Goal: Task Accomplishment & Management: Complete application form

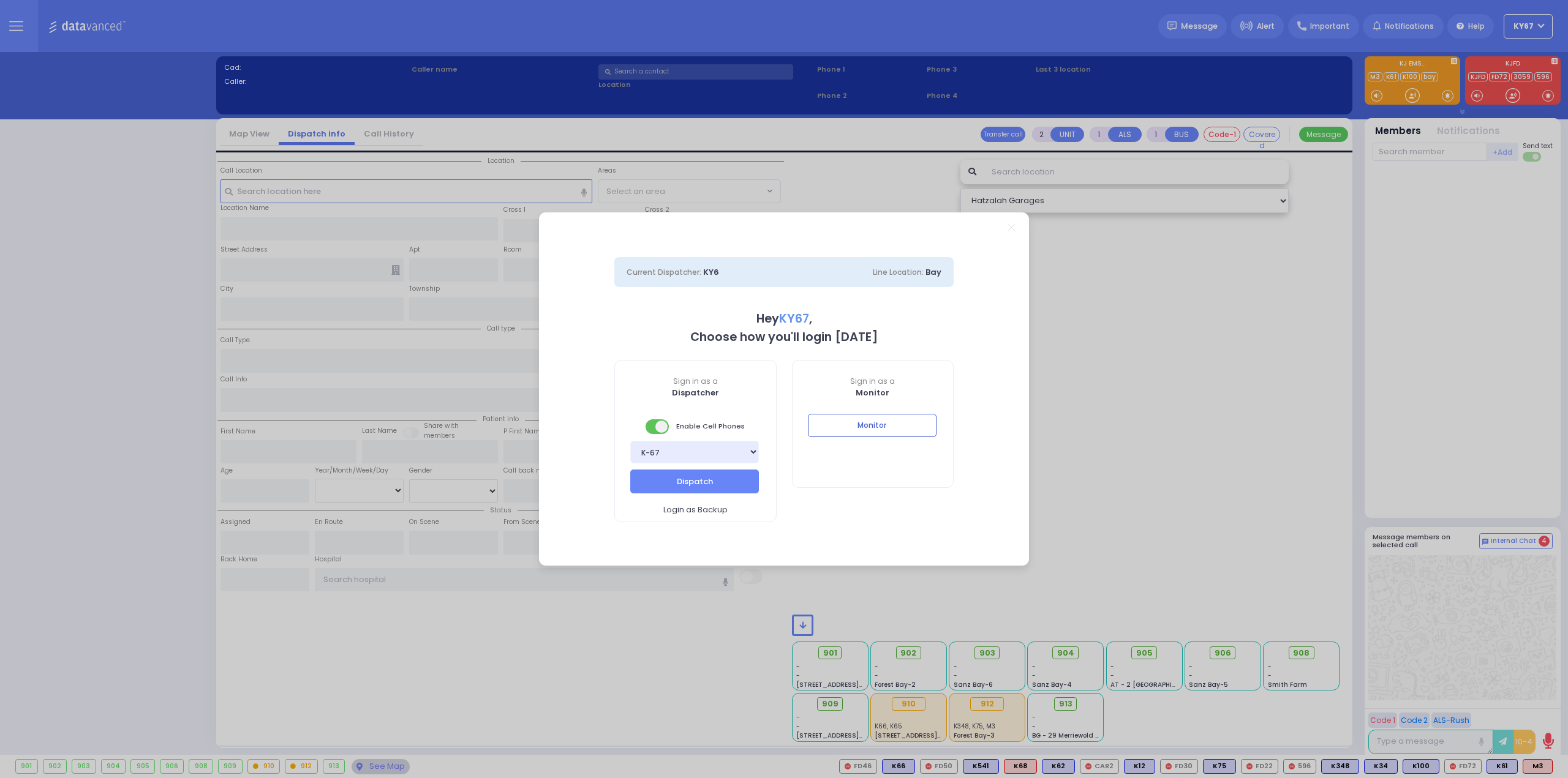
select select "9"
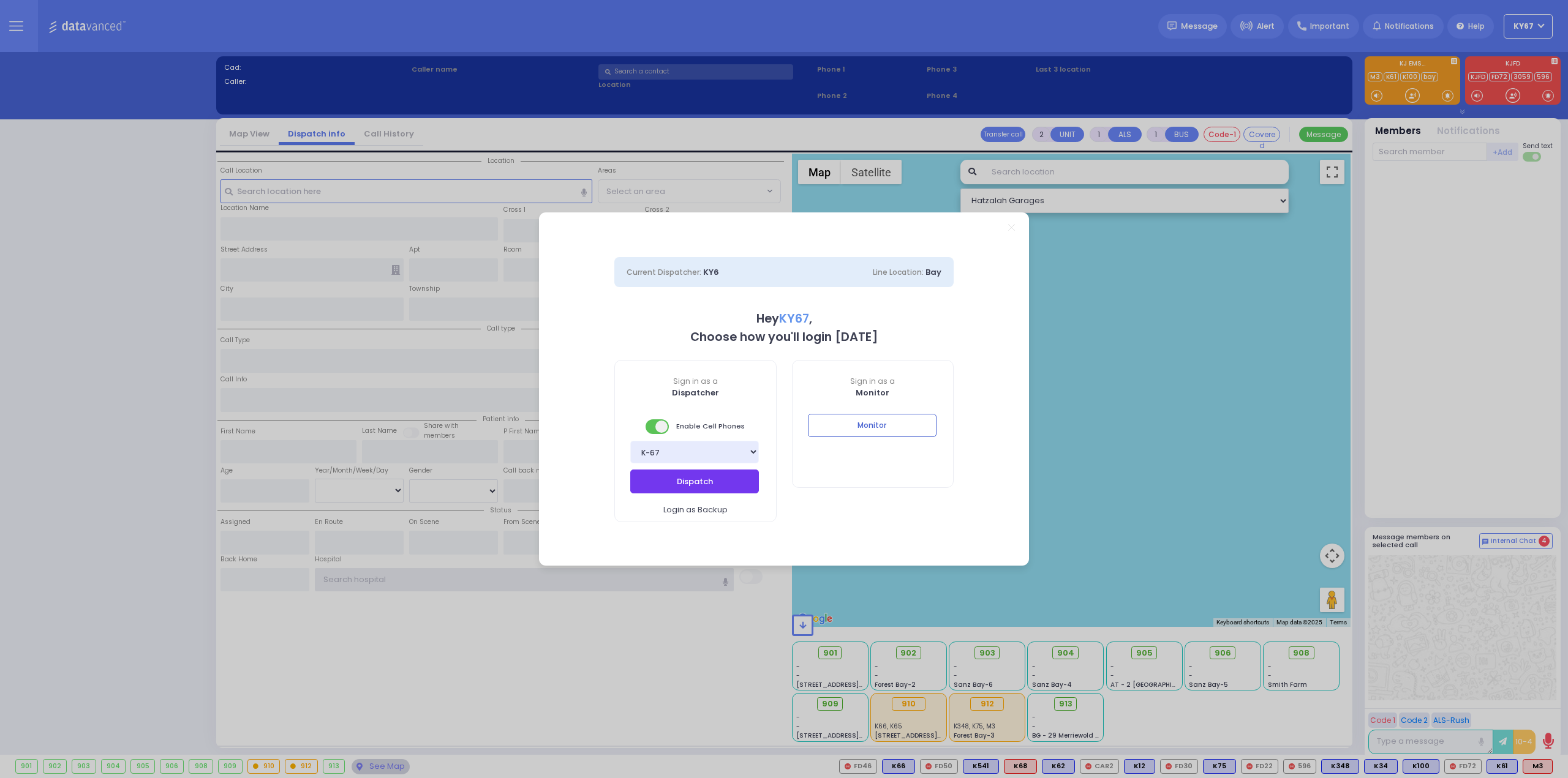
type input "Ky67"
click at [701, 484] on button "Dispatch" at bounding box center [695, 481] width 129 height 23
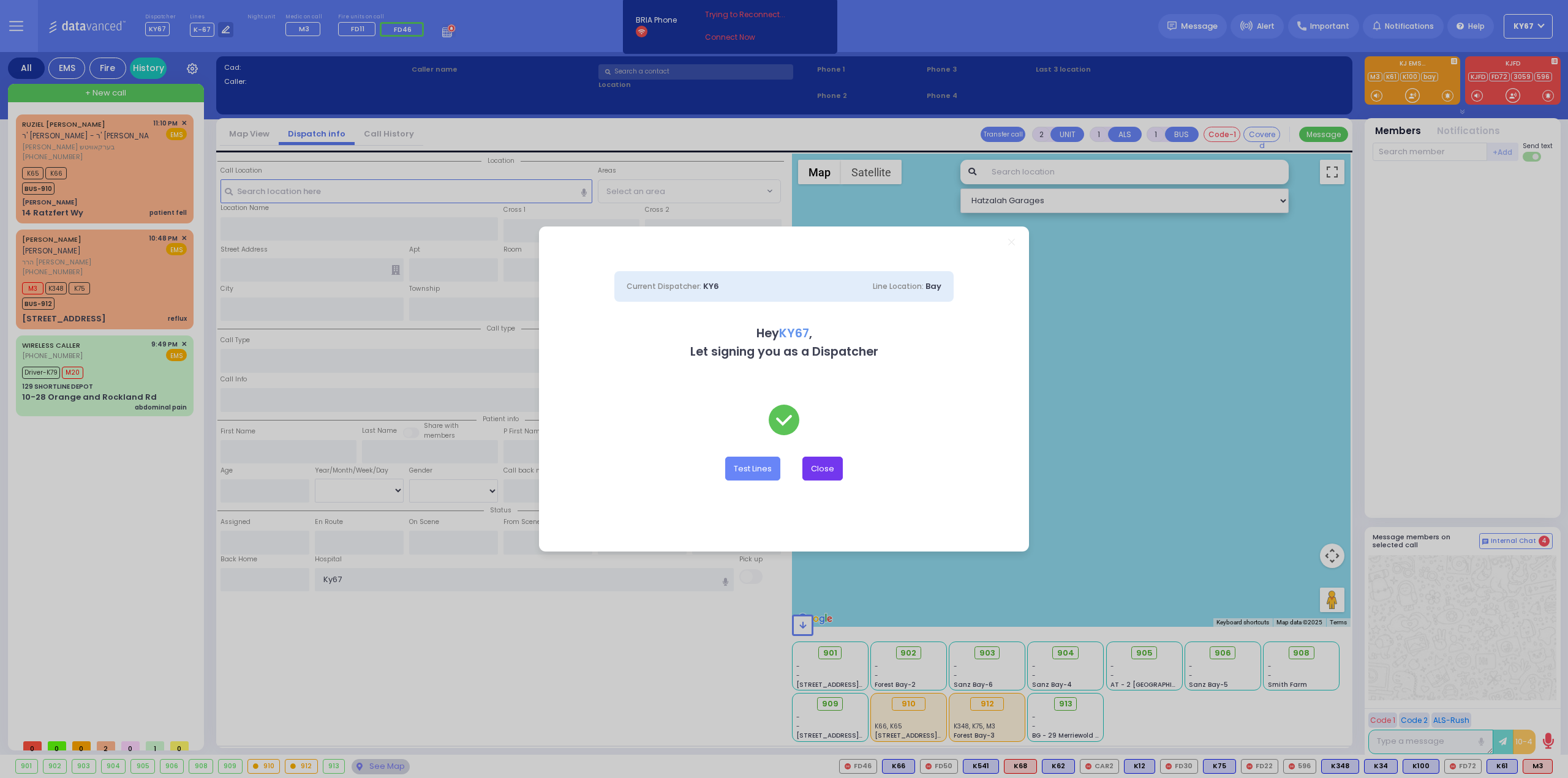
click at [835, 463] on button "Close" at bounding box center [822, 468] width 40 height 23
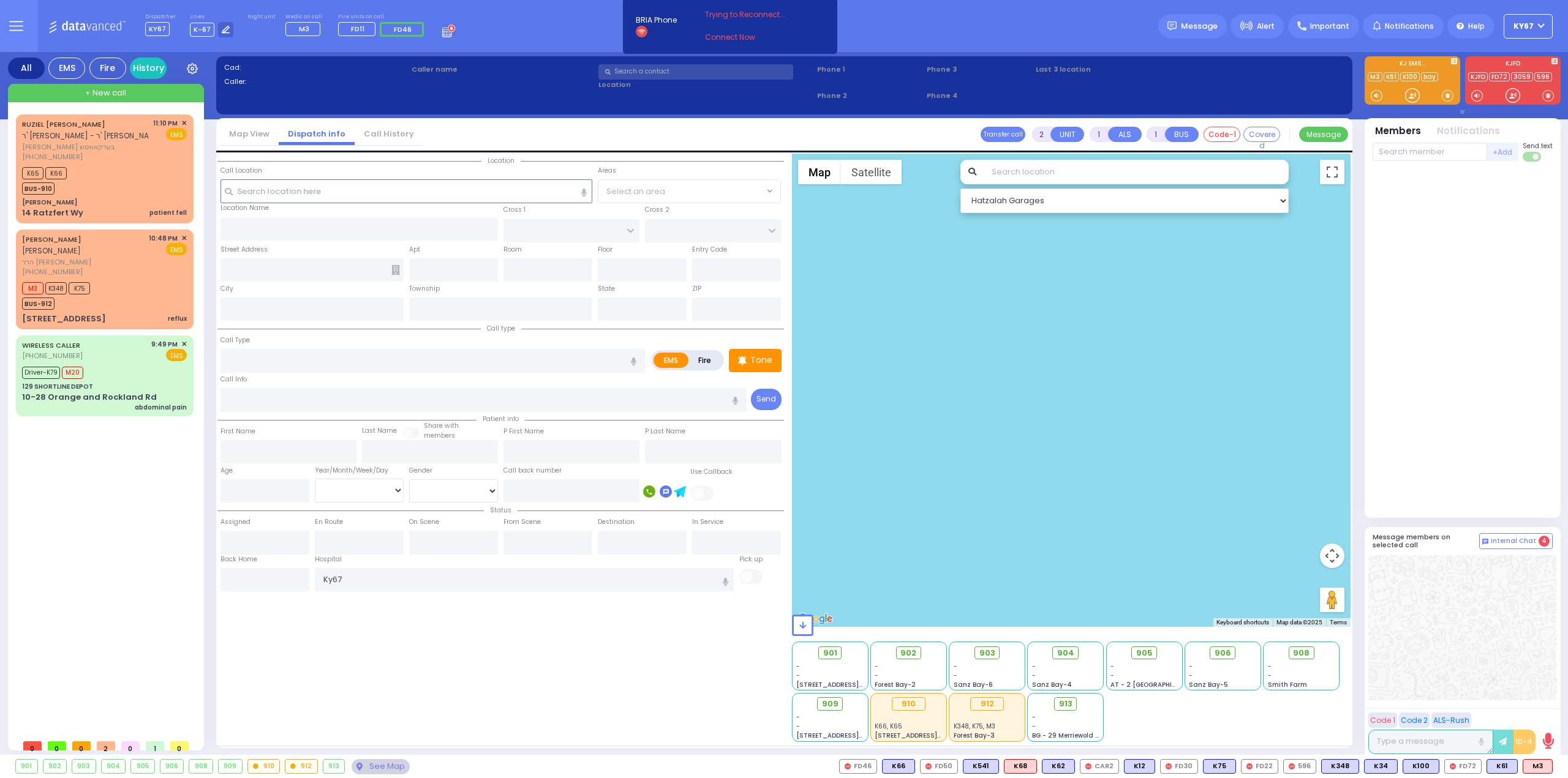
select select
type input "reflux"
radio input "true"
type input "[PERSON_NAME]"
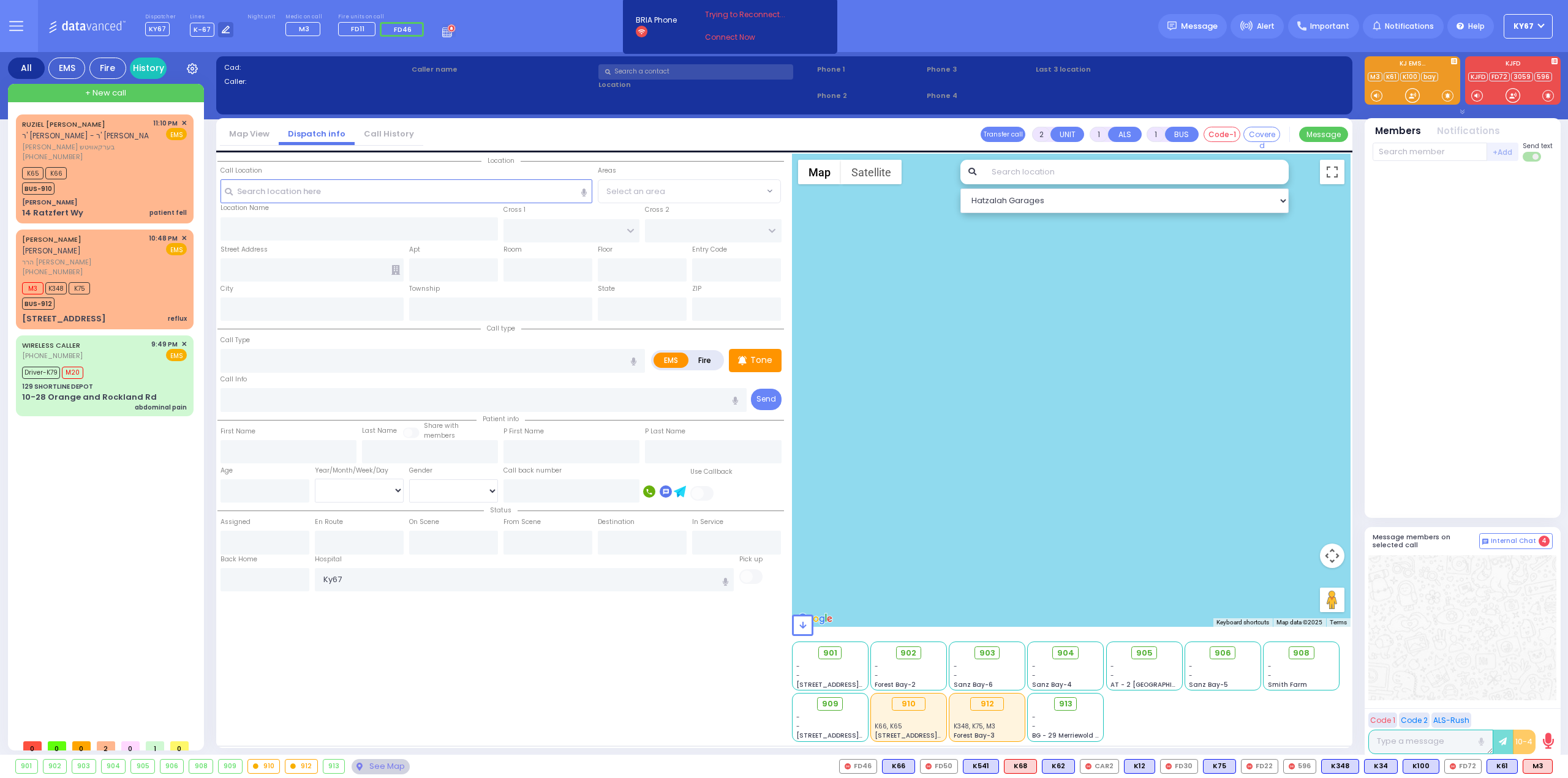
select select
type input "22:48"
type input "22:53"
select select "Hatzalah Garages"
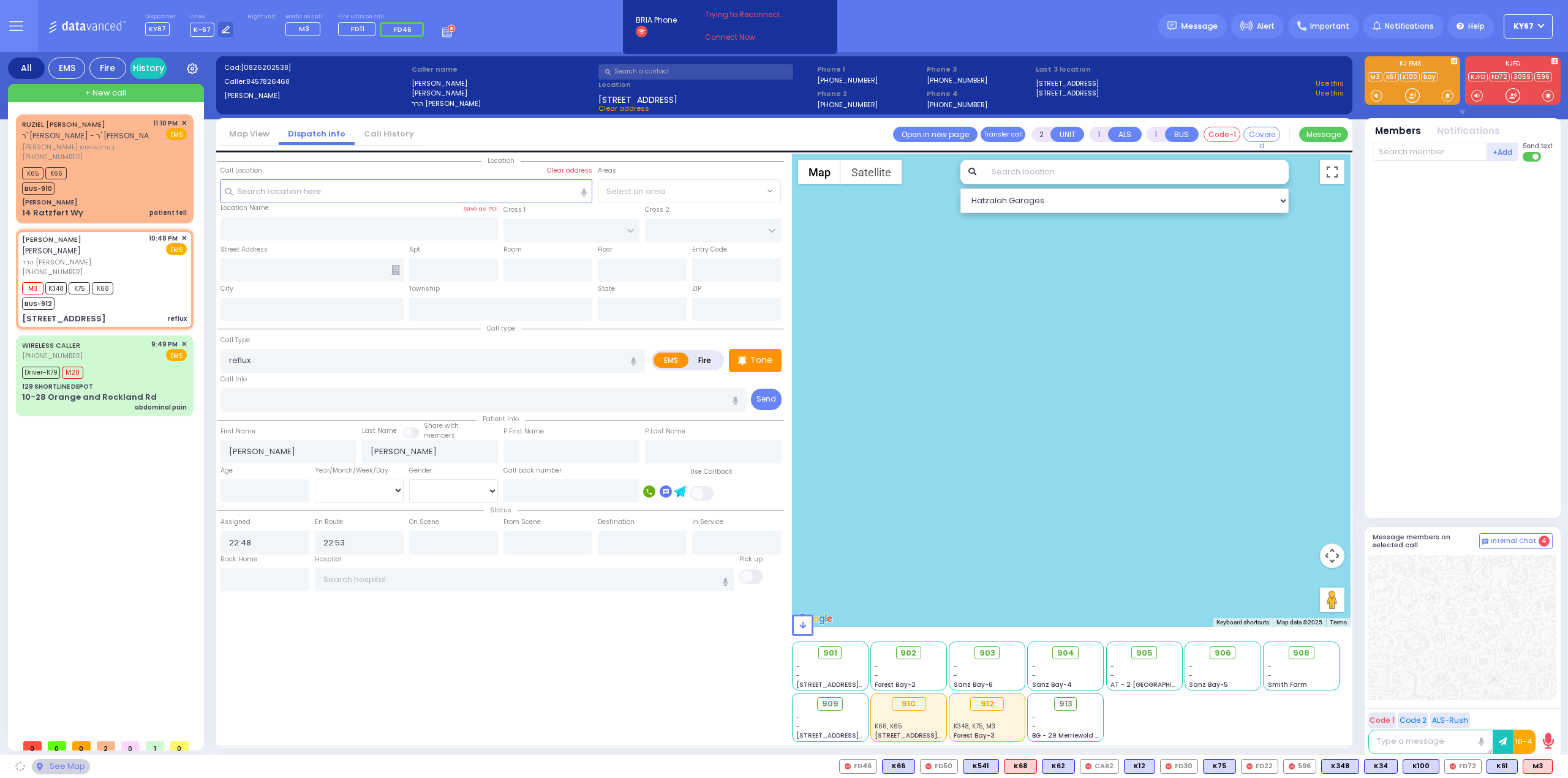
type input "CARTER LN"
type input "[GEOGRAPHIC_DATA]"
type input "[STREET_ADDRESS]"
type input "201"
type input "Monroe"
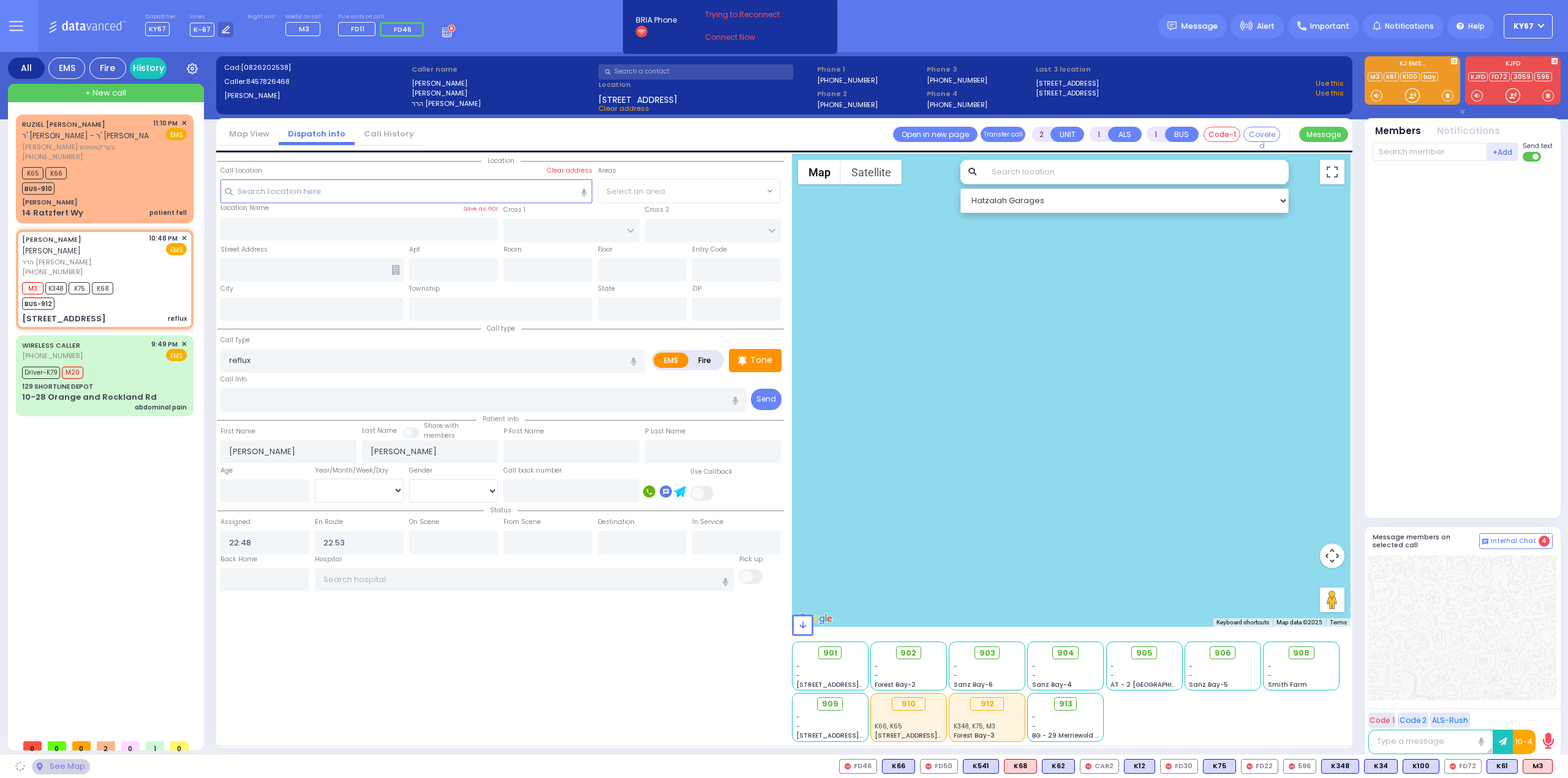
type input "[US_STATE]"
type input "10950"
select select "SECTION 2"
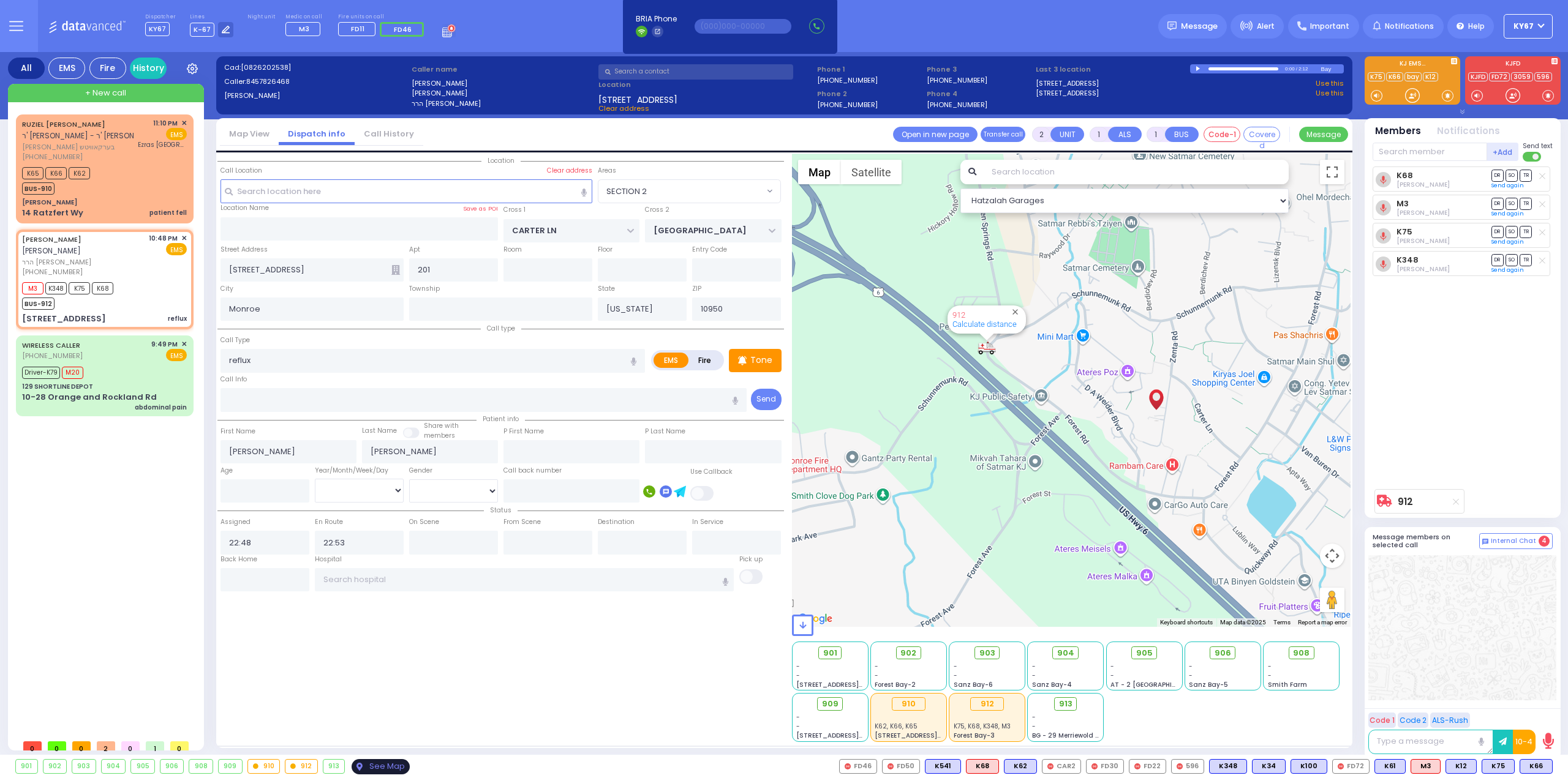
click at [365, 764] on div "See Map" at bounding box center [380, 766] width 58 height 15
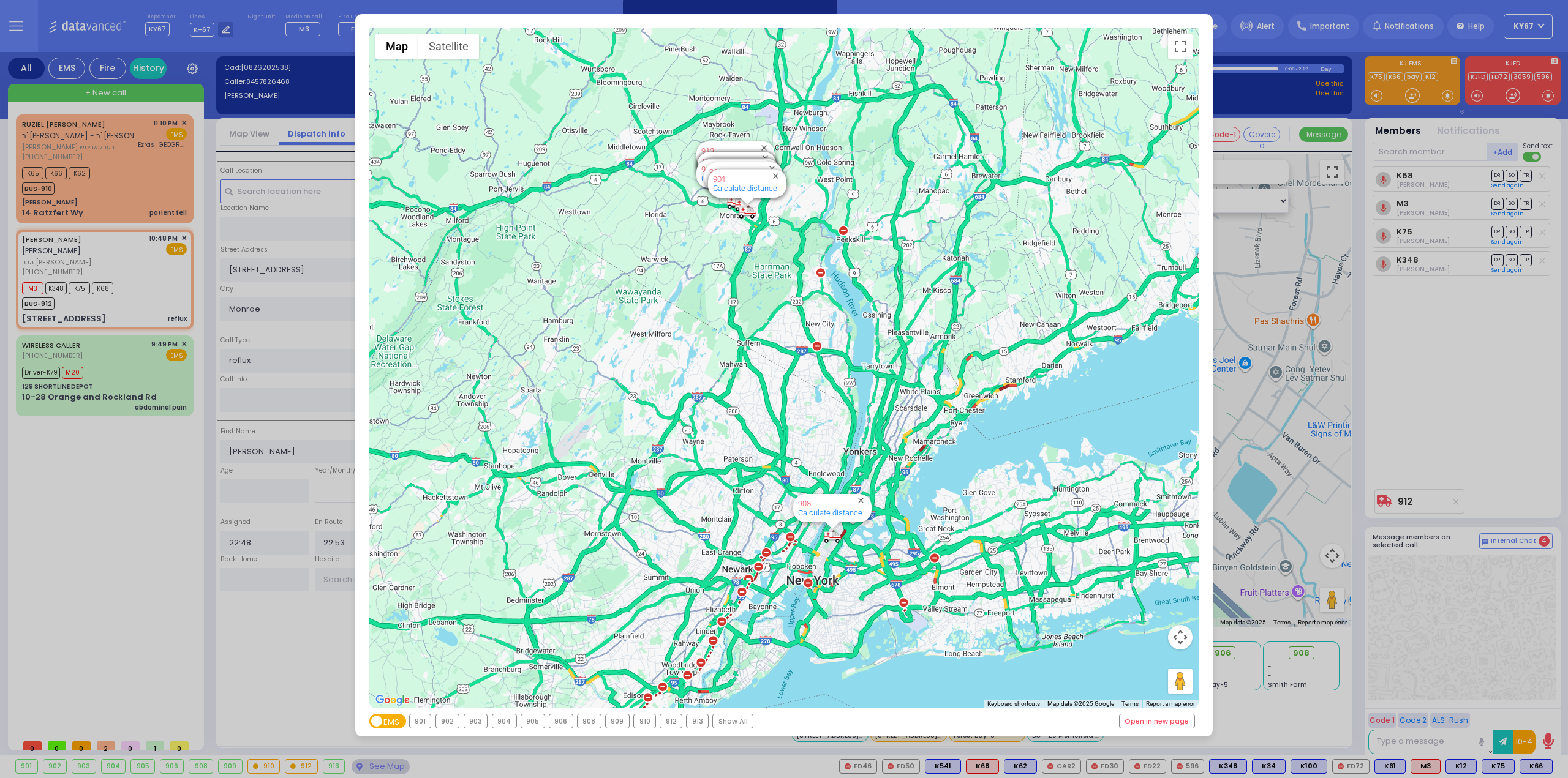
click at [112, 365] on div "← Move left → Move right ↑ Move up ↓ Move down + Zoom in - Zoom out Home Jump l…" at bounding box center [784, 389] width 1568 height 778
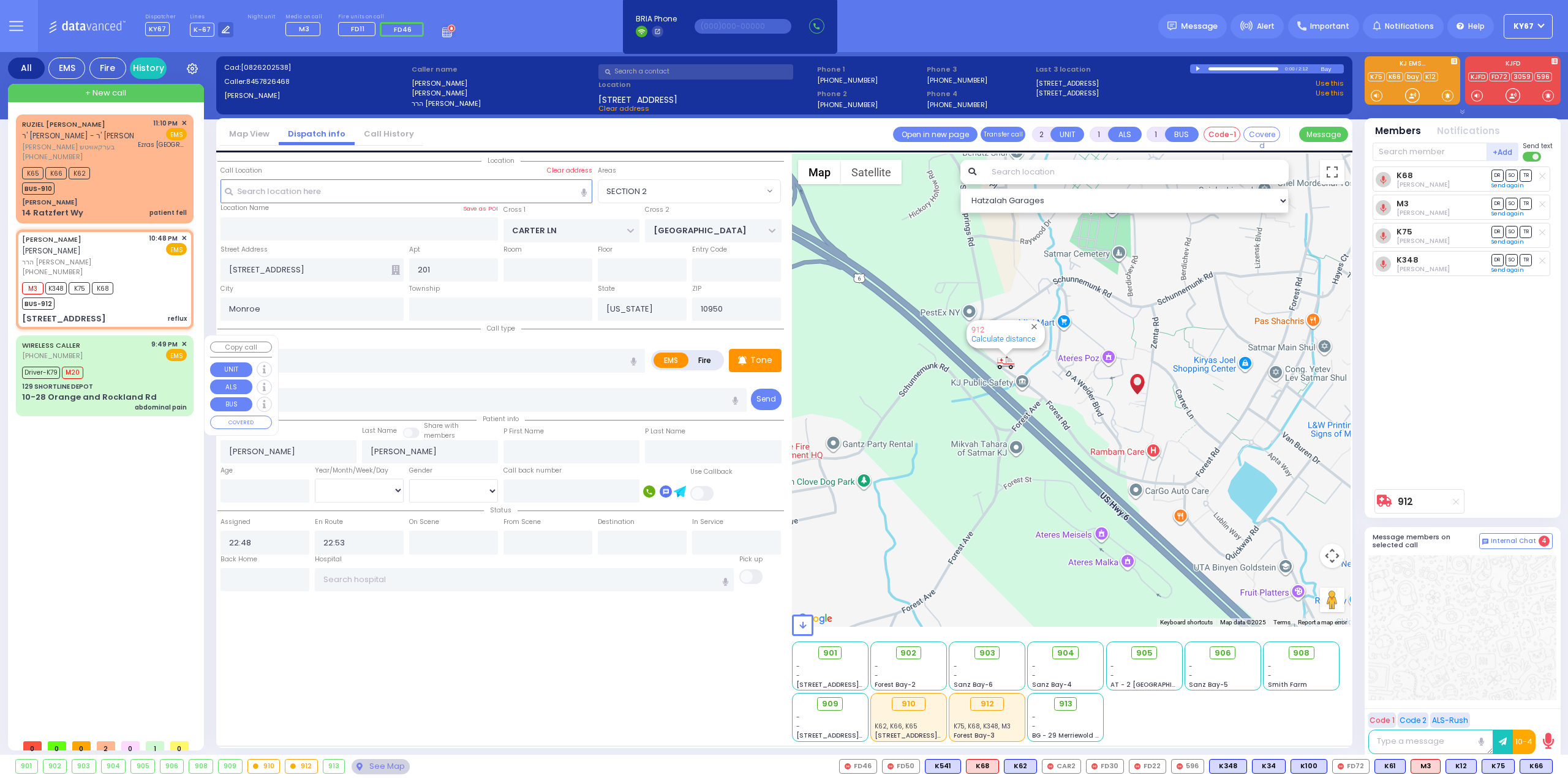
click at [112, 365] on div "Driver-K79 M20" at bounding box center [105, 371] width 165 height 15
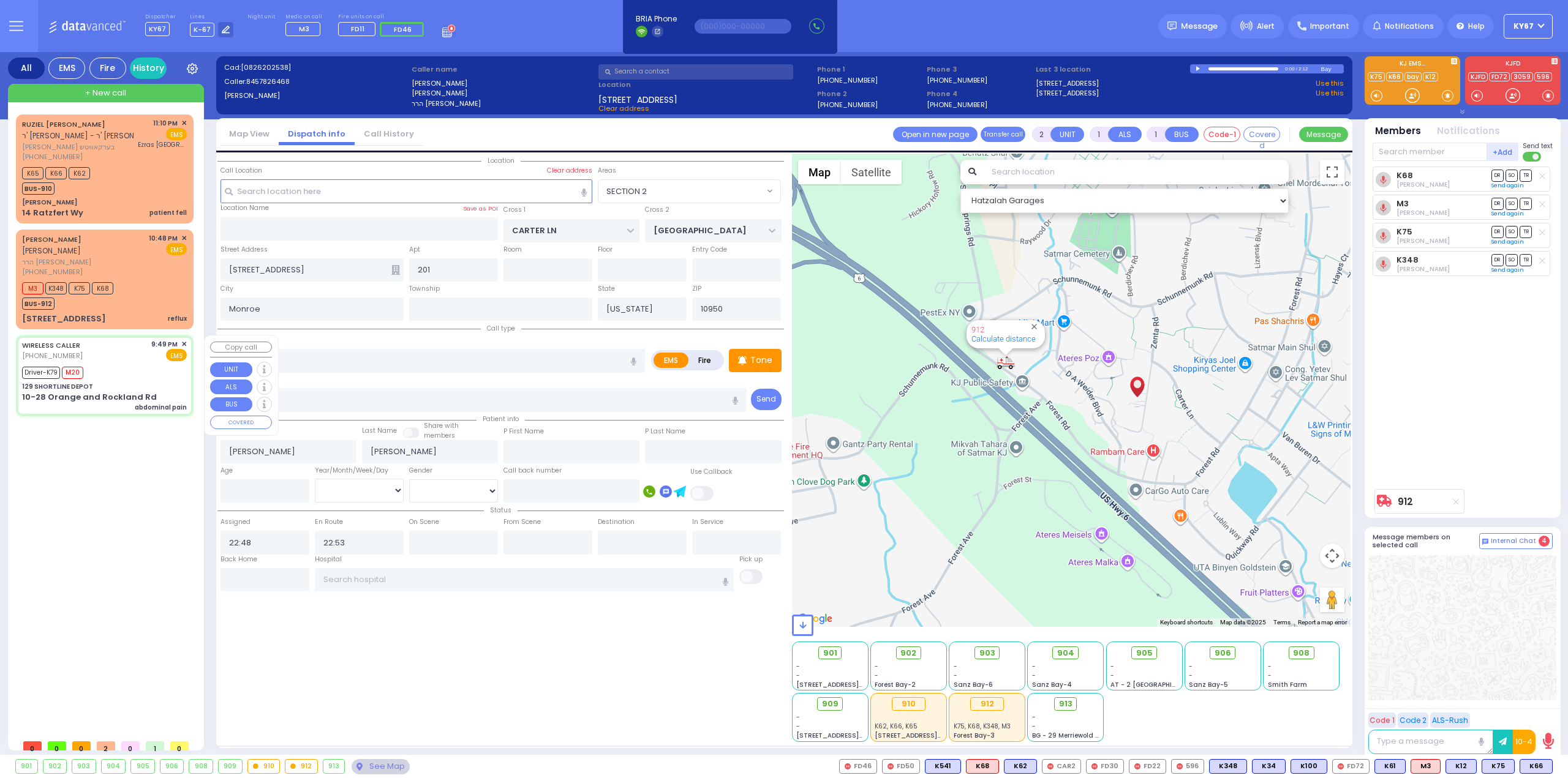
type input "6"
select select
type input "abdominal pain"
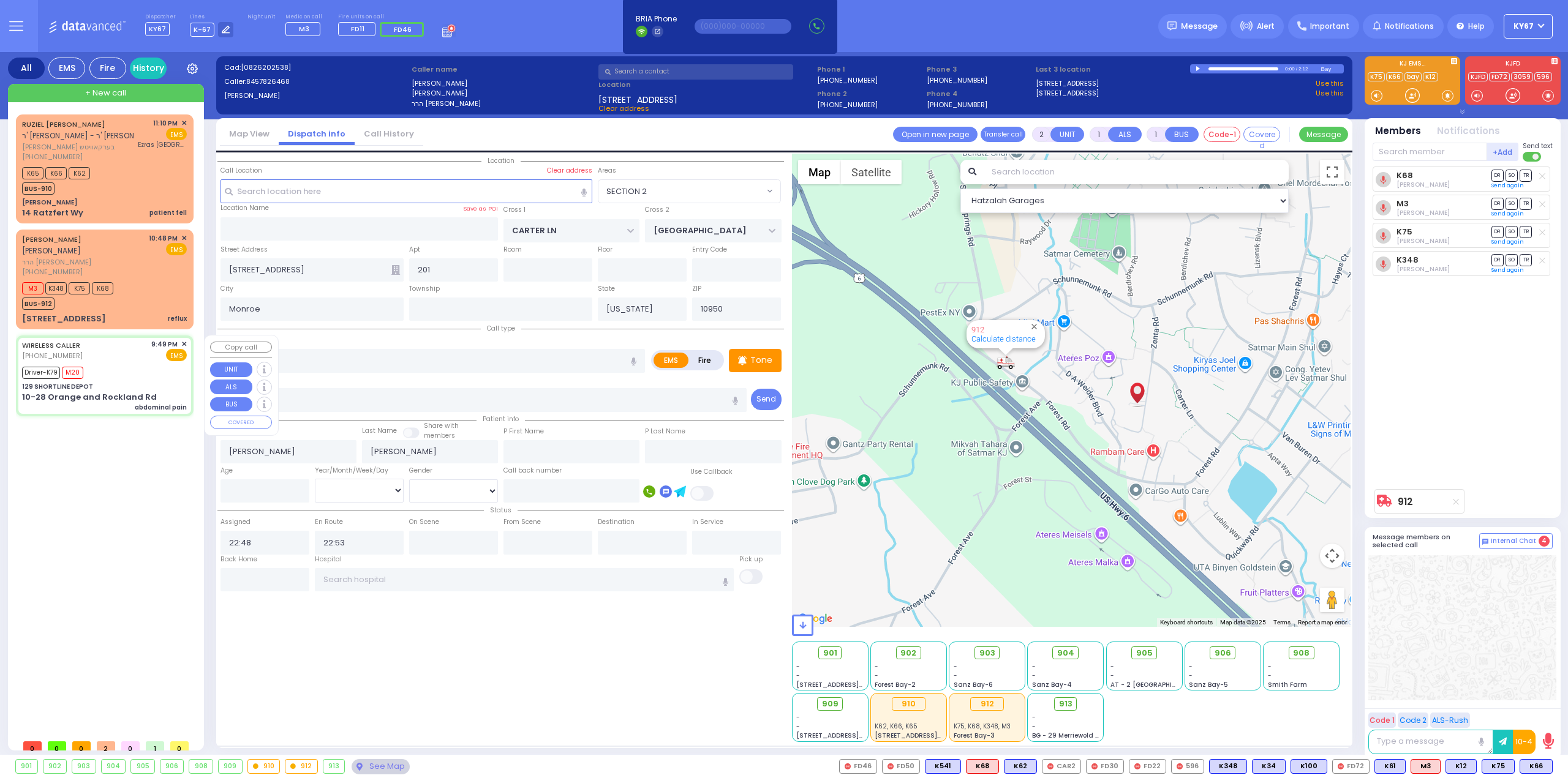
radio input "true"
type input "Chane"
type input "Kresch"
type input "44"
select select "Year"
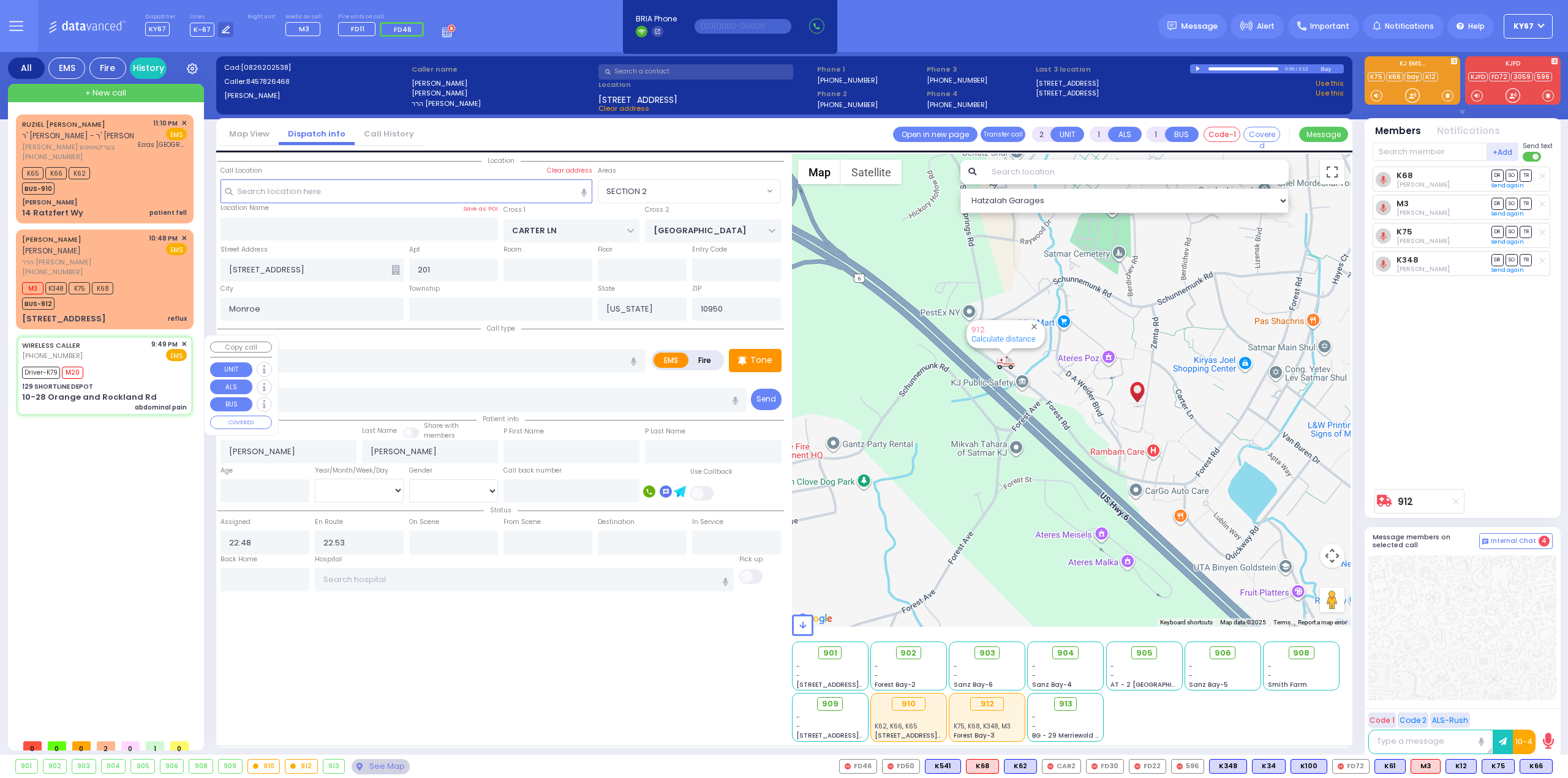
select select "[DEMOGRAPHIC_DATA]"
type input "21:53"
type input "22:20"
type input "22:27"
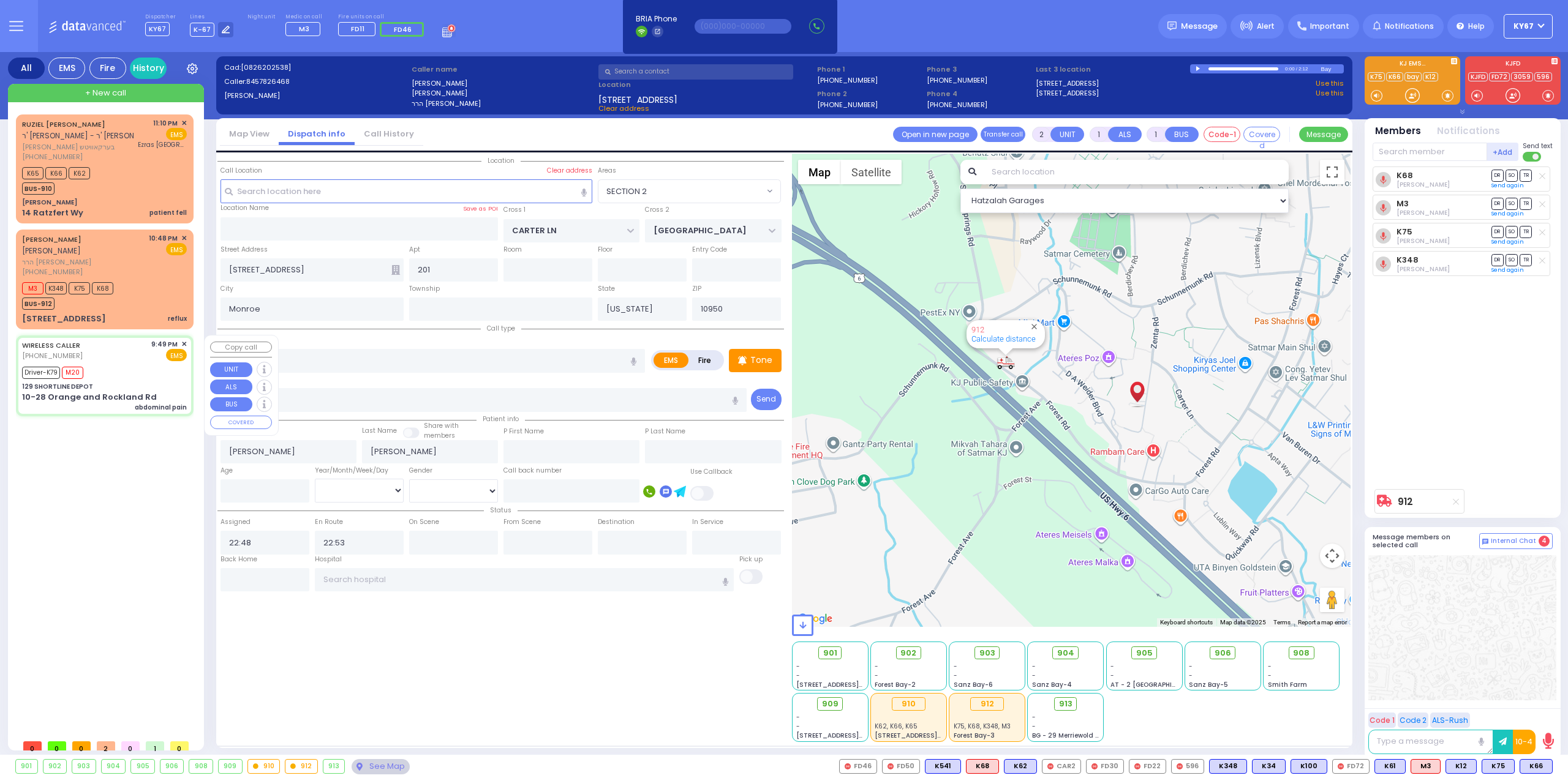
type input "23:24"
type input "[GEOGRAPHIC_DATA] [STREET_ADDRESS][US_STATE]"
select select "Hatzalah Garages"
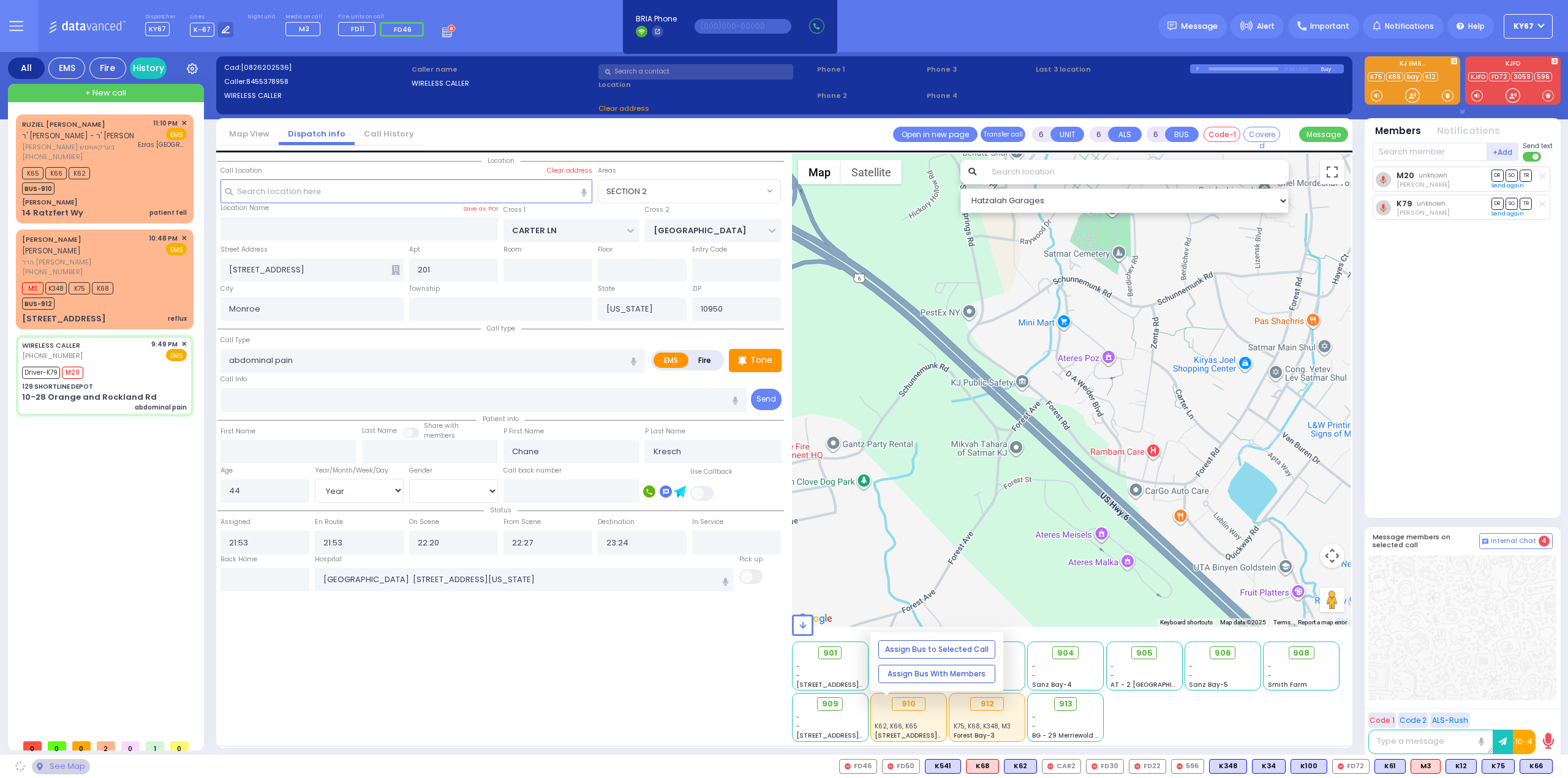
type input "129 SHORTLINE DEPOT"
type input "10-28 Orange and Rockland Rd"
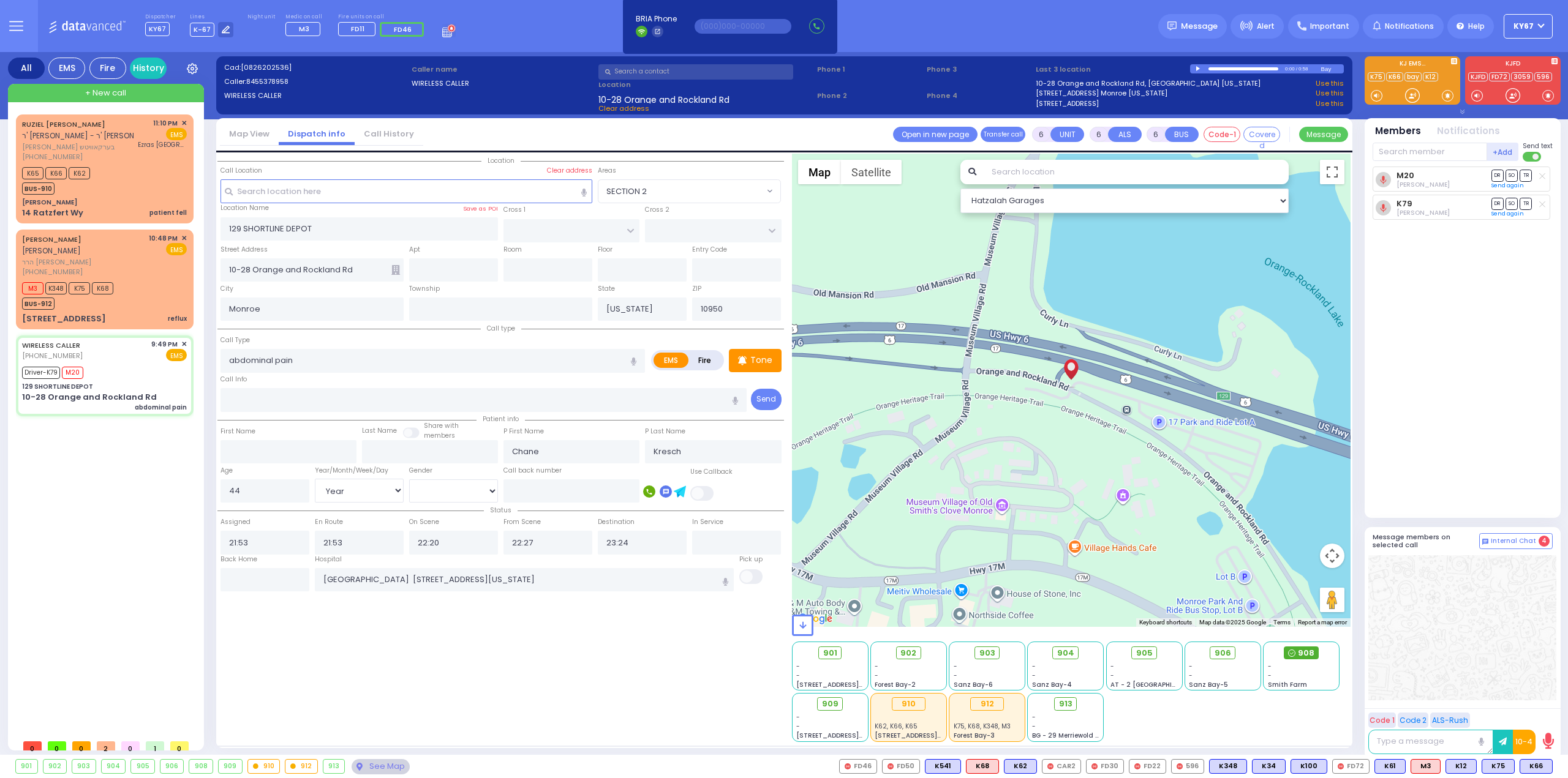
click at [1295, 654] on circle at bounding box center [1292, 653] width 7 height 7
select select
radio input "true"
select select "Year"
select select "[DEMOGRAPHIC_DATA]"
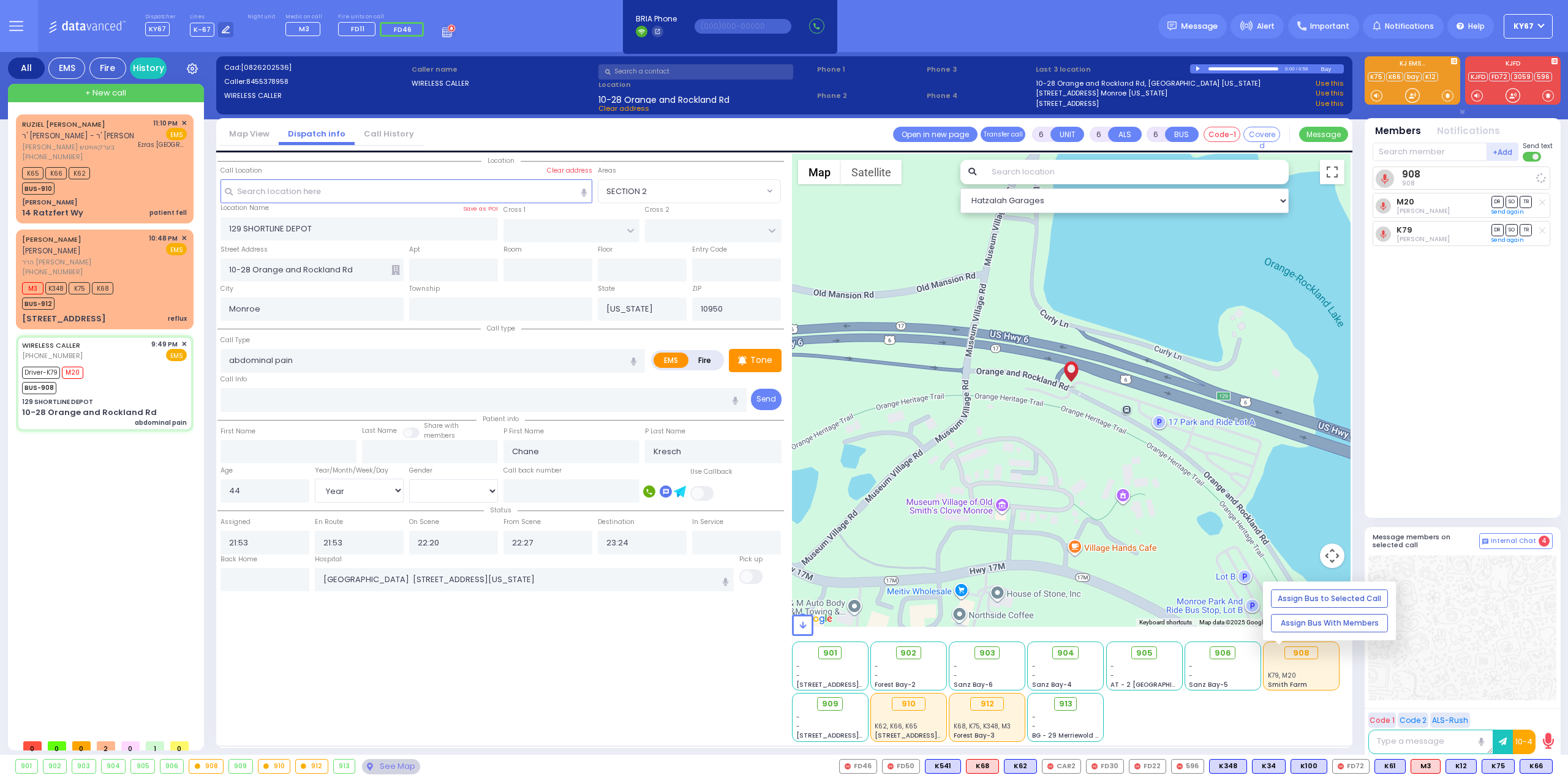
select select "Hatzalah Garages"
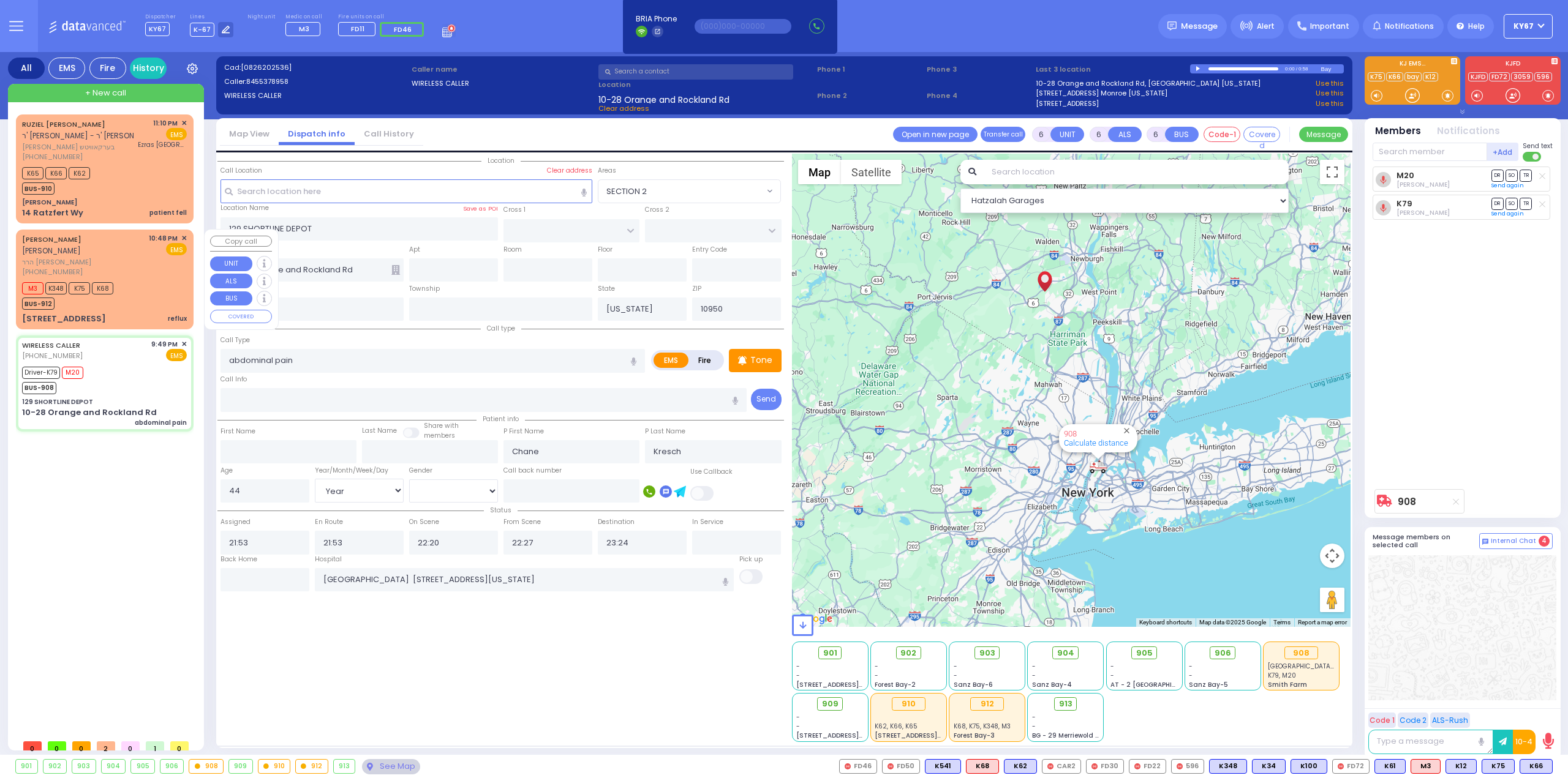
click at [141, 306] on div "M3 K348 K75 K68 BUS-912" at bounding box center [105, 295] width 165 height 31
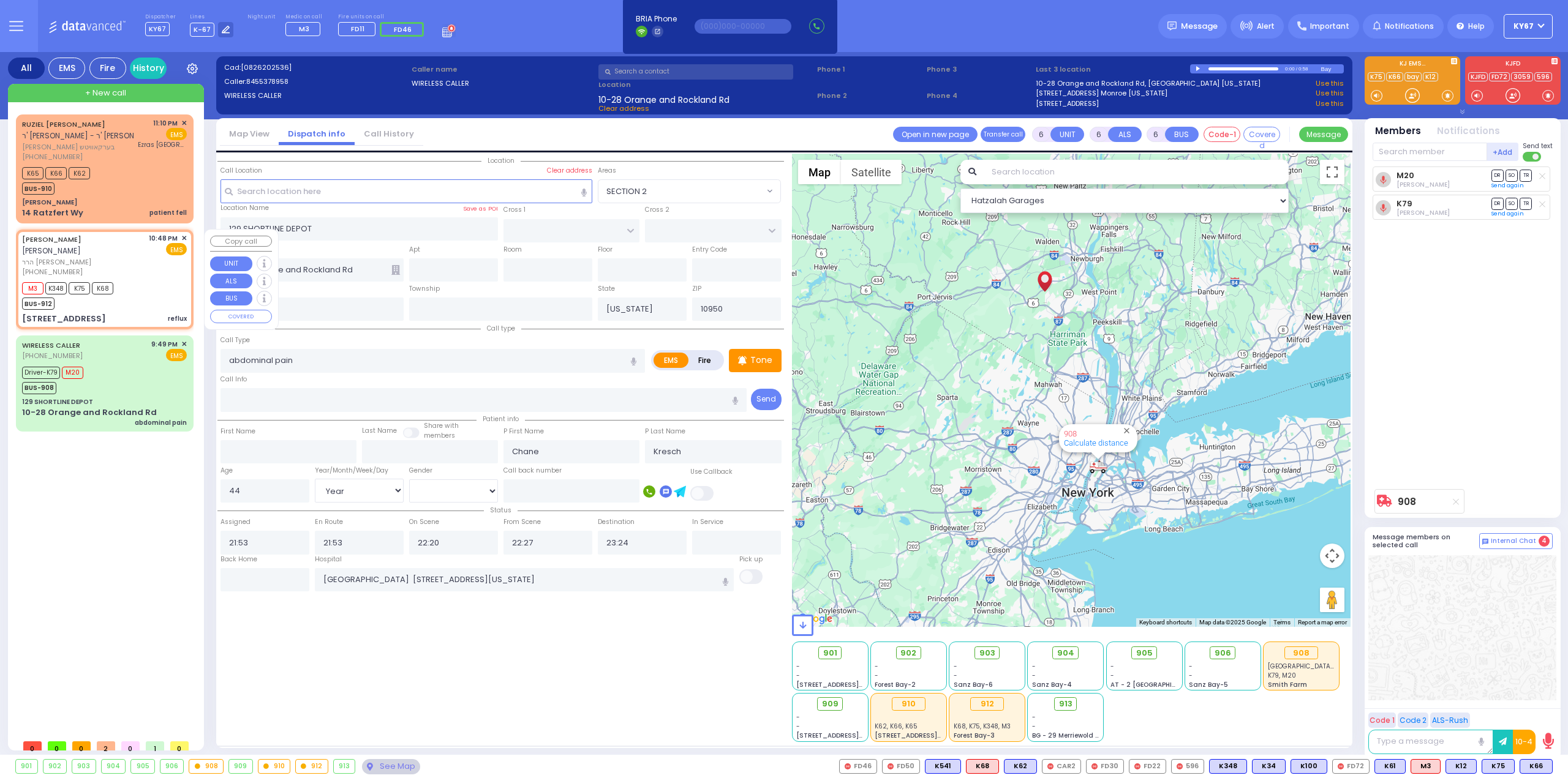
type input "2"
type input "1"
select select
type input "reflux"
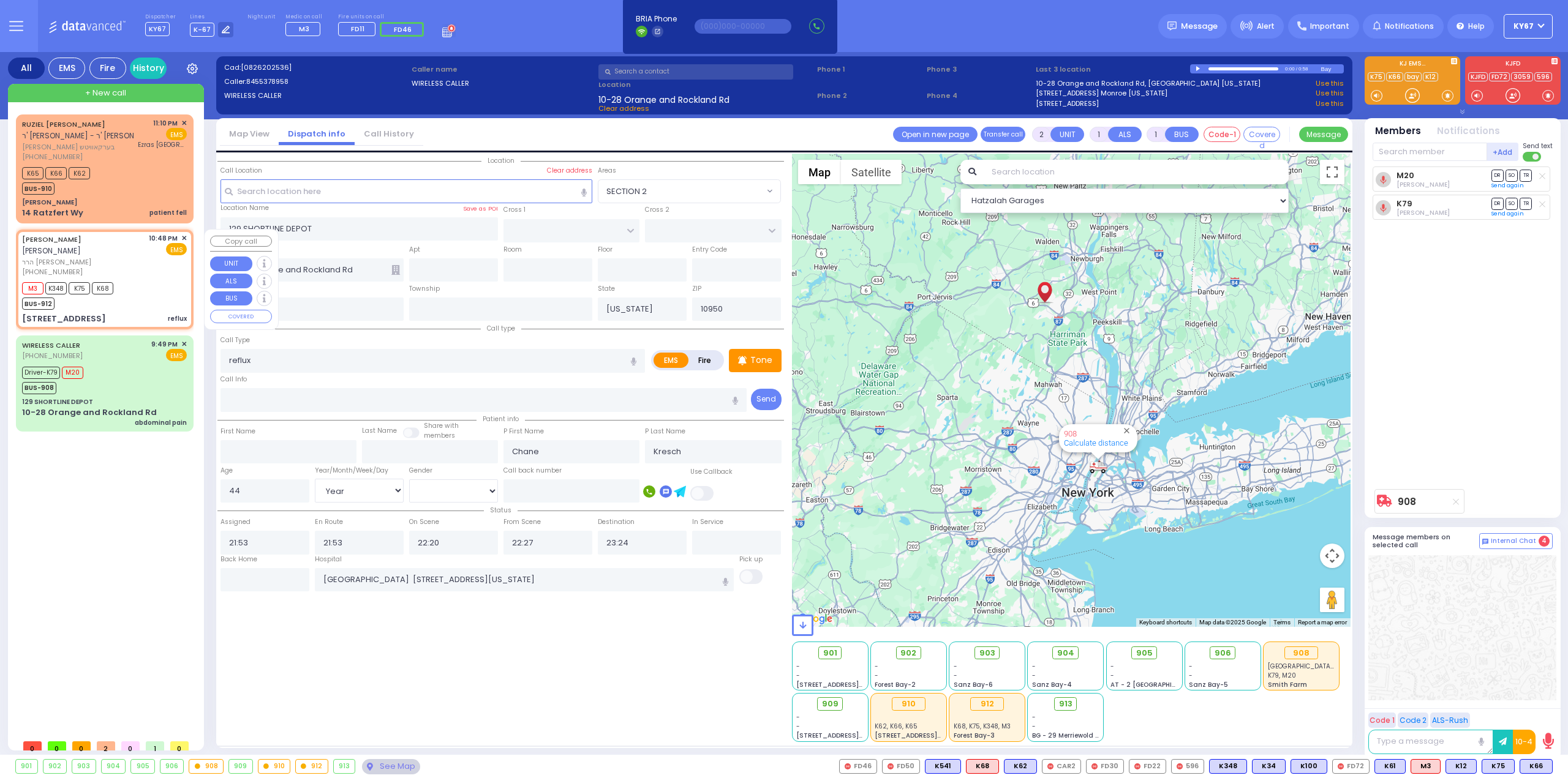
radio input "true"
type input "[PERSON_NAME]"
select select
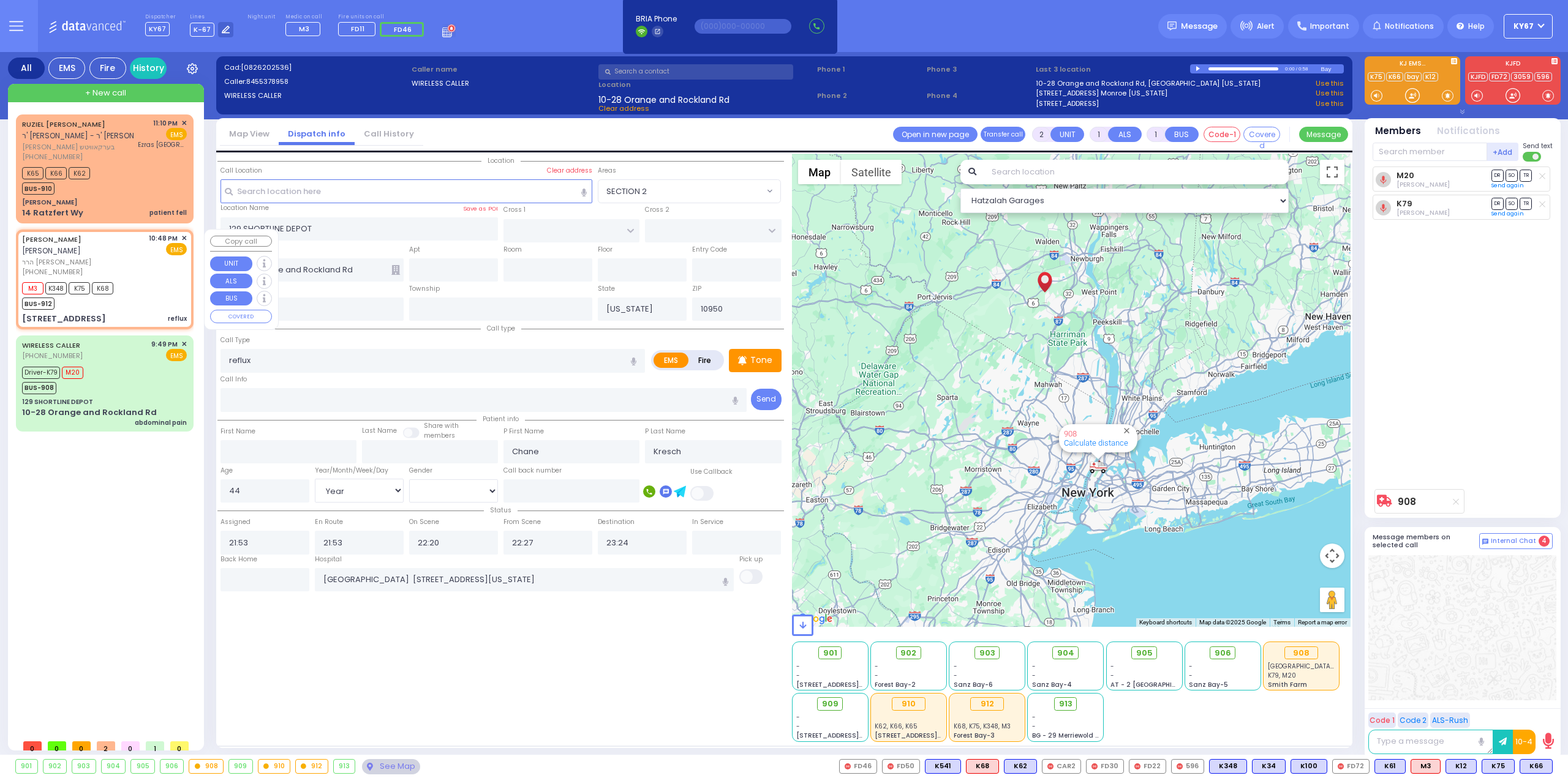
type input "22:48"
type input "22:53"
type input "CARTER LN"
type input "[GEOGRAPHIC_DATA]"
type input "[STREET_ADDRESS]"
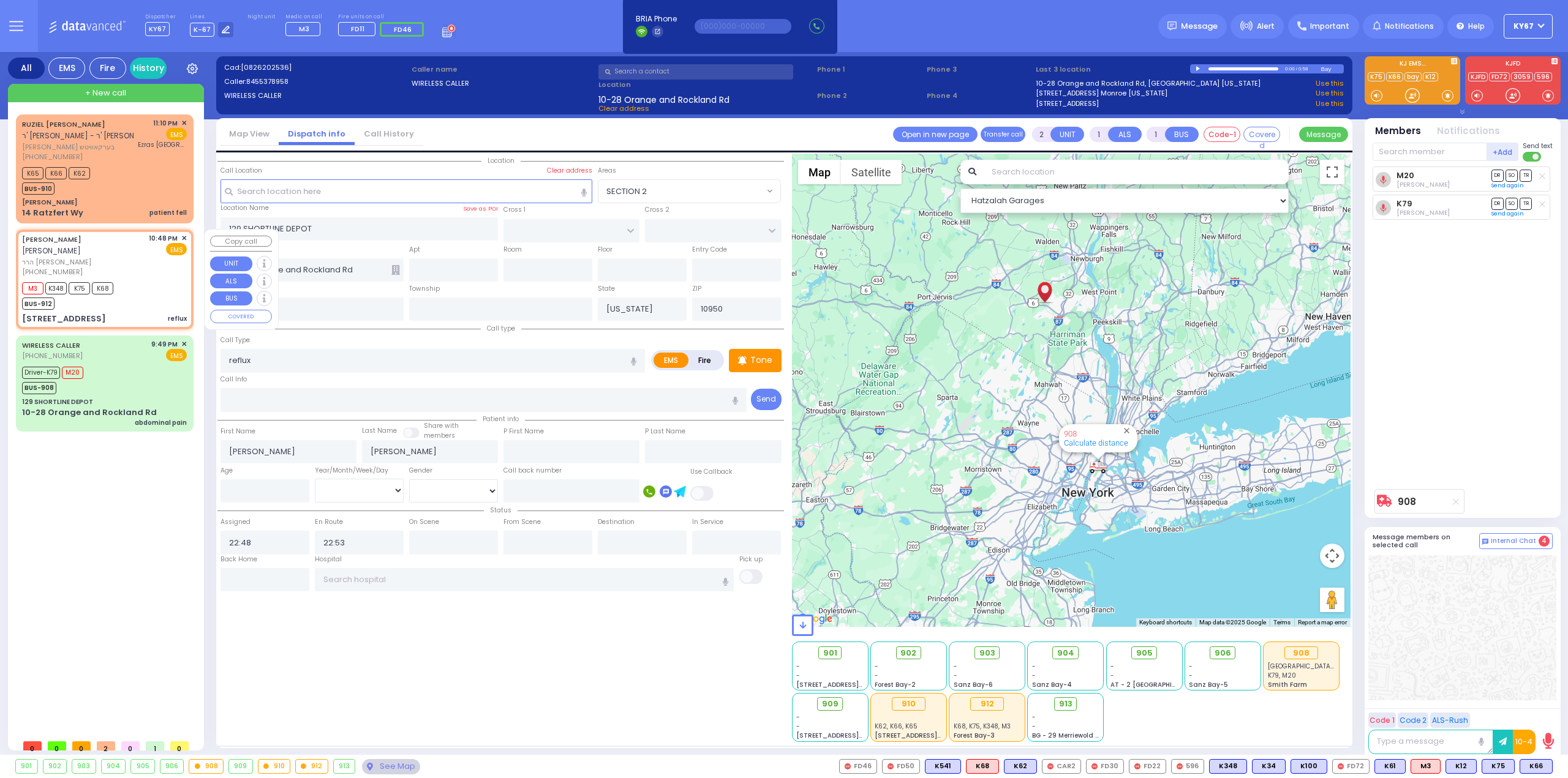
type input "201"
select select "Hatzalah Garages"
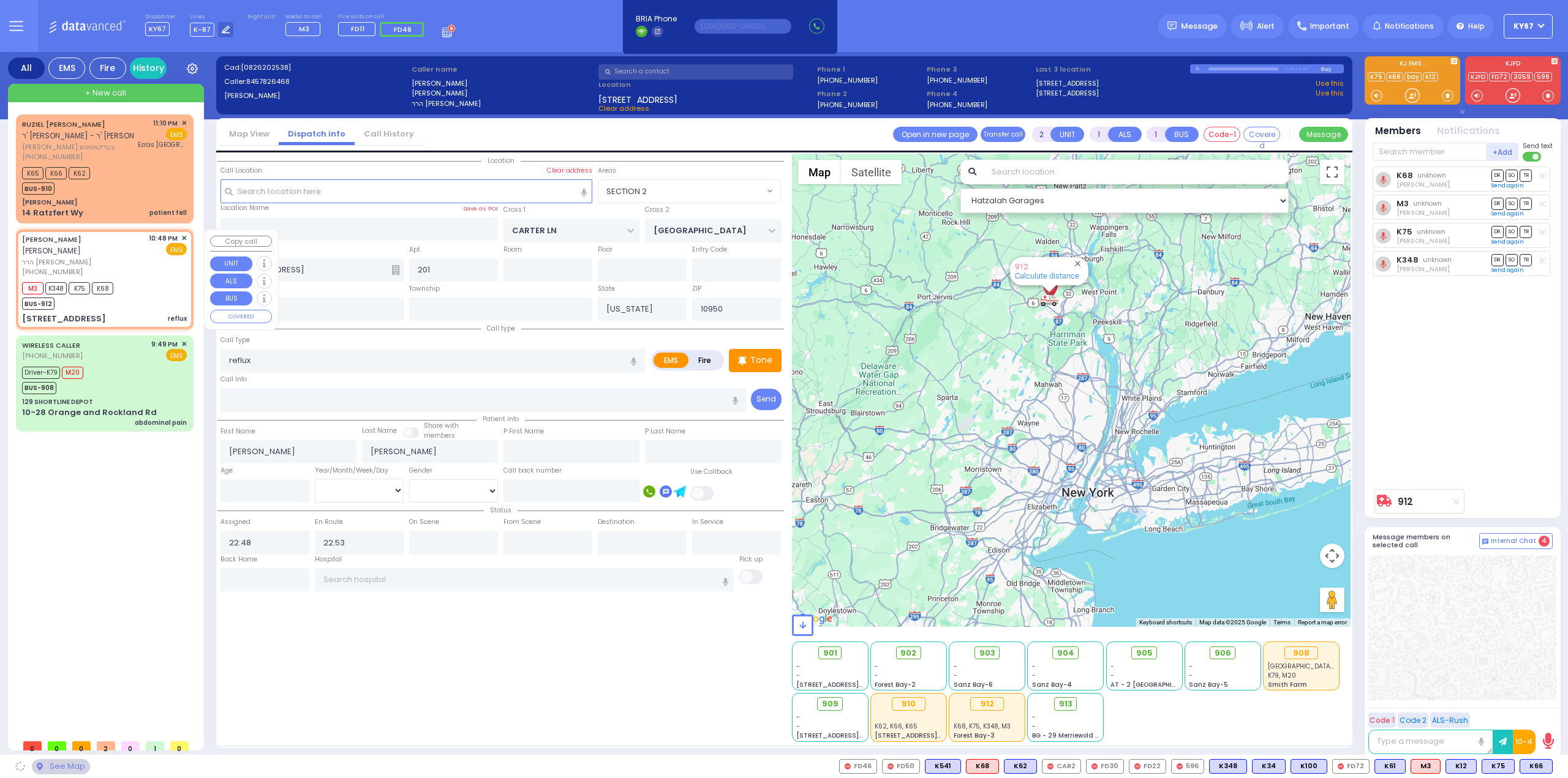
select select "SECTION 2"
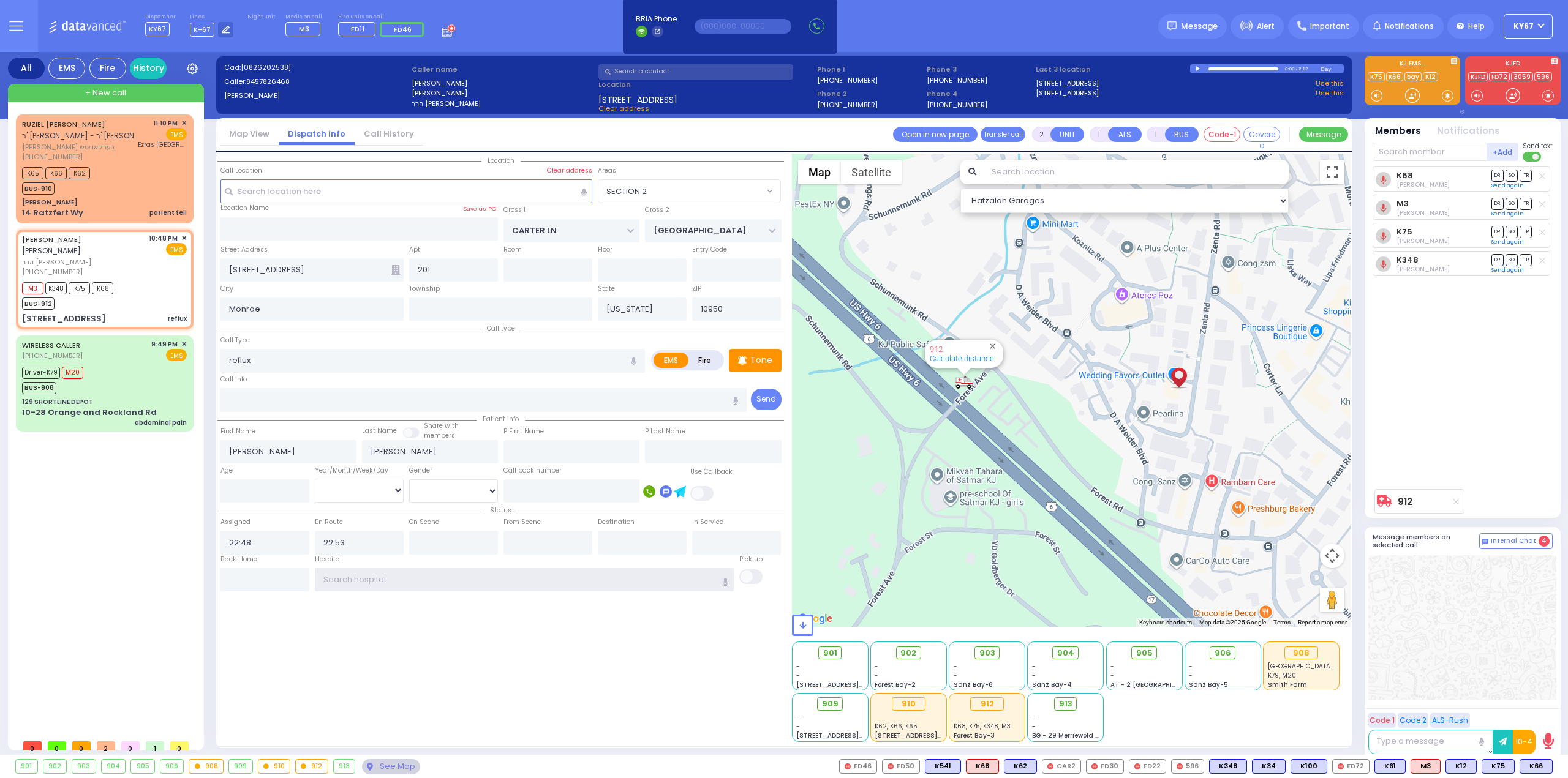
click at [387, 571] on input "text" at bounding box center [524, 579] width 419 height 23
click at [113, 184] on div "K65 K66 K62 BUS-910" at bounding box center [105, 179] width 165 height 31
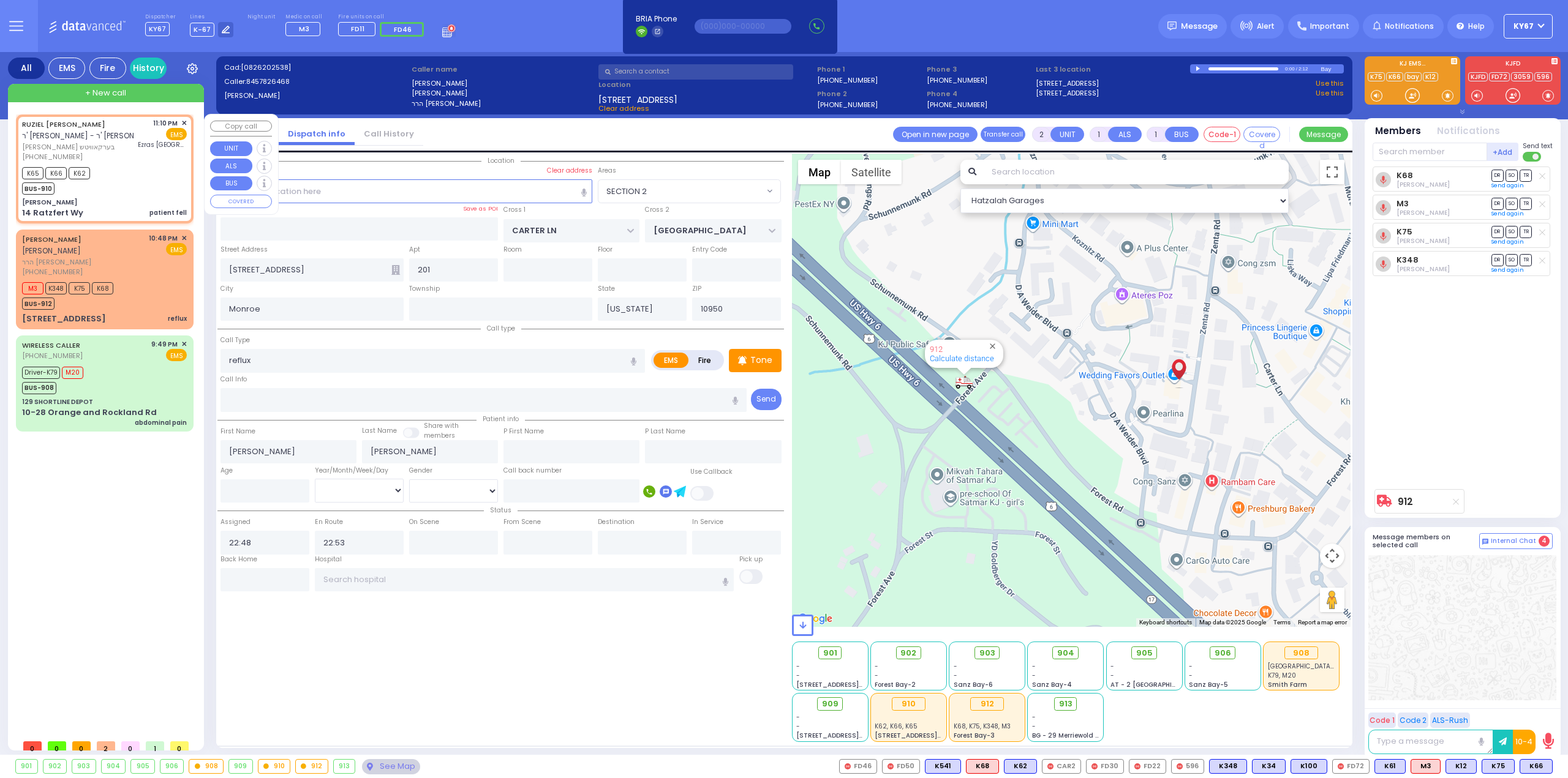
type input "6"
select select
type input "patient fell"
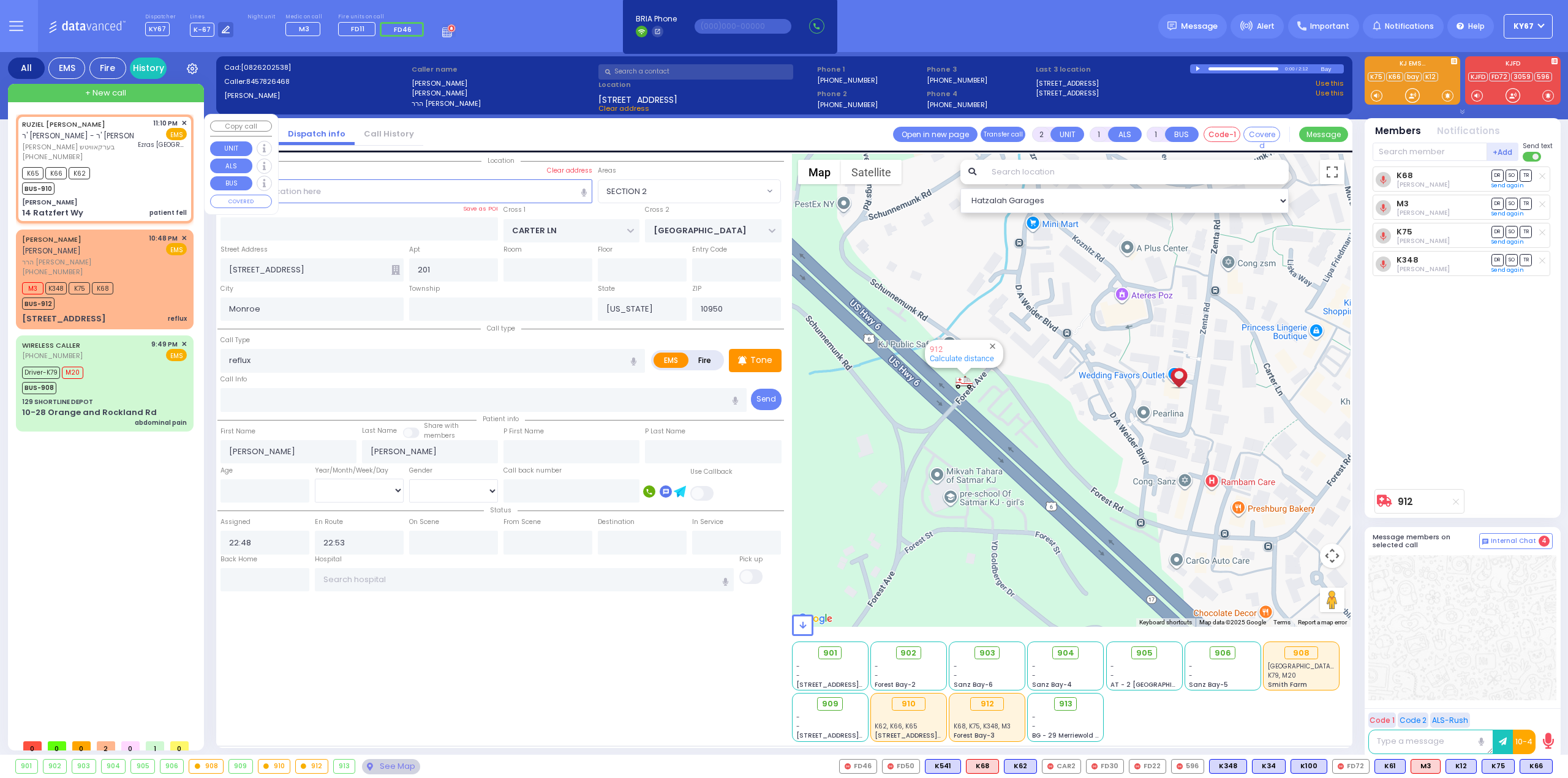
radio input "true"
type input "RUZIEL YIDA"
type input "BERKOWITZ"
type input "Unknown"
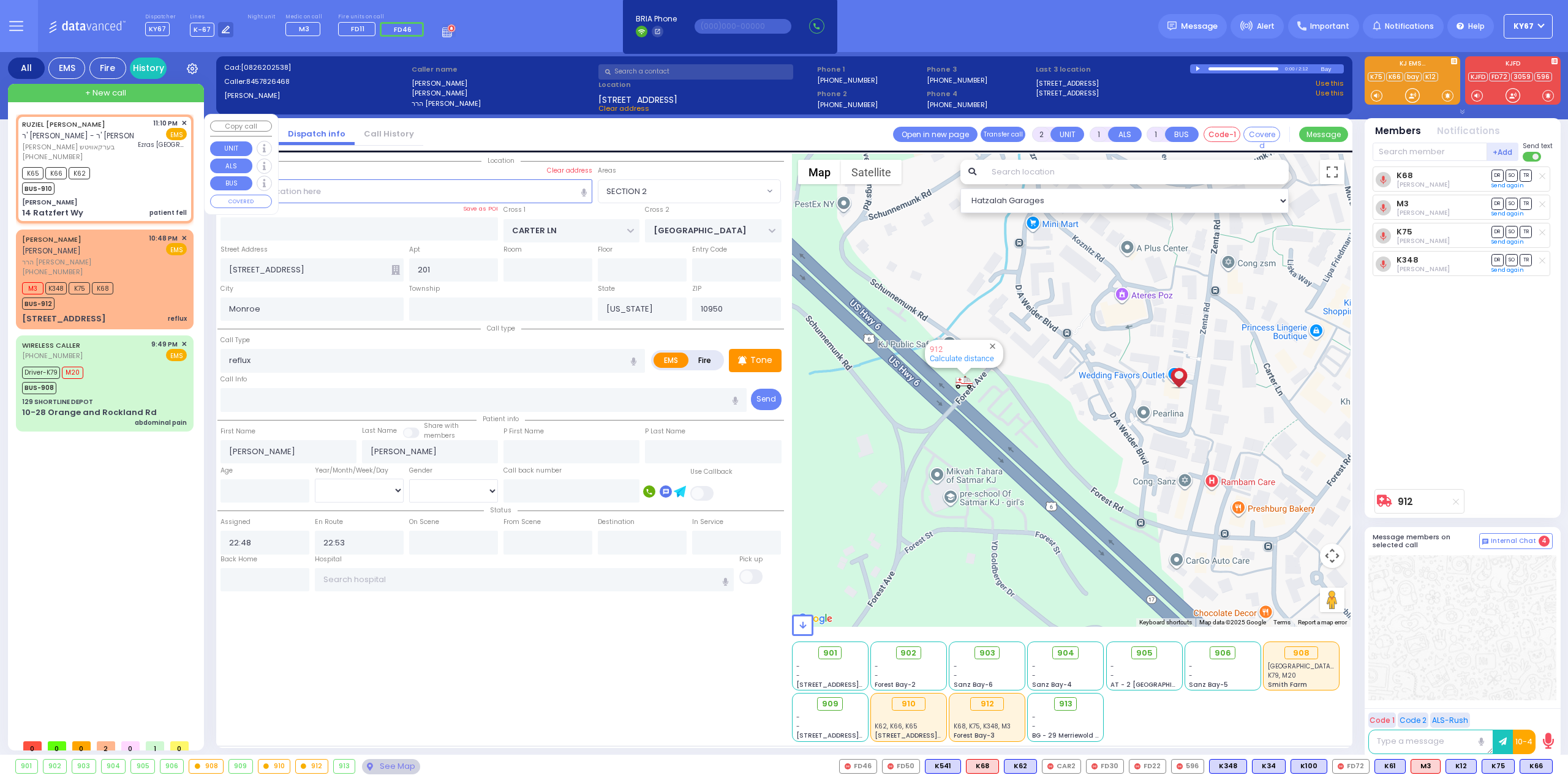
select select "Year"
type input "23:10"
type input "23:13"
type input "Ezras [GEOGRAPHIC_DATA]"
select select "Hatzalah Garages"
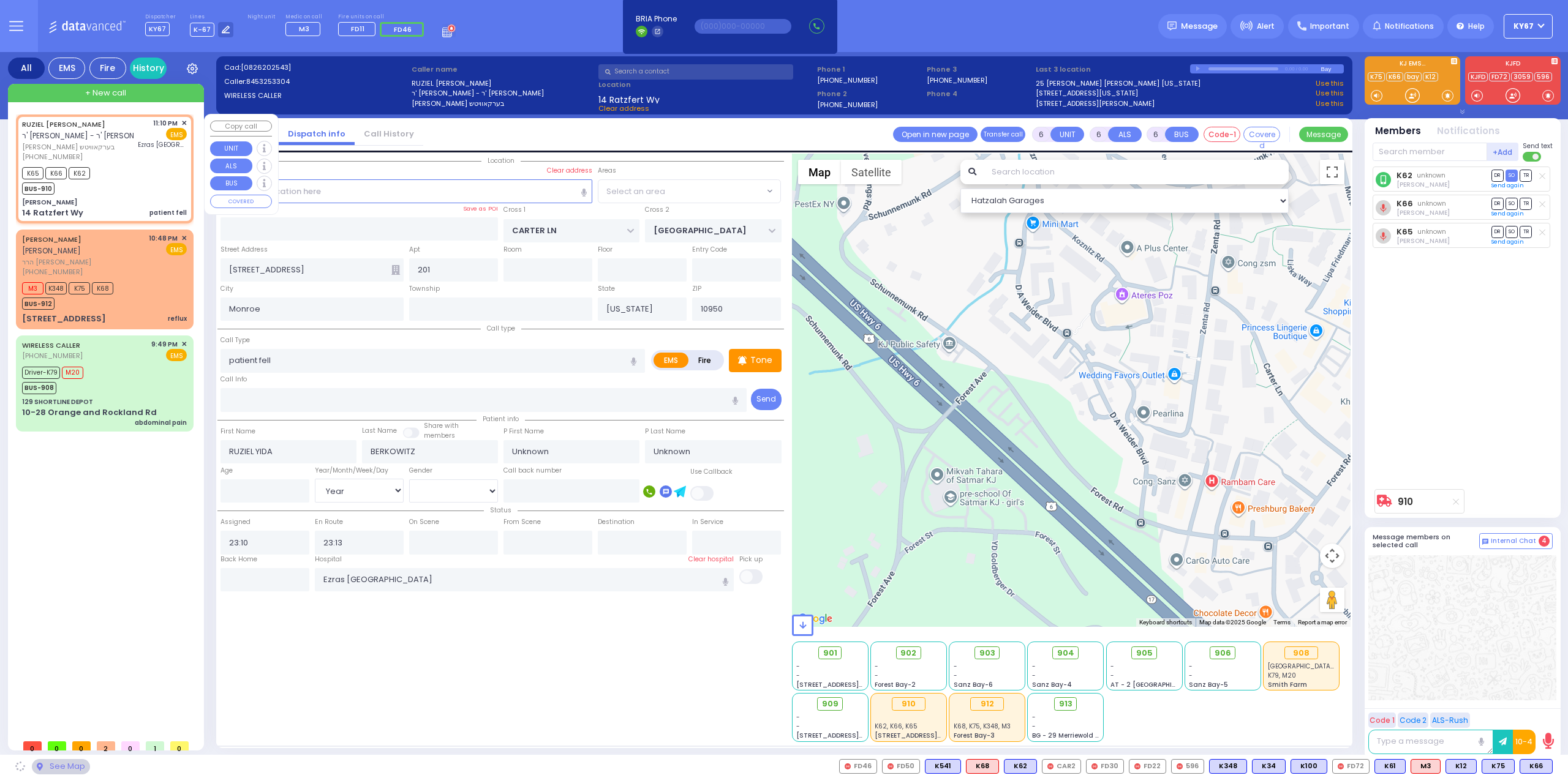
type input "[PERSON_NAME]"
type input "[GEOGRAPHIC_DATA]"
type input "14 Ratzfert Wy"
type input "Kiryas Joel"
select select "SECTION 4"
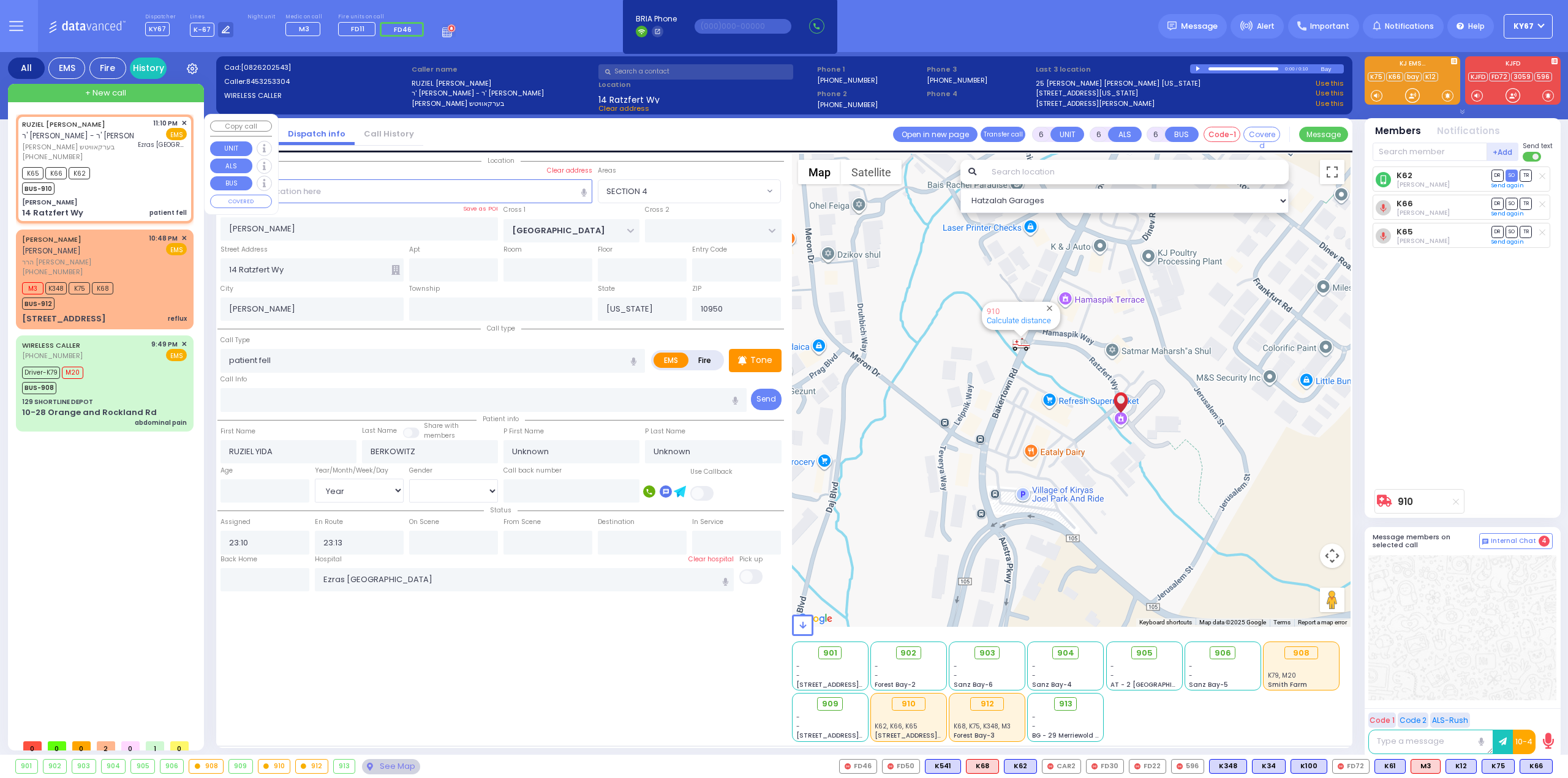
select select
radio input "true"
type input "Beila"
type input "Berkowitz"
type input "74"
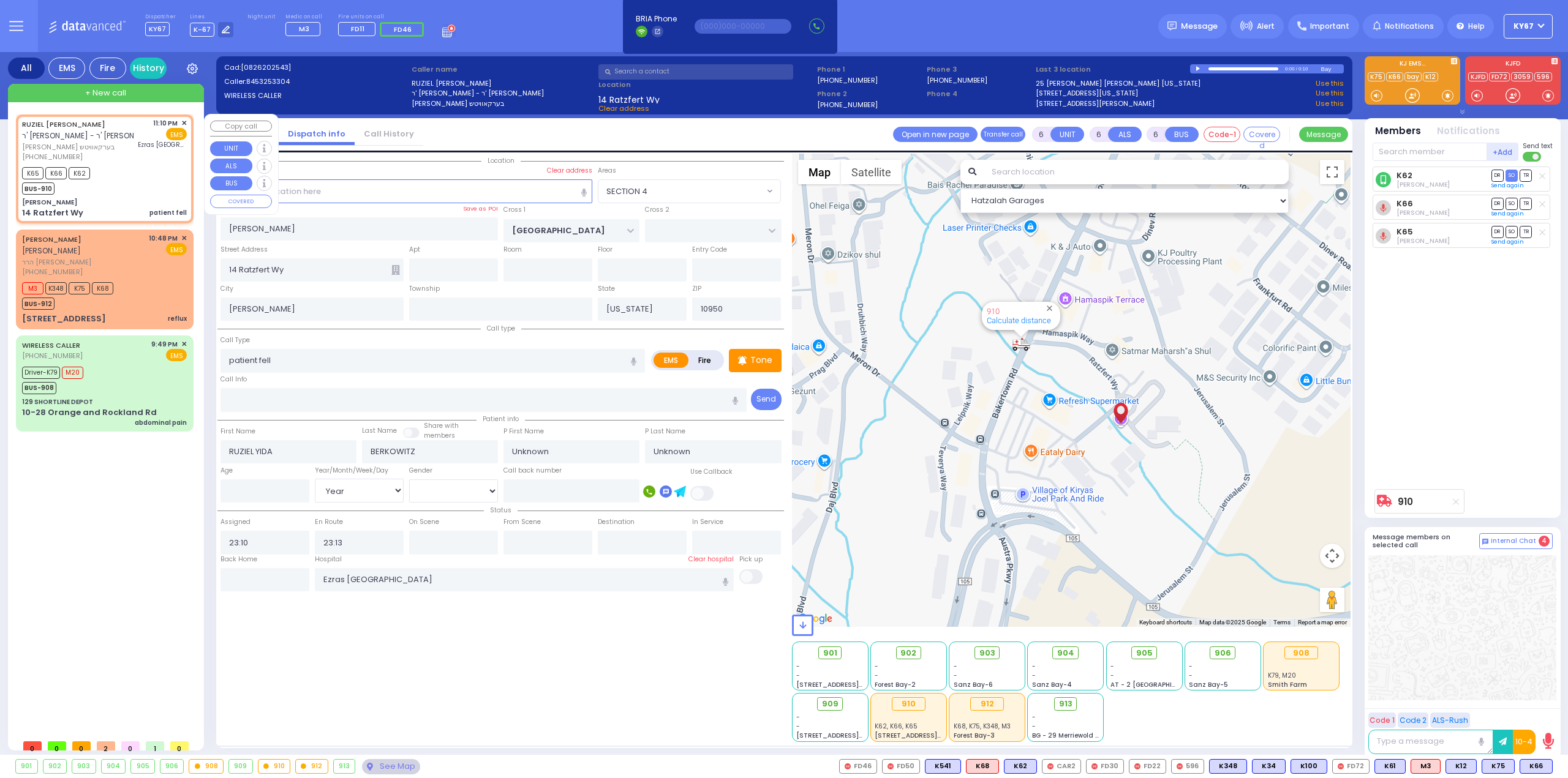
select select "Year"
select select "[DEMOGRAPHIC_DATA]"
select select "Hatzalah Garages"
select select "SECTION 4"
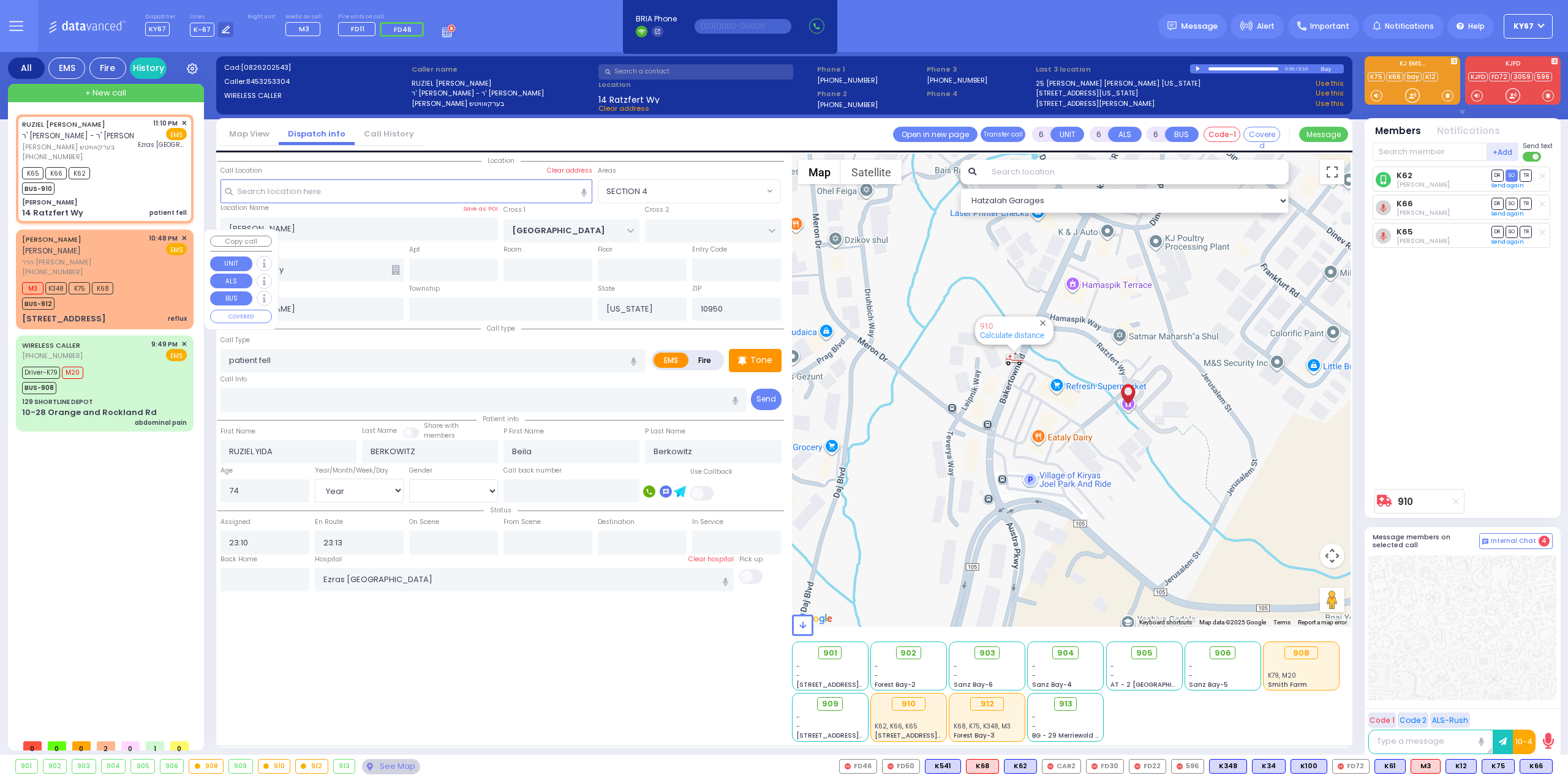
click at [143, 282] on div "M3 K348 K75 K68 BUS-912" at bounding box center [105, 295] width 165 height 31
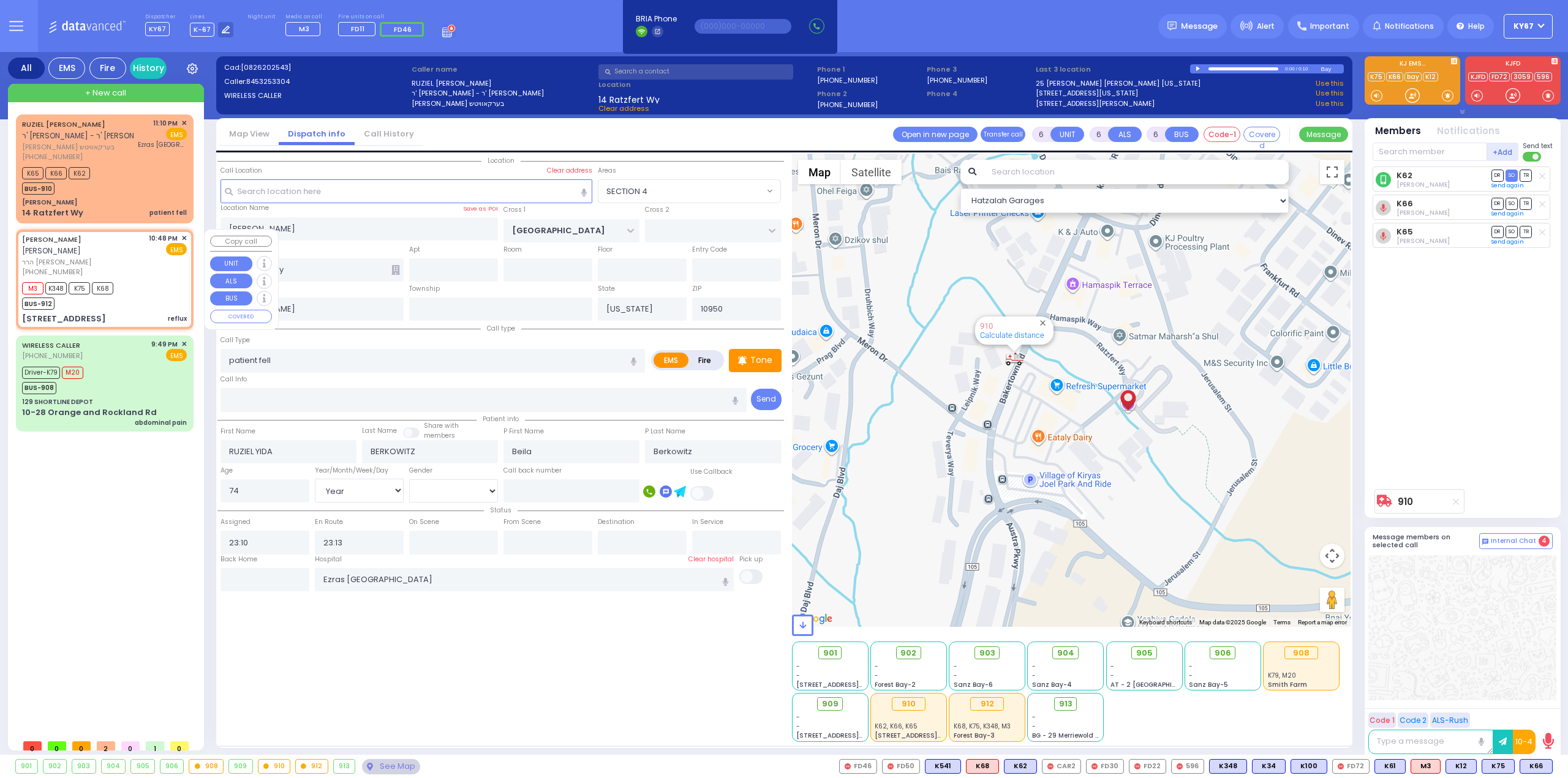
type input "2"
type input "1"
select select
type input "reflux"
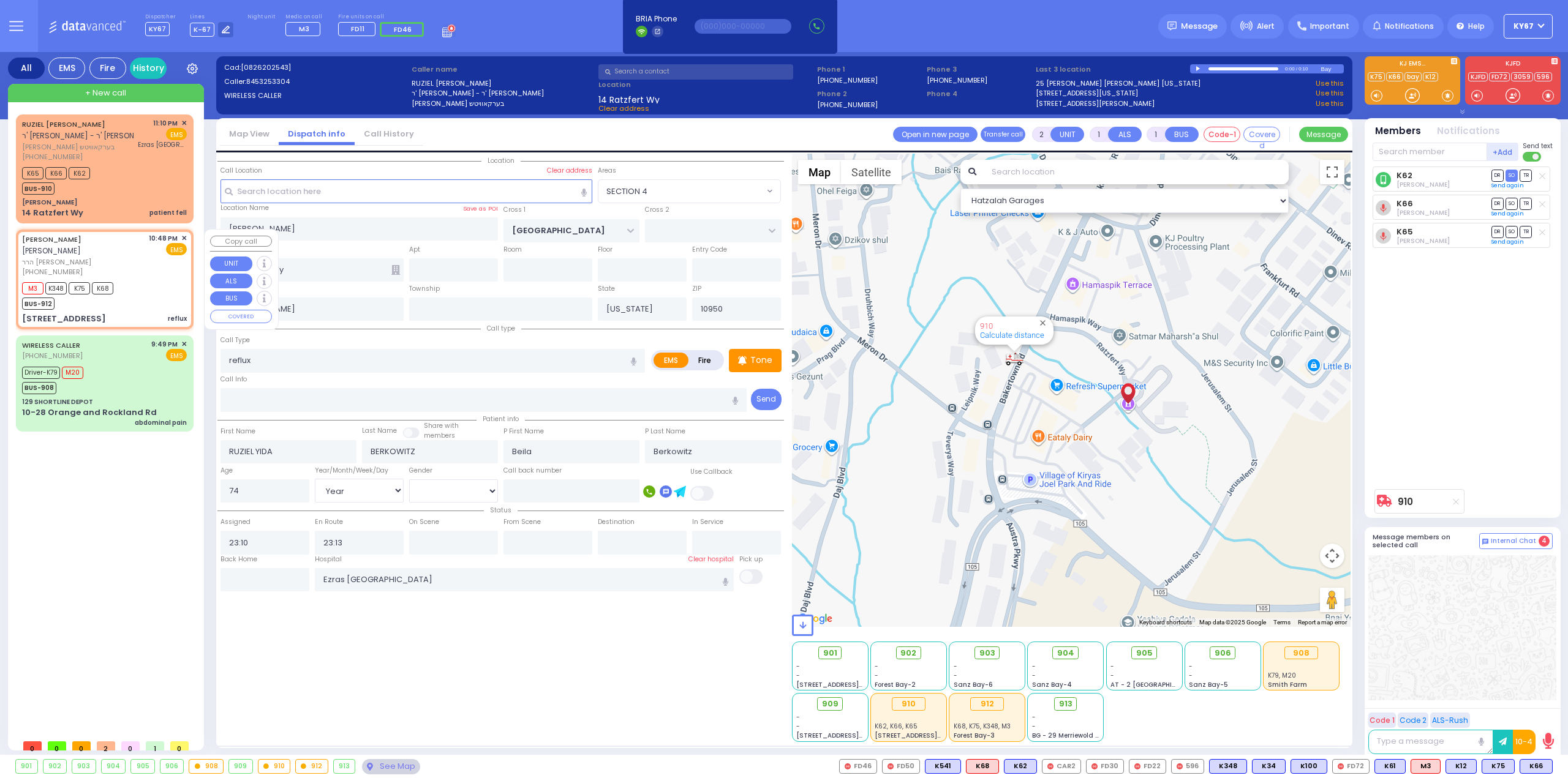
radio input "true"
type input "[PERSON_NAME]"
select select
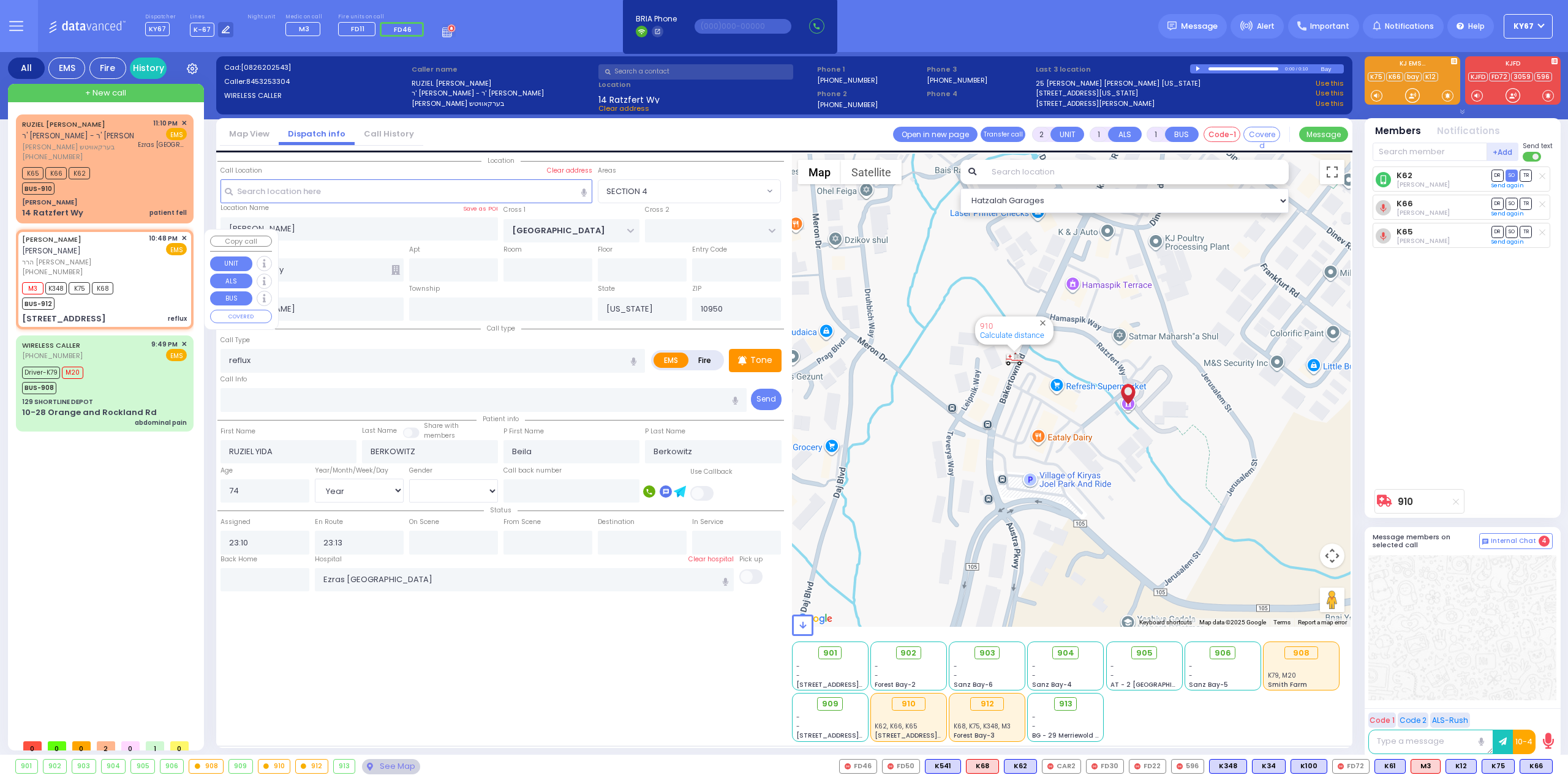
type input "22:48"
type input "22:53"
type input "CARTER LN"
type input "[GEOGRAPHIC_DATA]"
type input "[STREET_ADDRESS]"
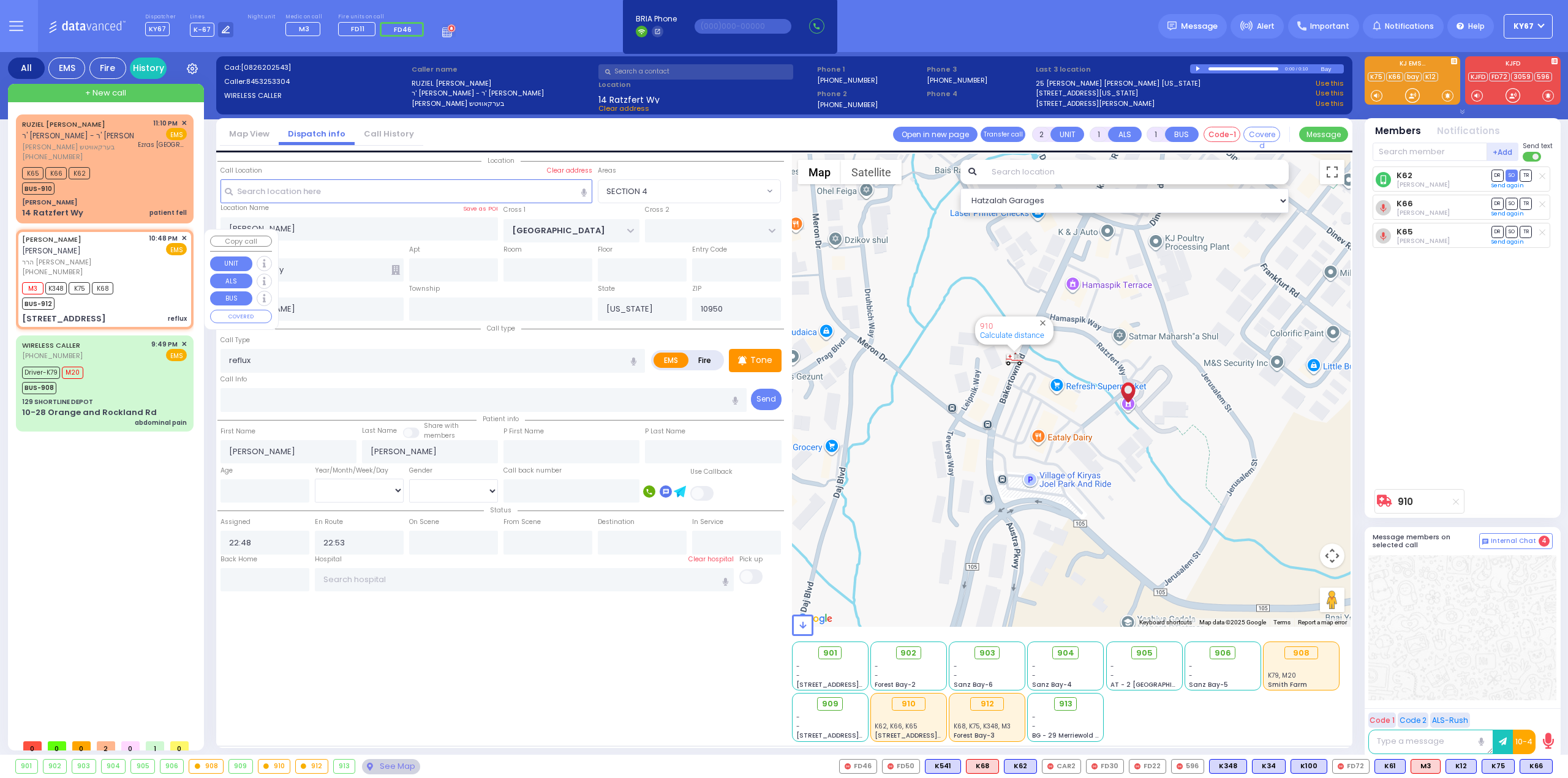
type input "201"
type input "Monroe"
select select "Hatzalah Garages"
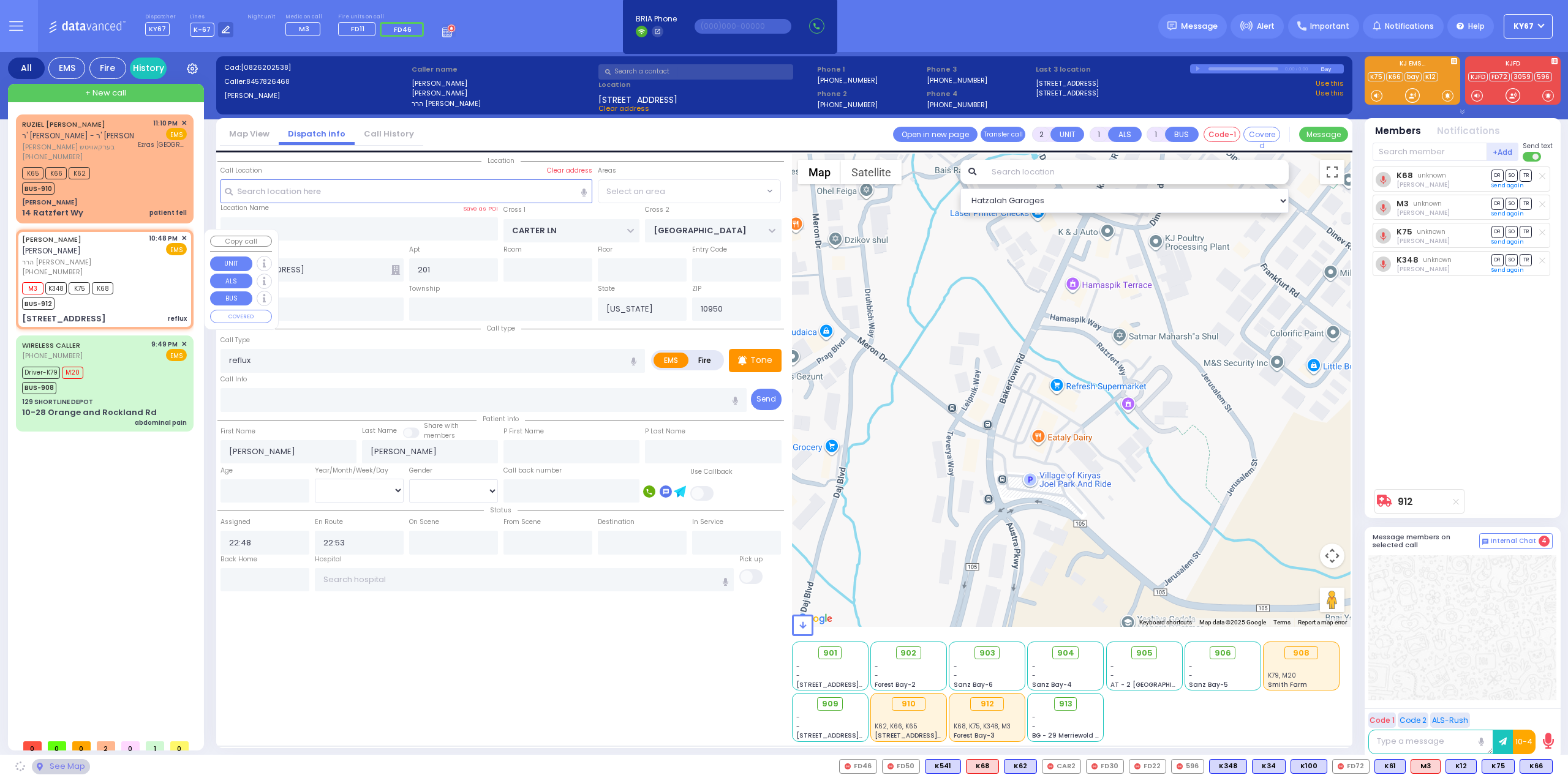
select select "SECTION 2"
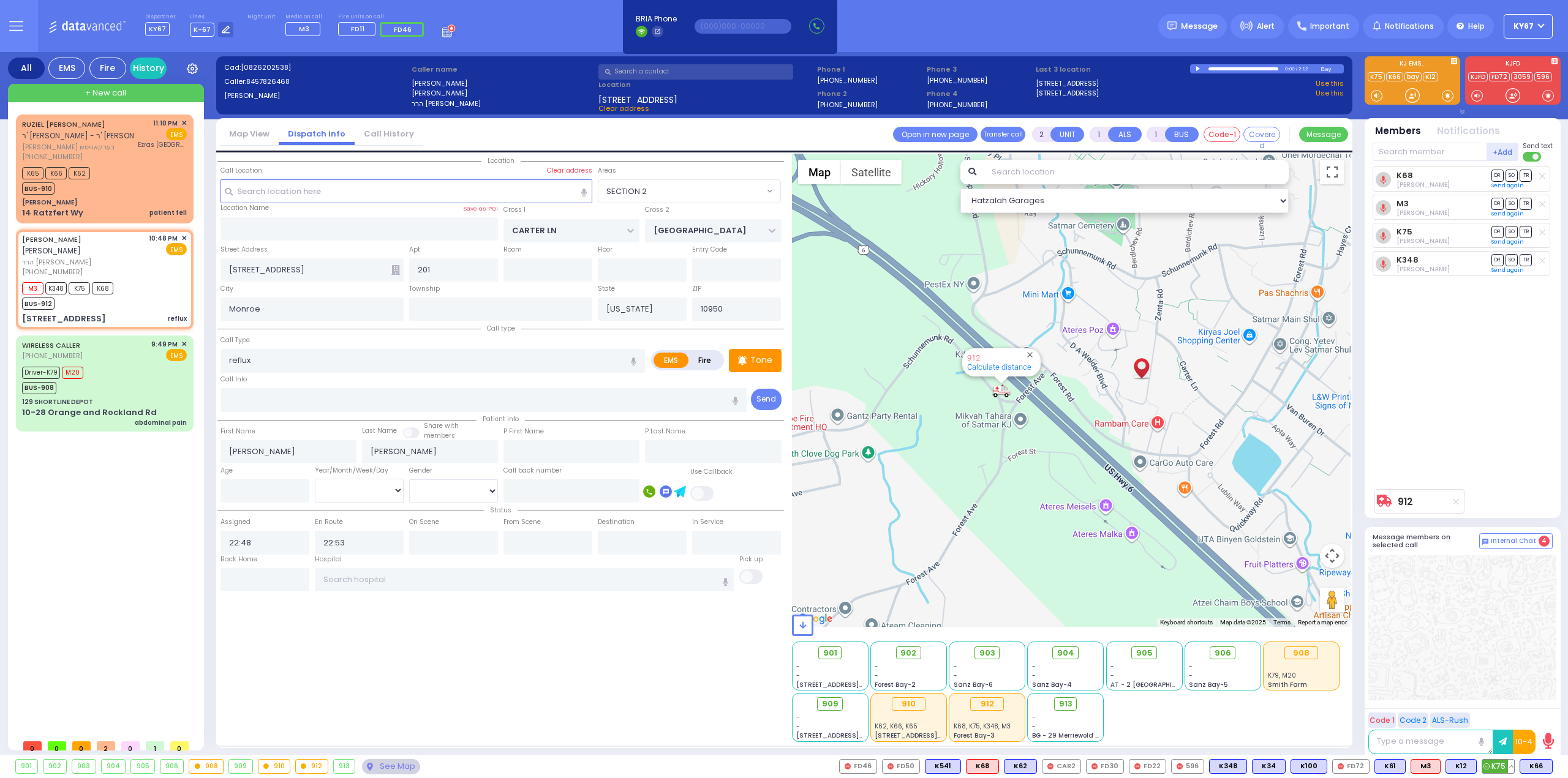
click at [1510, 767] on button at bounding box center [1510, 766] width 6 height 13
click at [1499, 710] on icon at bounding box center [1501, 712] width 12 height 12
click at [441, 576] on input "text" at bounding box center [524, 579] width 419 height 23
click at [724, 578] on icon "button" at bounding box center [725, 581] width 6 height 8
type input "Hudson Valley"
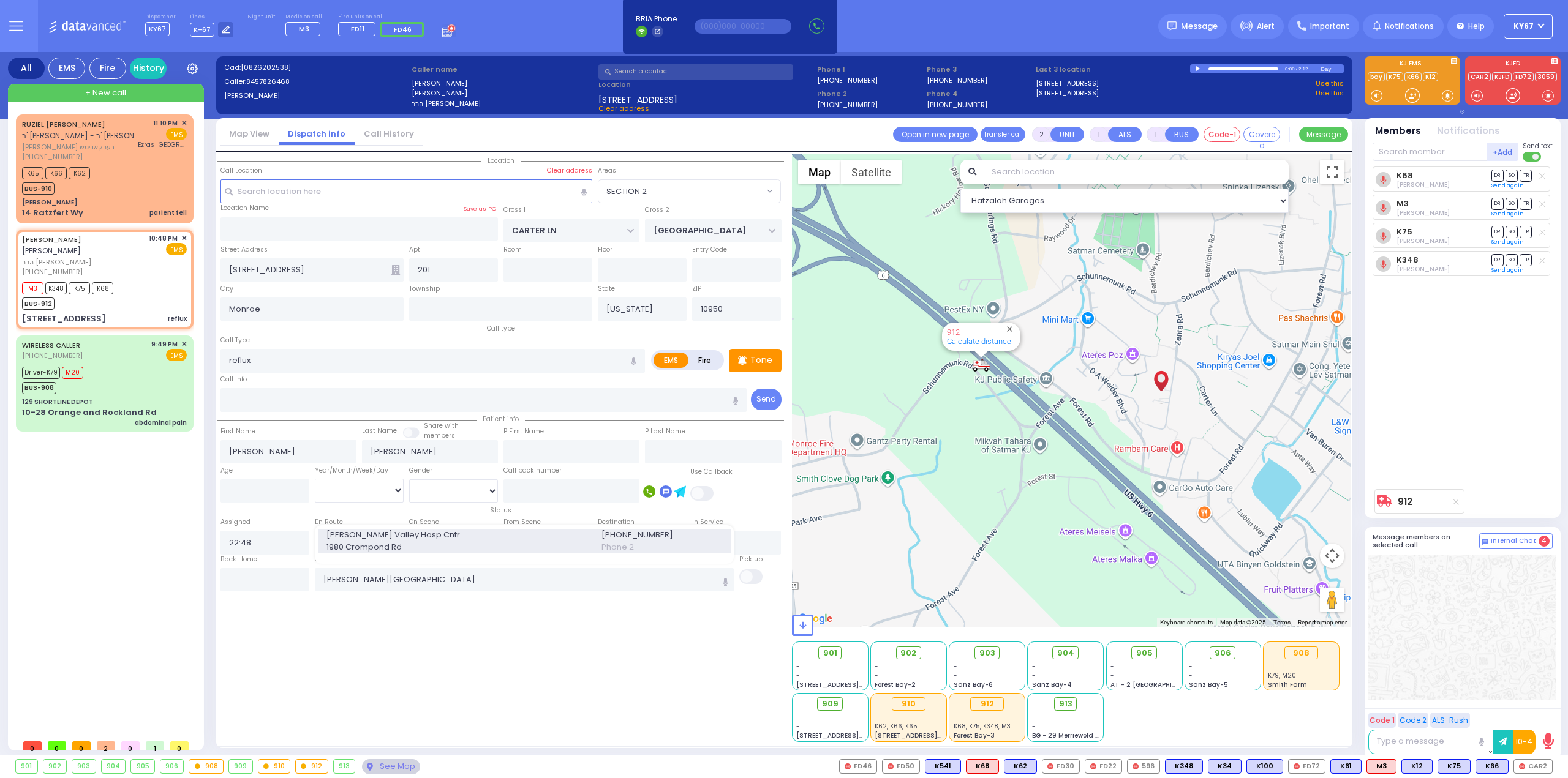
click at [410, 541] on span "1980 Crompond Rd" at bounding box center [456, 547] width 260 height 12
select select
radio input "true"
select select
type input "[PERSON_NAME] Valley Hosp Cntr"
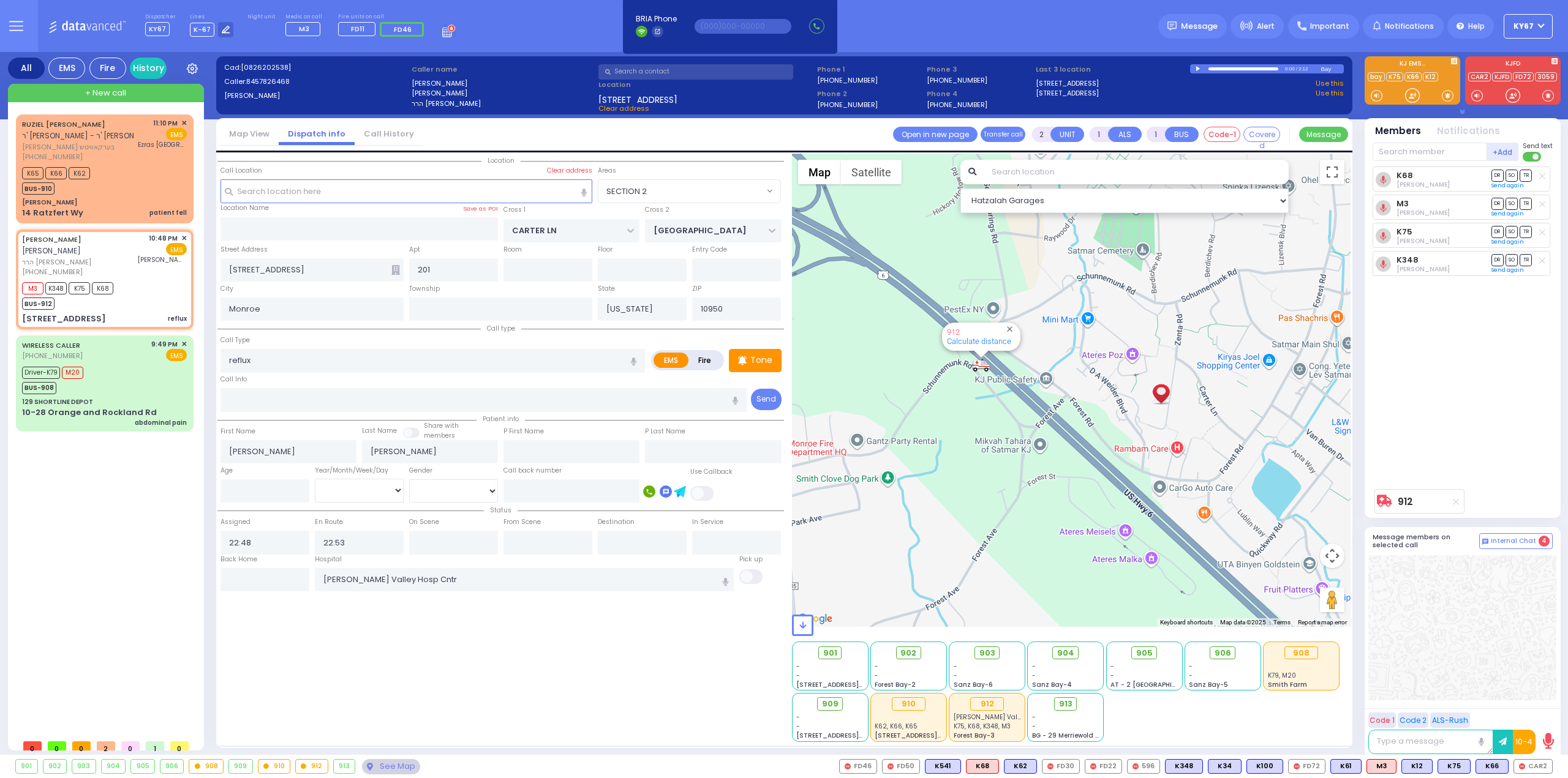
select select "Hatzalah Garages"
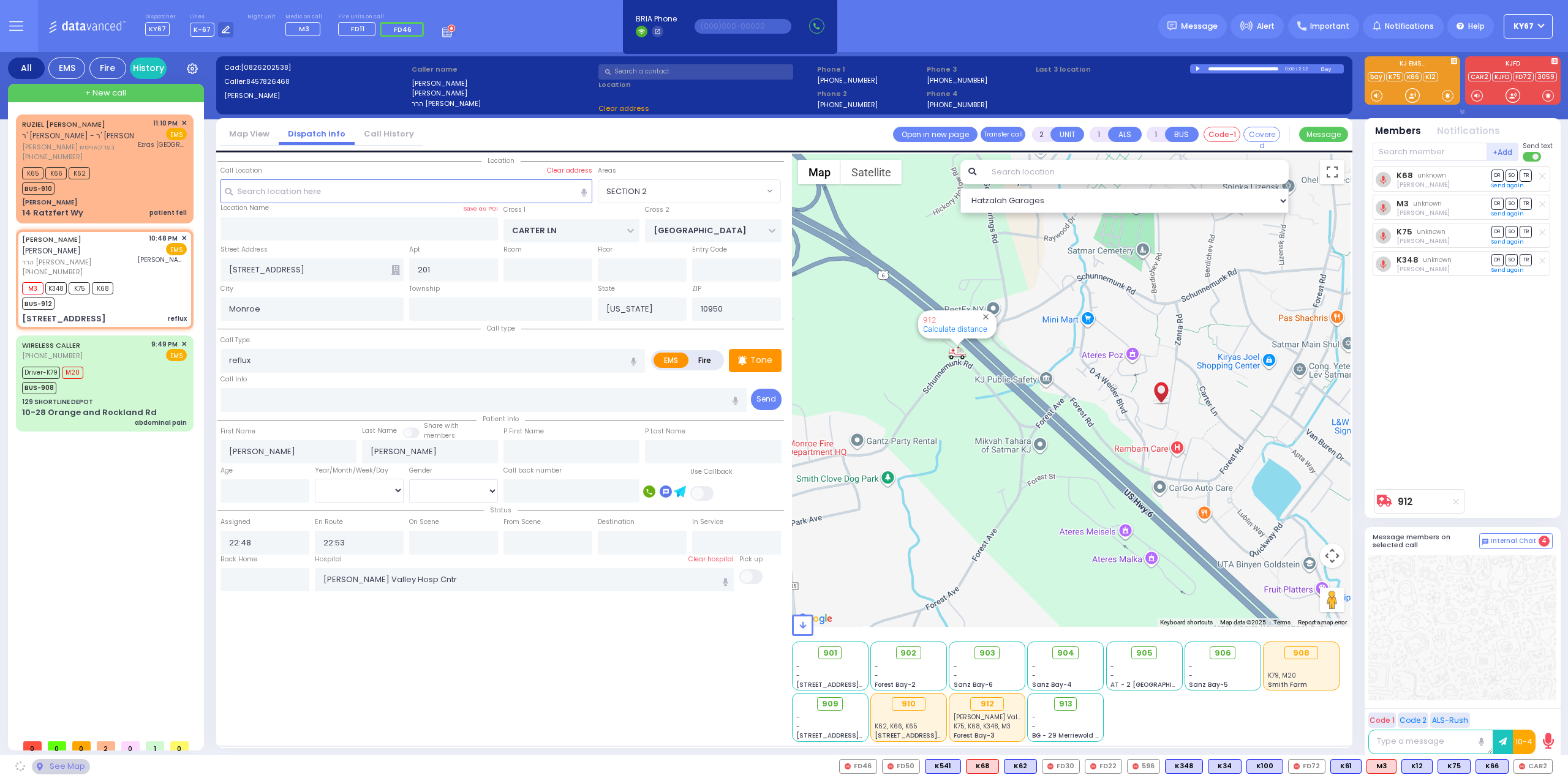
select select "SECTION 2"
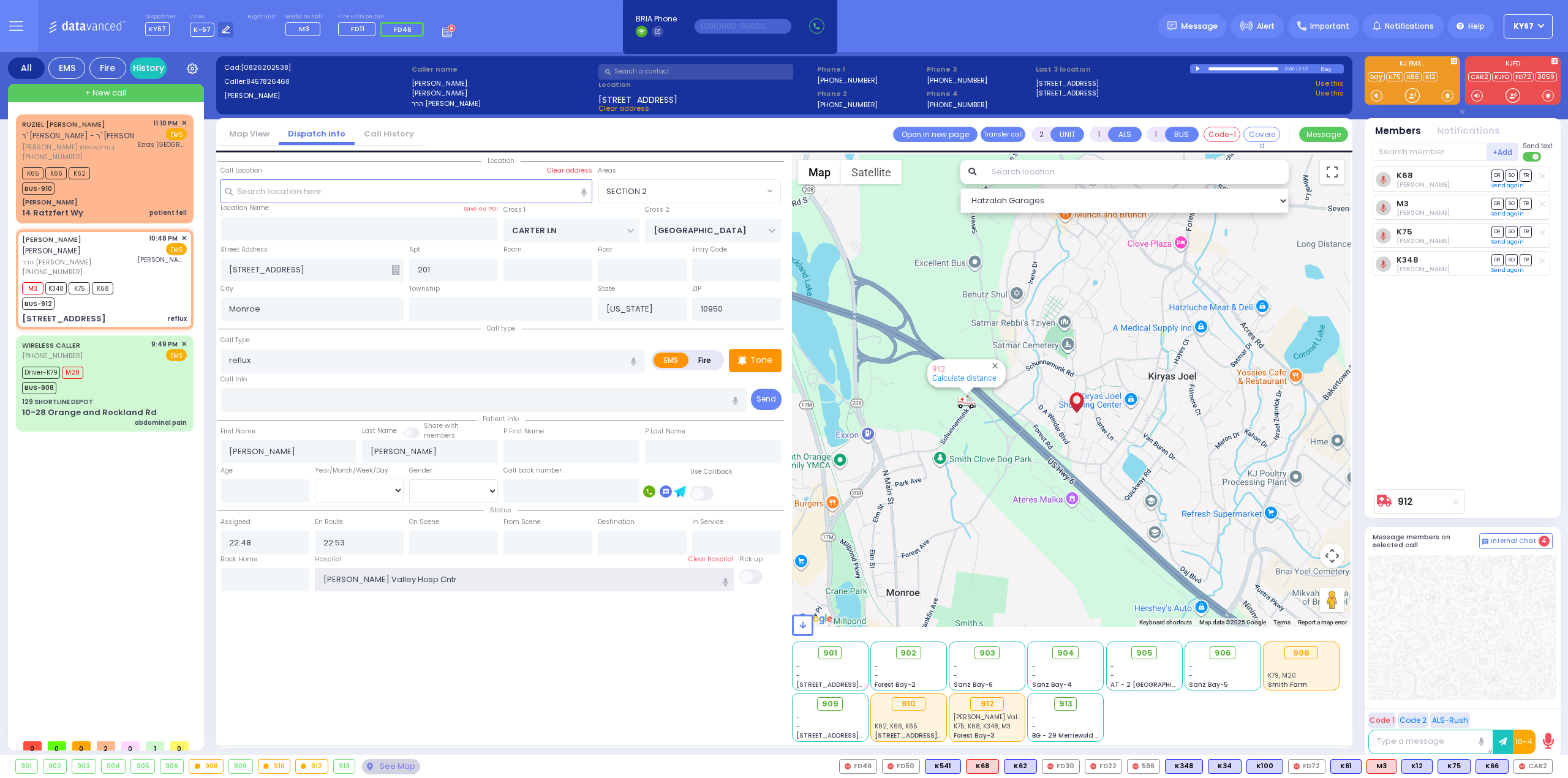
drag, startPoint x: 440, startPoint y: 575, endPoint x: 266, endPoint y: 579, distance: 174.0
click at [266, 579] on div "Back Home Hospital Hudson Valley Hosp Cntr" at bounding box center [501, 573] width 566 height 37
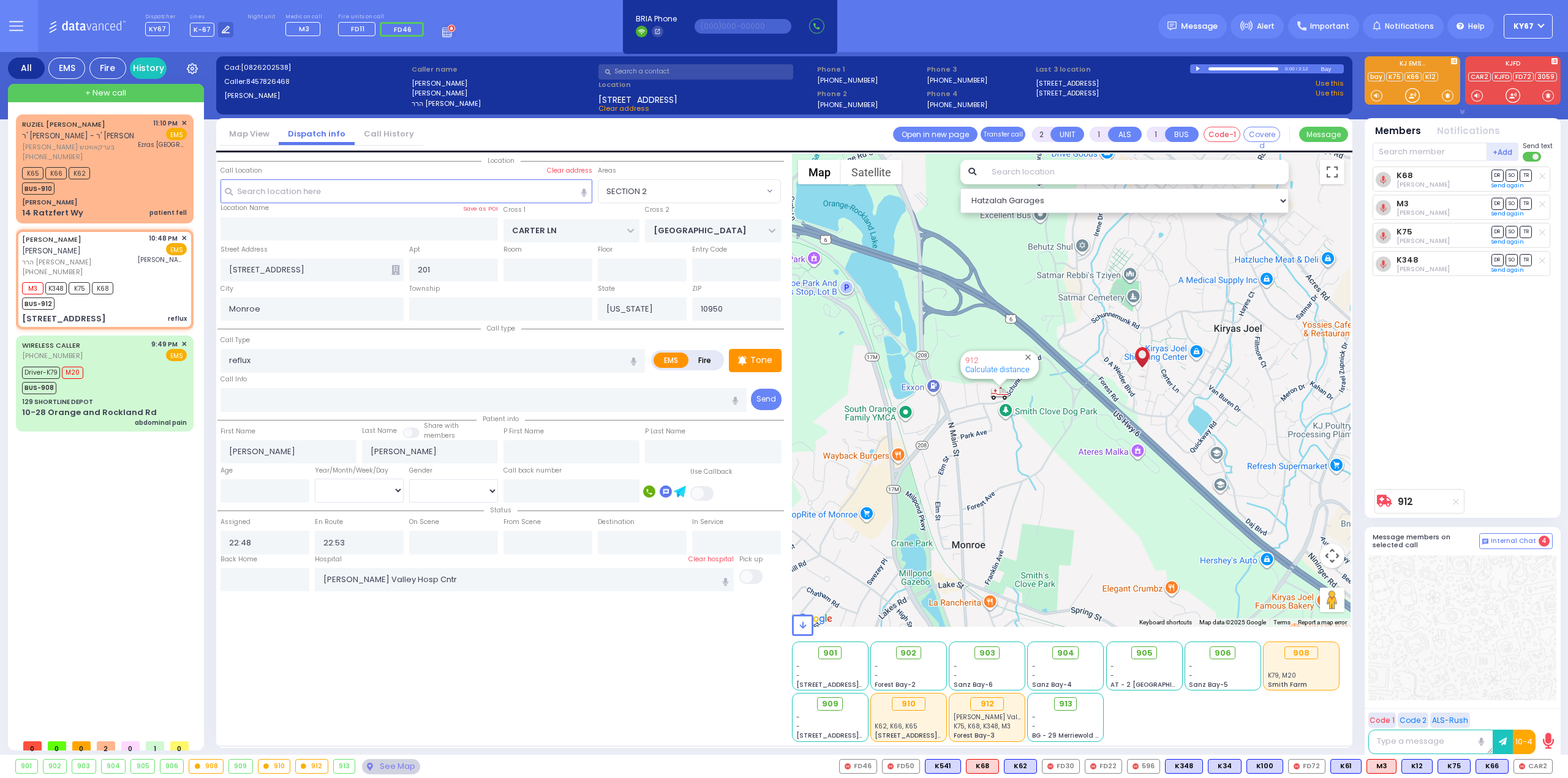
click at [652, 652] on div "Location All areas" at bounding box center [501, 447] width 566 height 588
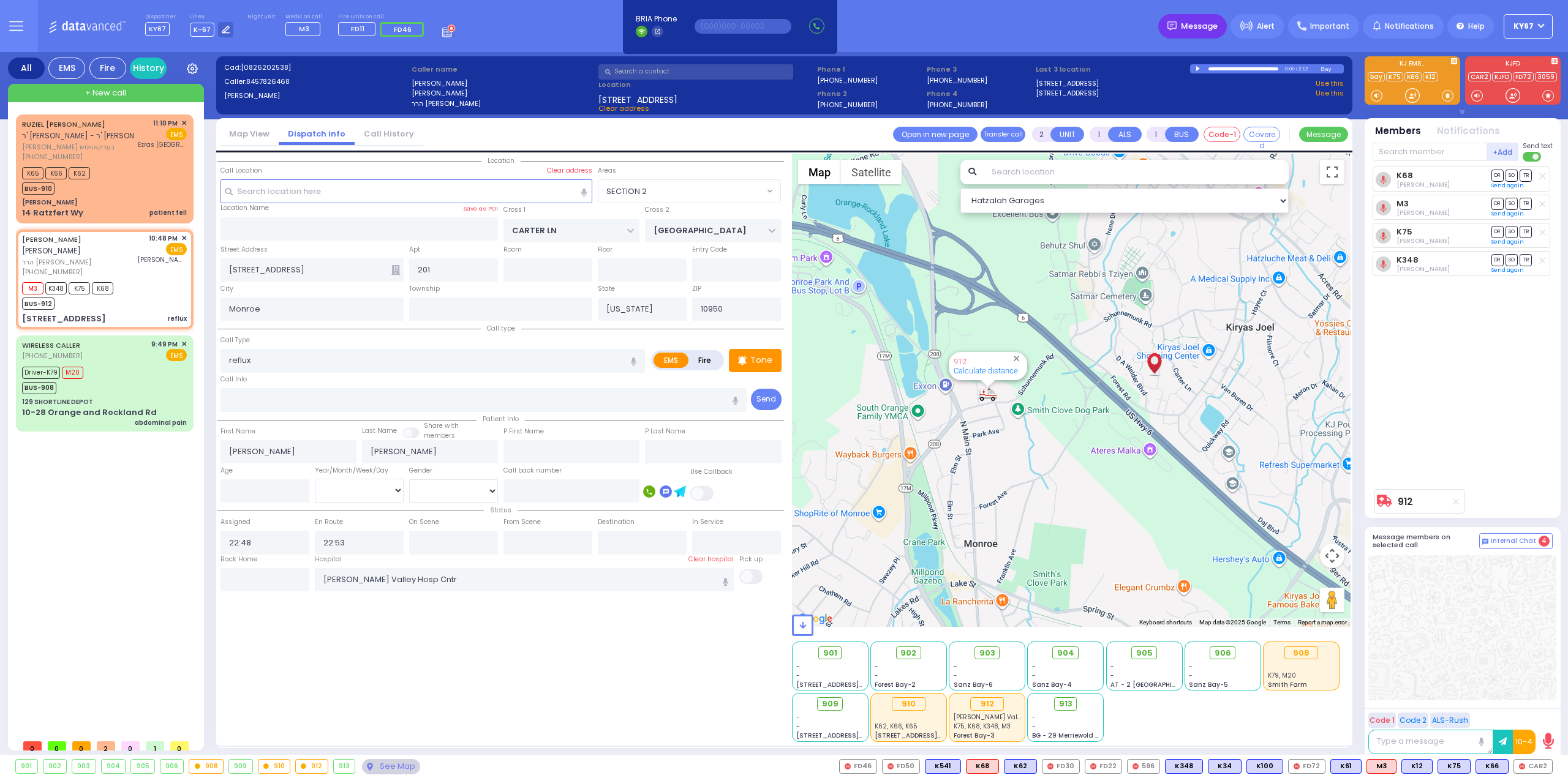
drag, startPoint x: 1194, startPoint y: 25, endPoint x: 1190, endPoint y: 35, distance: 10.8
click at [1194, 25] on span "Message" at bounding box center [1199, 26] width 36 height 12
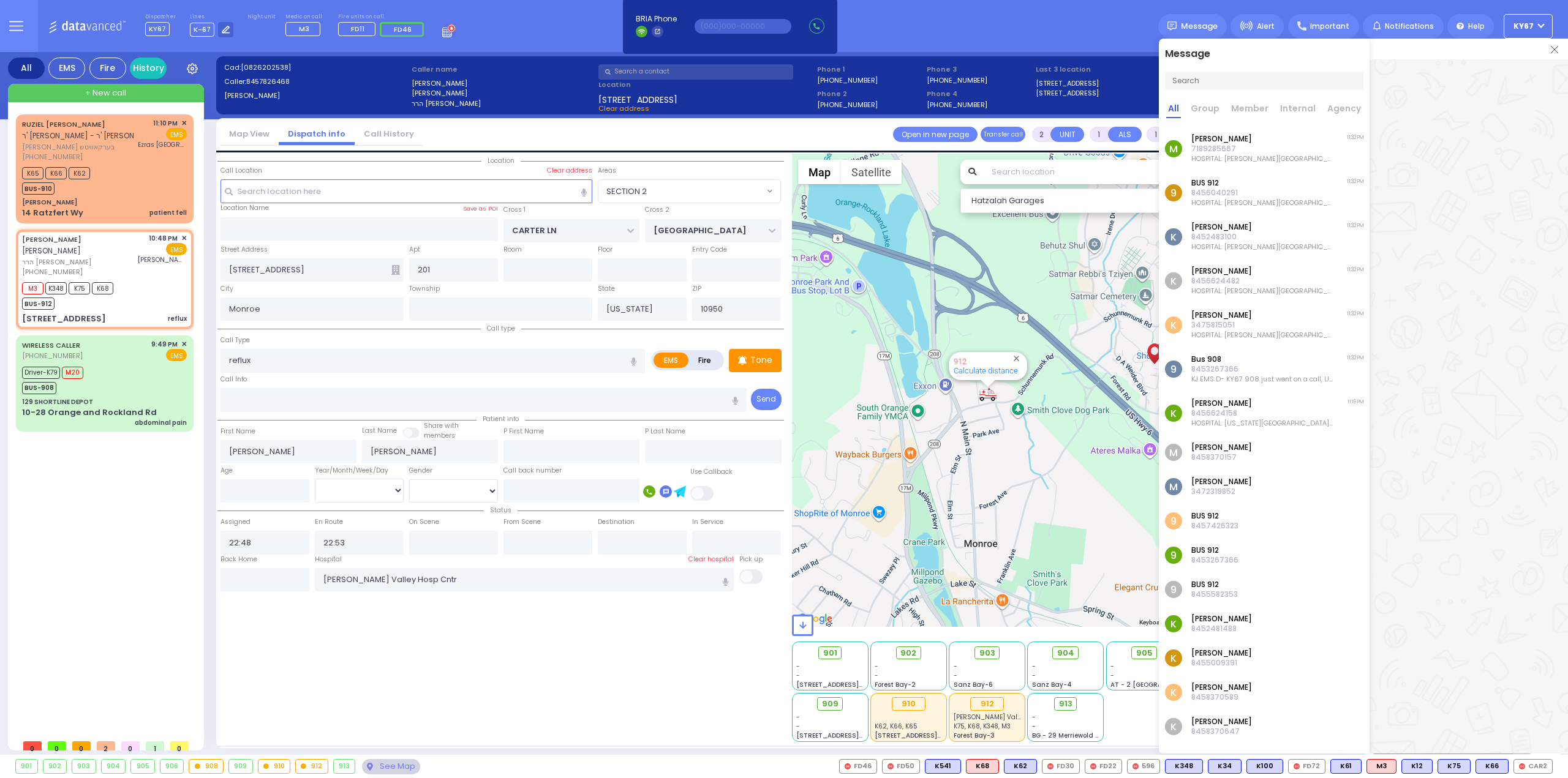
click at [1260, 159] on p "HOSPITAL: [PERSON_NAME][GEOGRAPHIC_DATA] Cntr ADDRESS: [STREET_ADDRESS] PHONE: …" at bounding box center [1262, 158] width 142 height 10
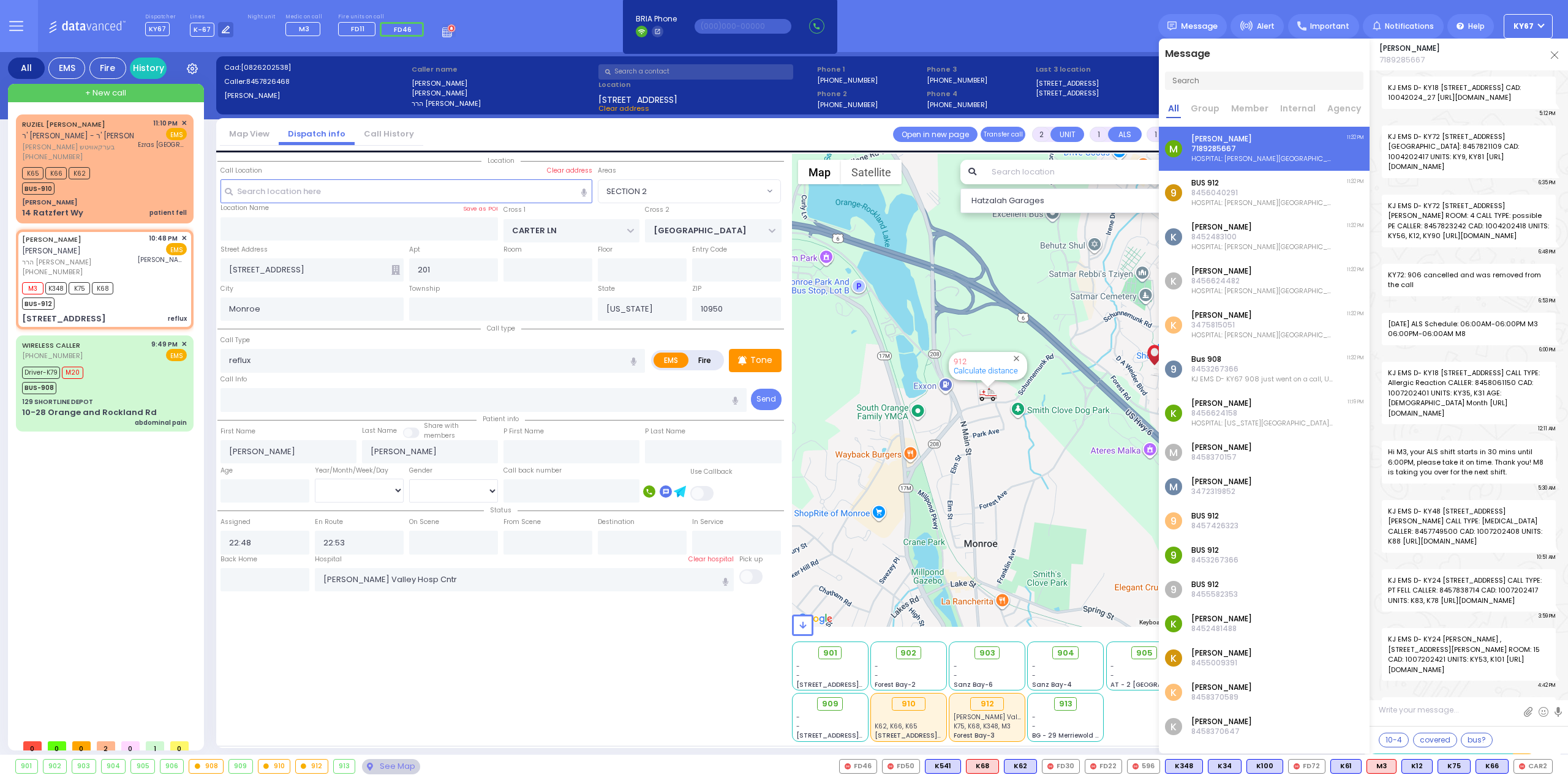
scroll to position [75363, 0]
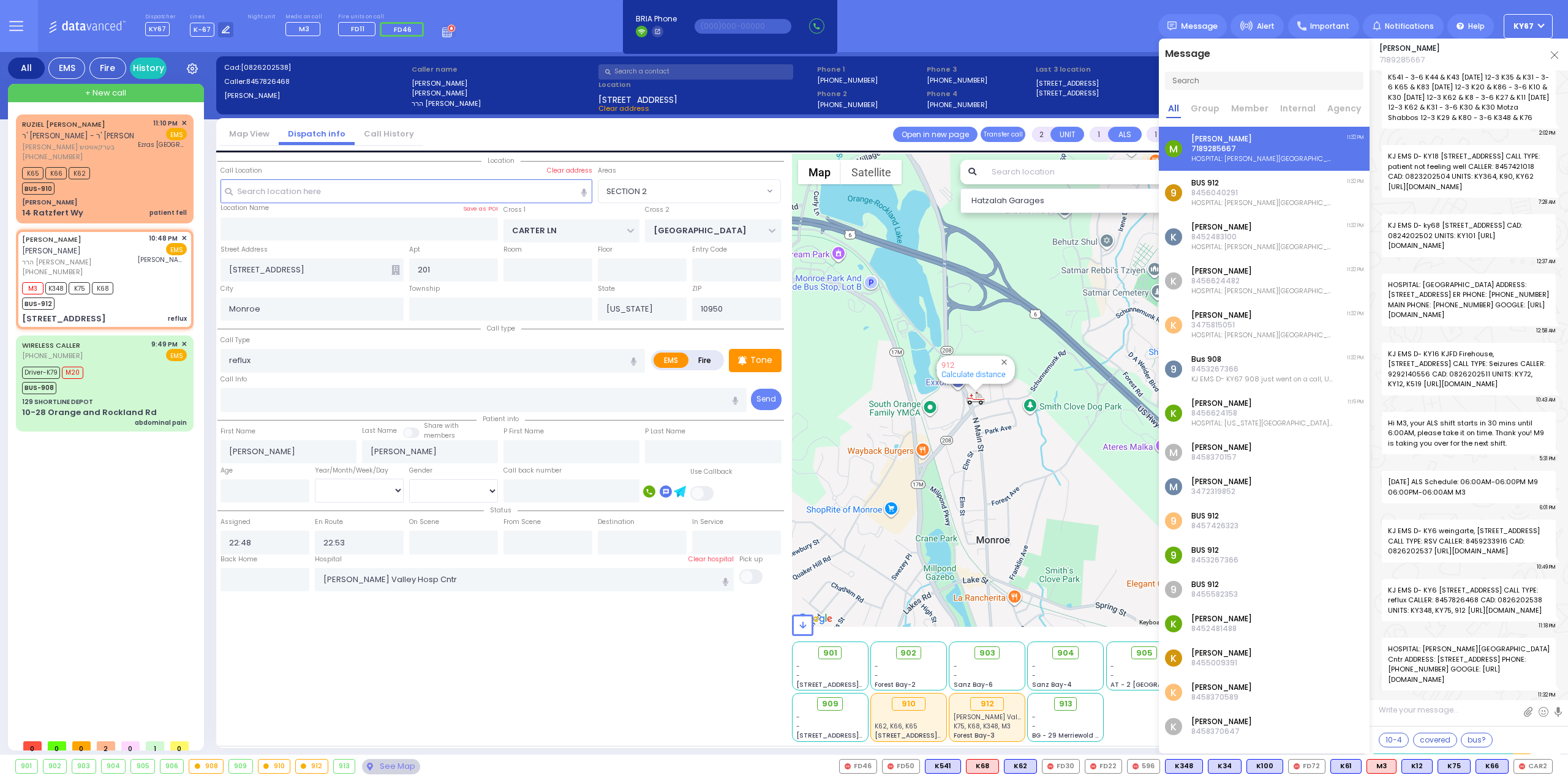
click at [1559, 55] on div "Chananya Indig 7189285667" at bounding box center [1468, 54] width 199 height 32
click at [1557, 56] on div "Chananya Indig 7189285667" at bounding box center [1468, 54] width 199 height 32
click at [1553, 57] on img at bounding box center [1555, 56] width 8 height 8
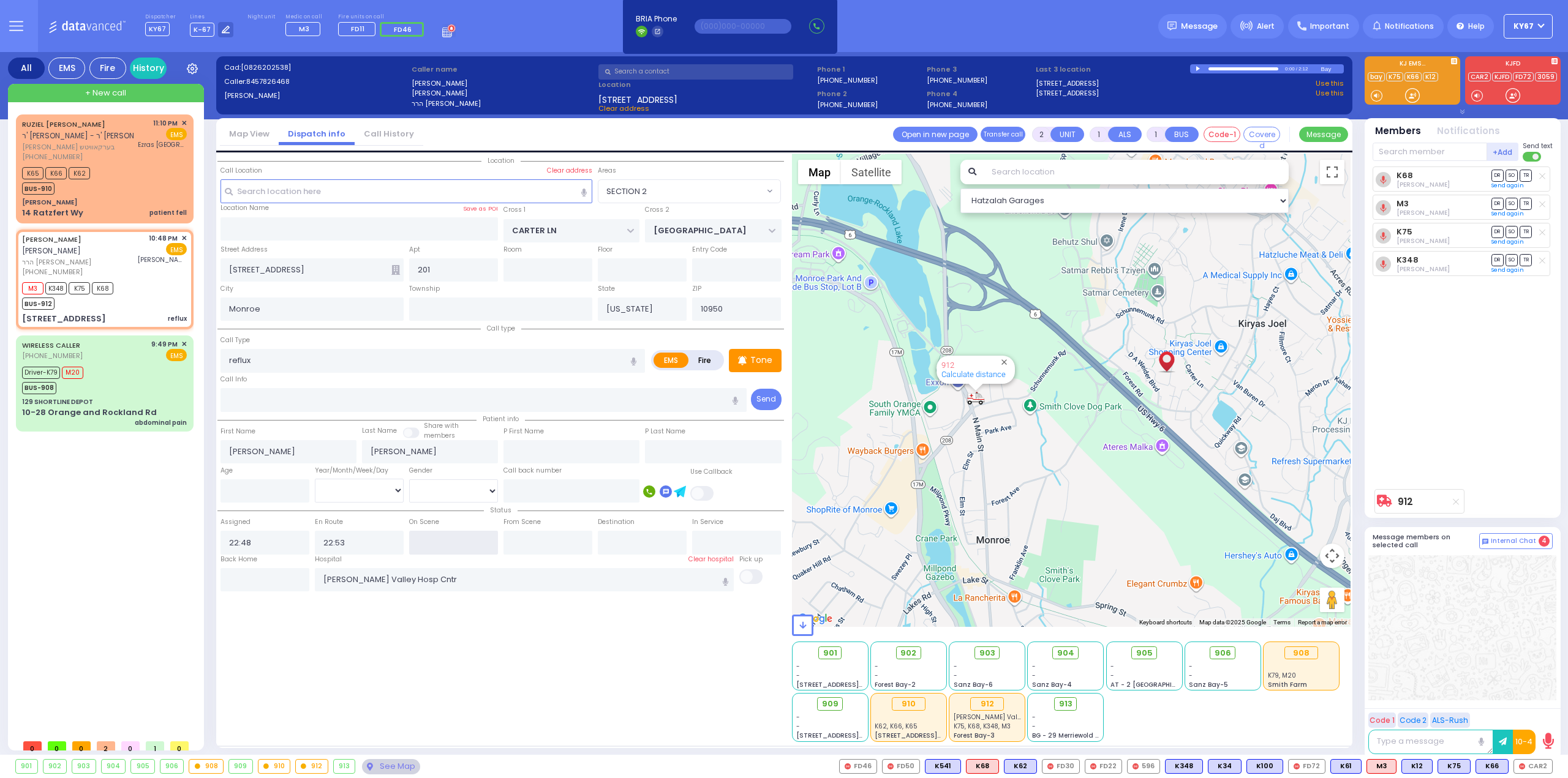
click at [440, 540] on input "text" at bounding box center [453, 542] width 89 height 23
type input "22:55"
click at [531, 542] on input "text" at bounding box center [548, 542] width 89 height 23
type input "23:33"
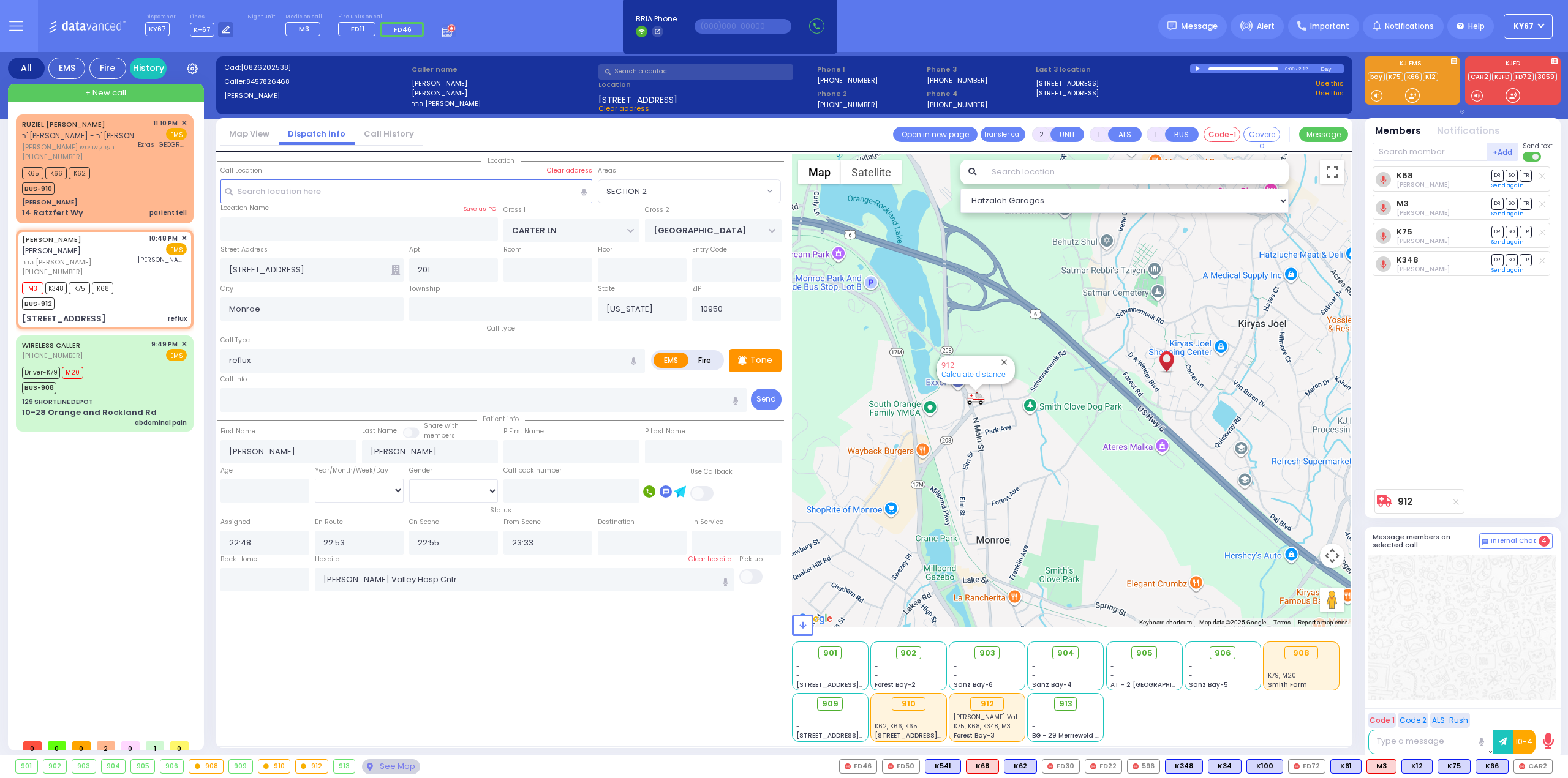
click at [520, 667] on div "Location All areas" at bounding box center [501, 447] width 566 height 588
drag, startPoint x: 83, startPoint y: 205, endPoint x: 109, endPoint y: 193, distance: 28.6
click at [110, 192] on div "K65 K66 K62 BUS-910" at bounding box center [105, 179] width 165 height 31
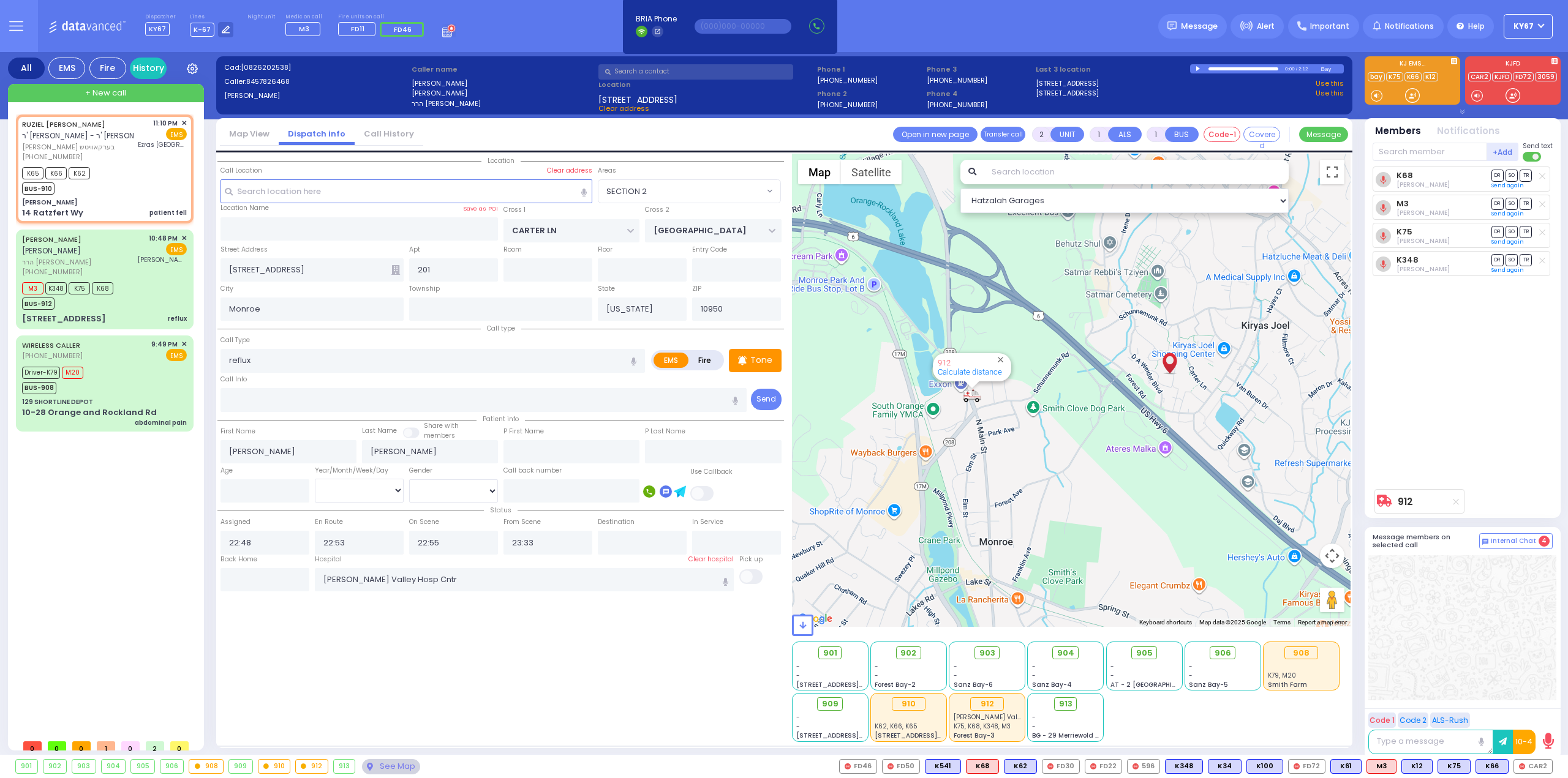
type input "6"
select select
type input "patient fell"
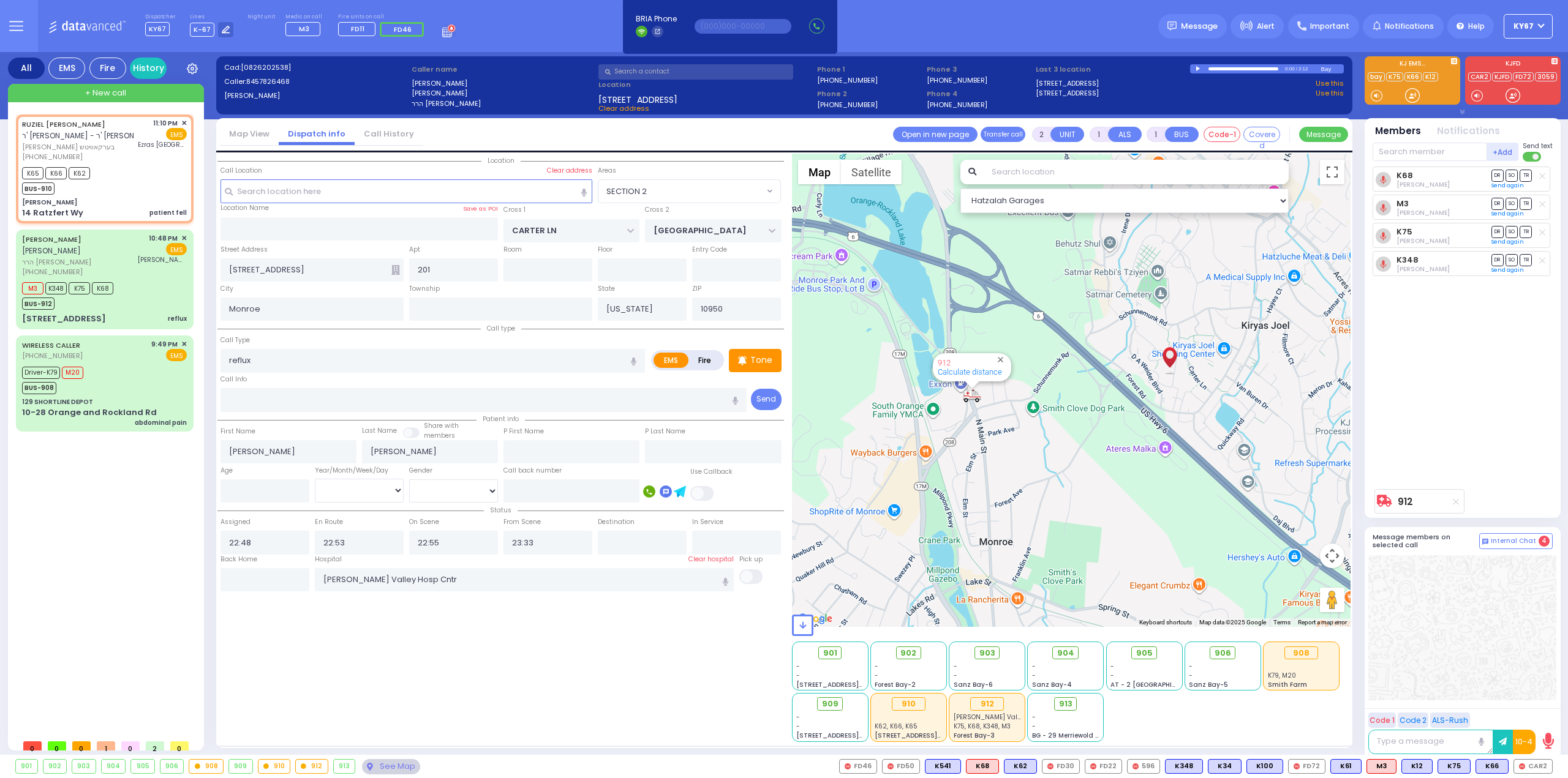
radio input "true"
type input "RUZIEL YIDA"
type input "BERKOWITZ"
type input "Beila"
type input "Berkowitz"
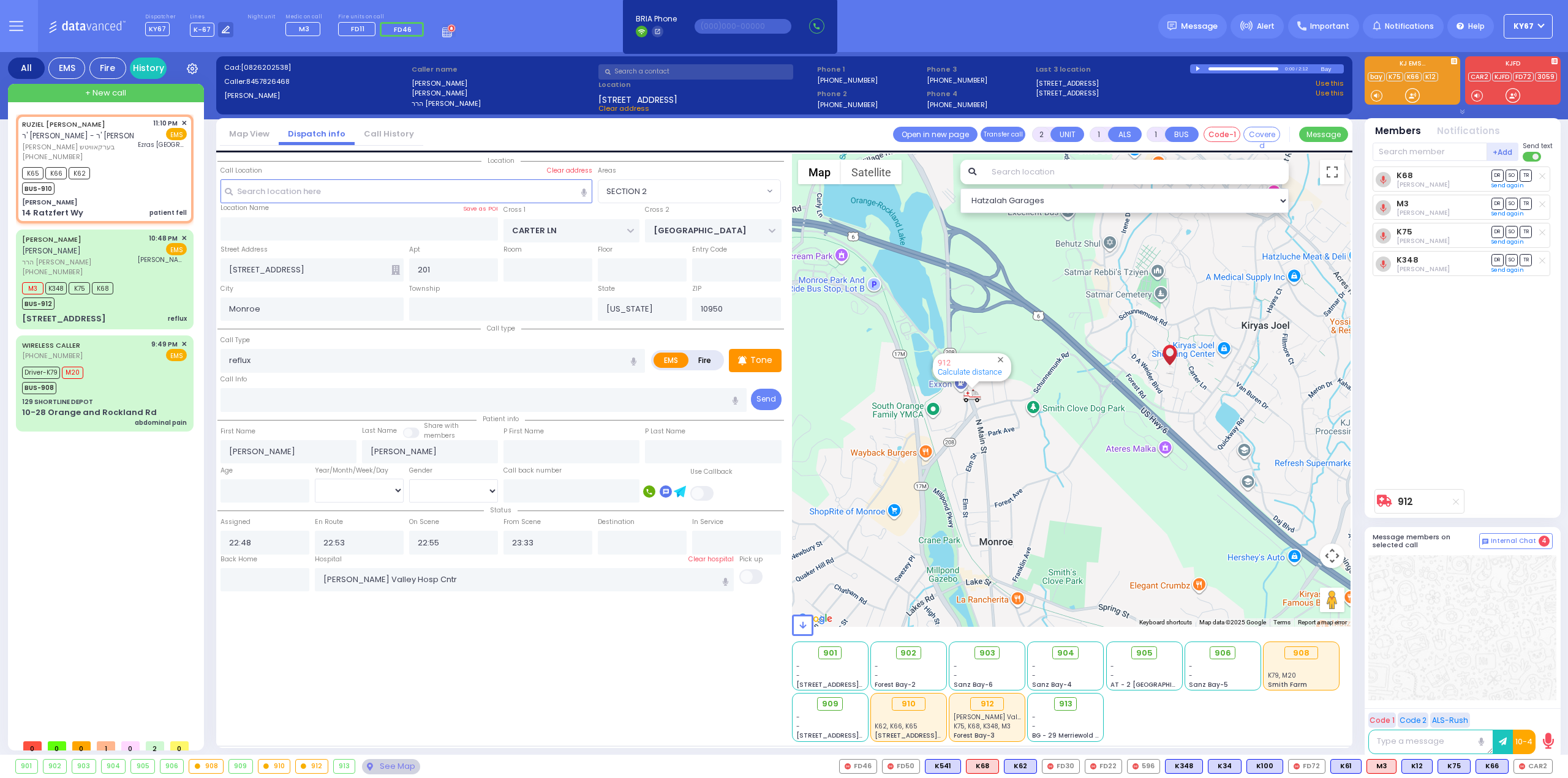
type input "74"
select select "Year"
select select "[DEMOGRAPHIC_DATA]"
type input "23:10"
type input "23:13"
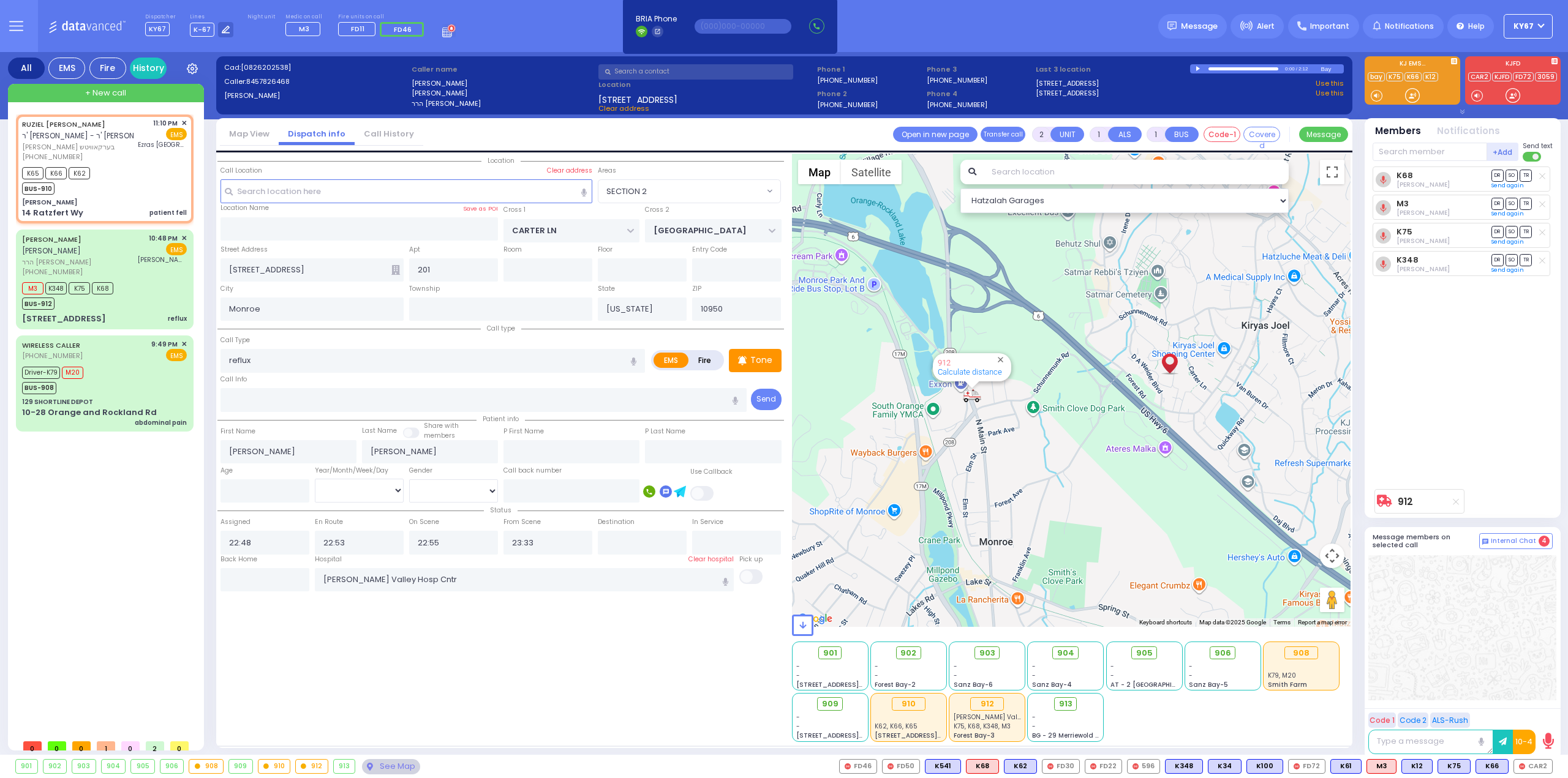
type input "23:15"
type input "23:32"
type input "Ezras [GEOGRAPHIC_DATA]"
select select "Hatzalah Garages"
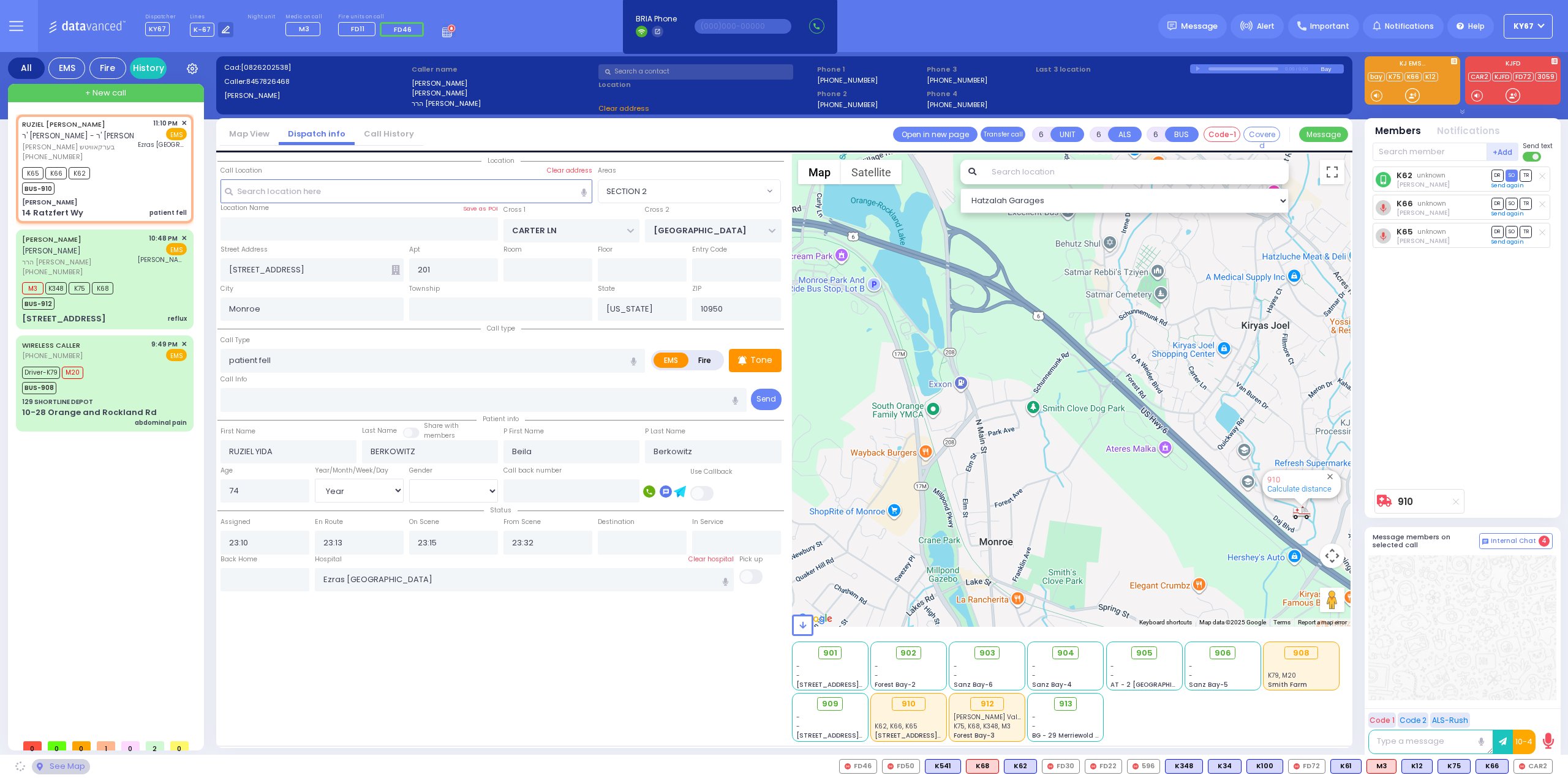
type input "2"
type input "1"
select select
type input "reflux"
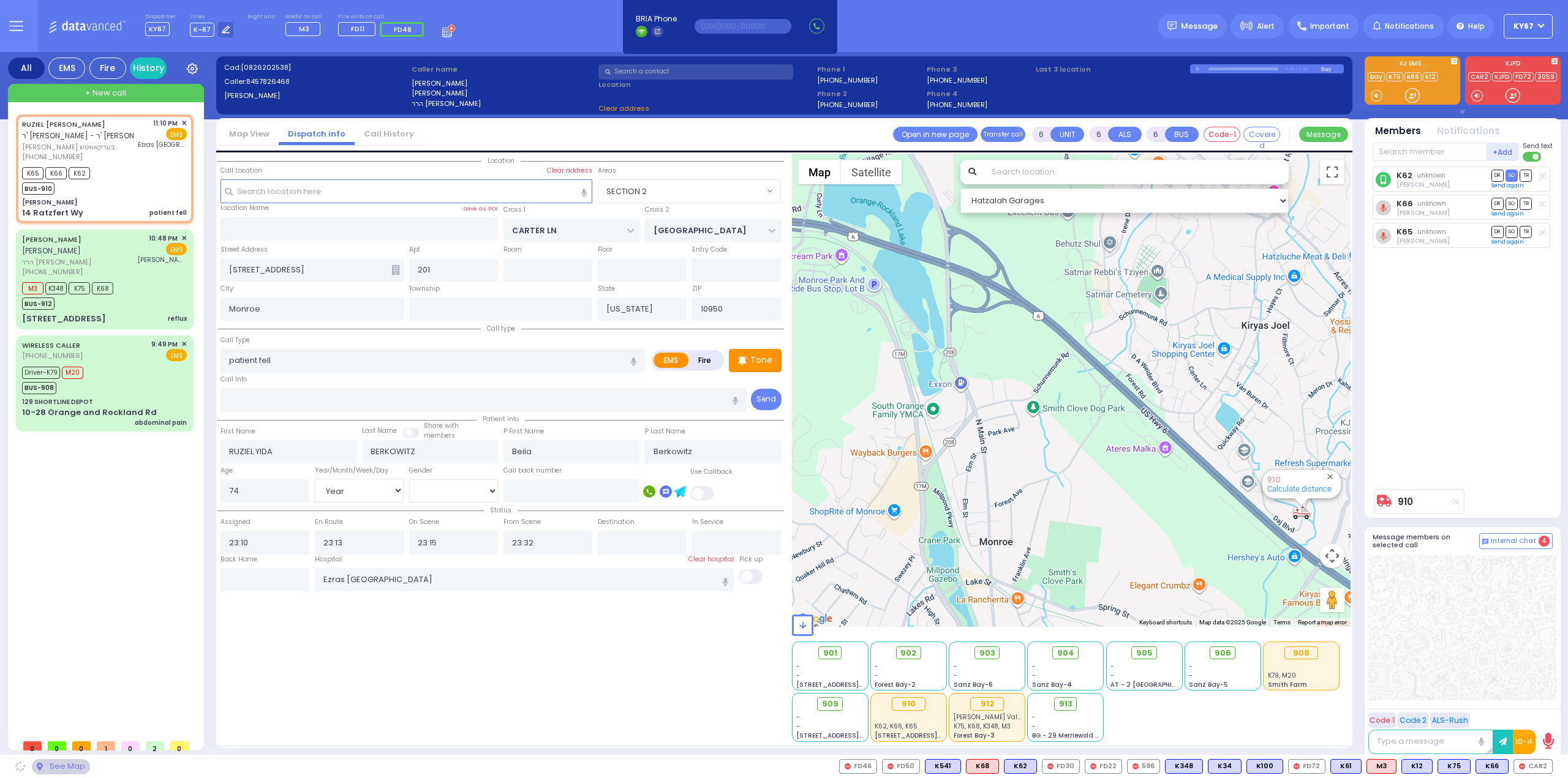
radio input "true"
type input "[PERSON_NAME]"
select select
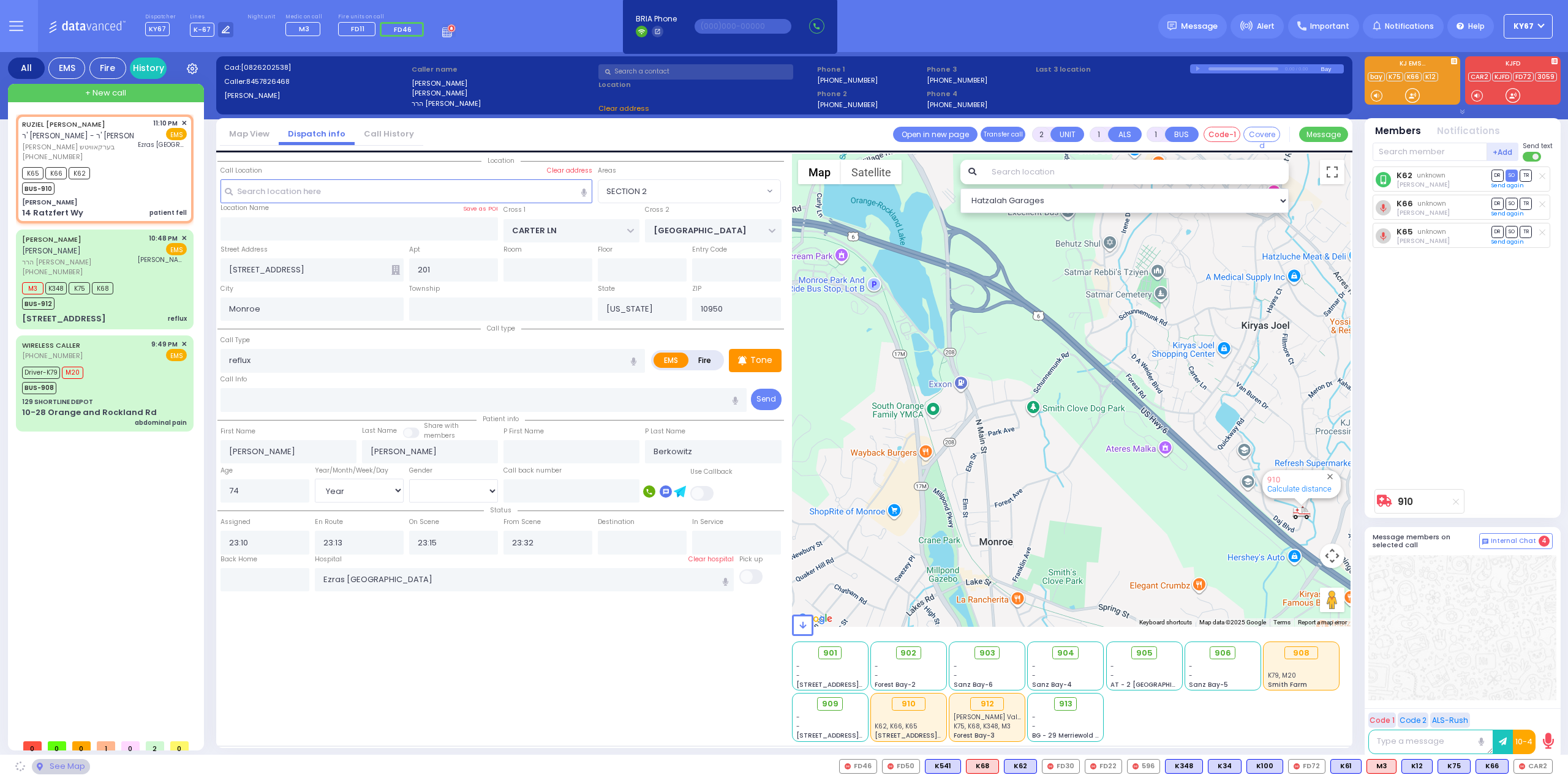
type input "22:48"
type input "22:53"
type input "22:55"
type input "23:33"
type input "[PERSON_NAME] Valley Hosp Cntr"
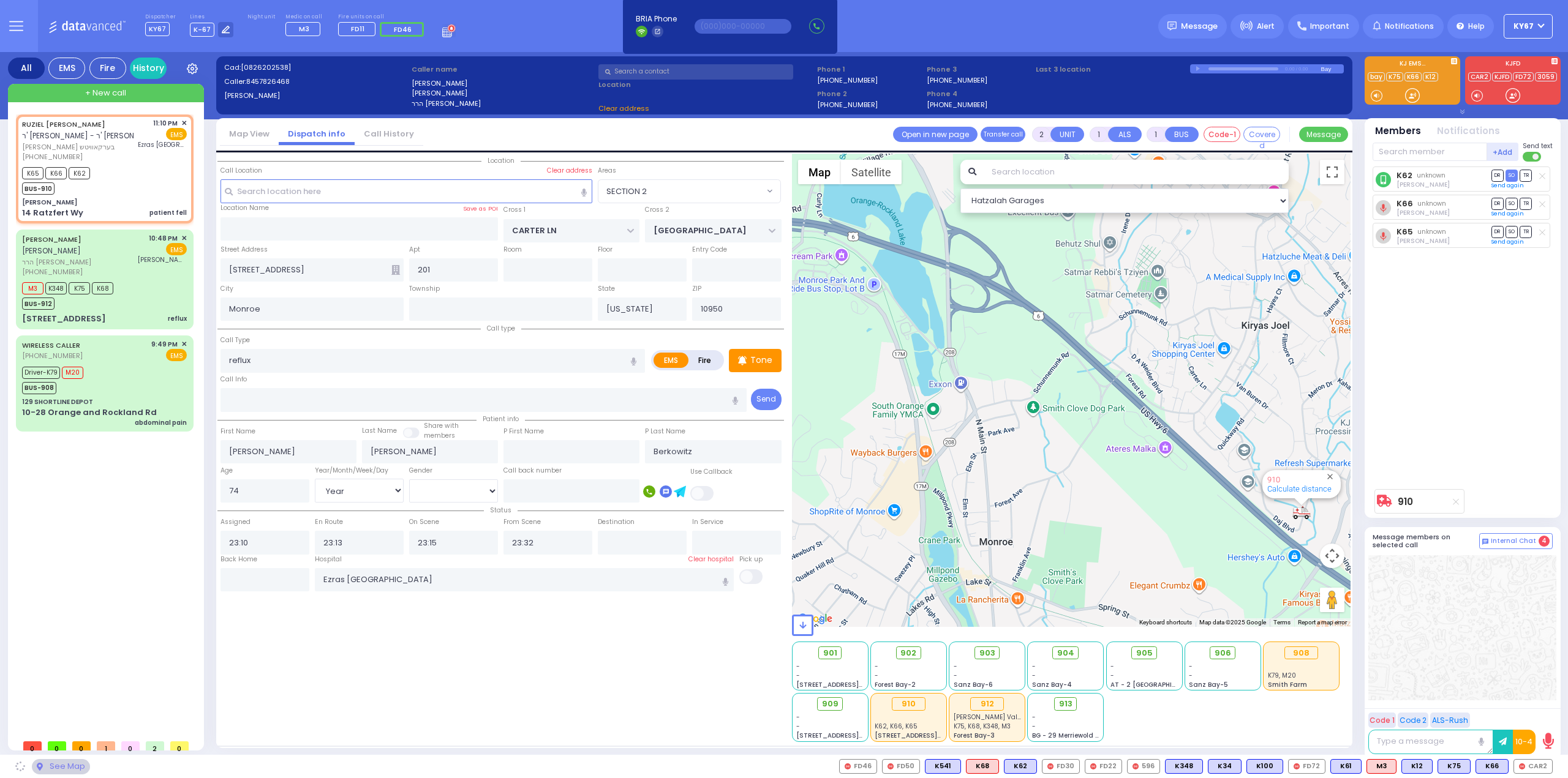
select select "Hatzalah Garages"
type input "[PERSON_NAME]"
type input "[GEOGRAPHIC_DATA]"
type input "14 Ratzfert Wy"
type input "Kiryas Joel"
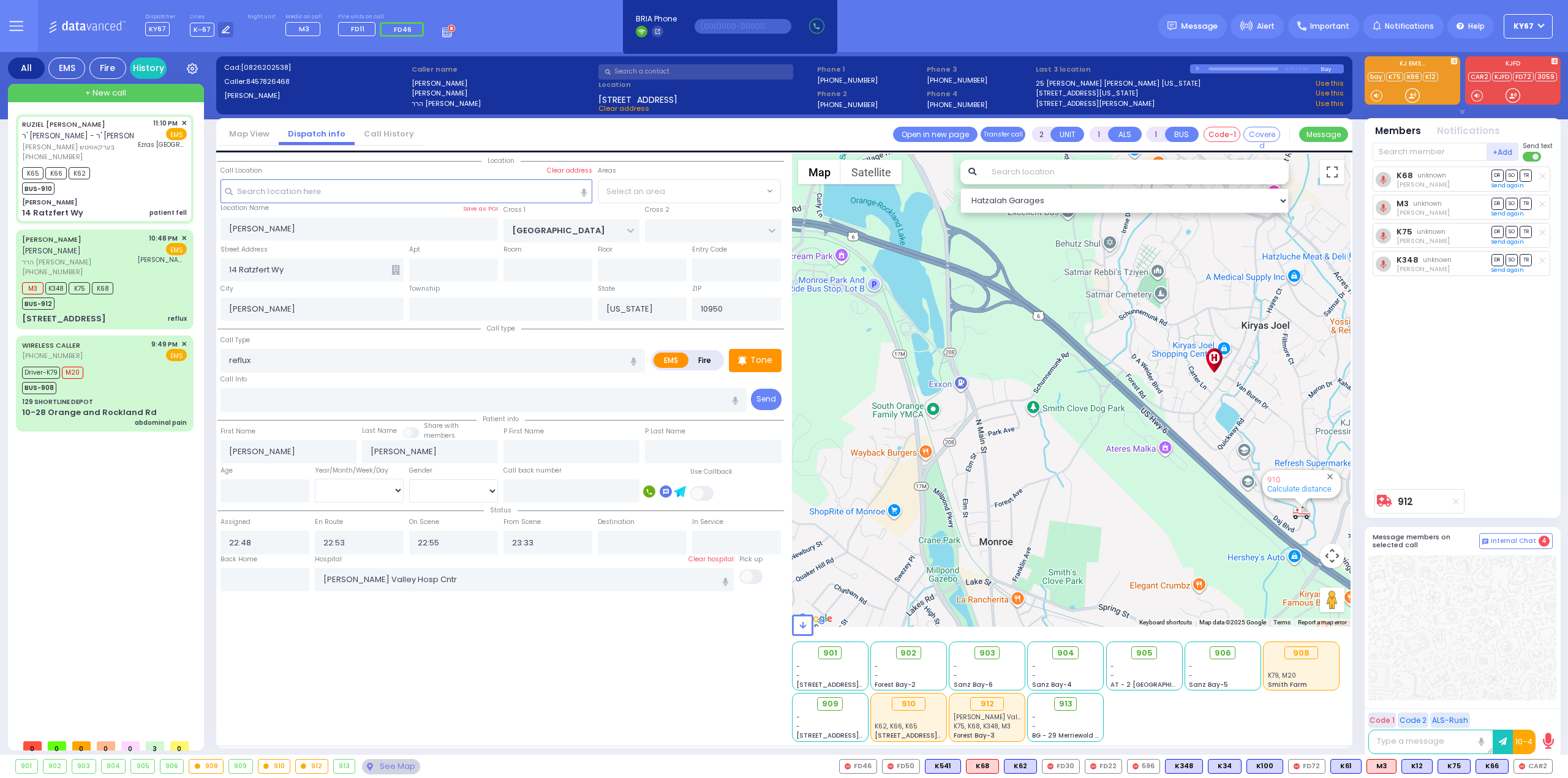
select select "SECTION 4"
select select
radio input "true"
select select
select select "Hatzalah Garages"
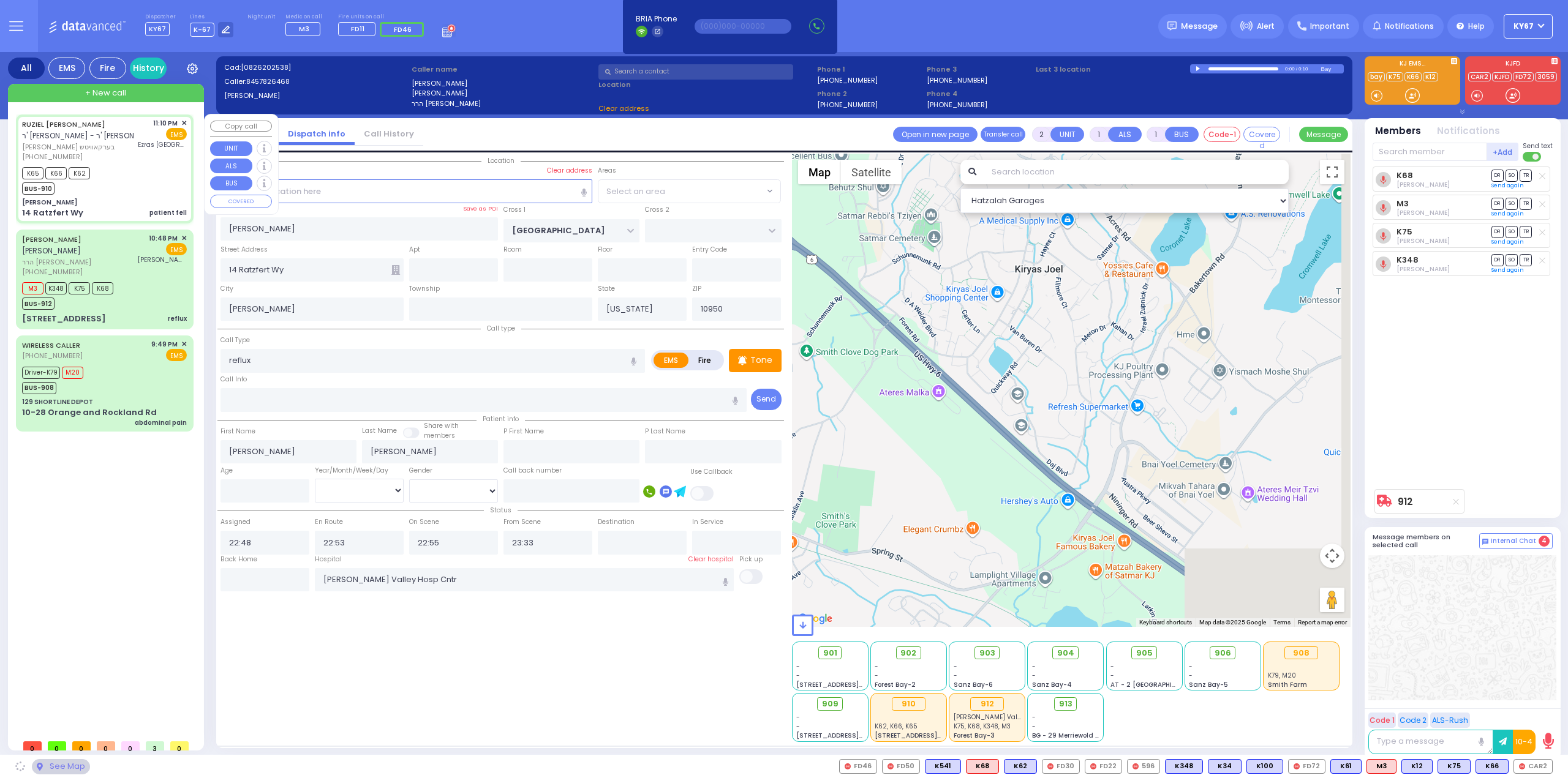
select select
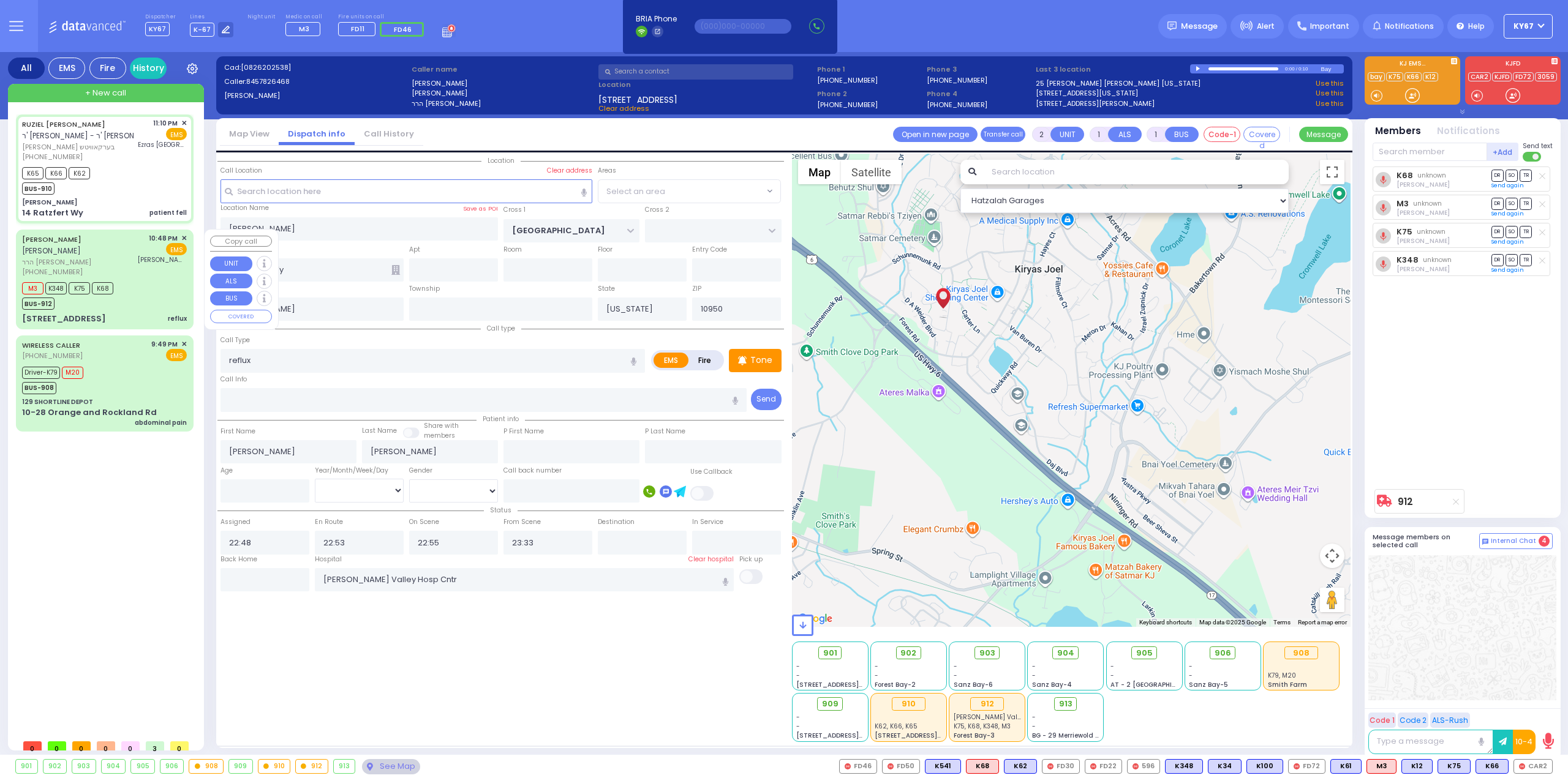
type input "6"
type input "patient fell"
radio input "true"
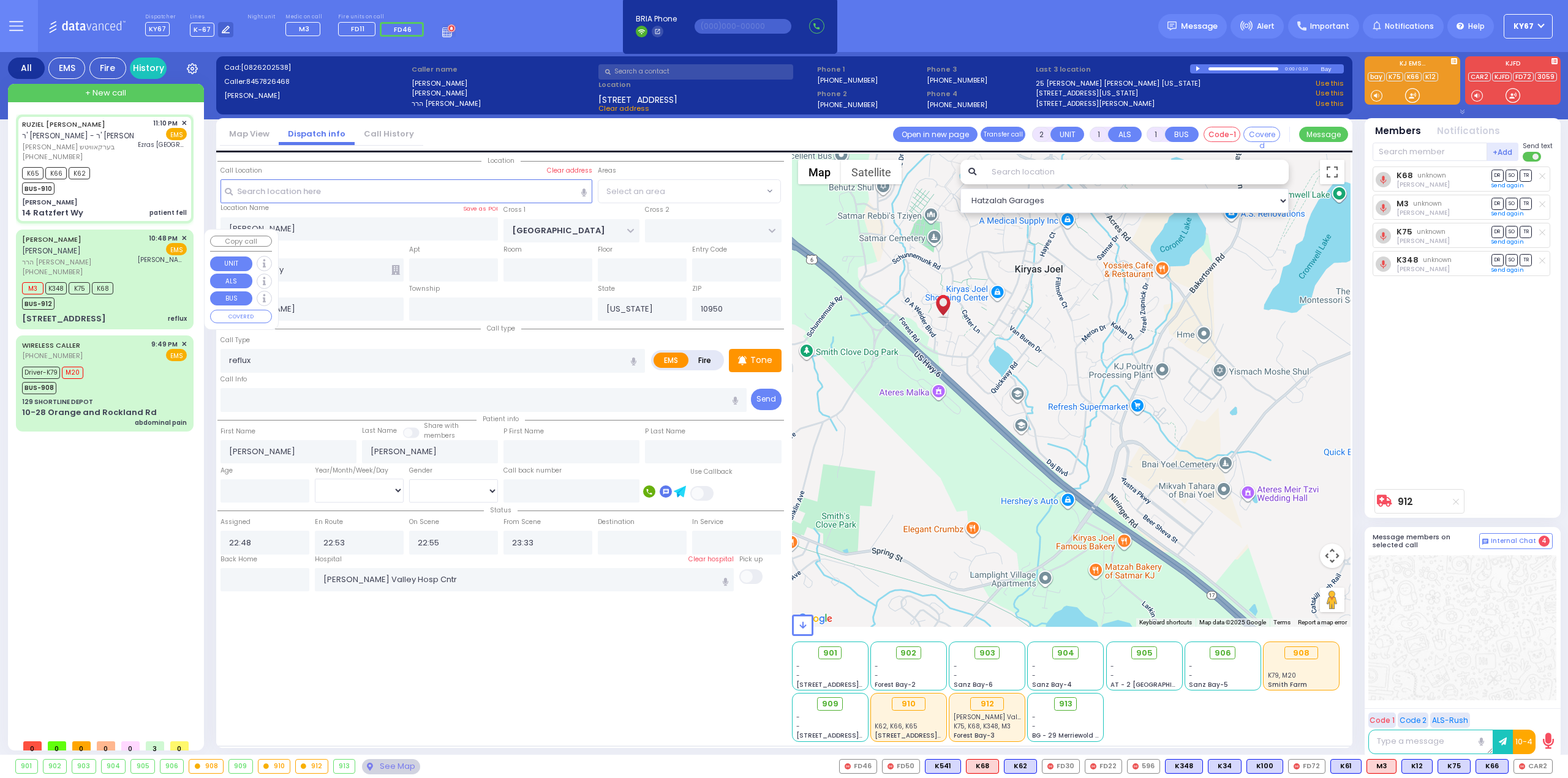
type input "RUZIEL YIDA"
type input "BERKOWITZ"
type input "Beila"
type input "Berkowitz"
type input "74"
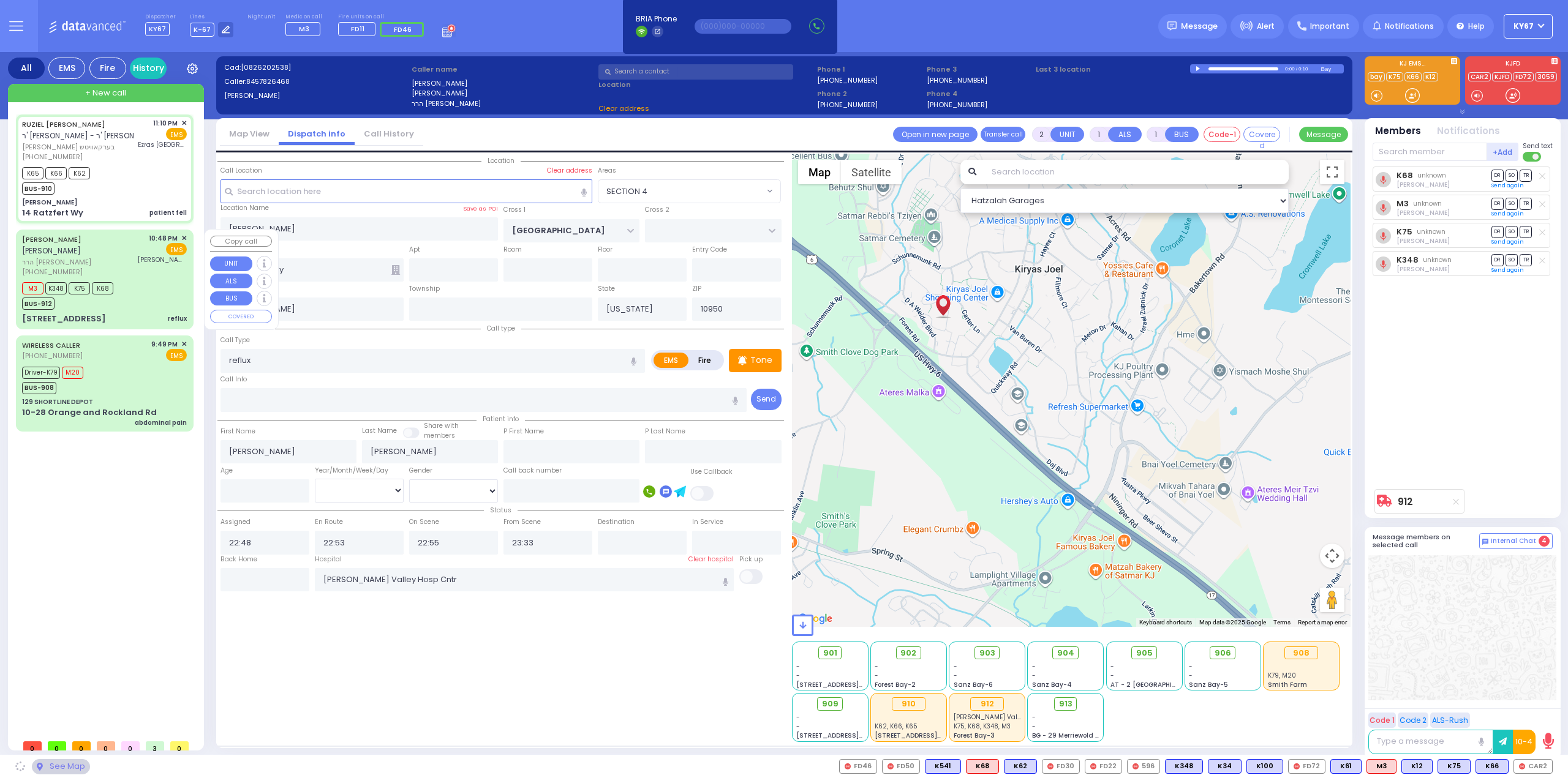
click at [144, 267] on div "10:48 PM ✕ EMS Hudson Valley Hosp Cntr" at bounding box center [162, 255] width 49 height 44
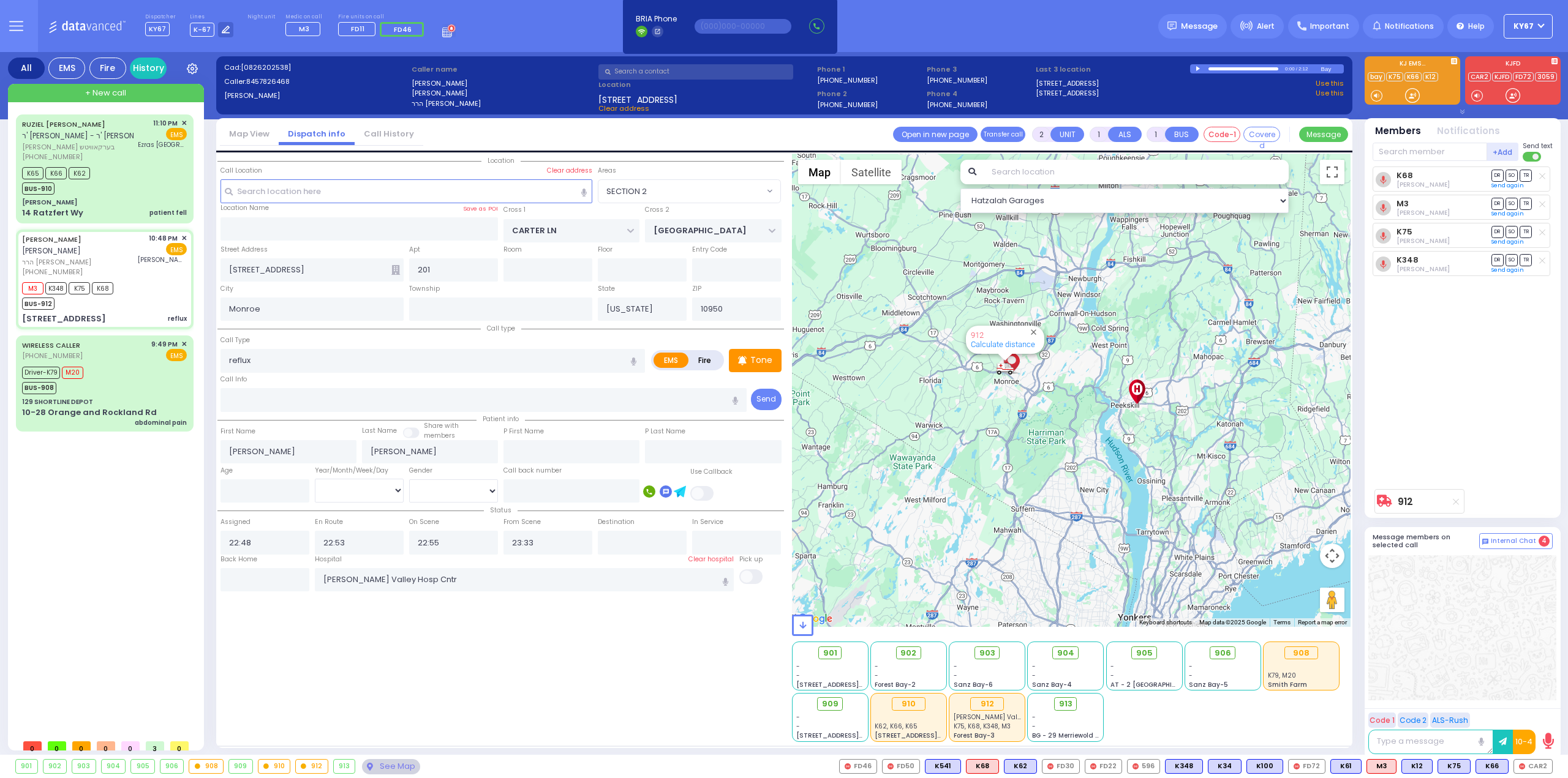
click at [290, 713] on div "Location All areas" at bounding box center [501, 447] width 566 height 588
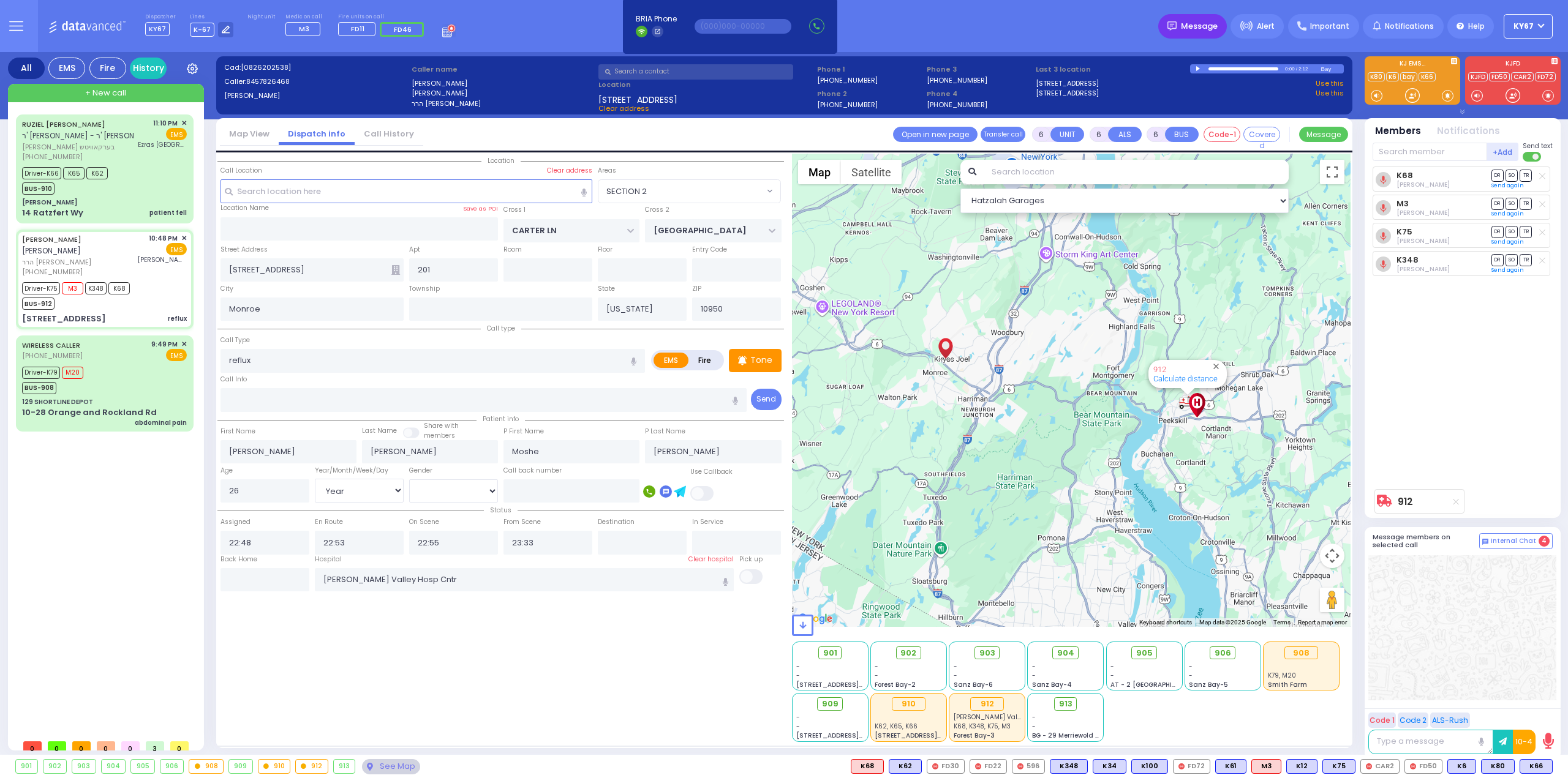
click at [1197, 30] on span "Message" at bounding box center [1199, 26] width 36 height 12
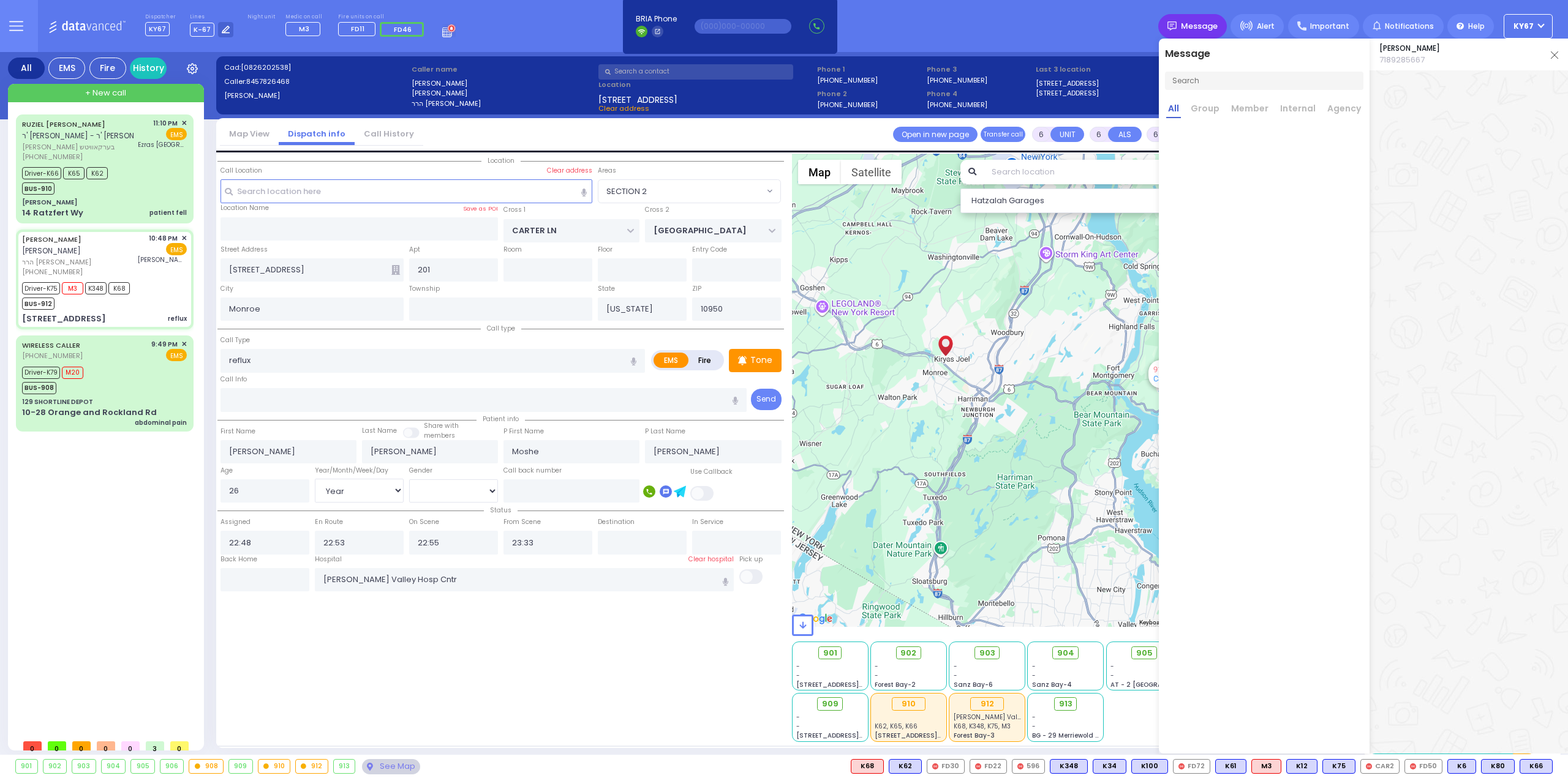
scroll to position [0, 0]
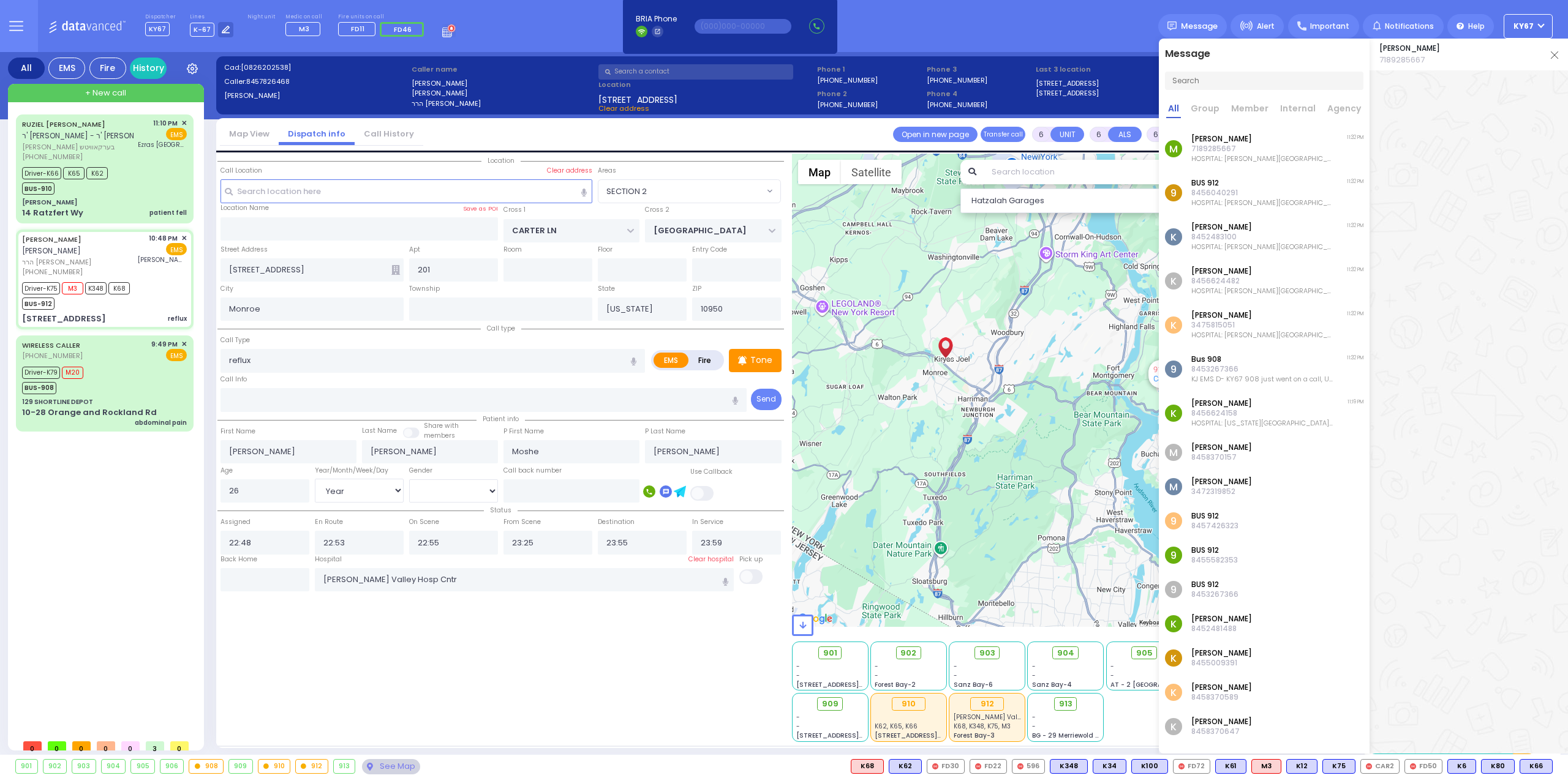
click at [1247, 289] on p "HOSPITAL: [PERSON_NAME][GEOGRAPHIC_DATA] Cntr ADDRESS: [STREET_ADDRESS] PHONE: …" at bounding box center [1262, 291] width 142 height 10
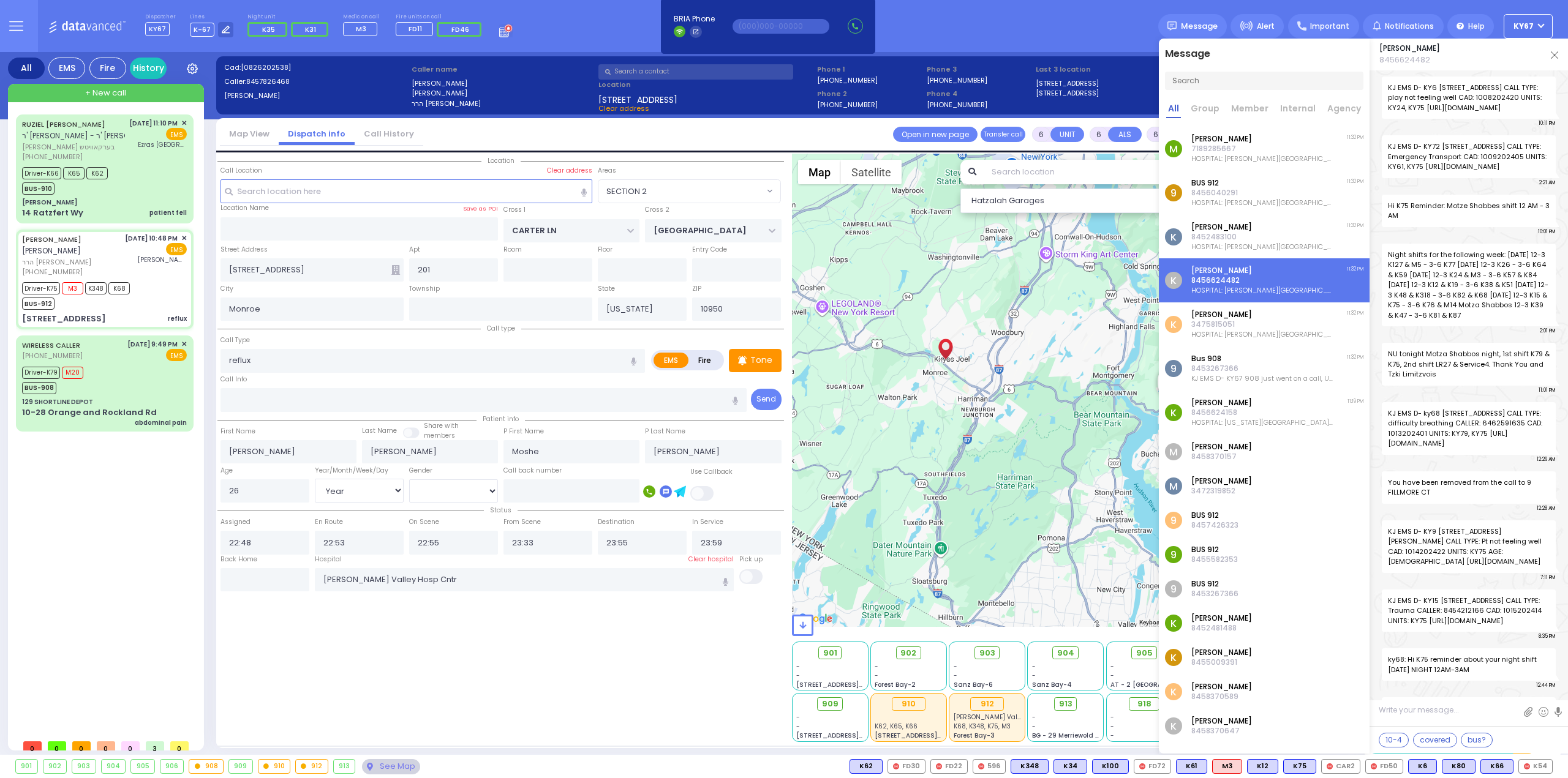
select select "SECTION 2"
select select "Year"
select select "[DEMOGRAPHIC_DATA]"
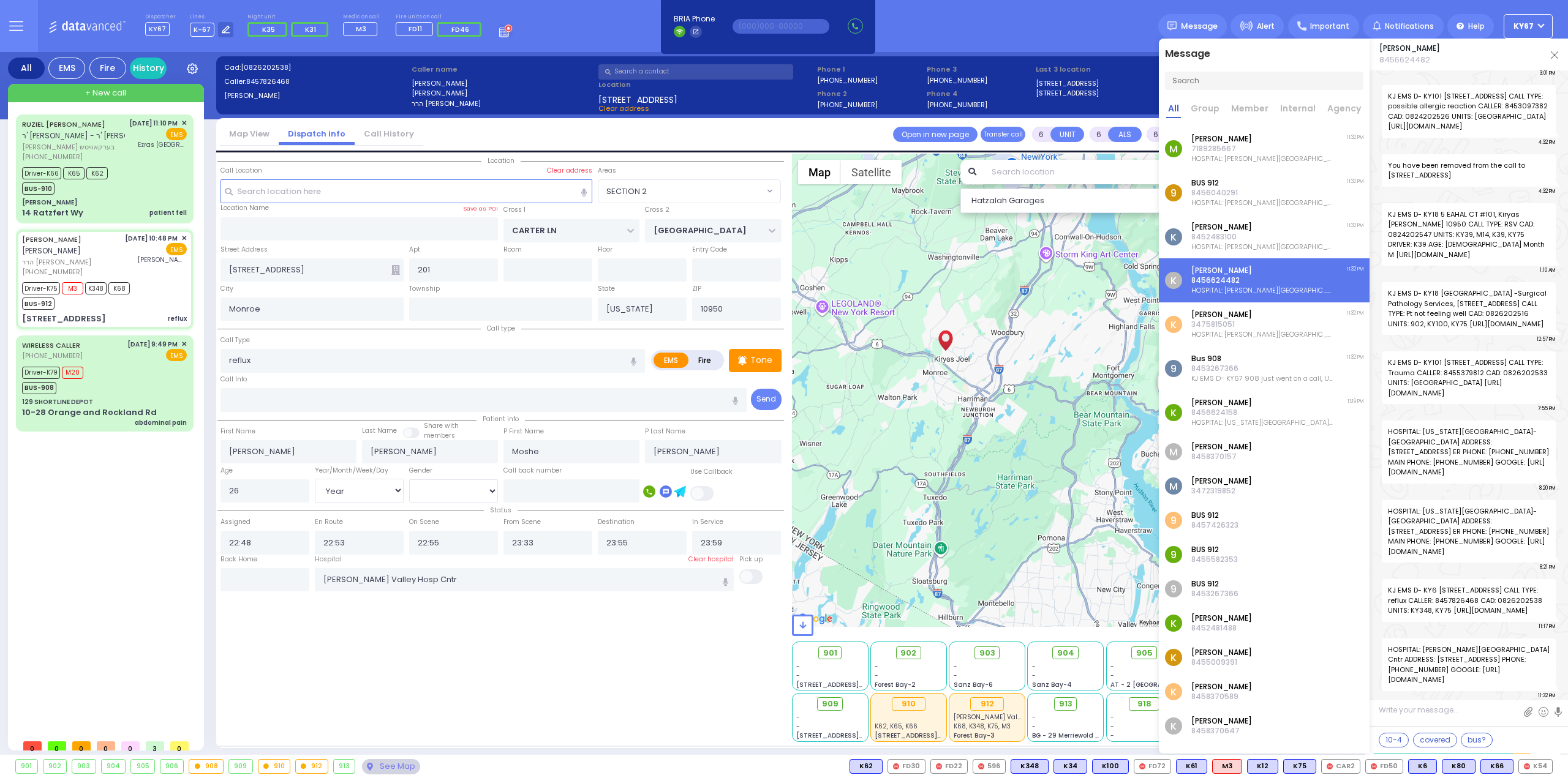
select select
radio input "true"
select select "Year"
select select "[DEMOGRAPHIC_DATA]"
select select "Hatzalah Garages"
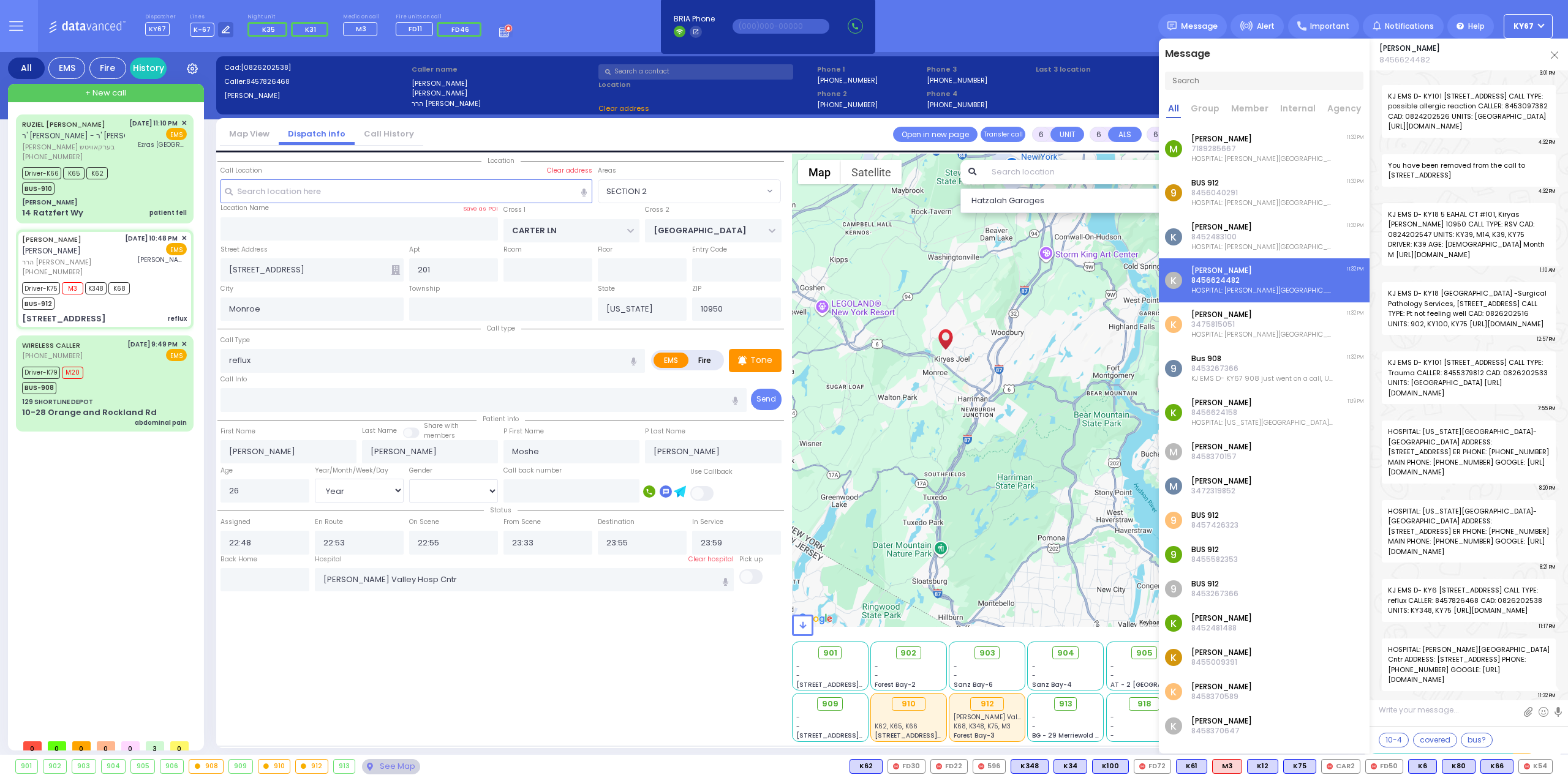
select select "SECTION 2"
select select
radio input "true"
select select "Year"
select select "[DEMOGRAPHIC_DATA]"
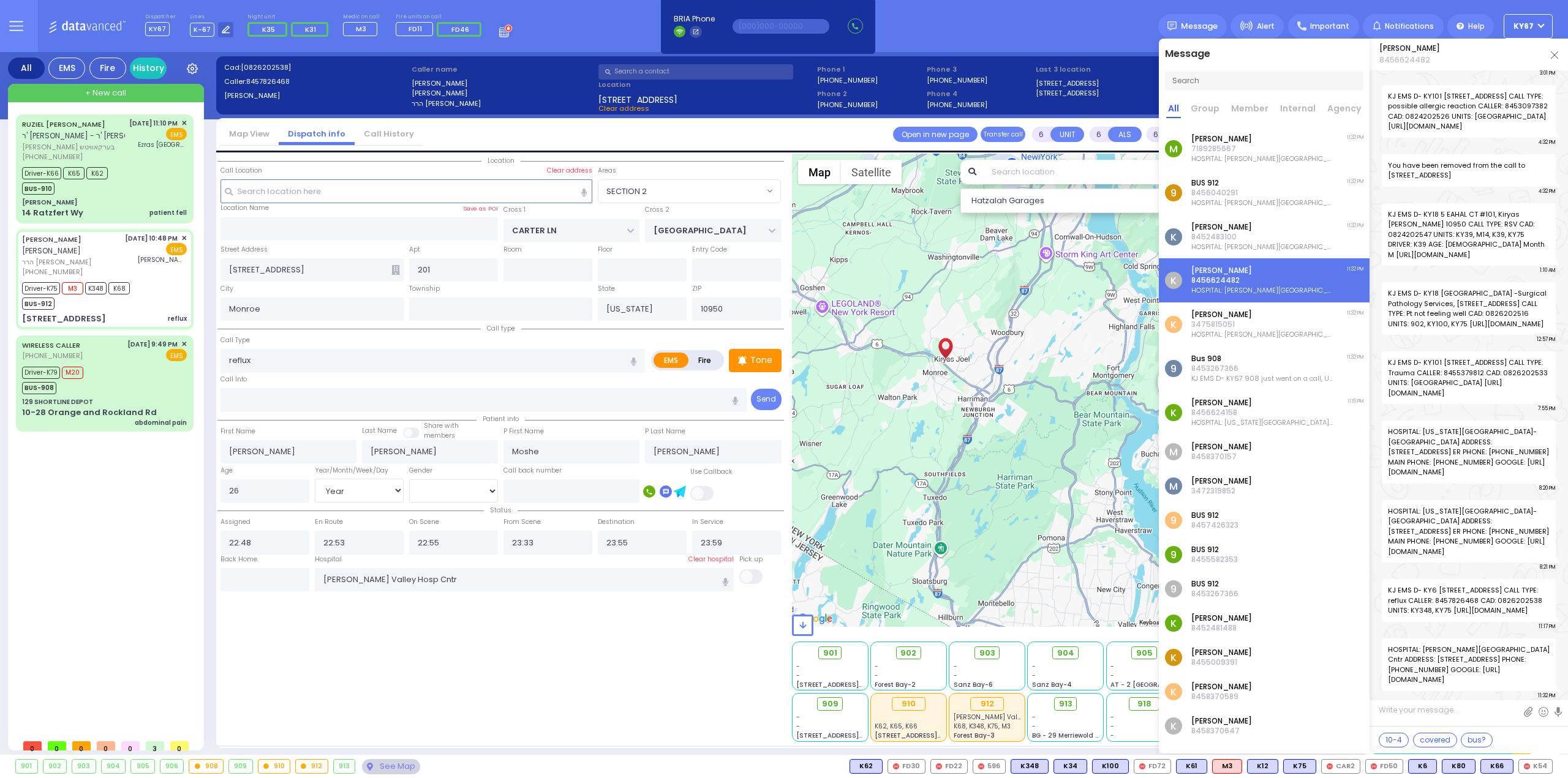
type input "23:25"
select select "Hatzalah Garages"
select select "SECTION 2"
select select
radio input "true"
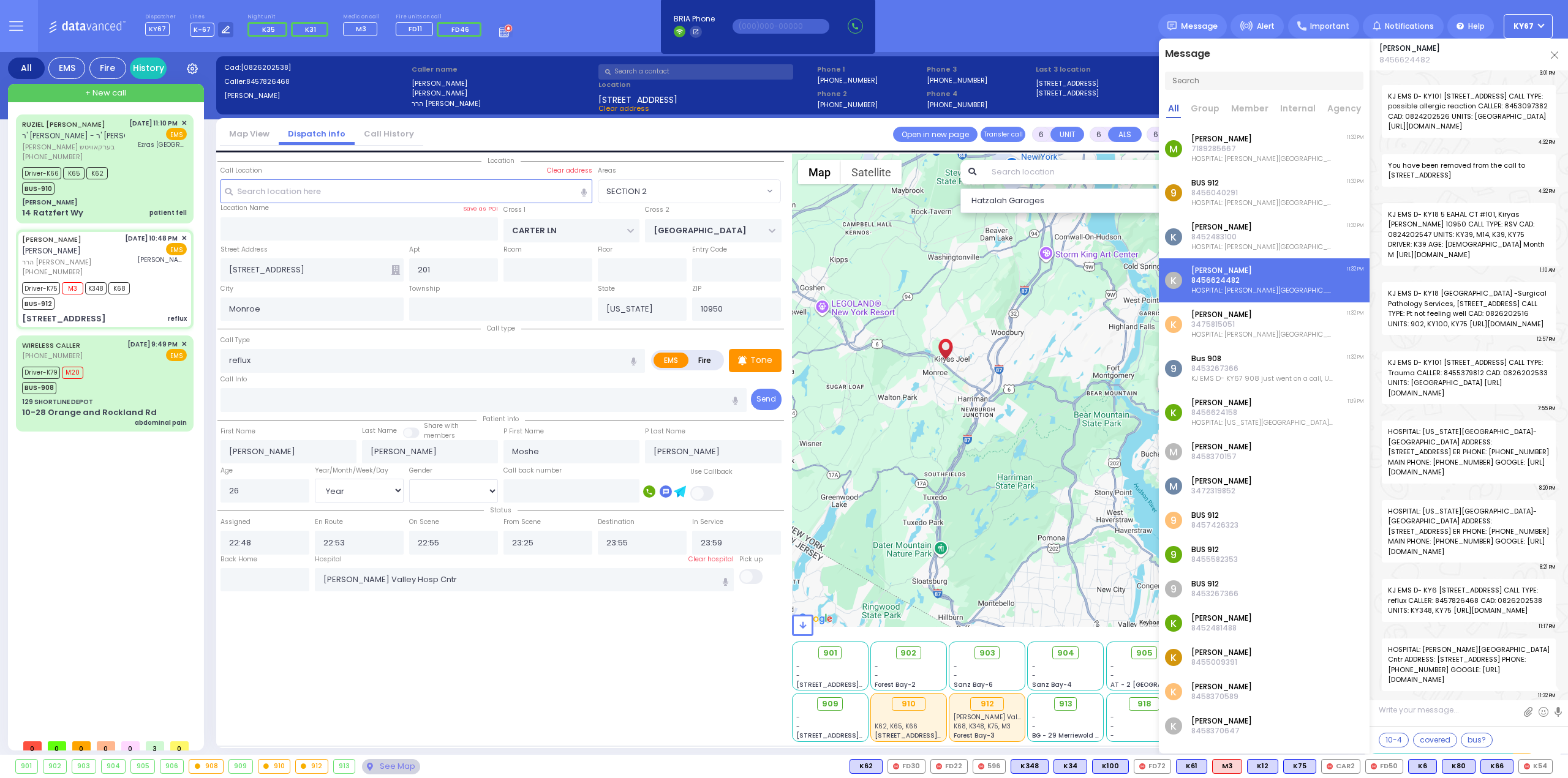
select select "Year"
select select "[DEMOGRAPHIC_DATA]"
type input "23:33"
select select "SECTION 2"
select select "Hatzalah Garages"
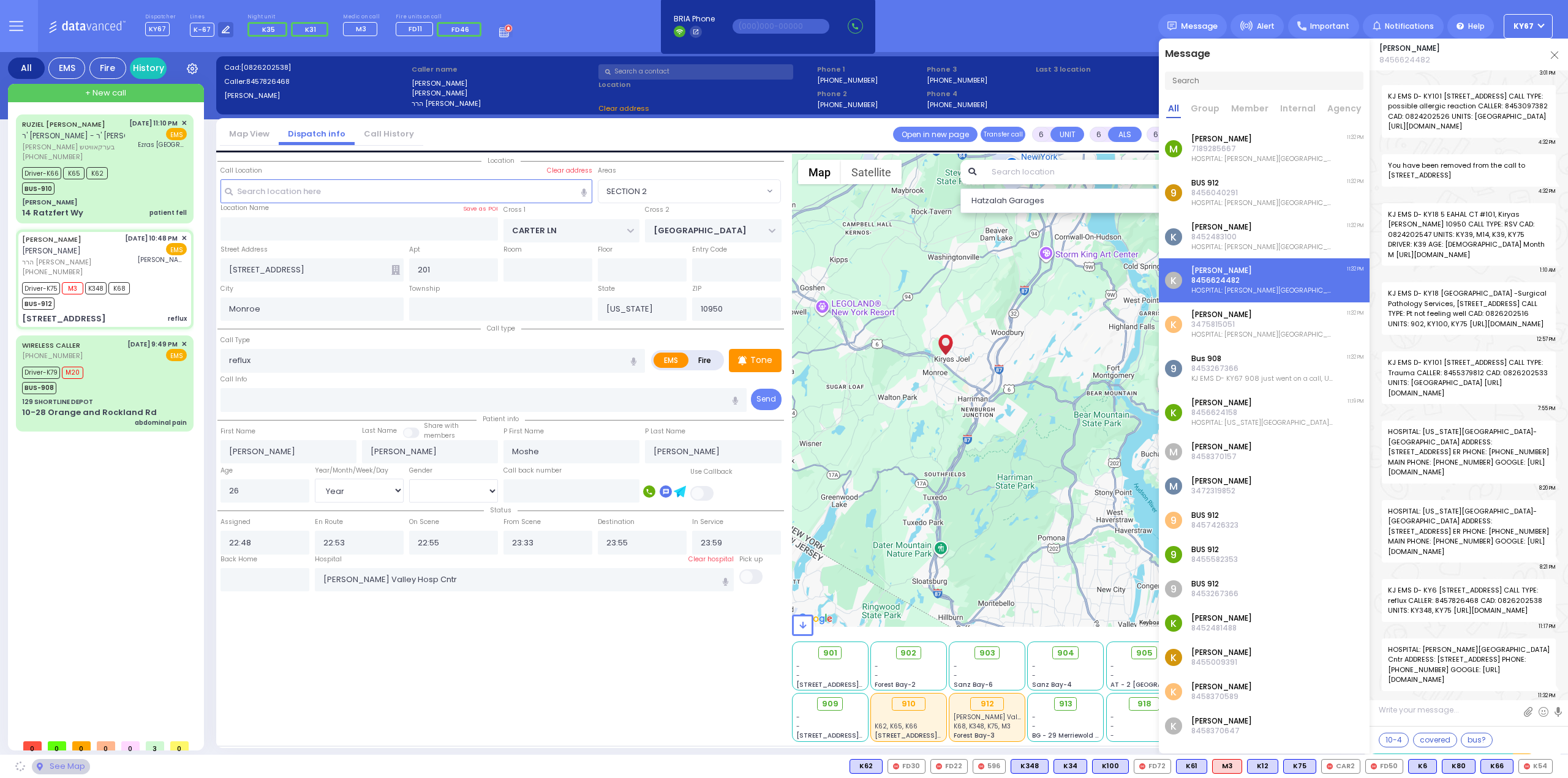
select select
radio input "true"
select select "Year"
select select "[DEMOGRAPHIC_DATA]"
select select "Hatzalah Garages"
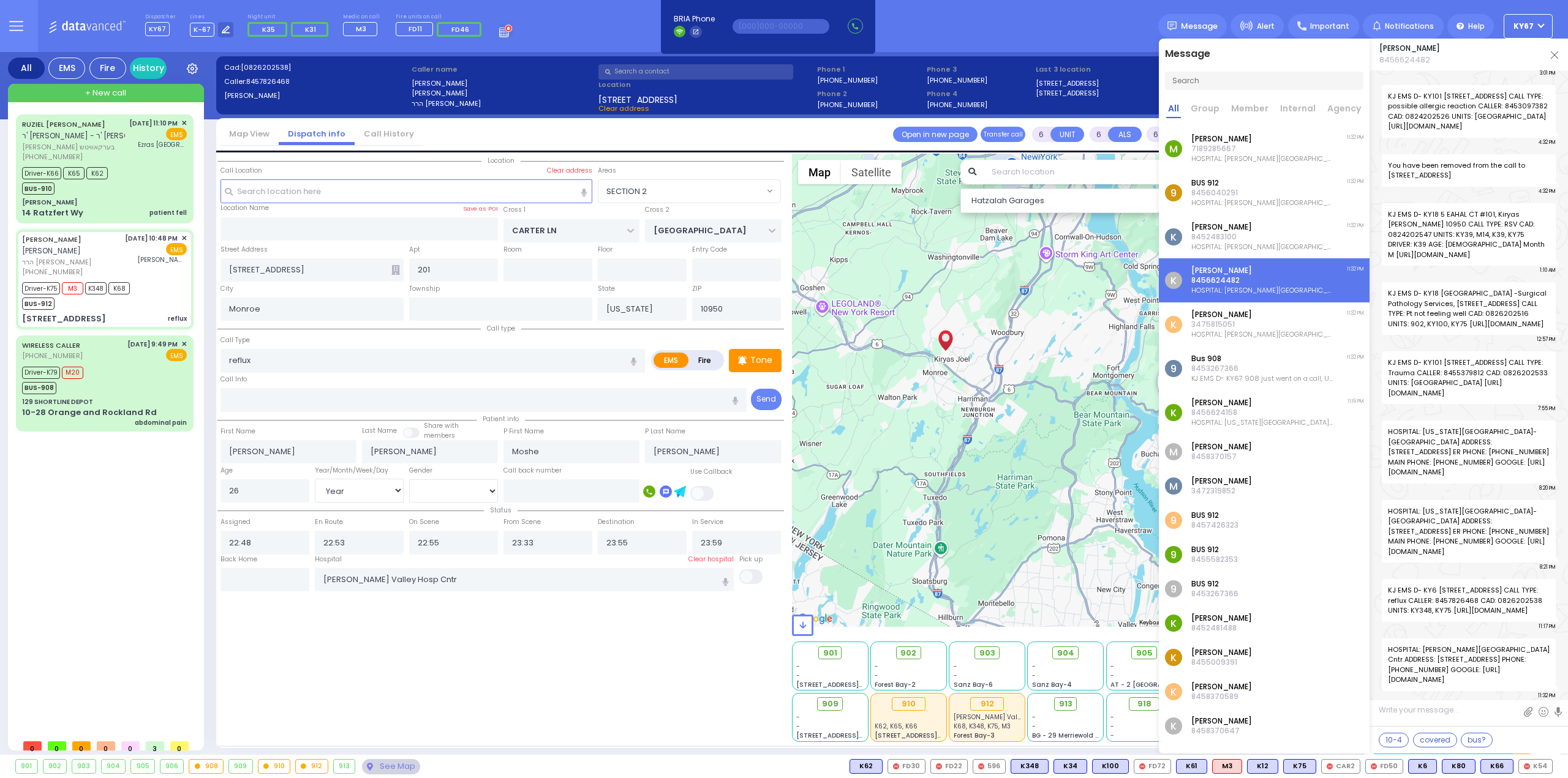
select select "SECTION 2"
select select
radio input "true"
select select "Year"
select select "[DEMOGRAPHIC_DATA]"
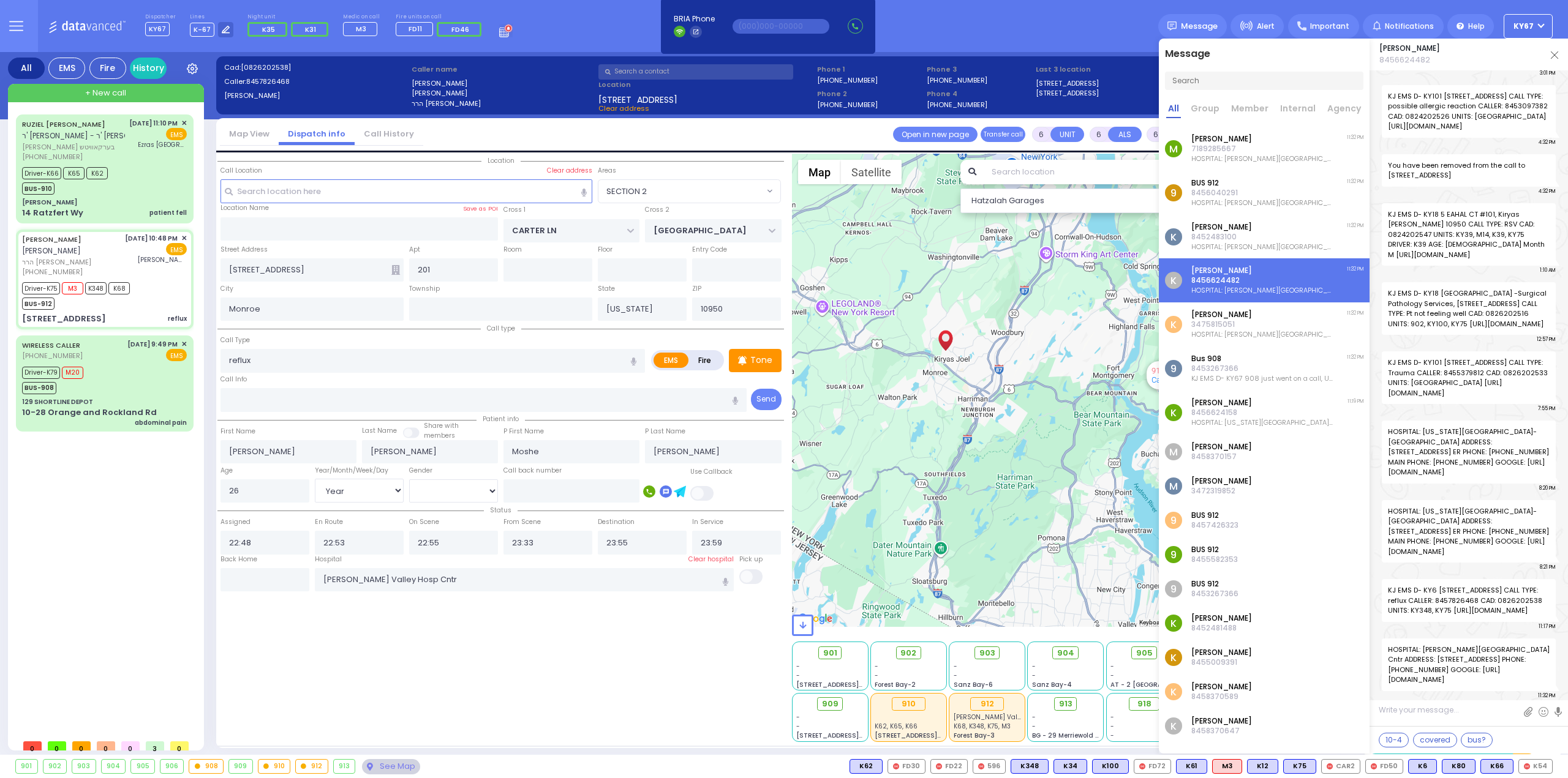
type input "23:25"
select select "Hatzalah Garages"
select select "SECTION 2"
select select
radio input "true"
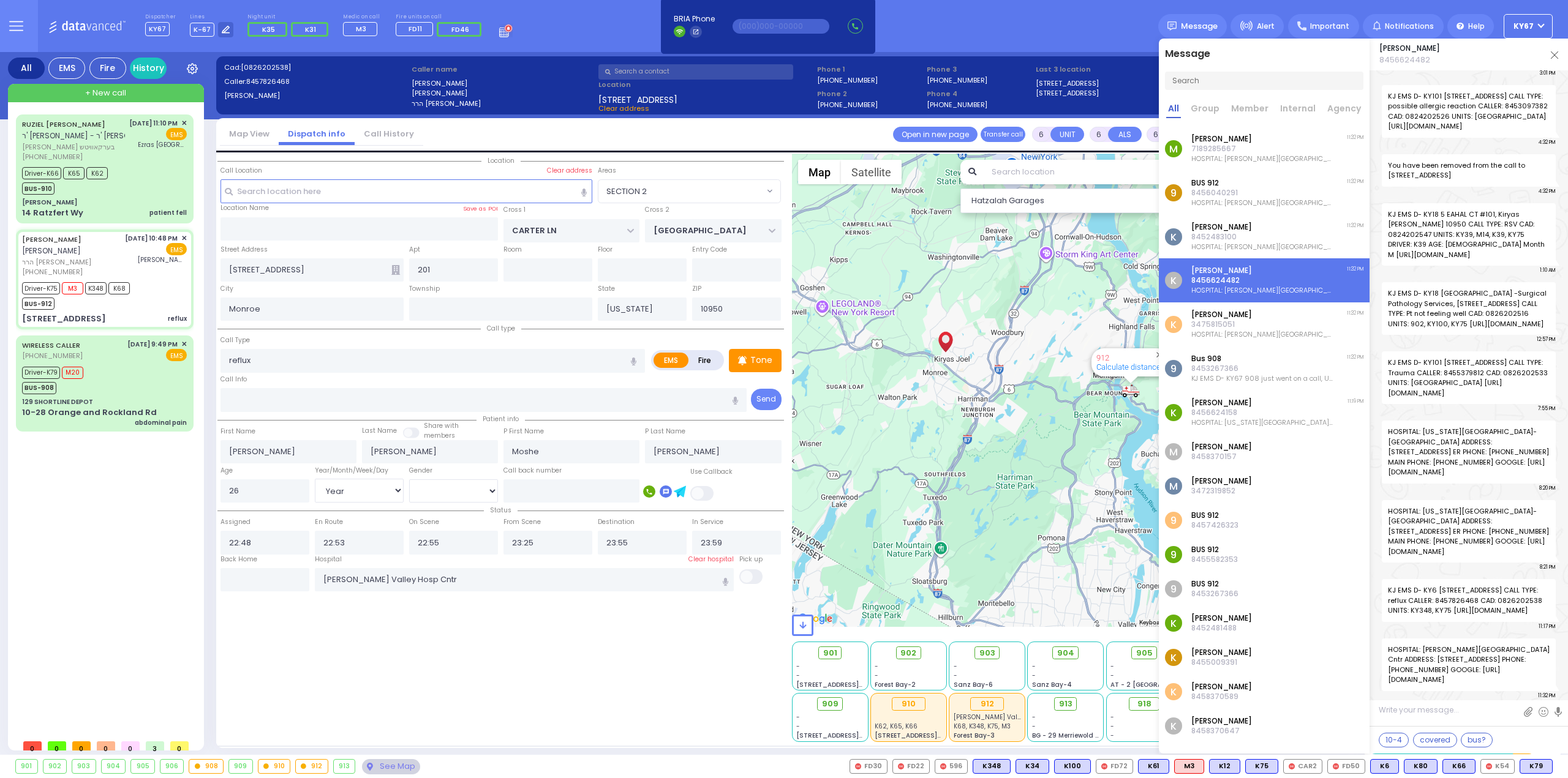
select select "Year"
select select "[DEMOGRAPHIC_DATA]"
type input "23:33"
select select "Hatzalah Garages"
select select "SECTION 2"
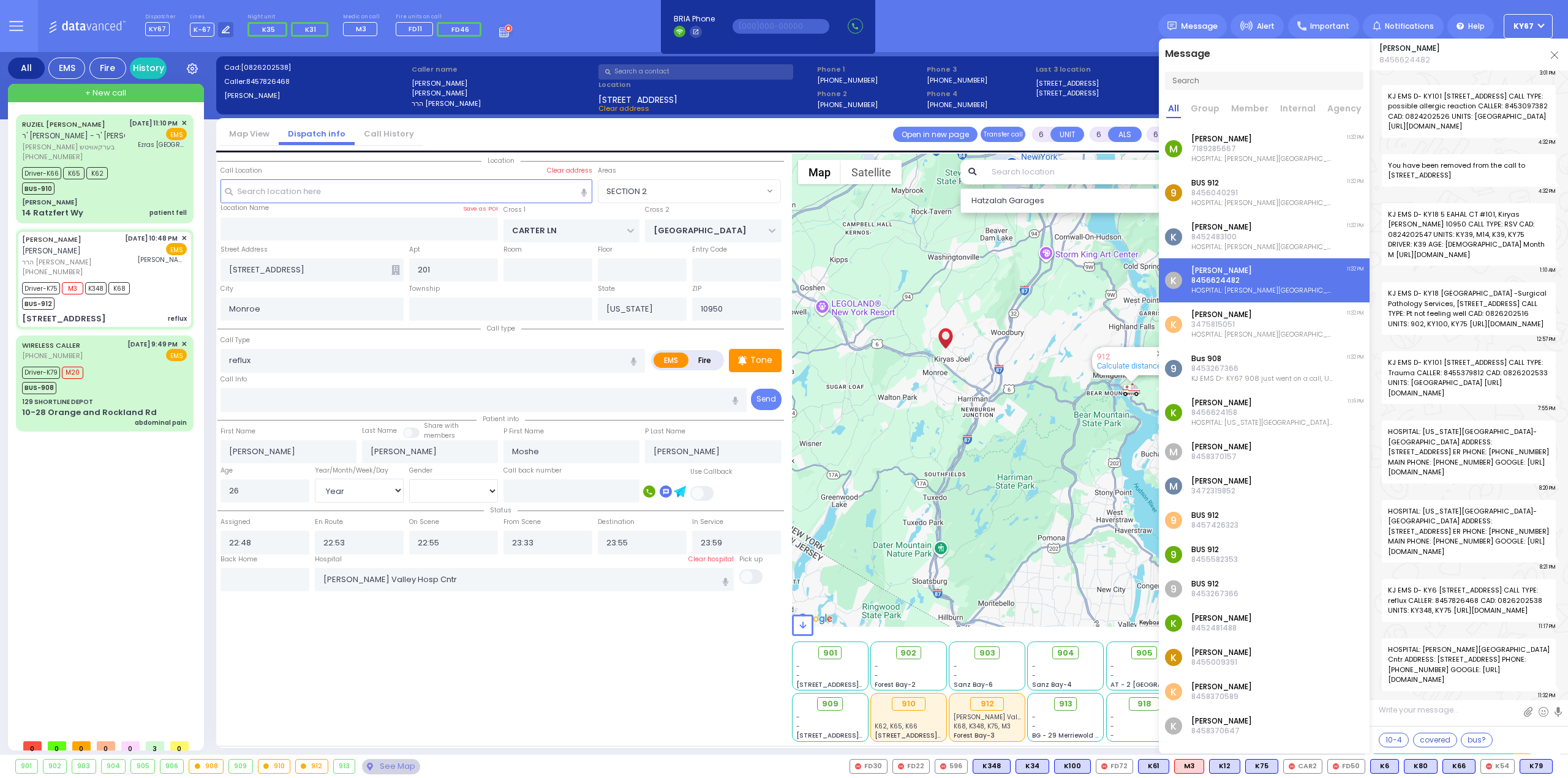
select select
radio input "true"
select select "Year"
select select "[DEMOGRAPHIC_DATA]"
select select "SECTION 2"
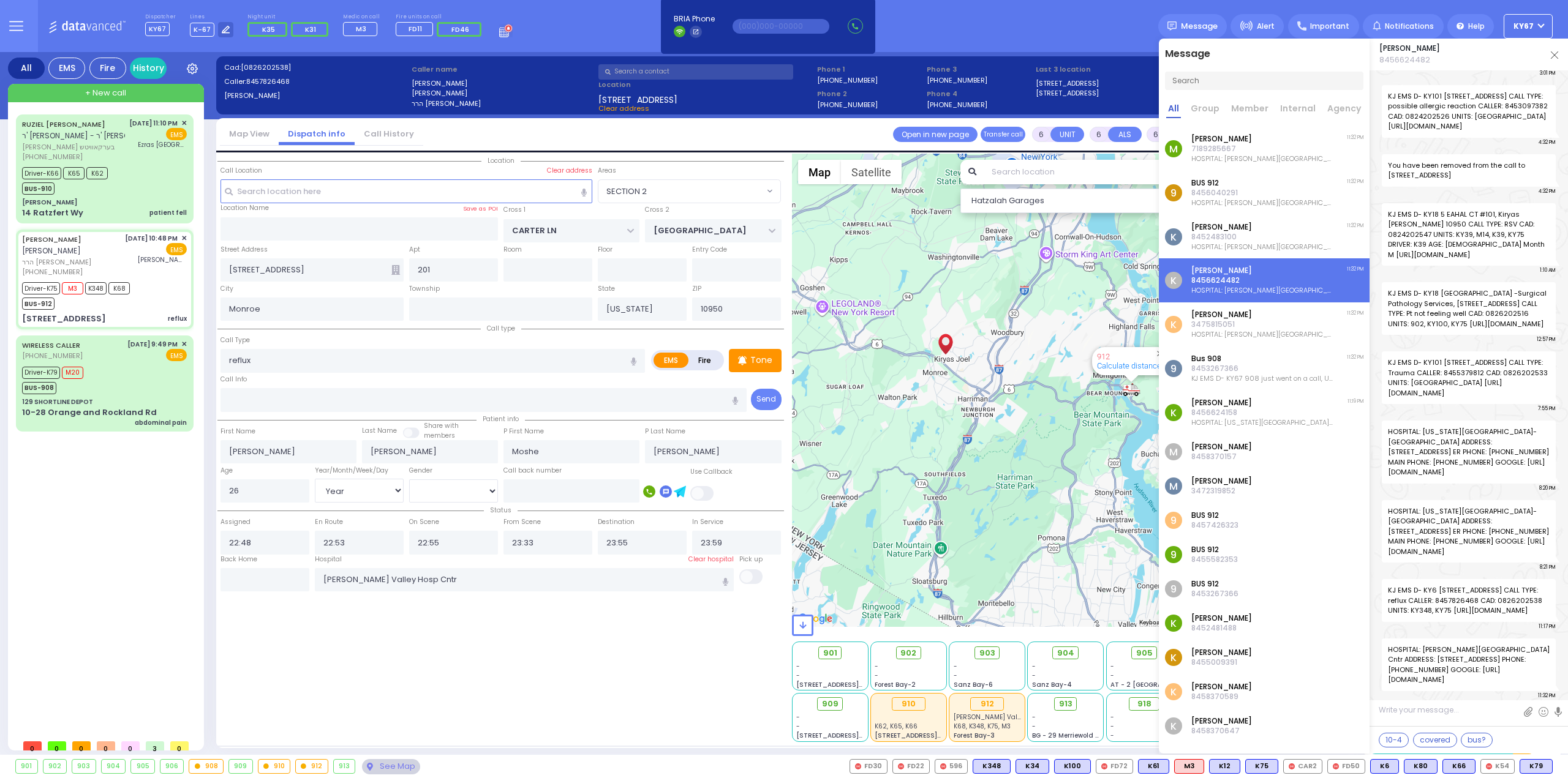
select select "Hatzalah Garages"
select select
radio input "true"
select select "Year"
select select "[DEMOGRAPHIC_DATA]"
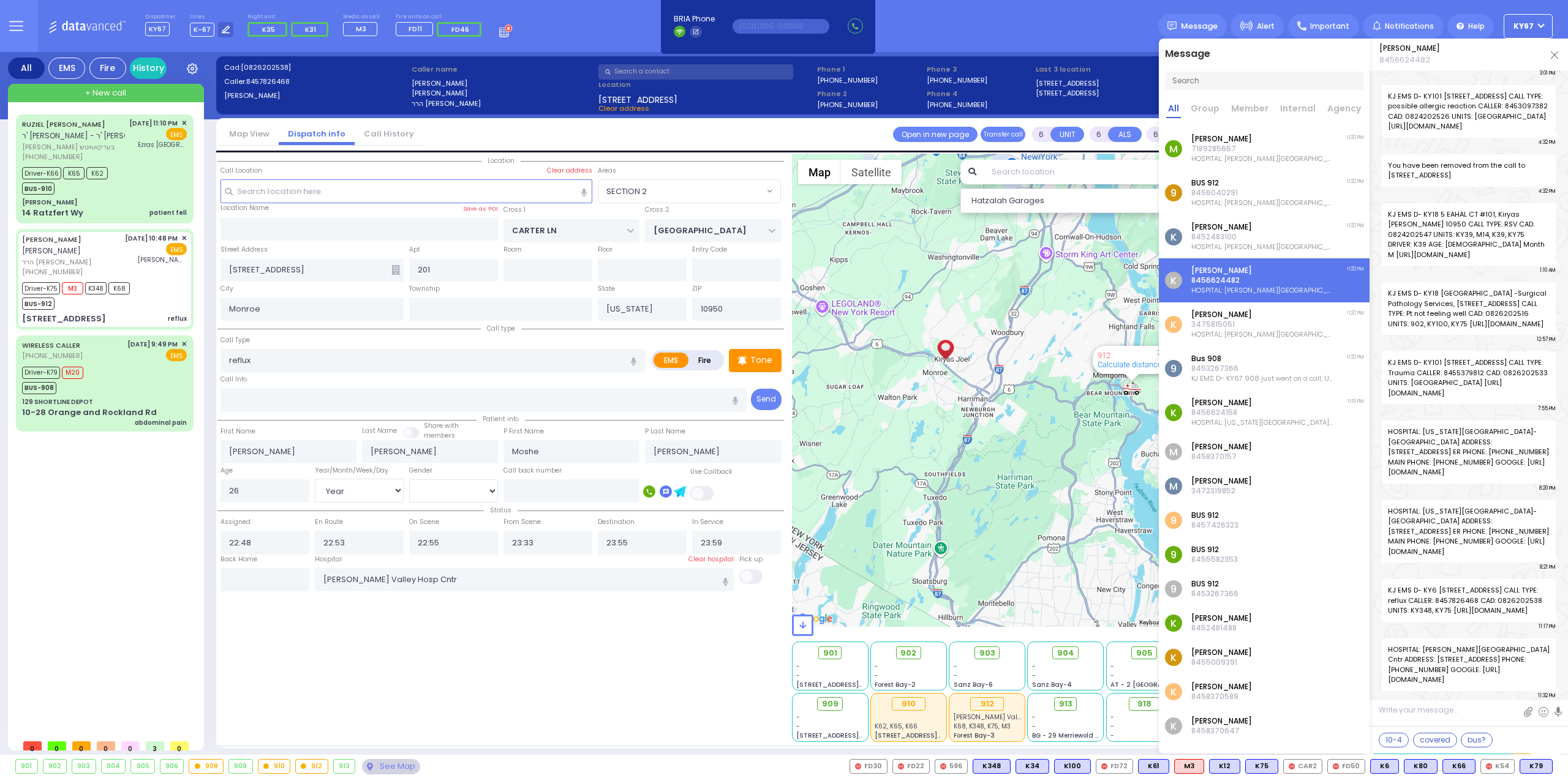
select select "Hatzalah Garages"
select select "SECTION 2"
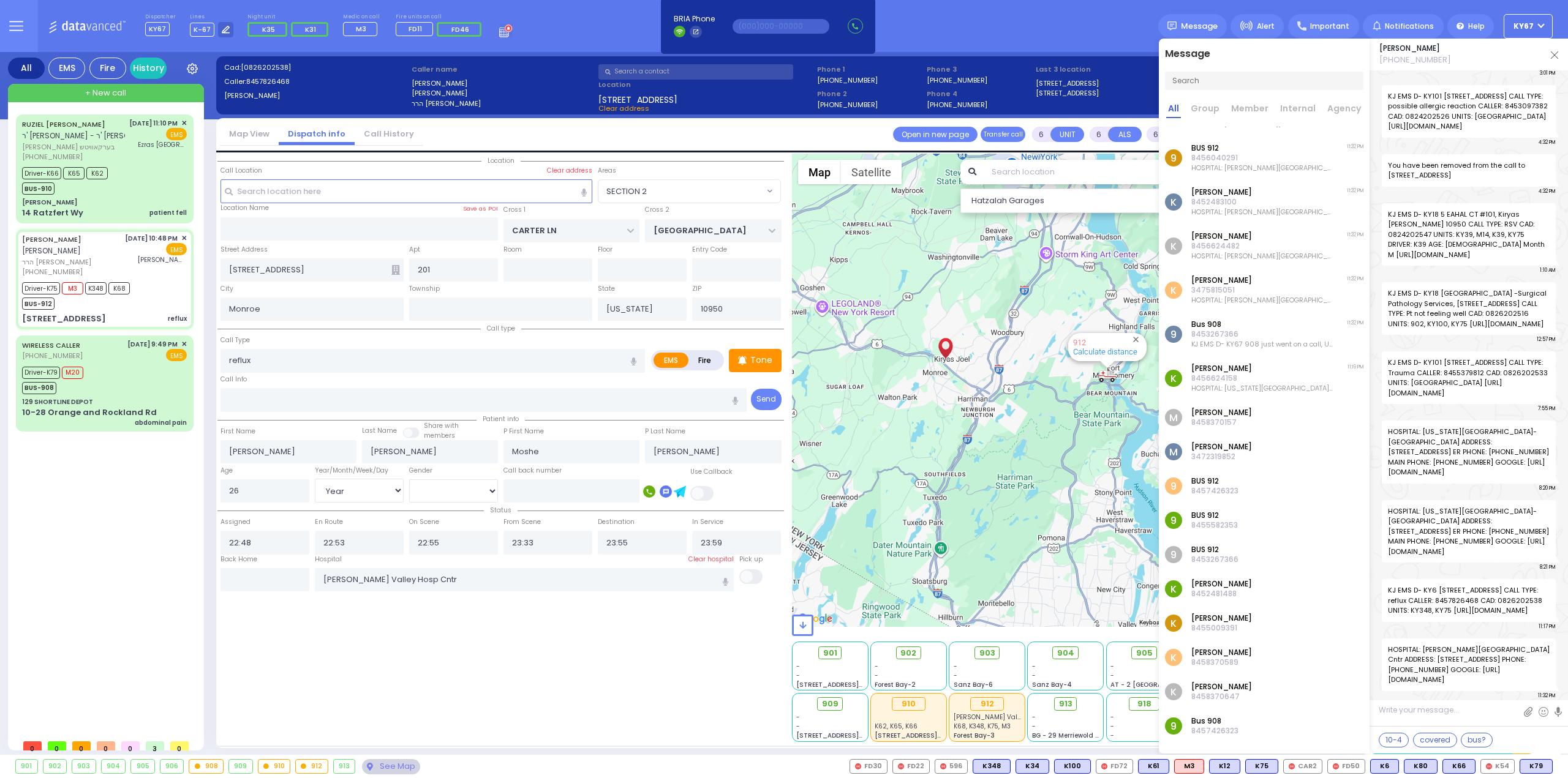
scroll to position [0, 0]
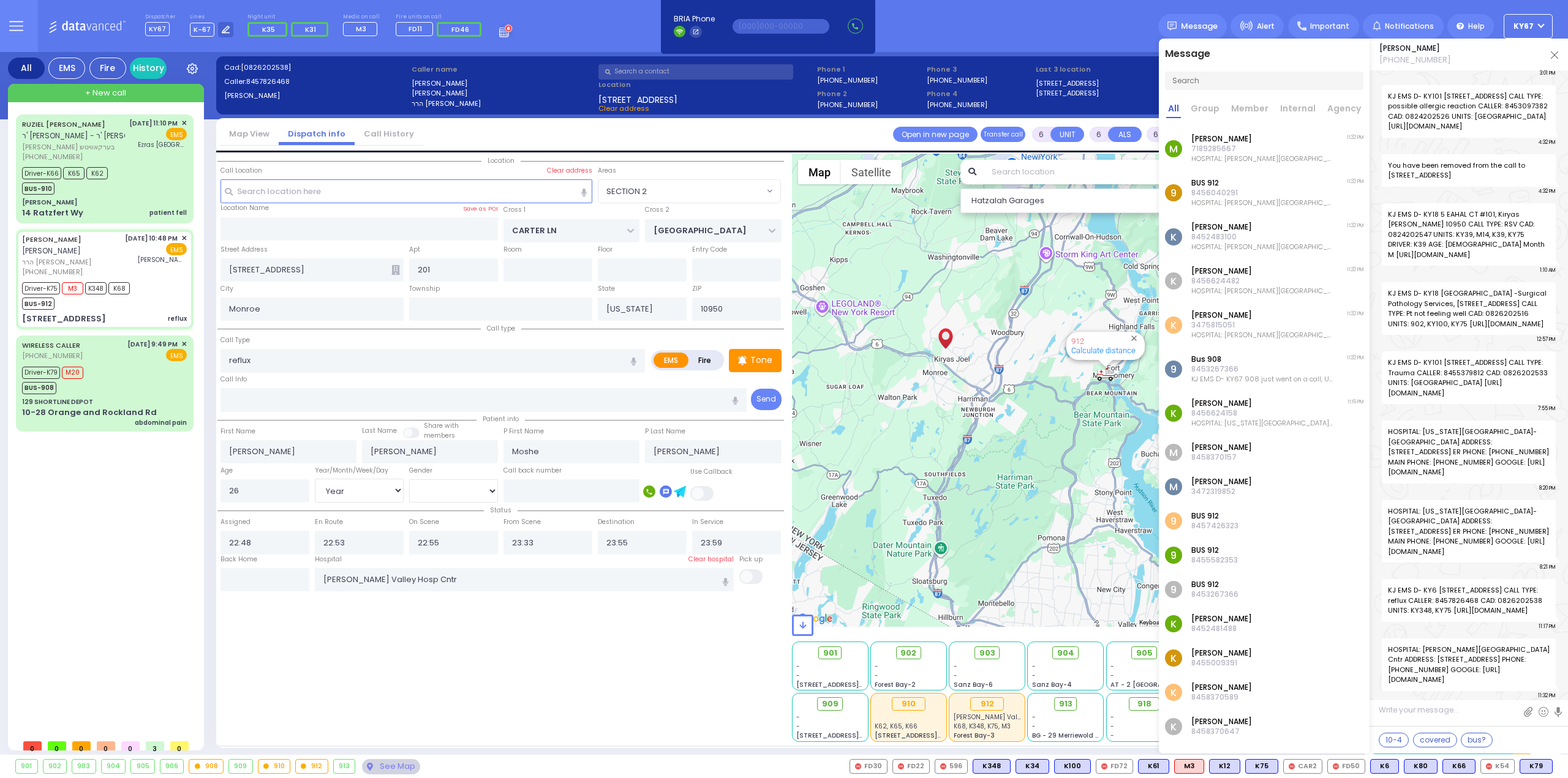
click at [1553, 57] on img at bounding box center [1555, 56] width 8 height 8
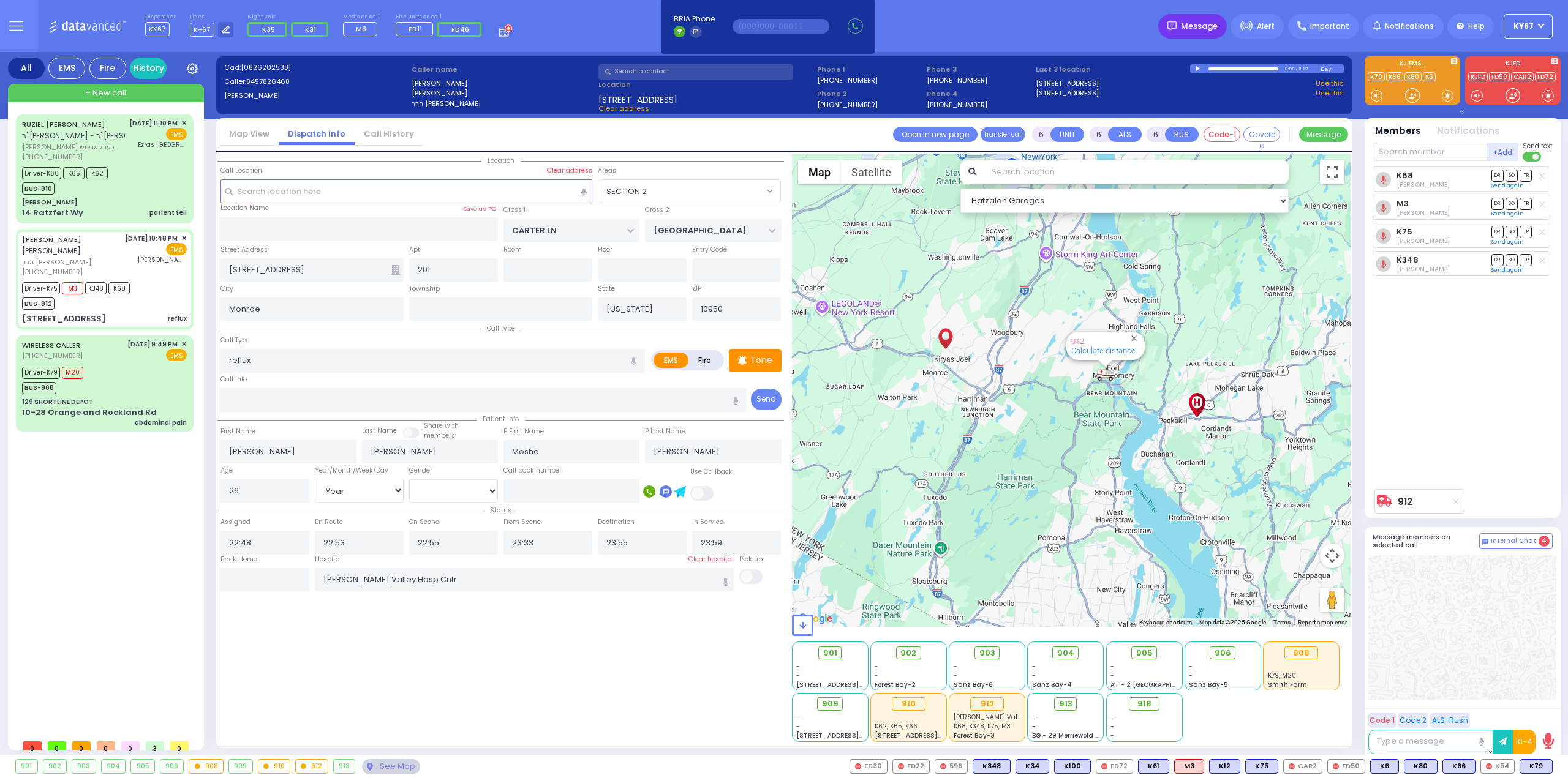
click at [1199, 36] on div "Message" at bounding box center [1192, 27] width 68 height 25
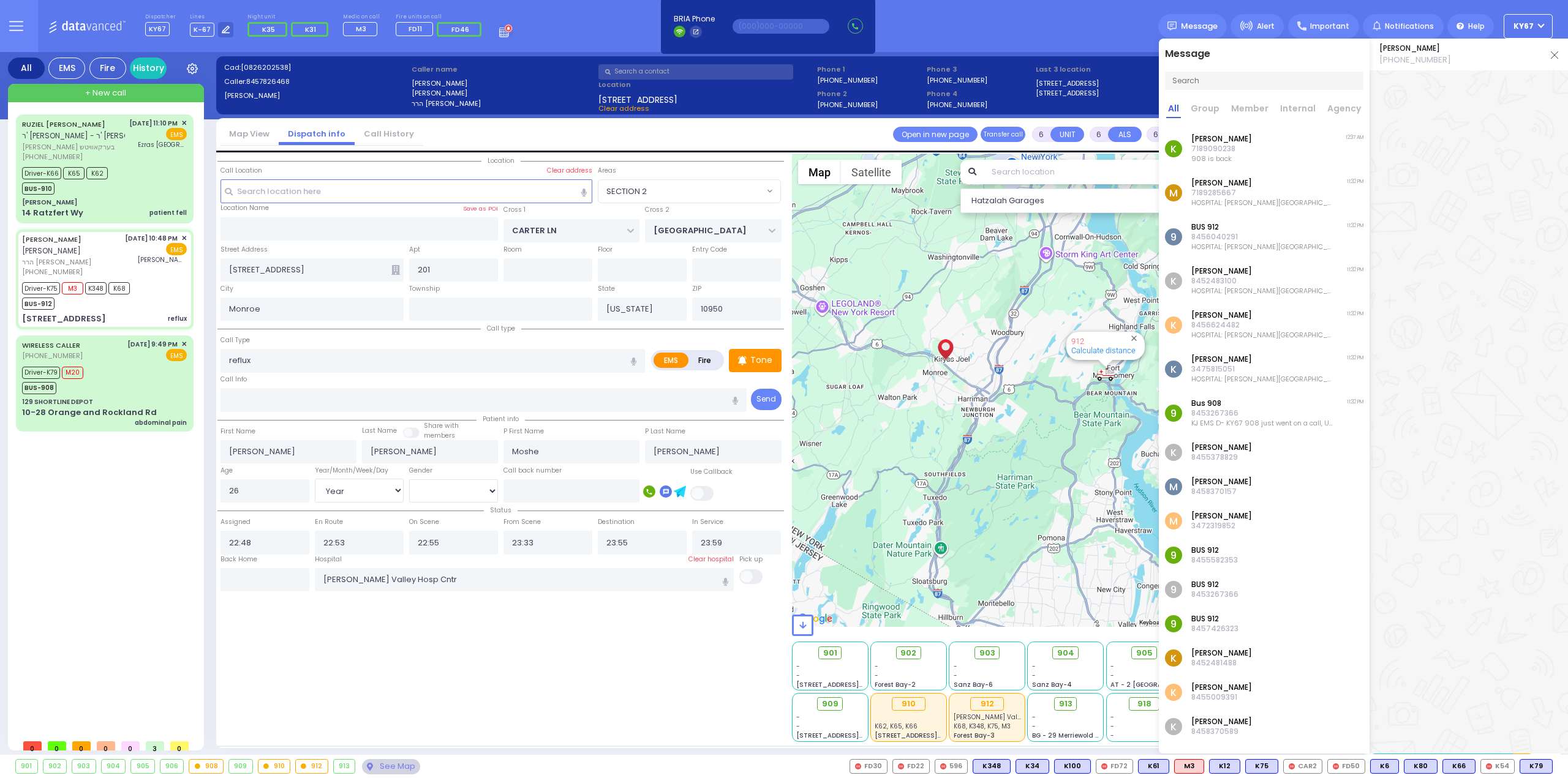
click at [1229, 139] on p "[PERSON_NAME]" at bounding box center [1221, 139] width 60 height 10
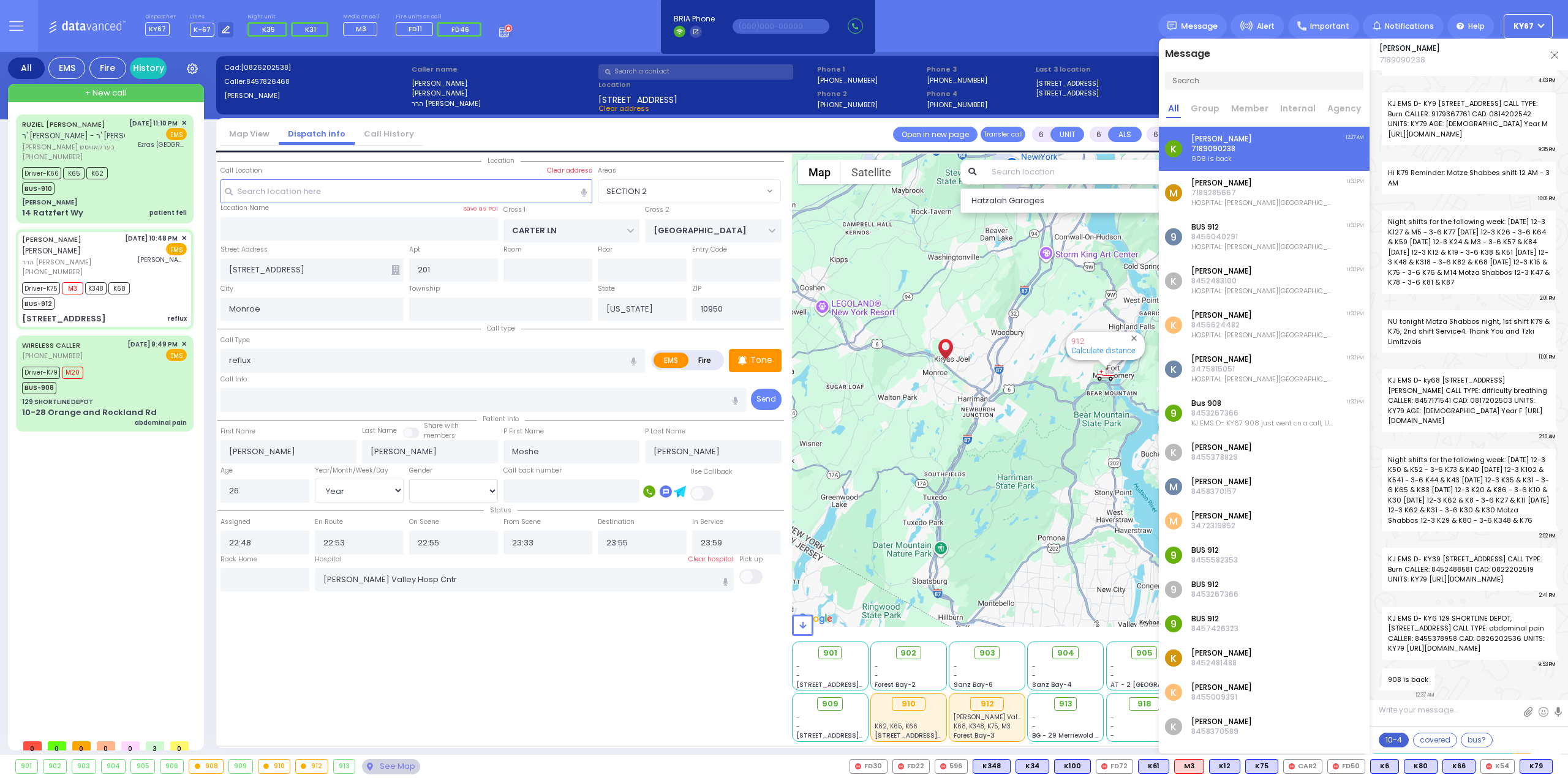
click at [1387, 740] on button "10-4" at bounding box center [1392, 740] width 30 height 14
type textarea "10-4 thank you"
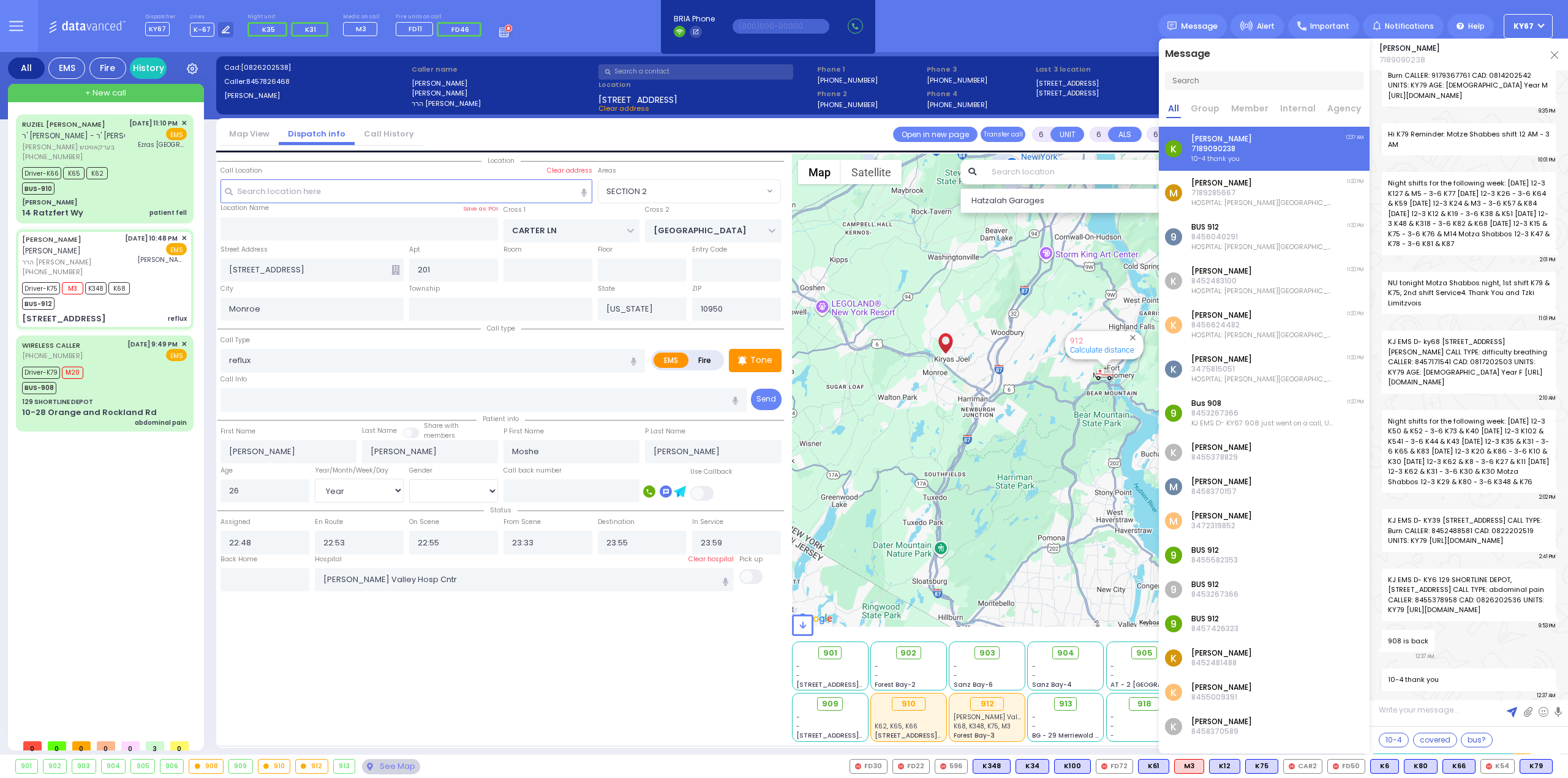
scroll to position [0, 0]
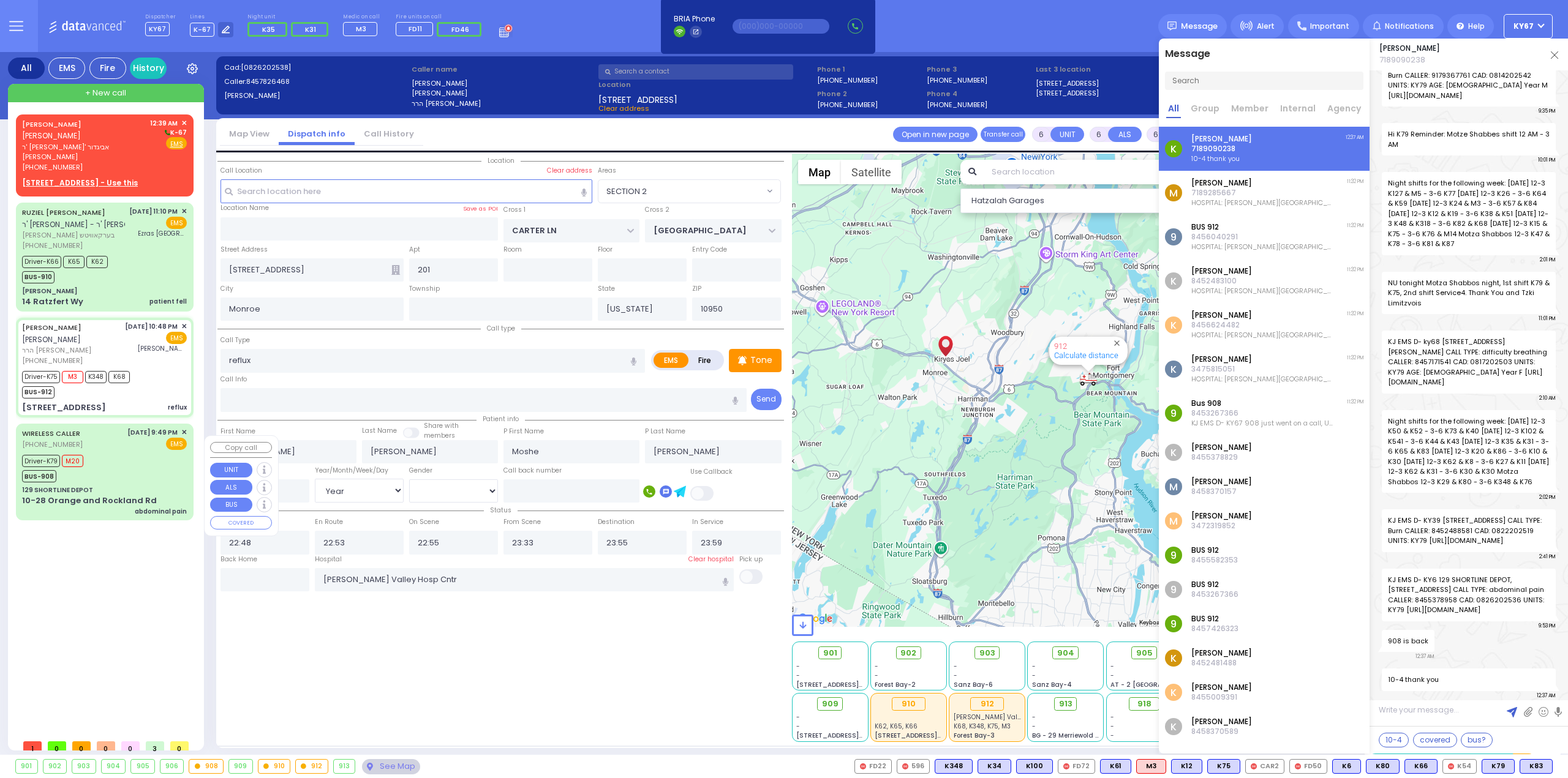
click at [96, 466] on div "Driver-K79 M20 BUS-908" at bounding box center [105, 467] width 165 height 31
select select
type input "abdominal pain"
radio input "true"
type input "Chane"
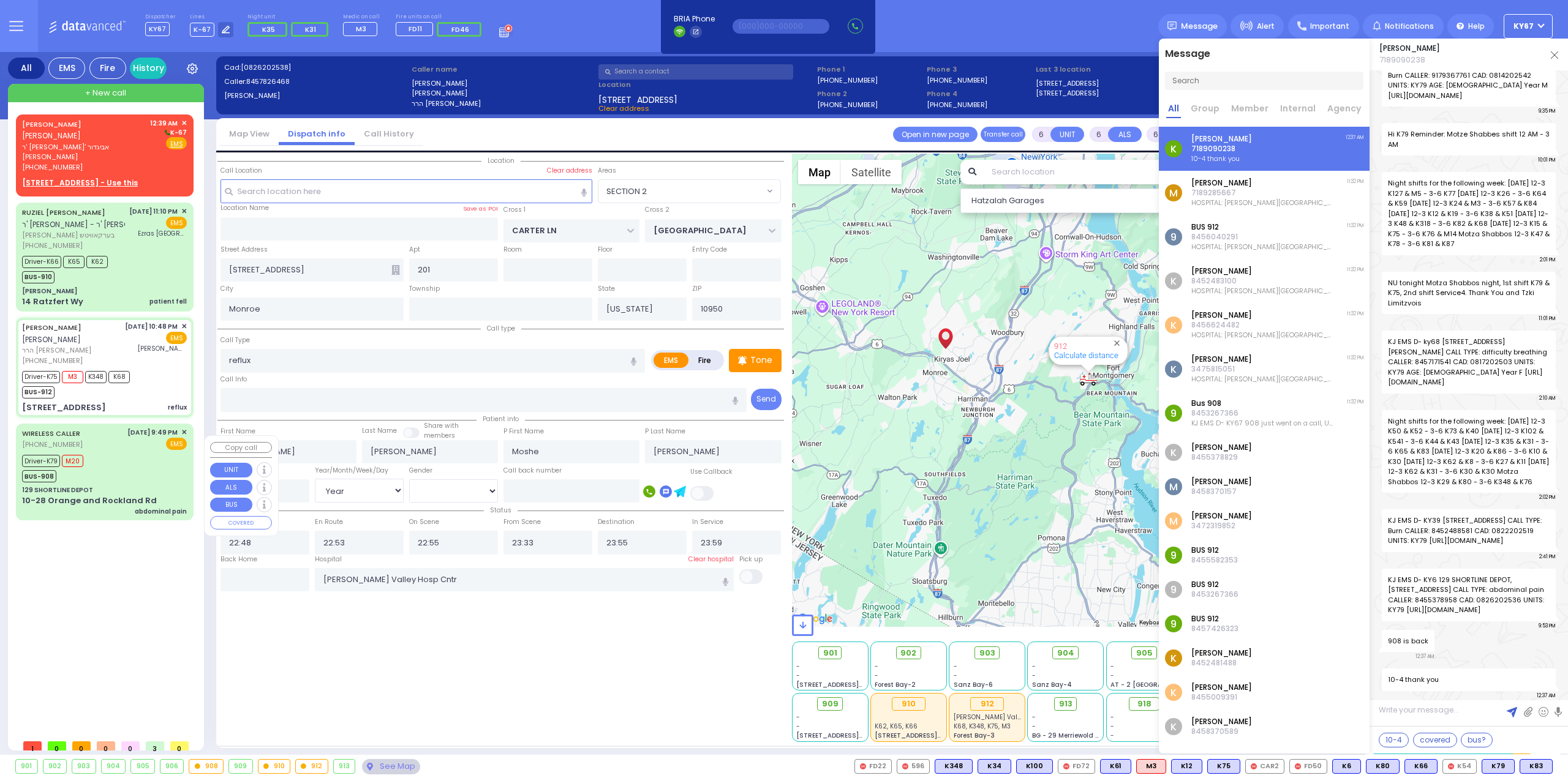
type input "Kresch"
type input "44"
select select "Year"
select select "[DEMOGRAPHIC_DATA]"
type input "21:53"
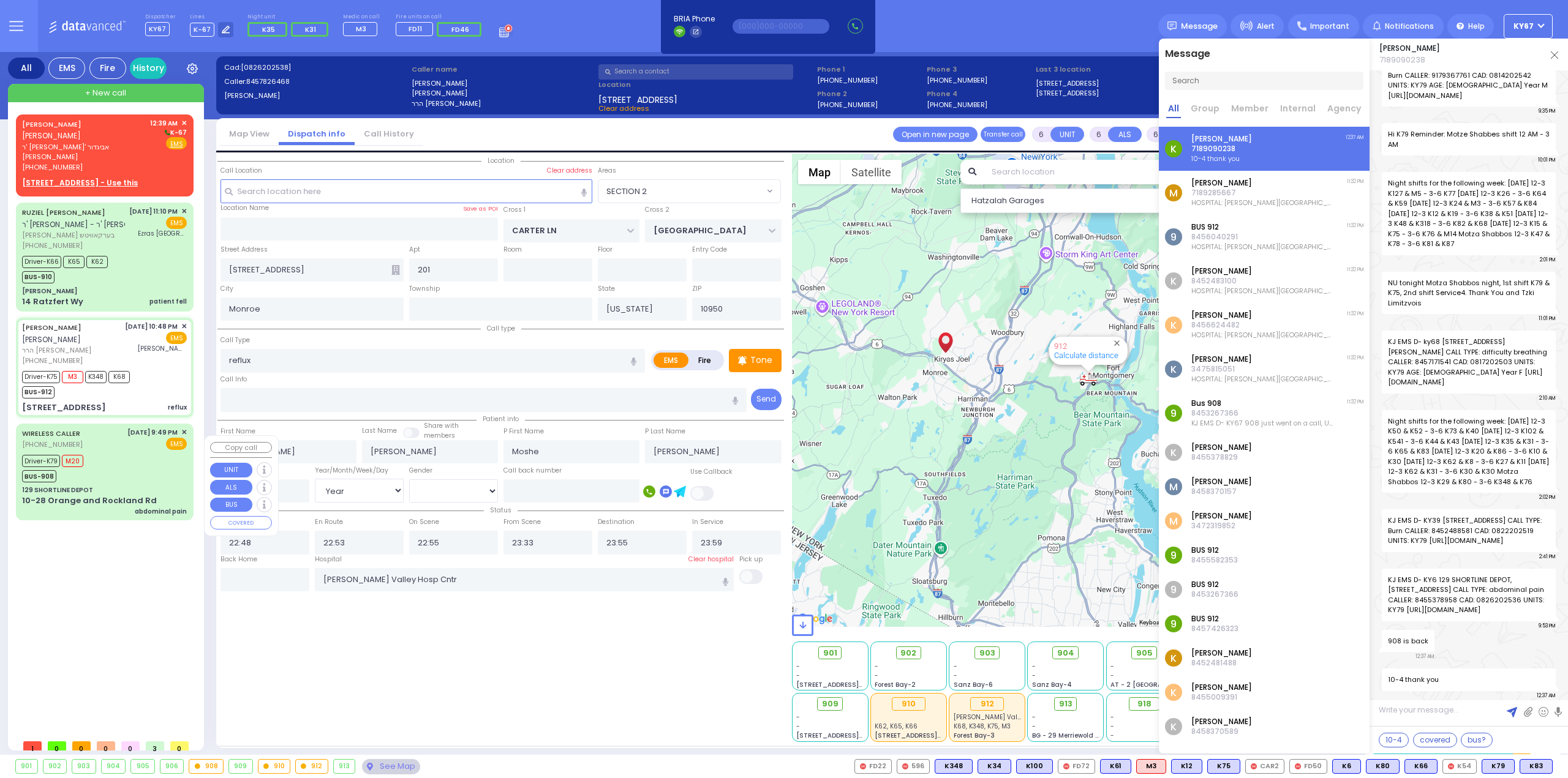
type input "21:53"
type input "22:20"
type input "22:27"
type input "23:24"
type input "23:50"
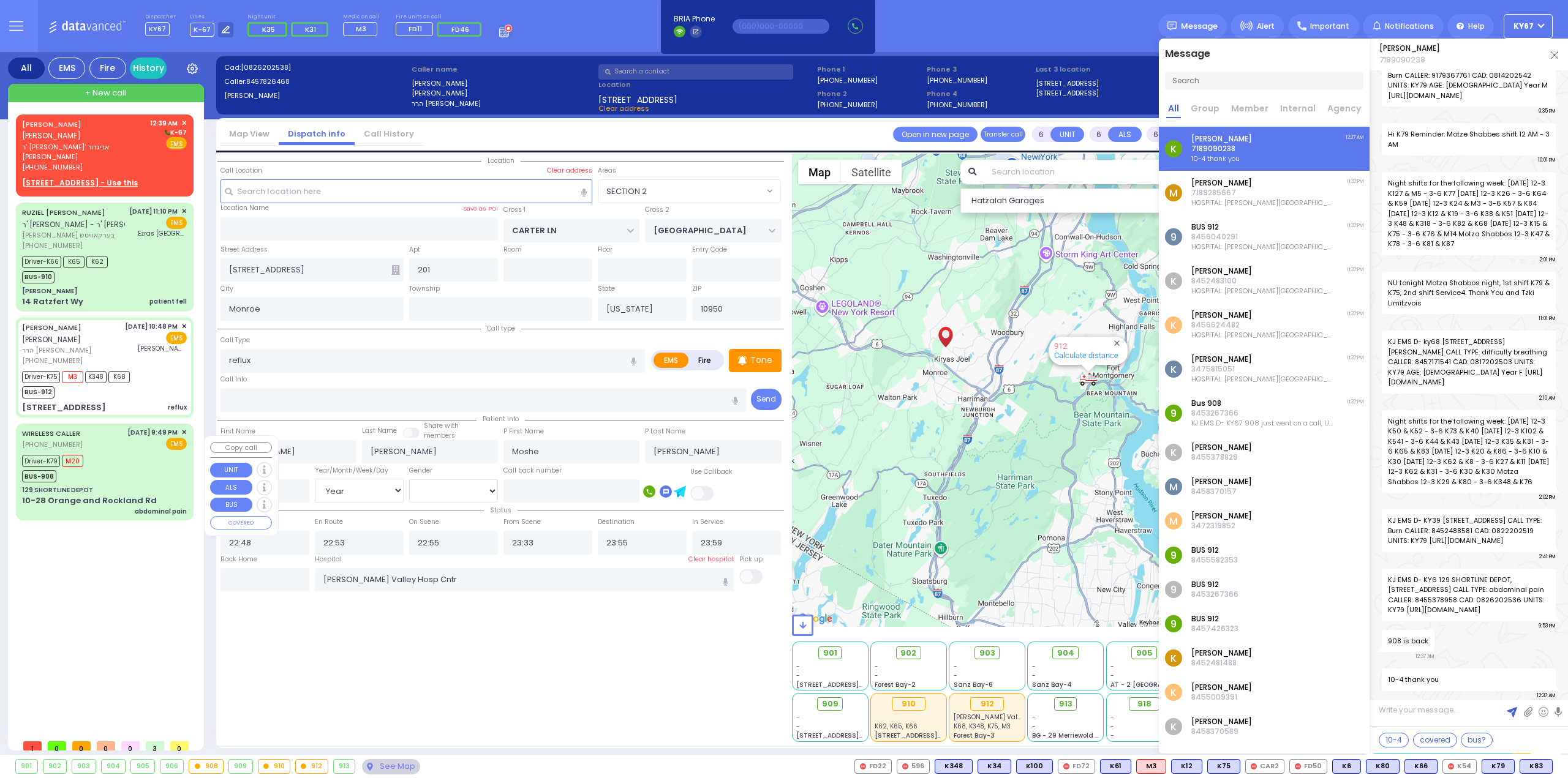
type input "[GEOGRAPHIC_DATA] [STREET_ADDRESS][US_STATE]"
select select "Hatzalah Garages"
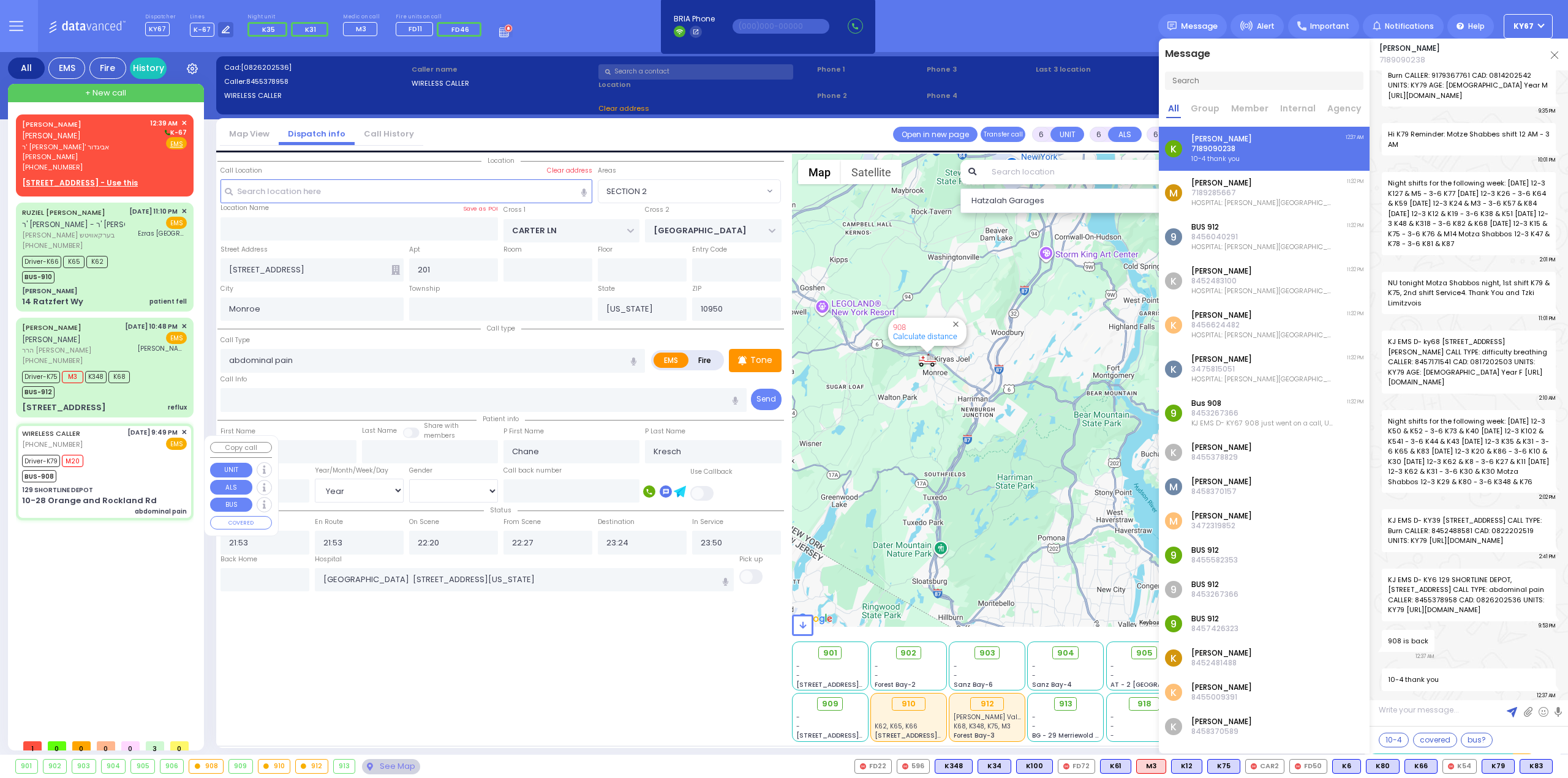
type input "129 SHORTLINE DEPOT"
type input "10-28 Orange and Rockland Rd"
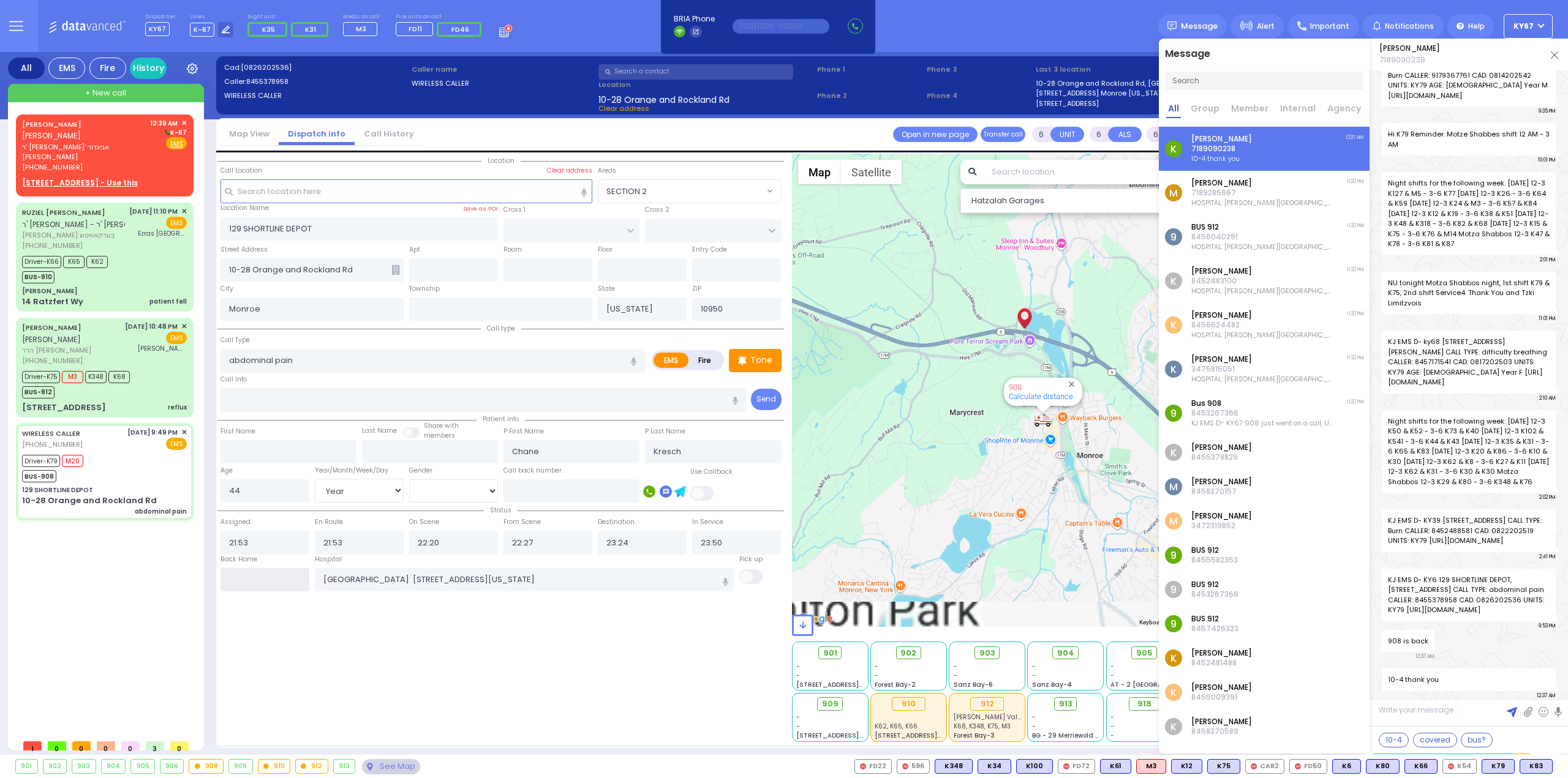
click at [253, 571] on input "text" at bounding box center [265, 579] width 89 height 23
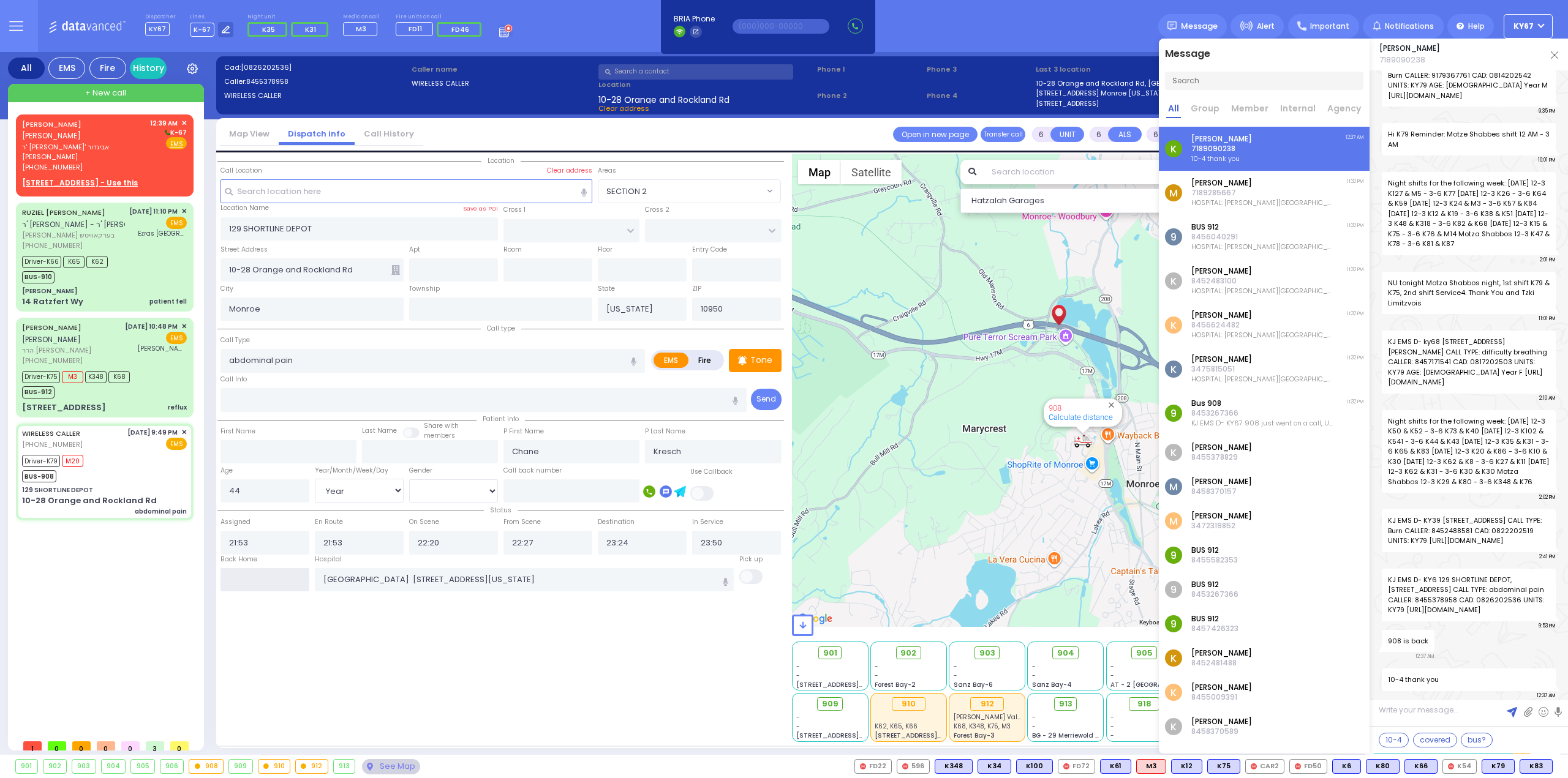
click at [253, 571] on input "text" at bounding box center [265, 579] width 89 height 23
type input "00:39"
select select
radio input "true"
select select
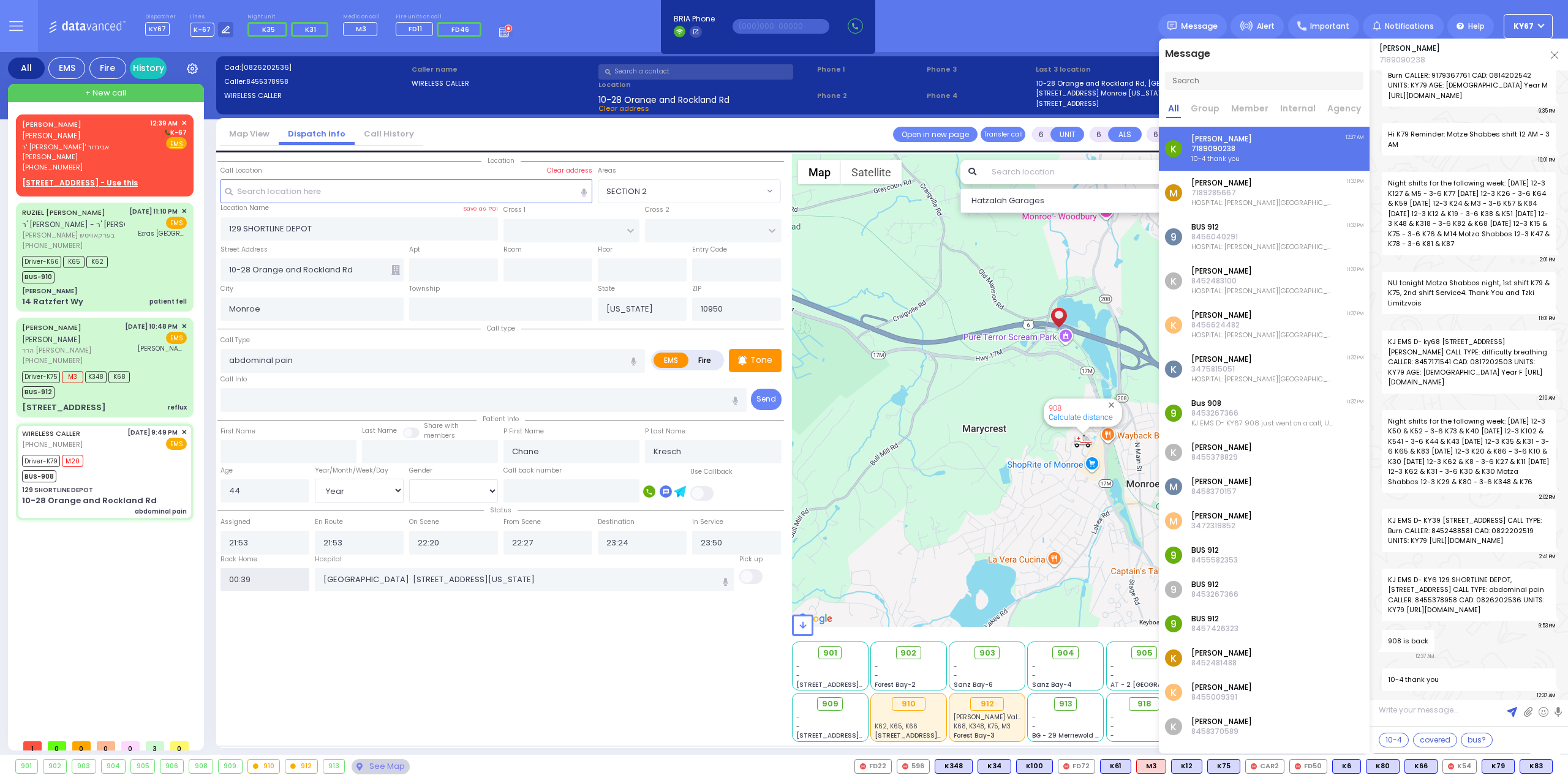
select select
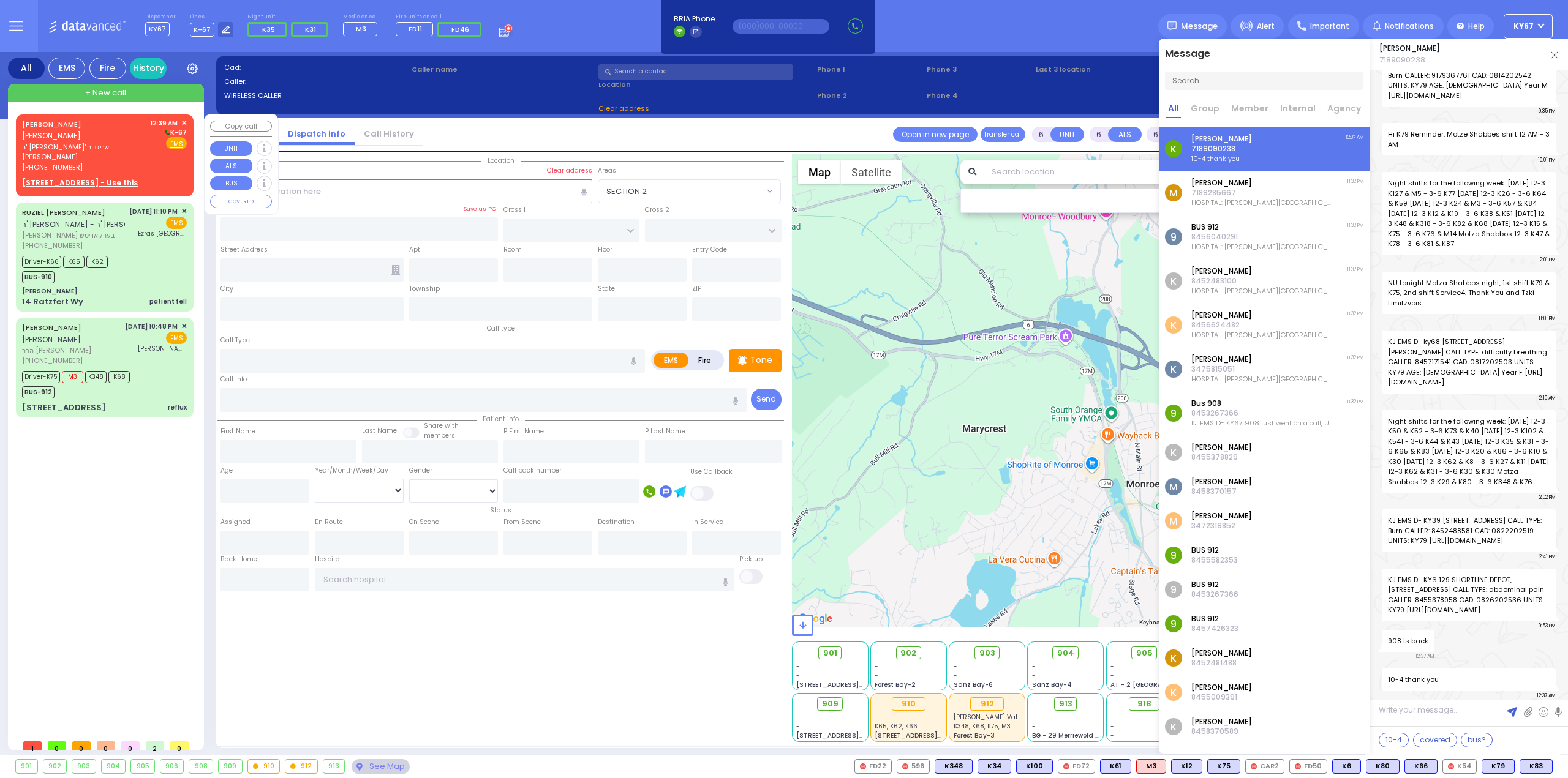
click at [185, 121] on span "✕" at bounding box center [184, 123] width 6 height 11
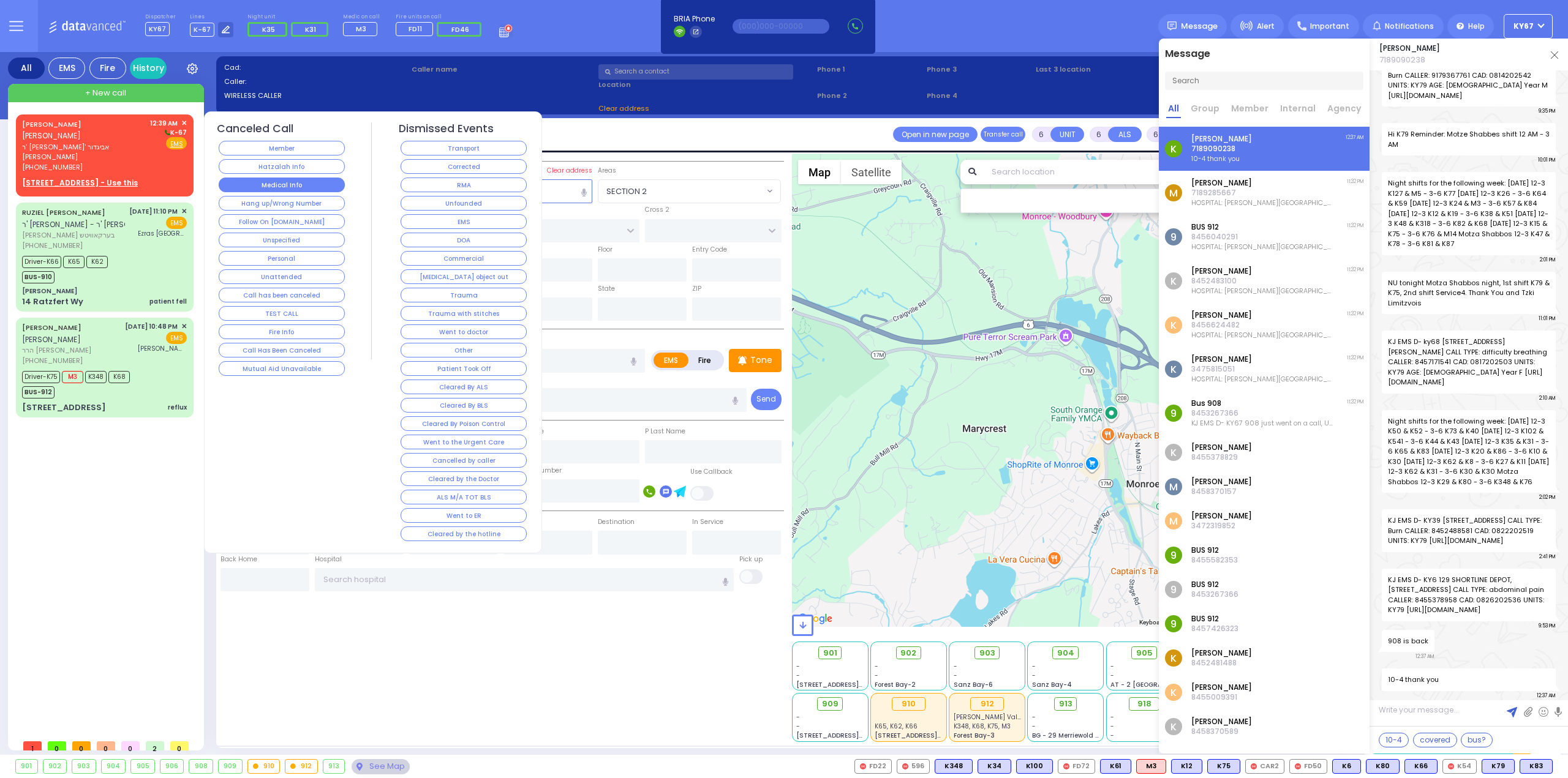
click at [288, 180] on button "Medical Info" at bounding box center [281, 184] width 126 height 14
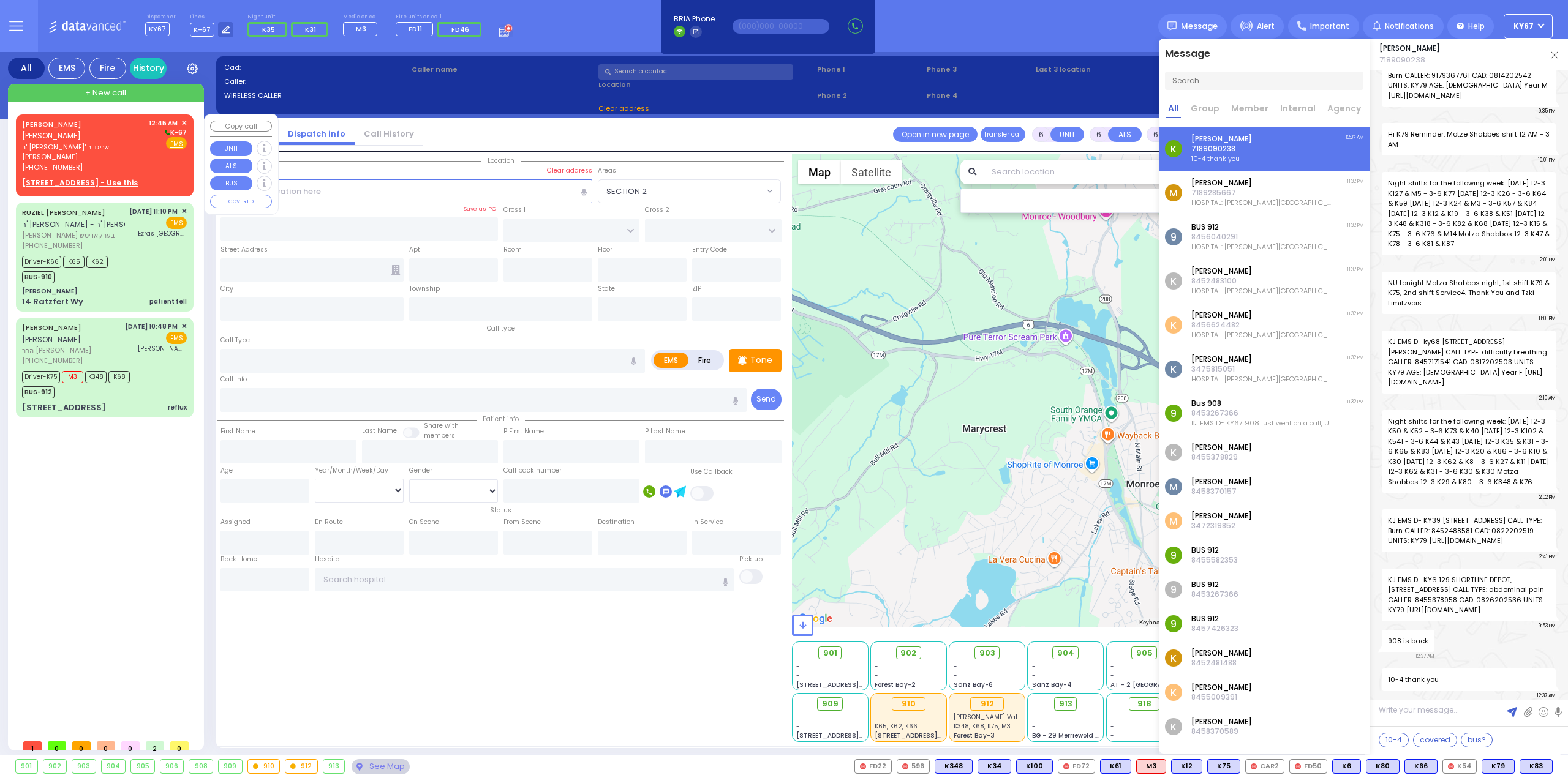
click at [101, 149] on span "ר' [PERSON_NAME]' אביגדור [PERSON_NAME]" at bounding box center [83, 152] width 123 height 20
type input "2"
type input "1"
select select
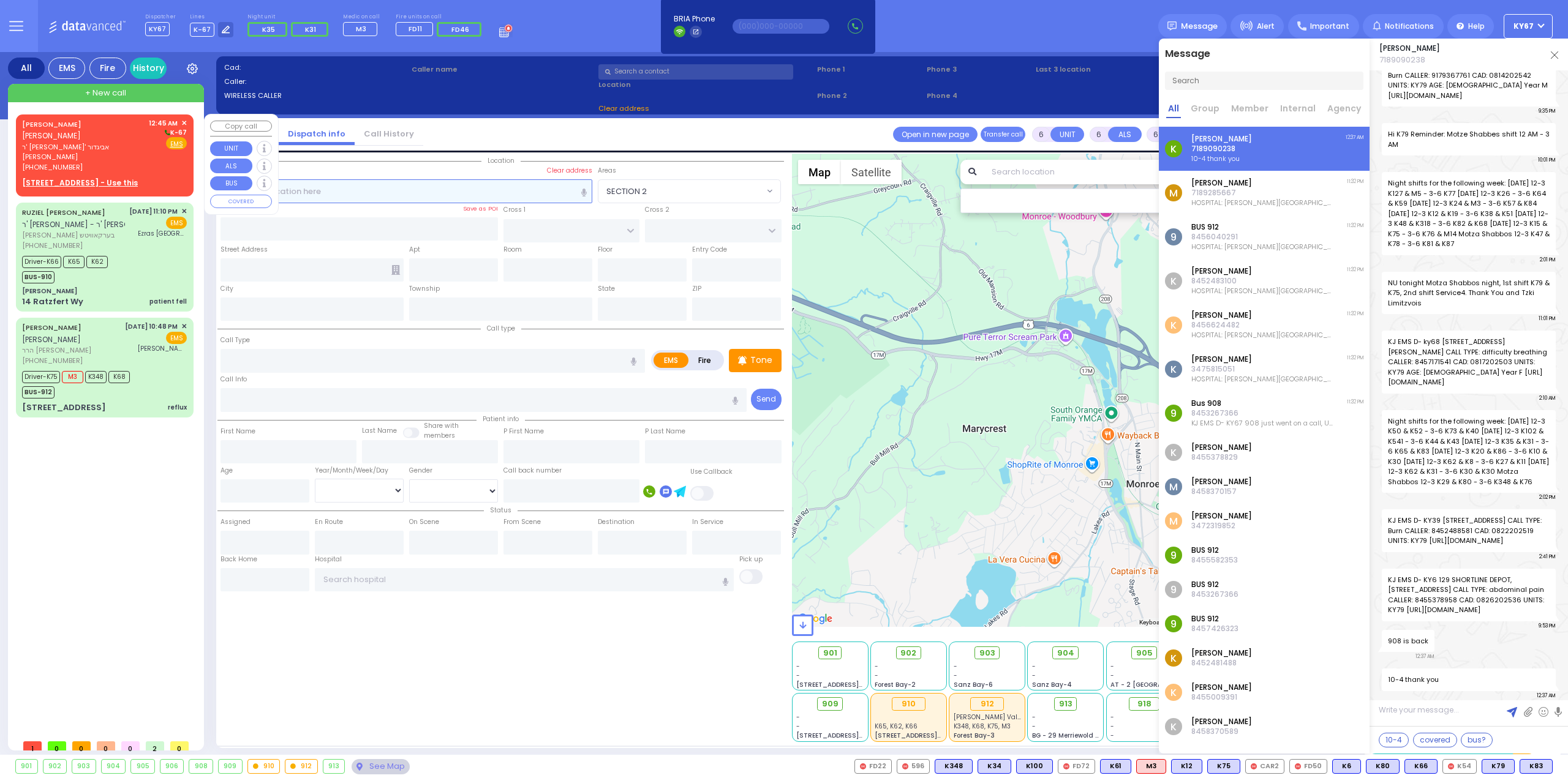
radio input "true"
type input "[PERSON_NAME]"
select select
type input "00:45"
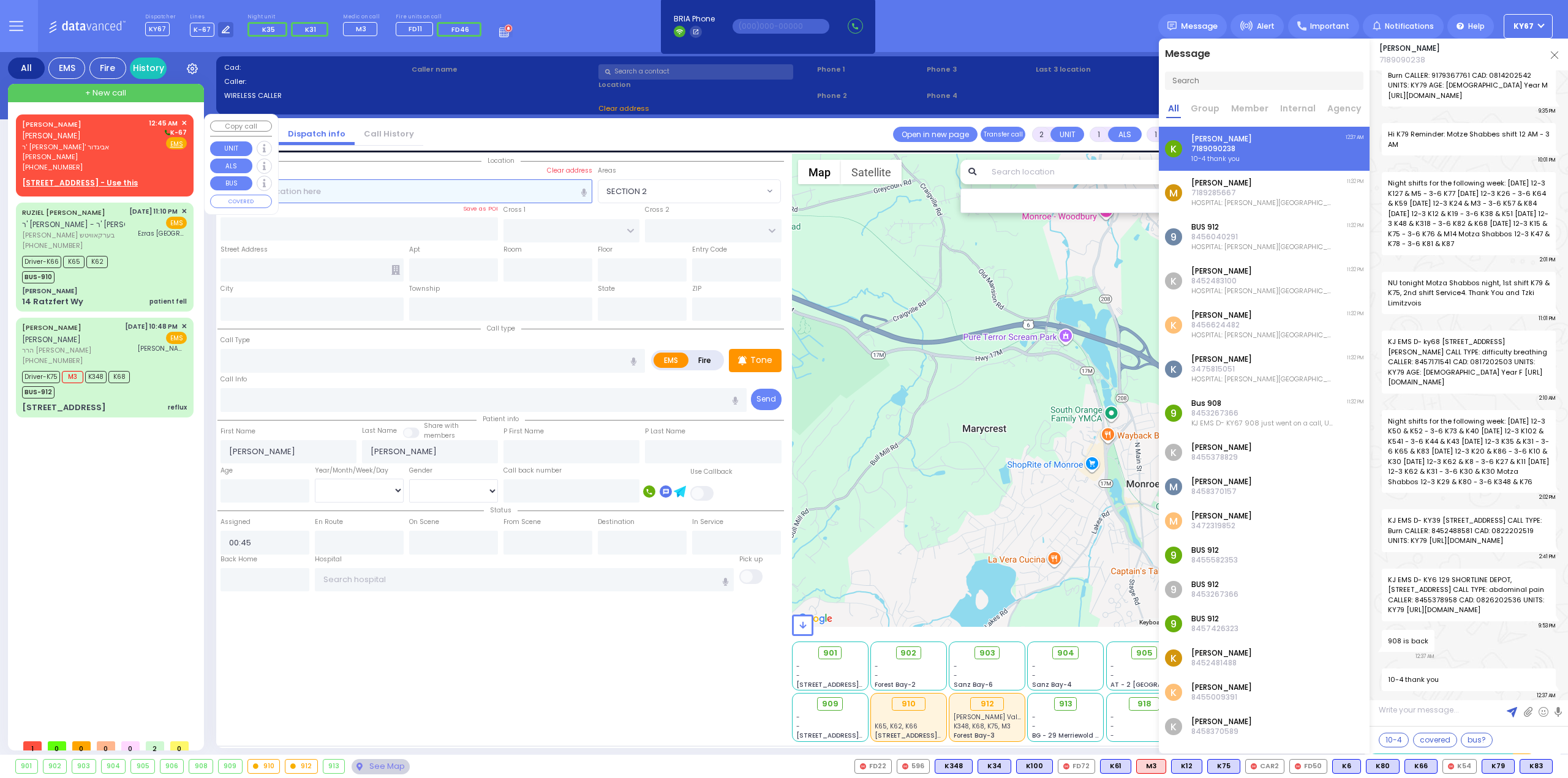
select select "Hatzalah Garages"
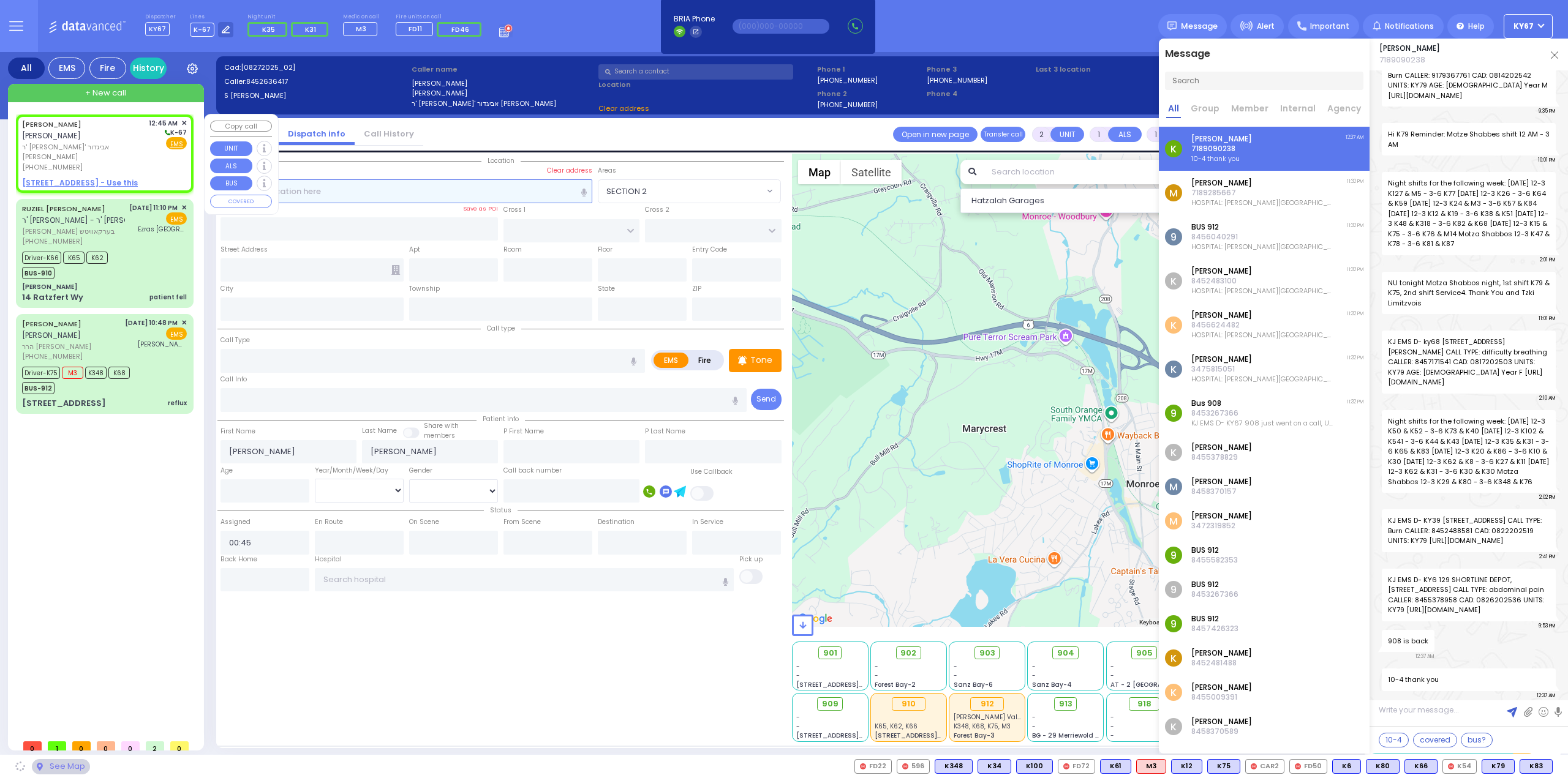
select select
radio input "true"
select select
select select "Hatzalah Garages"
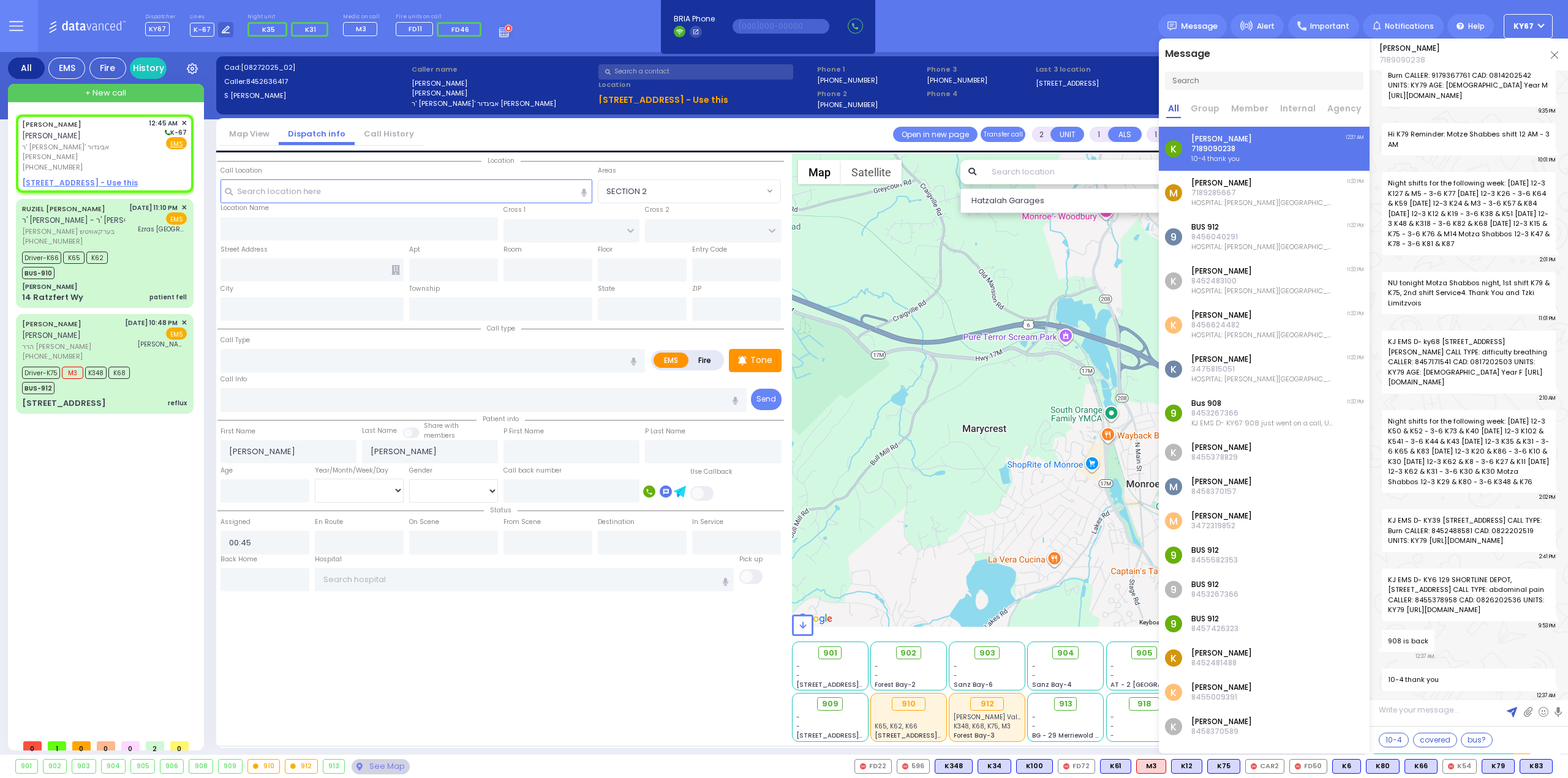
click at [1556, 54] on img at bounding box center [1555, 56] width 8 height 8
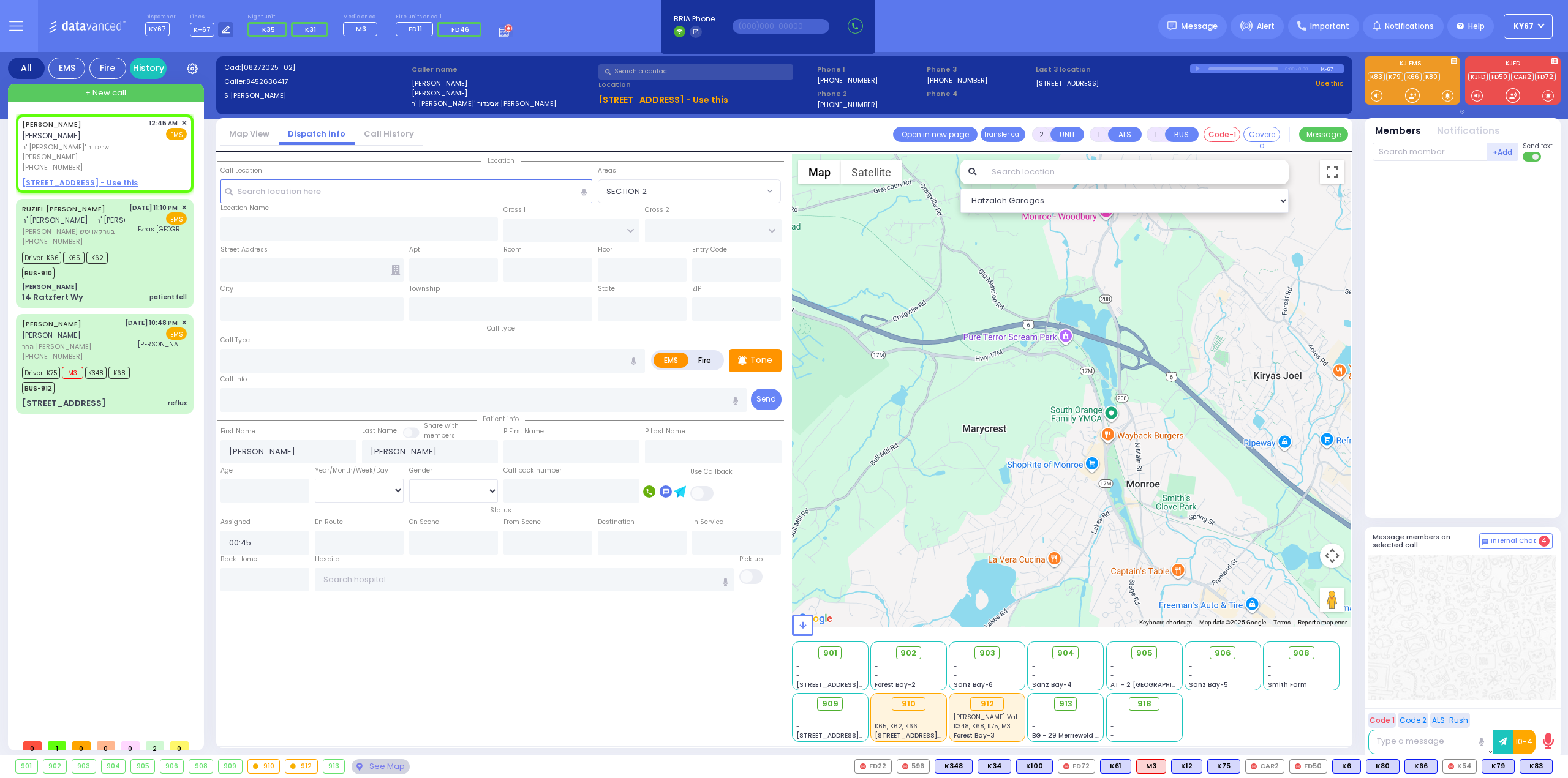
select select
radio input "true"
select select
select select "Hatzalah Garages"
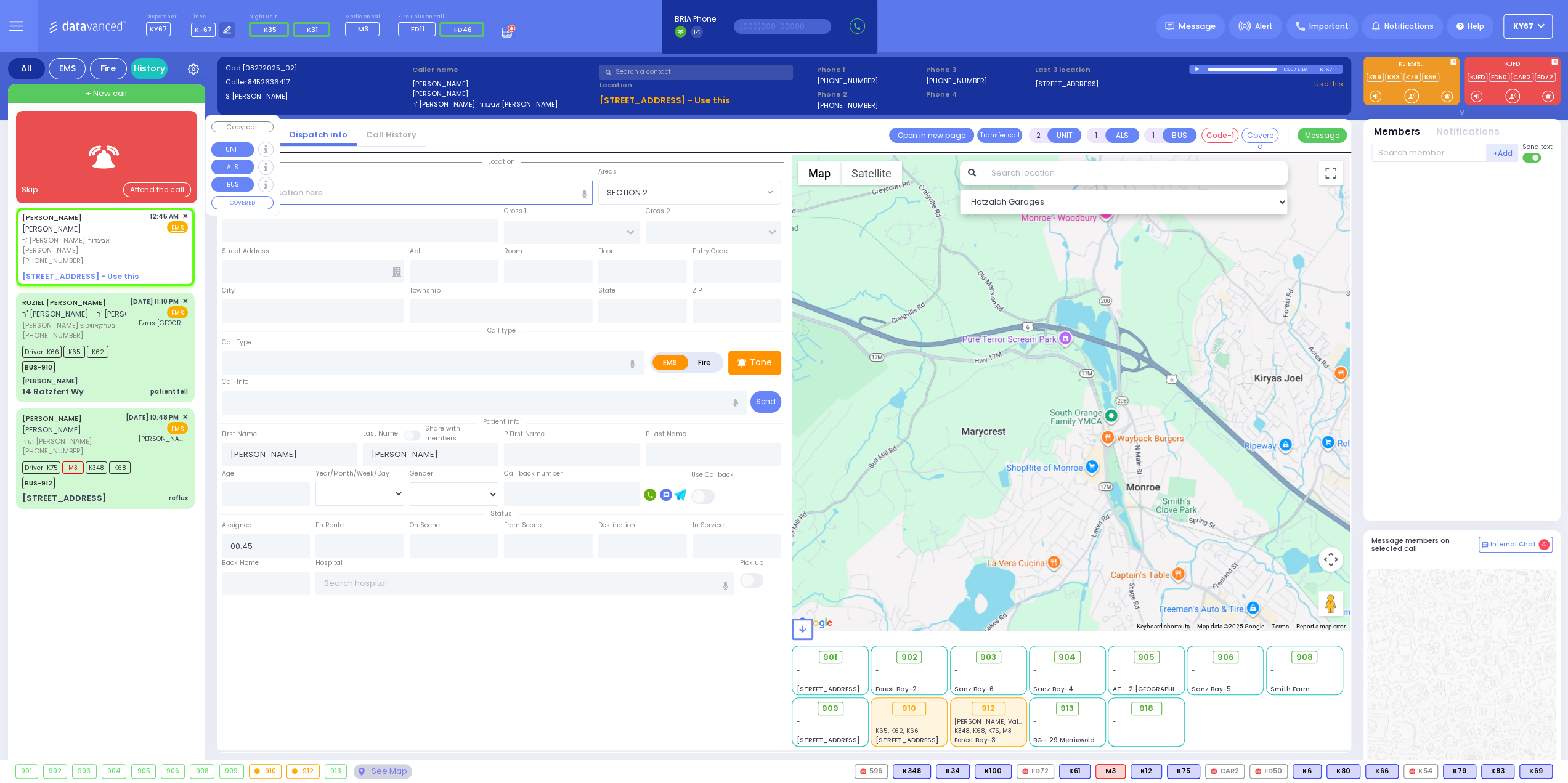
click at [21, 189] on div "Skip" at bounding box center [29, 189] width 16 height 13
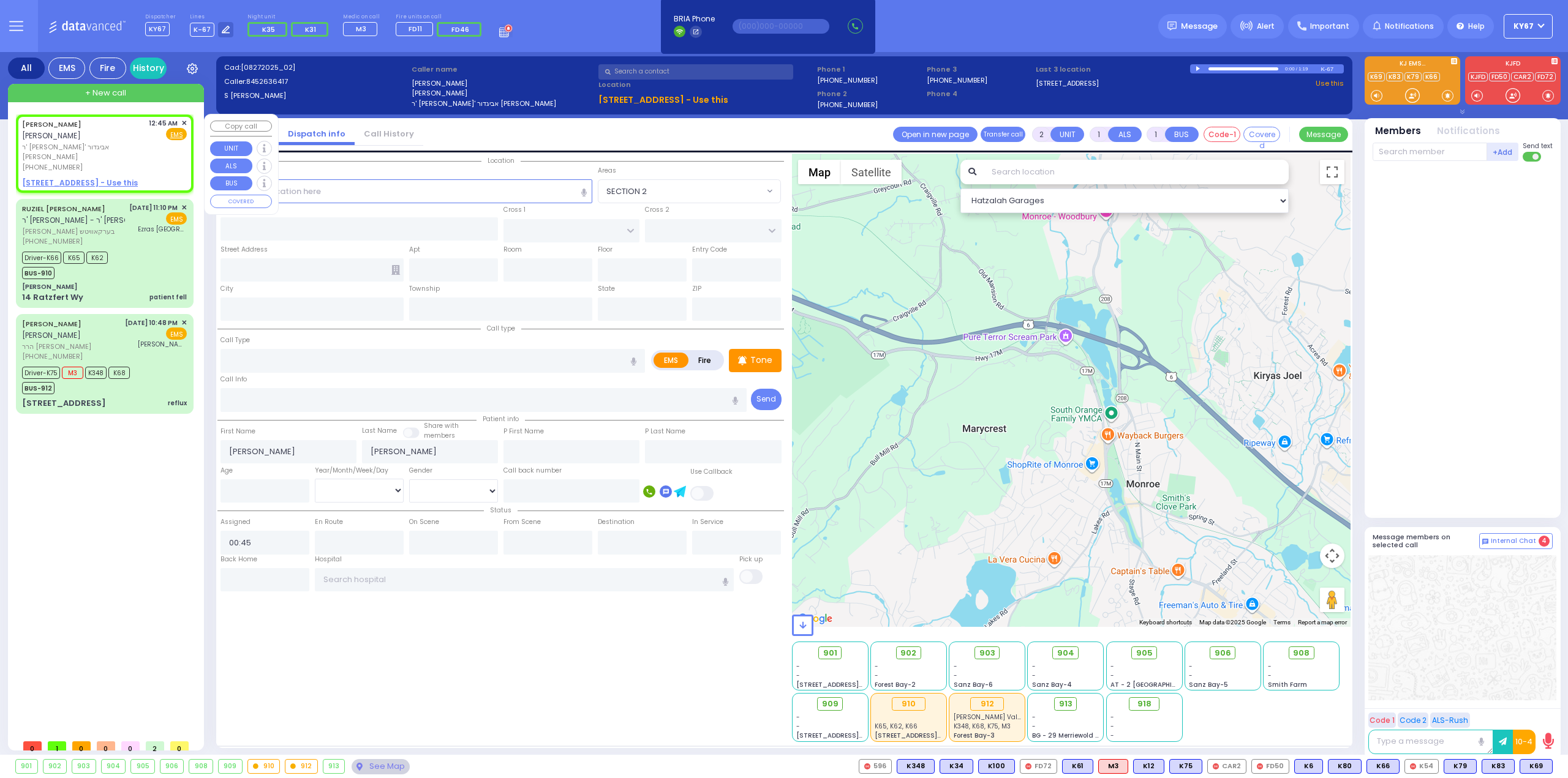
click at [184, 123] on span "✕" at bounding box center [184, 123] width 6 height 11
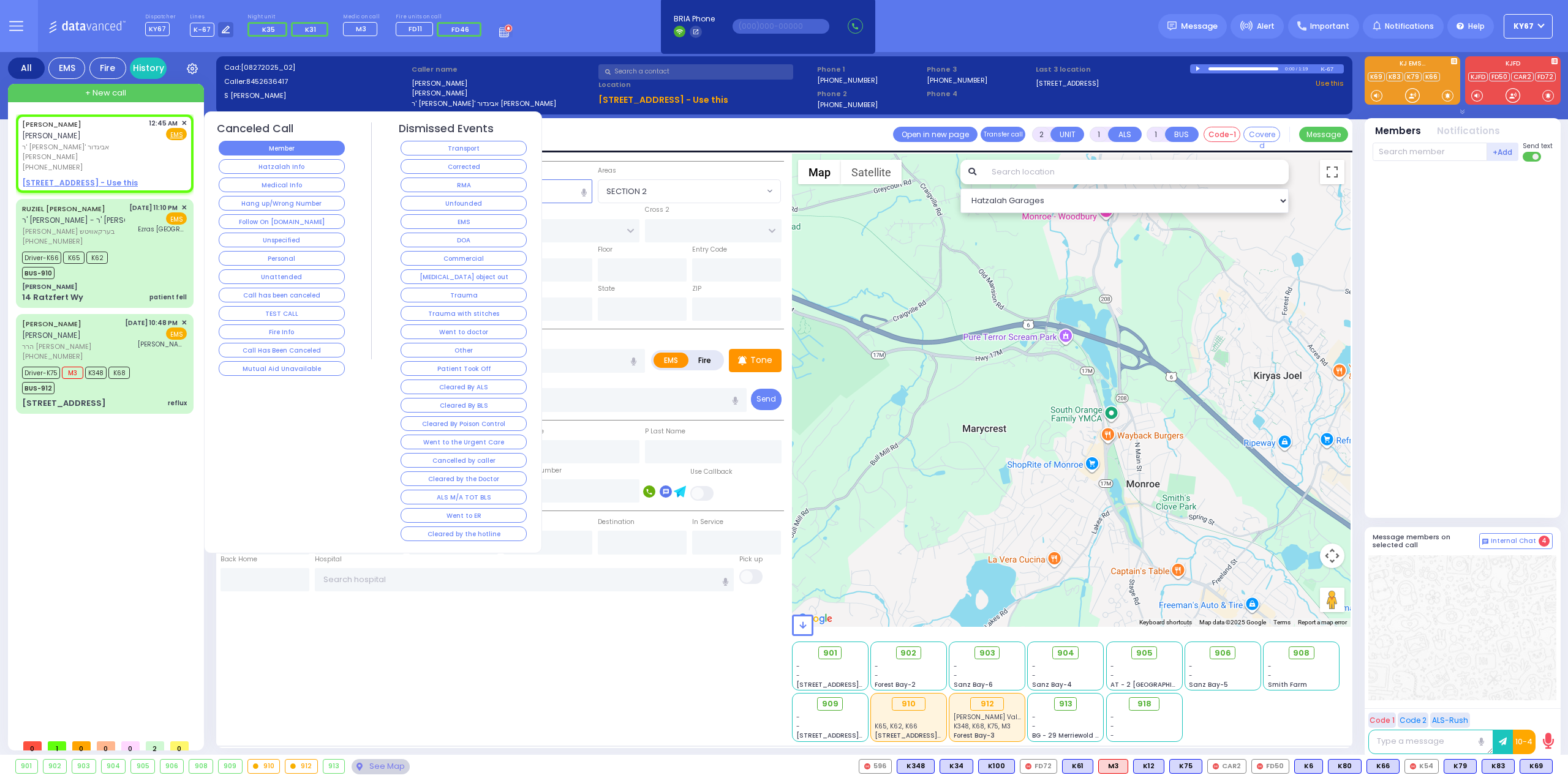
click at [262, 150] on button "Member" at bounding box center [281, 148] width 126 height 14
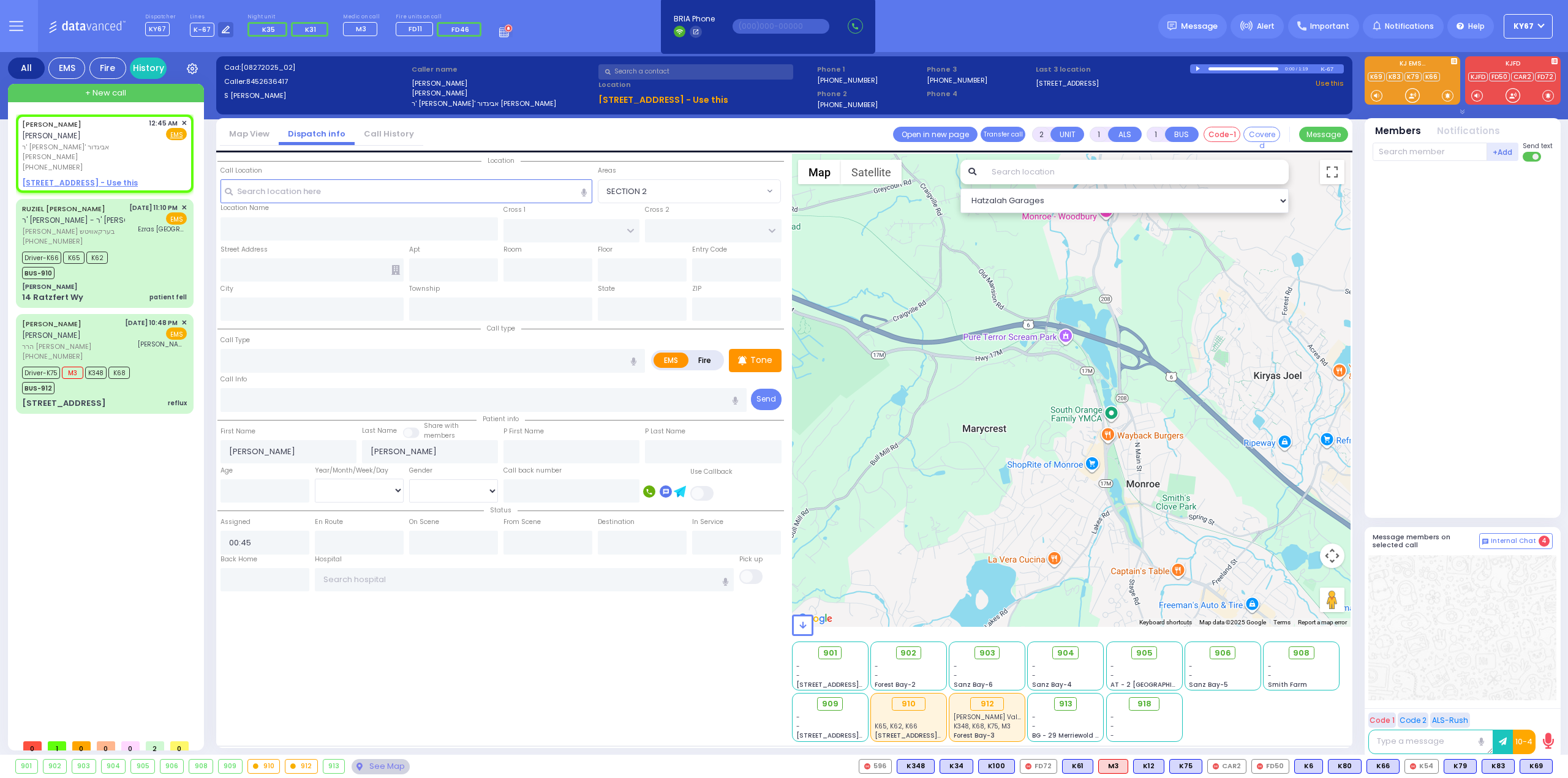
select select
radio input "true"
select select
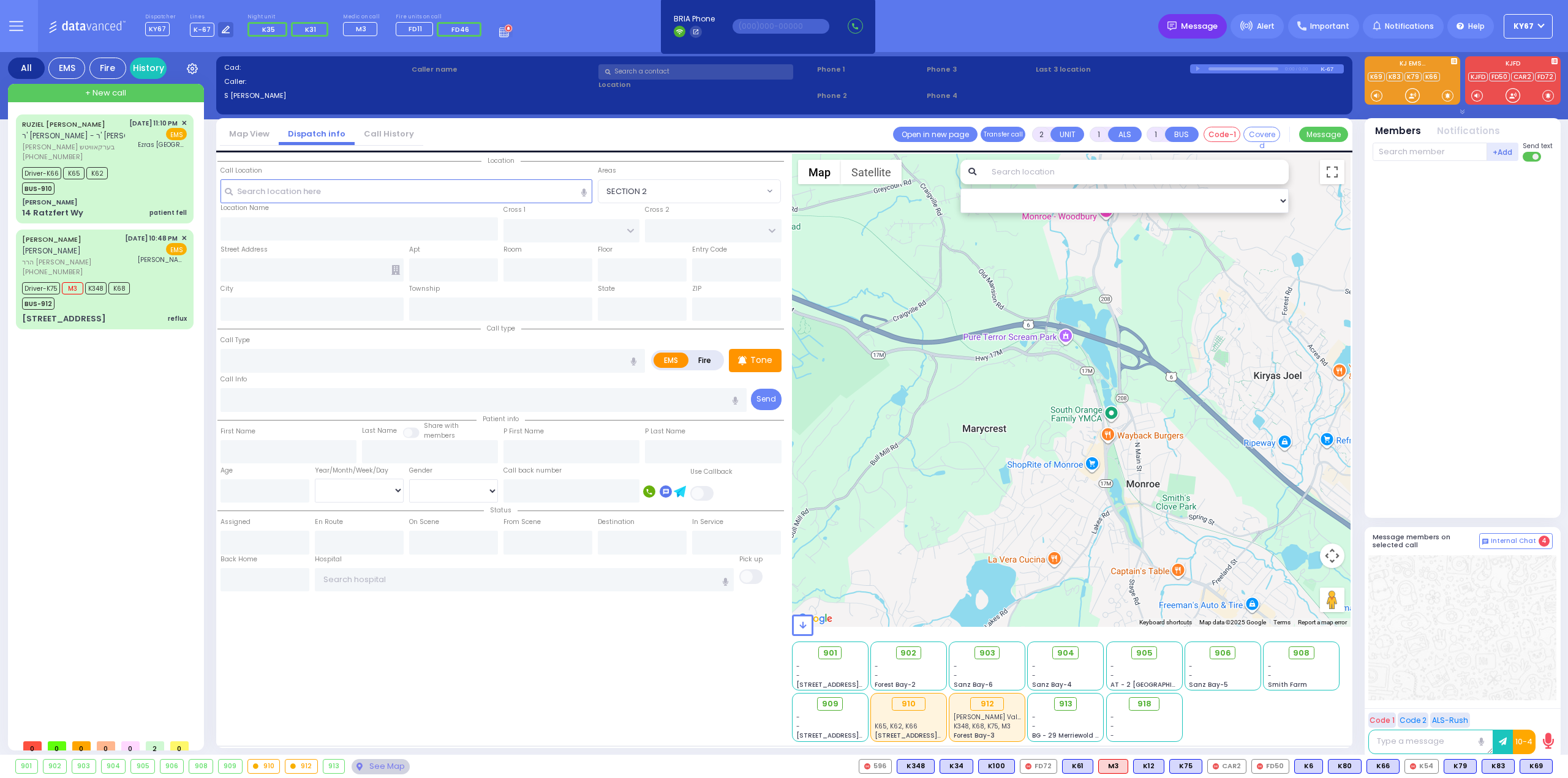
click at [1204, 32] on span "Message" at bounding box center [1199, 26] width 36 height 12
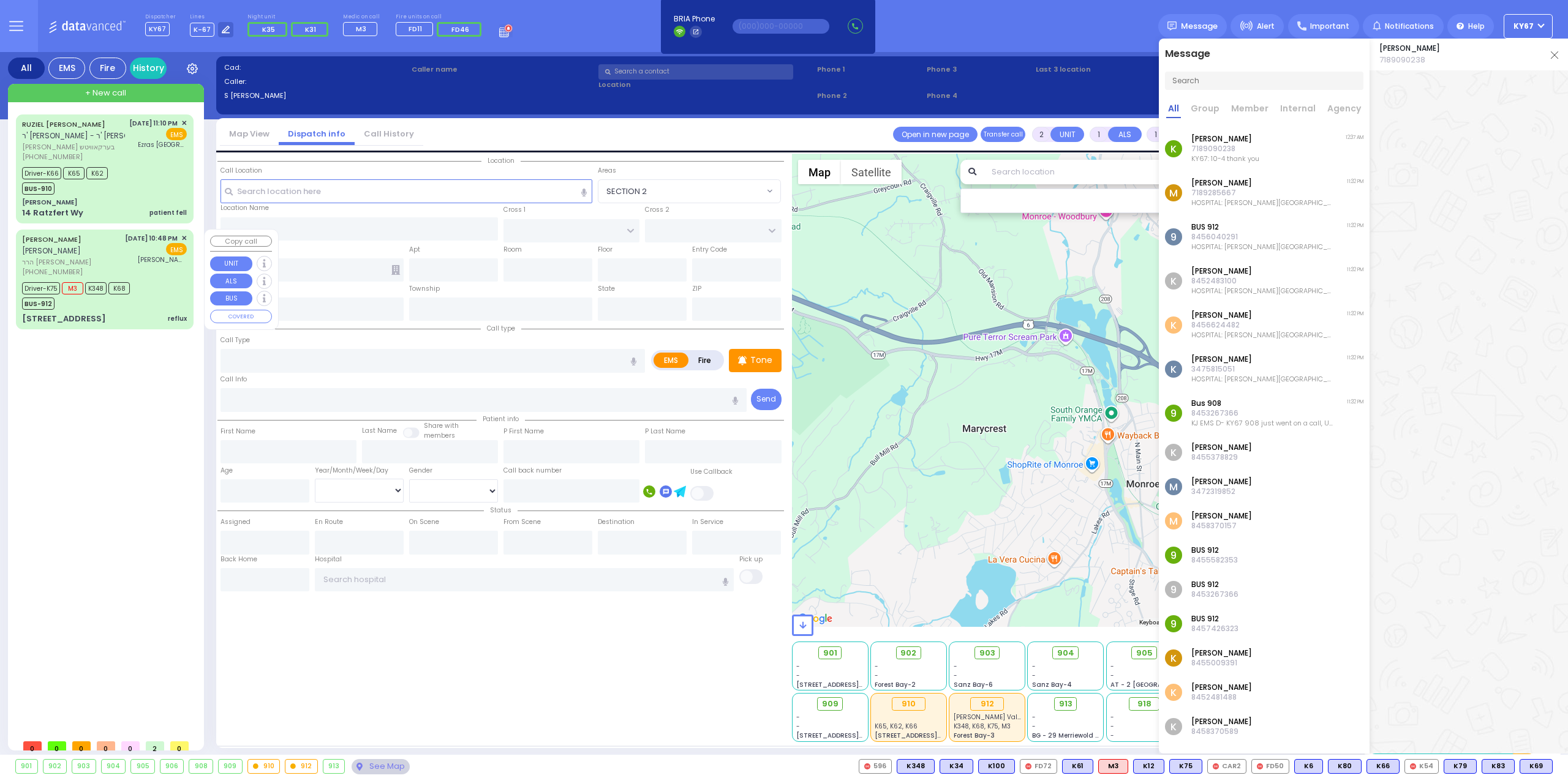
click at [93, 466] on div "RUZIEL [PERSON_NAME] ר' [PERSON_NAME] - ר' [PERSON_NAME] [PERSON_NAME] בערקאווי…" at bounding box center [107, 423] width 182 height 619
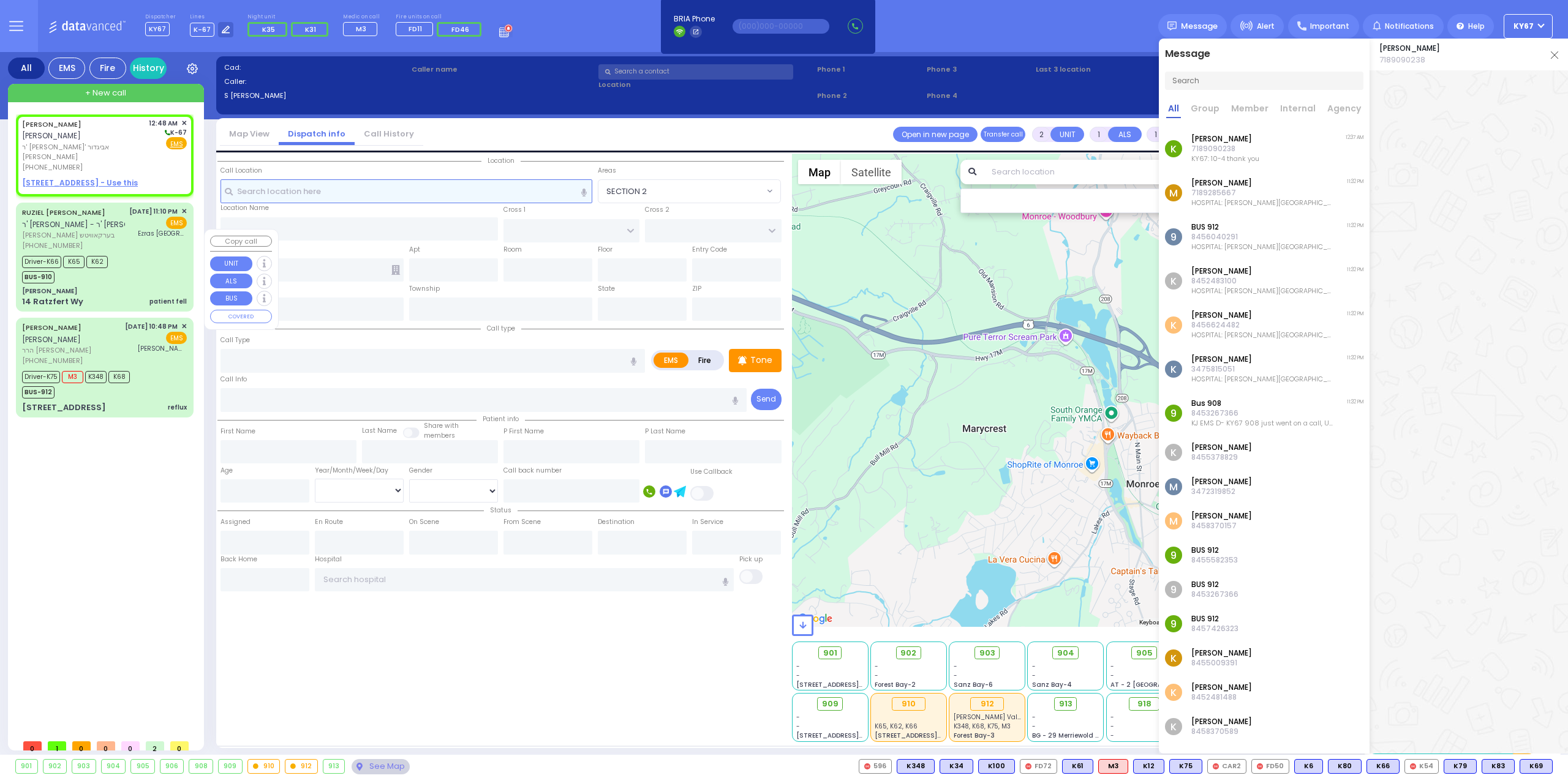
select select
radio input "true"
type input "[PERSON_NAME]"
select select
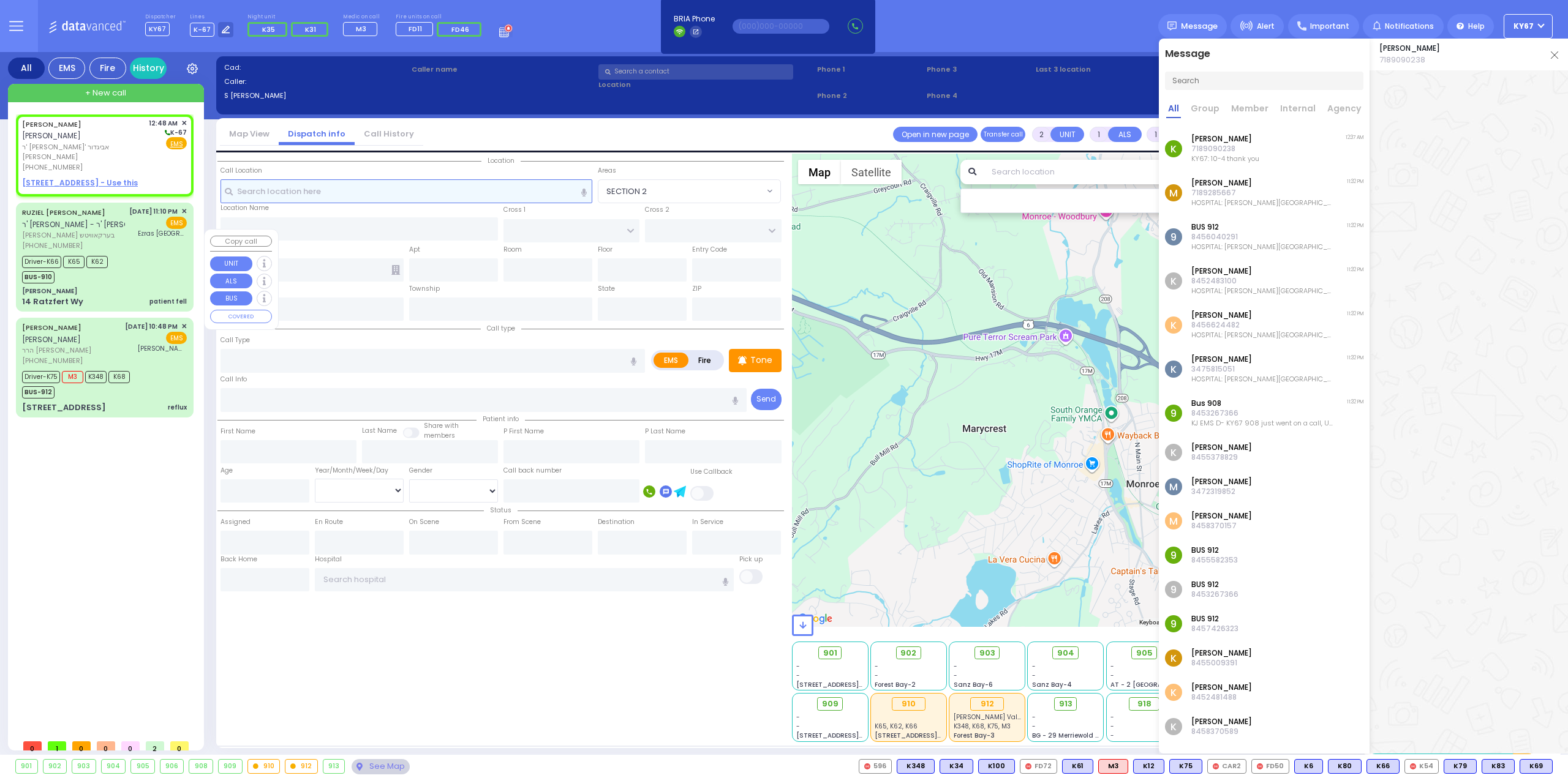
type input "00:48"
select select "Hatzalah Garages"
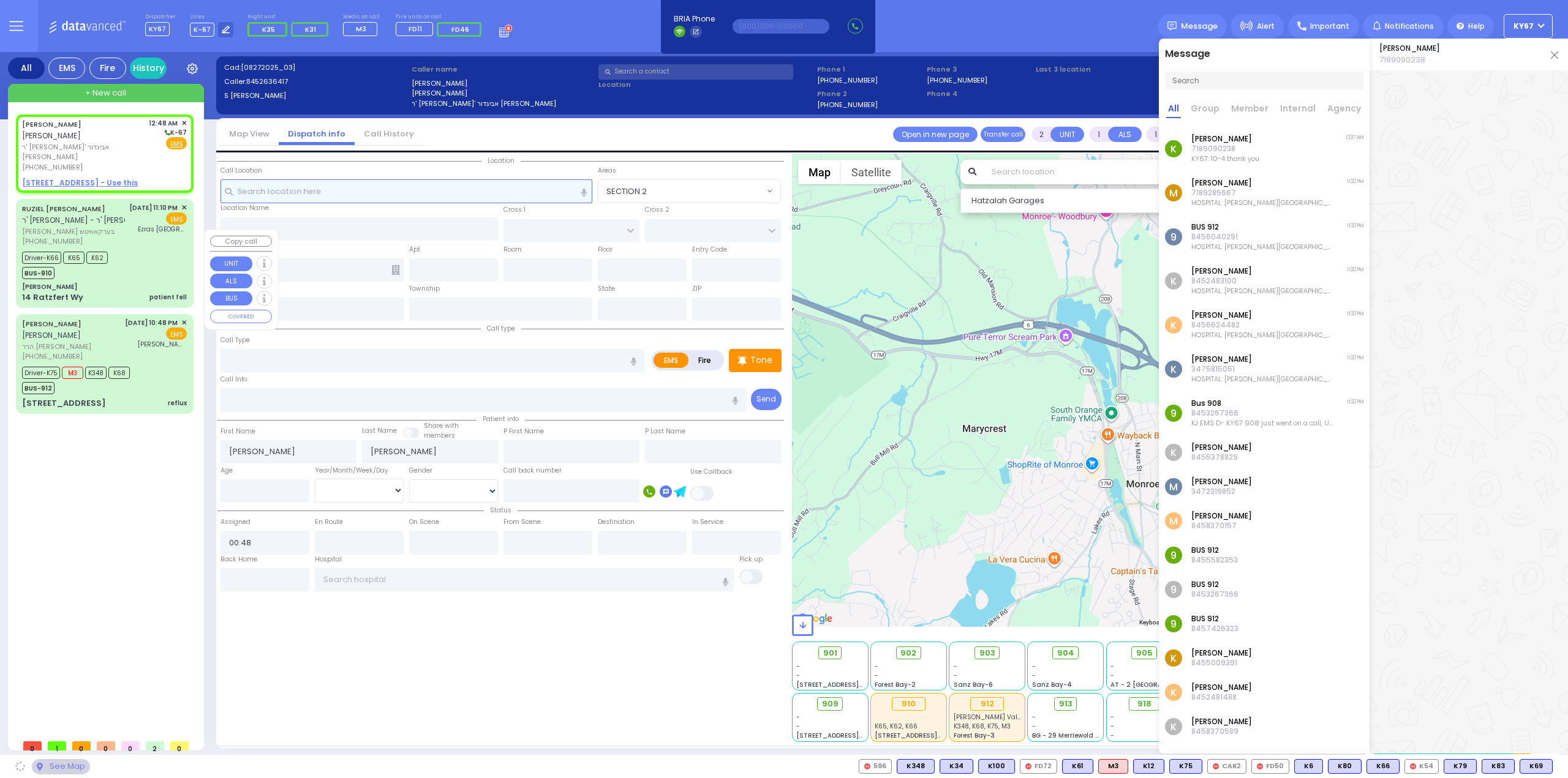
select select
radio input "true"
select select
select select "Hatzalah Garages"
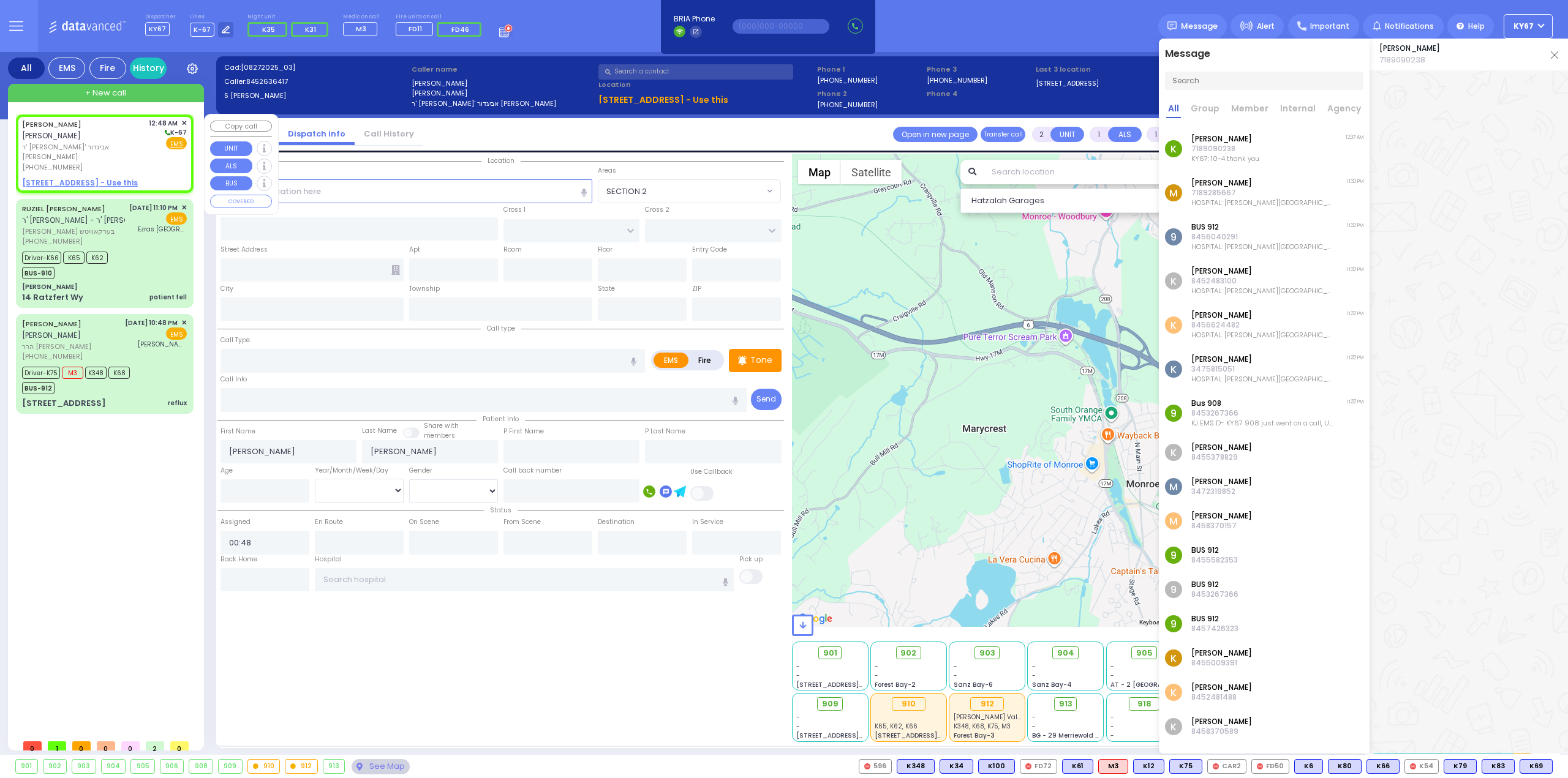
click at [97, 138] on div "[PERSON_NAME] [PERSON_NAME]" at bounding box center [83, 130] width 123 height 24
select select
radio input "true"
select select
select select "Hatzalah Garages"
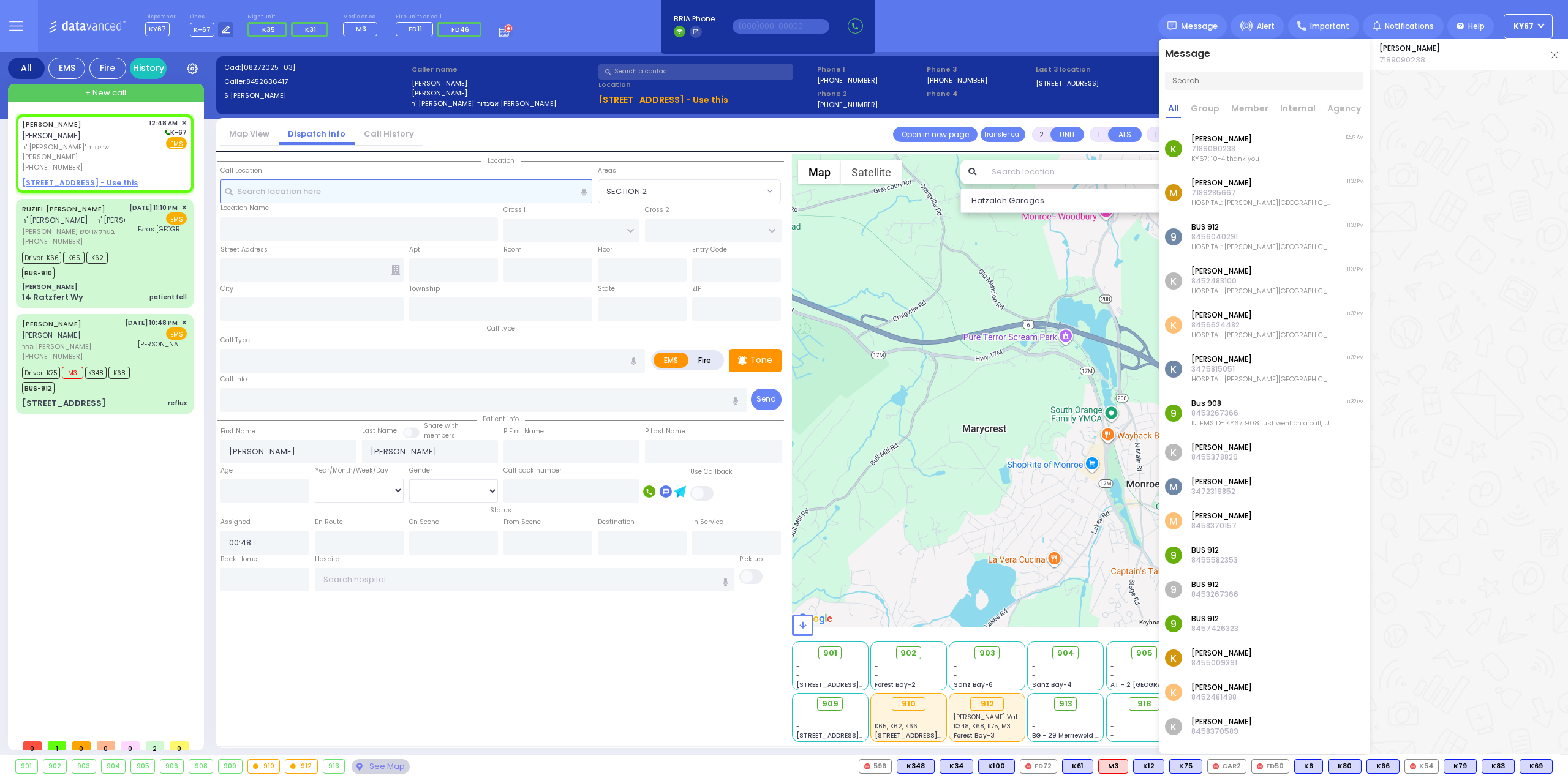
click at [410, 194] on input "text" at bounding box center [407, 191] width 372 height 23
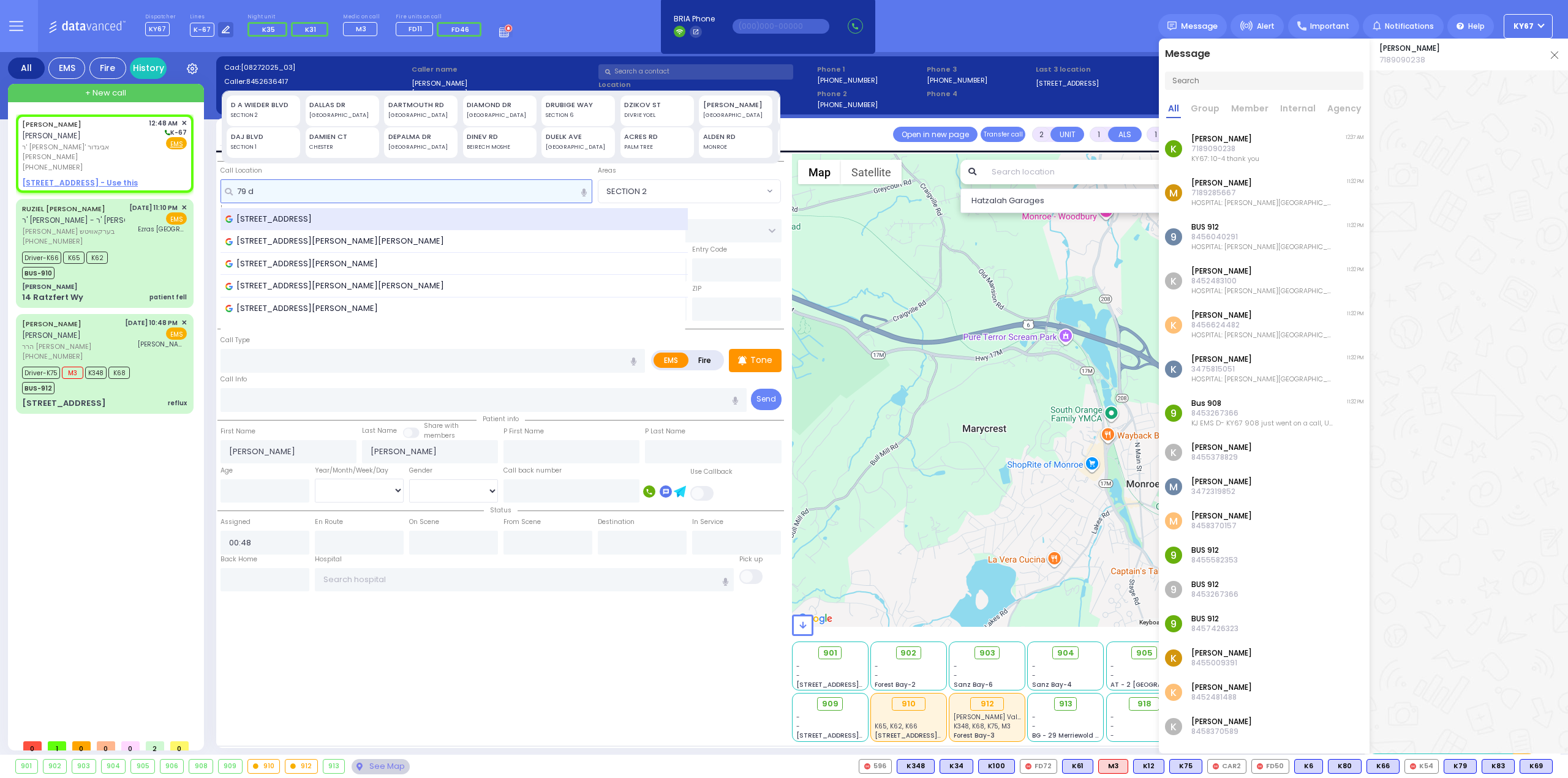
type input "79 d"
click at [280, 214] on span "[STREET_ADDRESS]" at bounding box center [271, 219] width 90 height 12
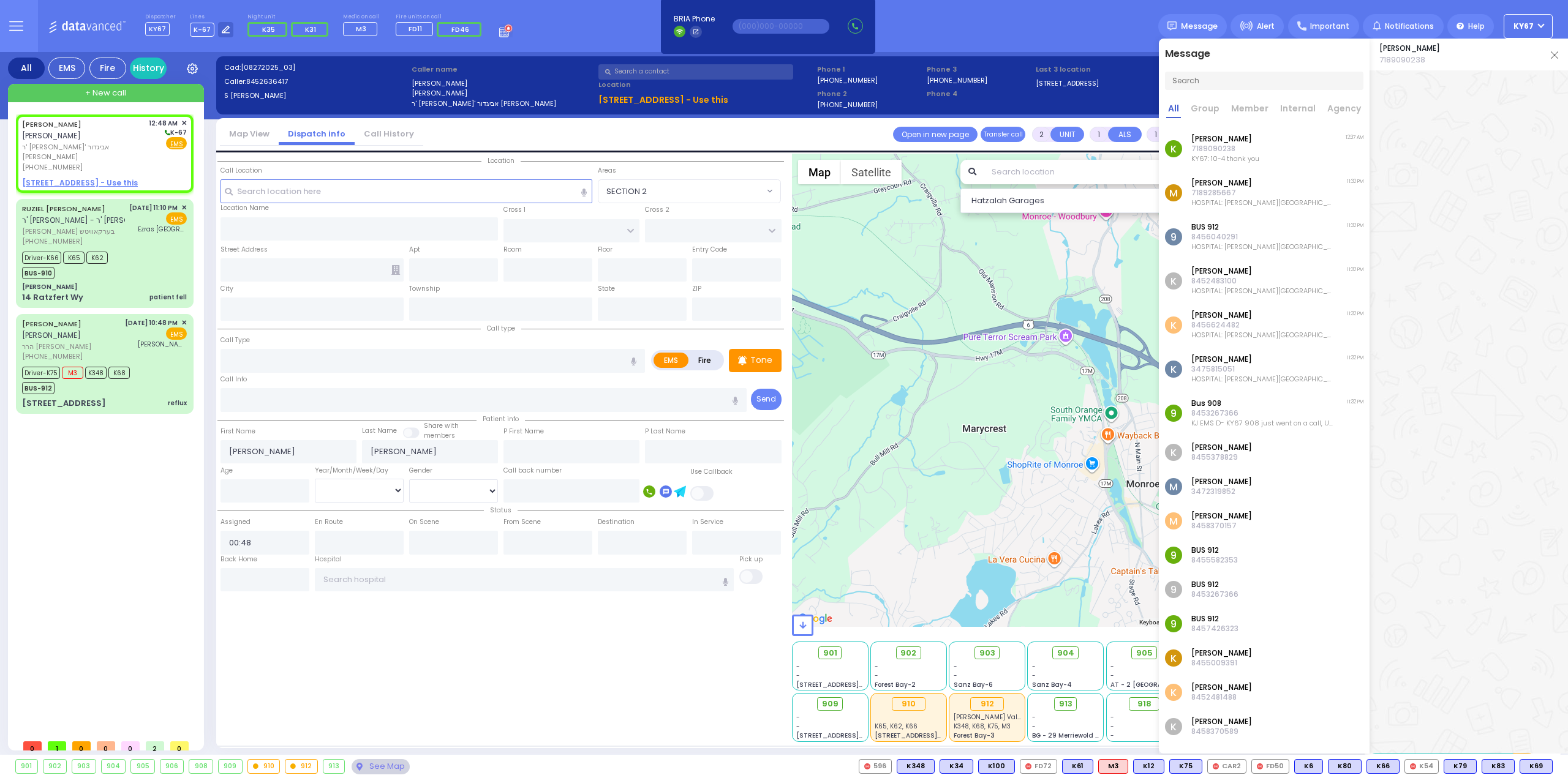
select select
radio input "true"
select select
select select "Hatzalah Garages"
type input "PECOS COURT"
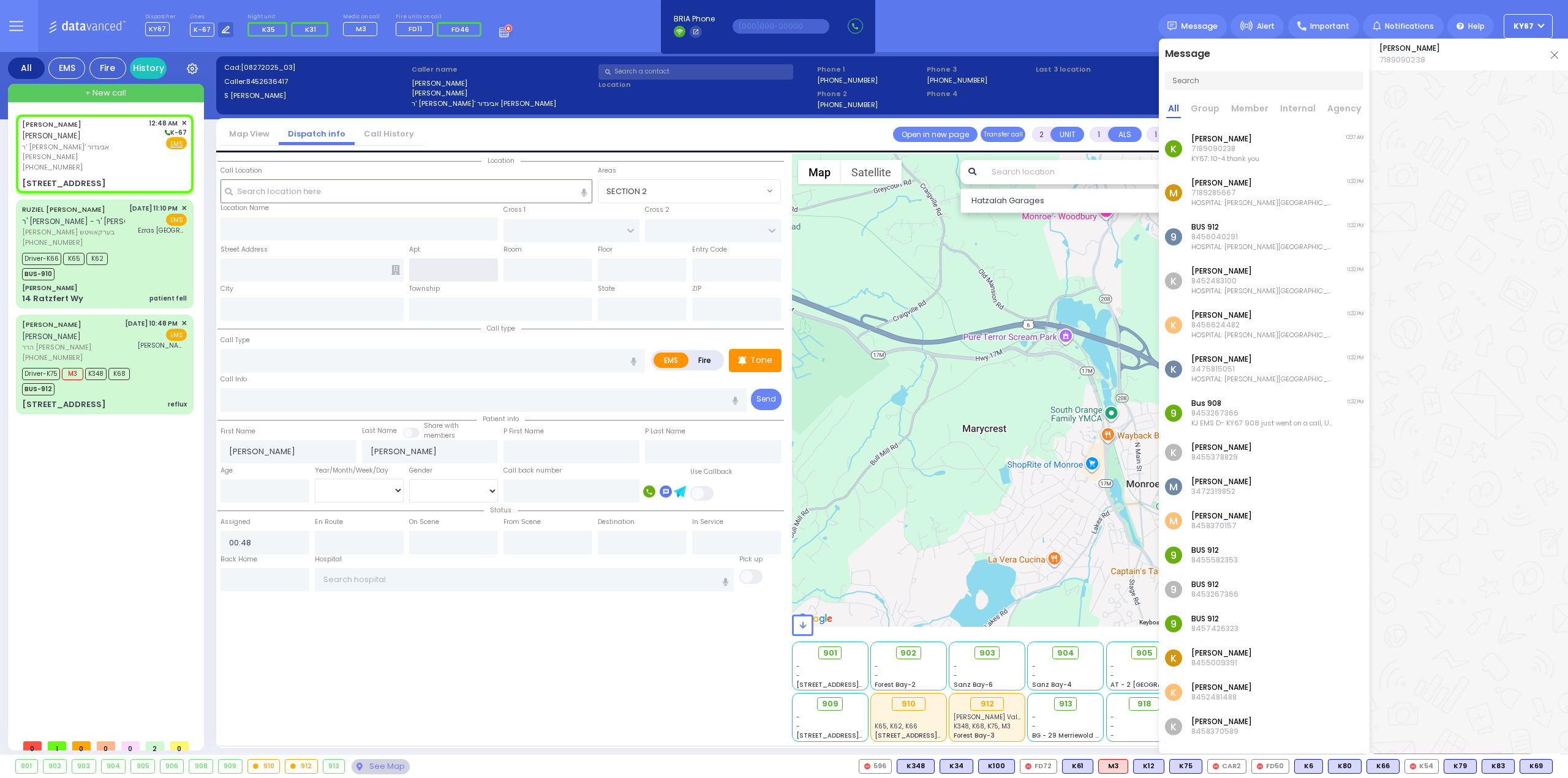
type input "ALAMO COURT"
type input "[STREET_ADDRESS]"
type input "Monroe"
type input "[US_STATE]"
type input "10950"
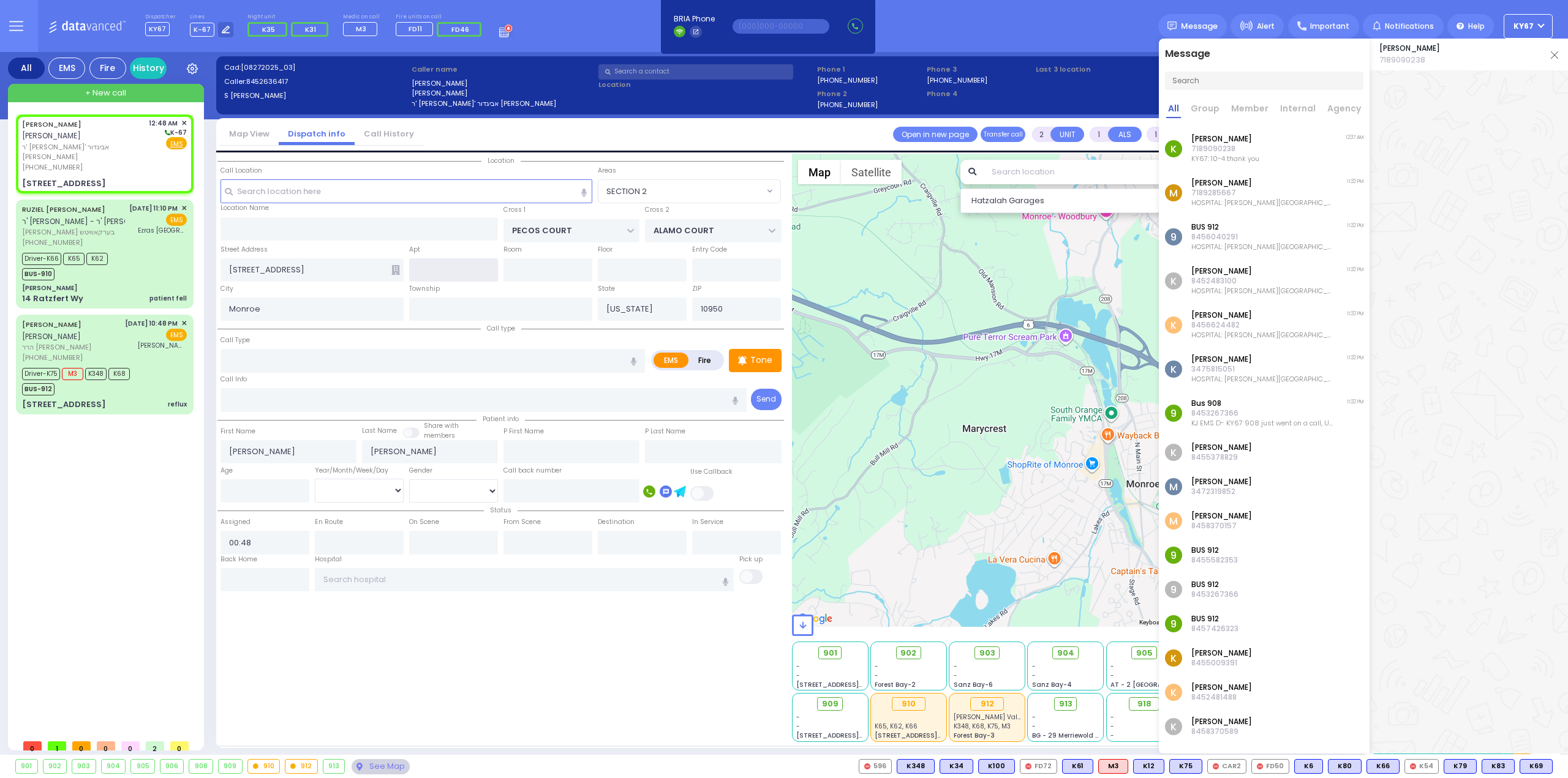
select select "[GEOGRAPHIC_DATA]"
click at [314, 357] on input "text" at bounding box center [433, 361] width 424 height 23
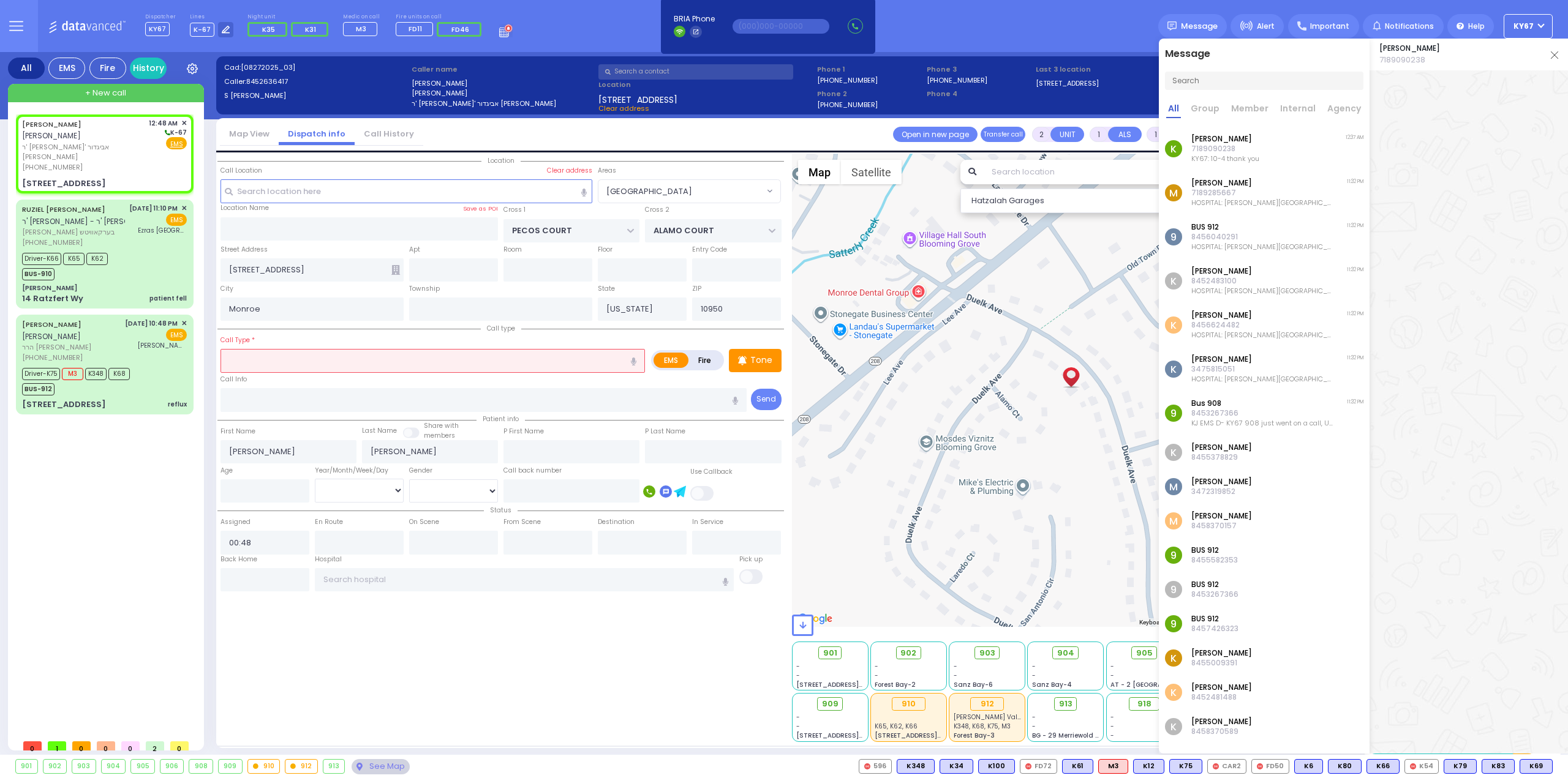
type input "s"
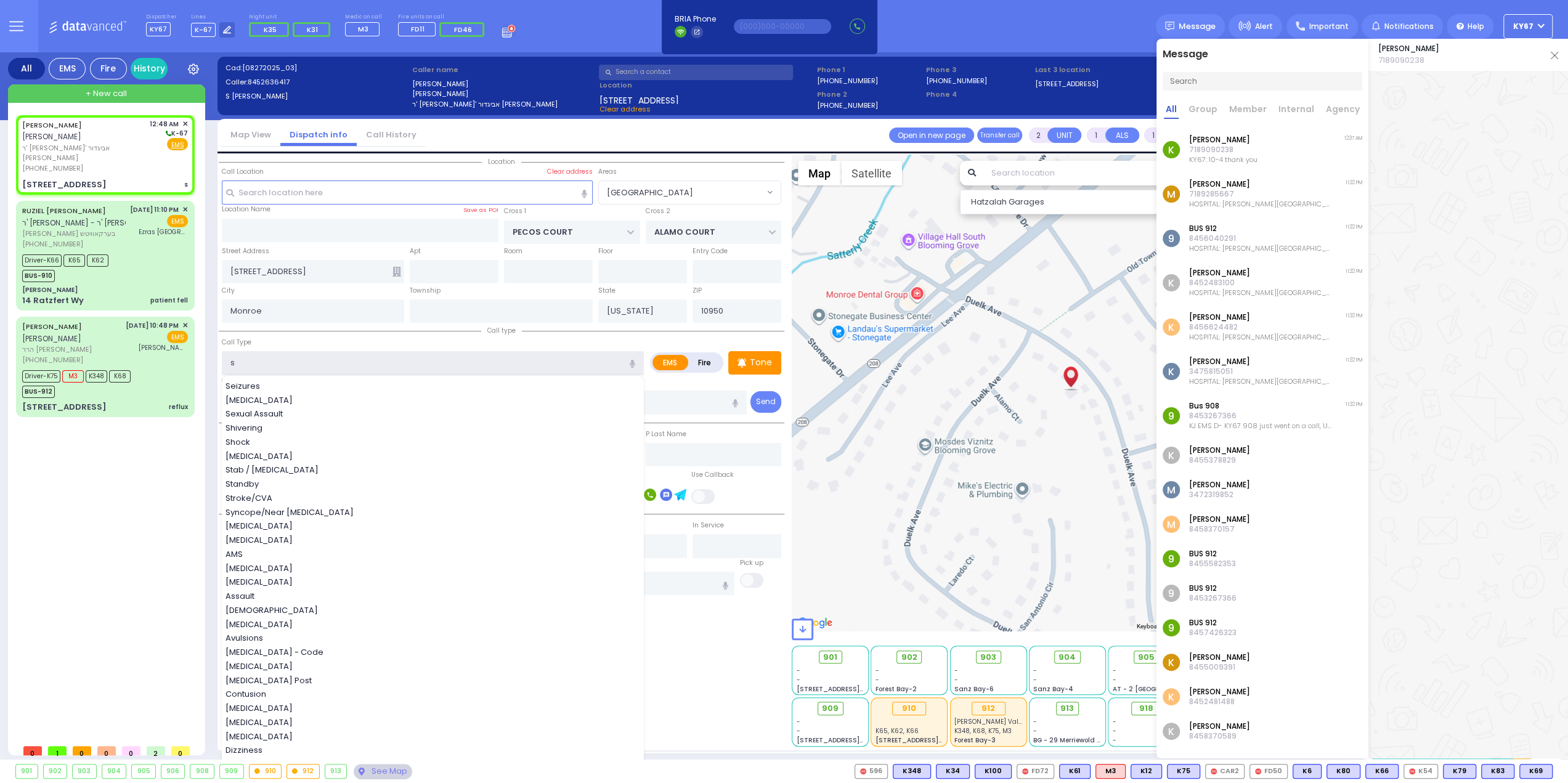
select select
radio input "true"
select select
select select "Hatzalah Garages"
select select "[GEOGRAPHIC_DATA]"
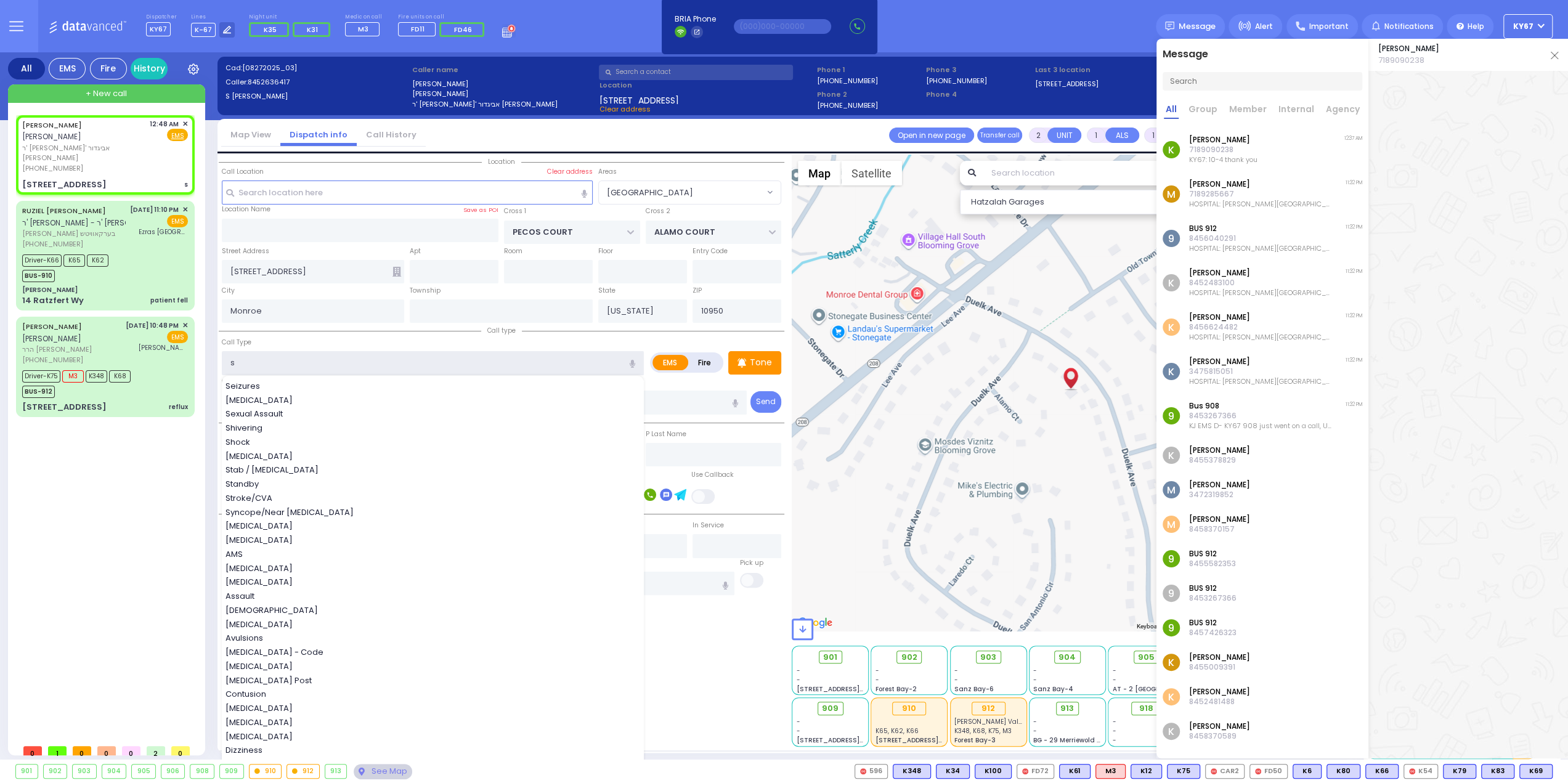
select select
radio input "true"
select select
select select "Hatzalah Garages"
select select "[GEOGRAPHIC_DATA]"
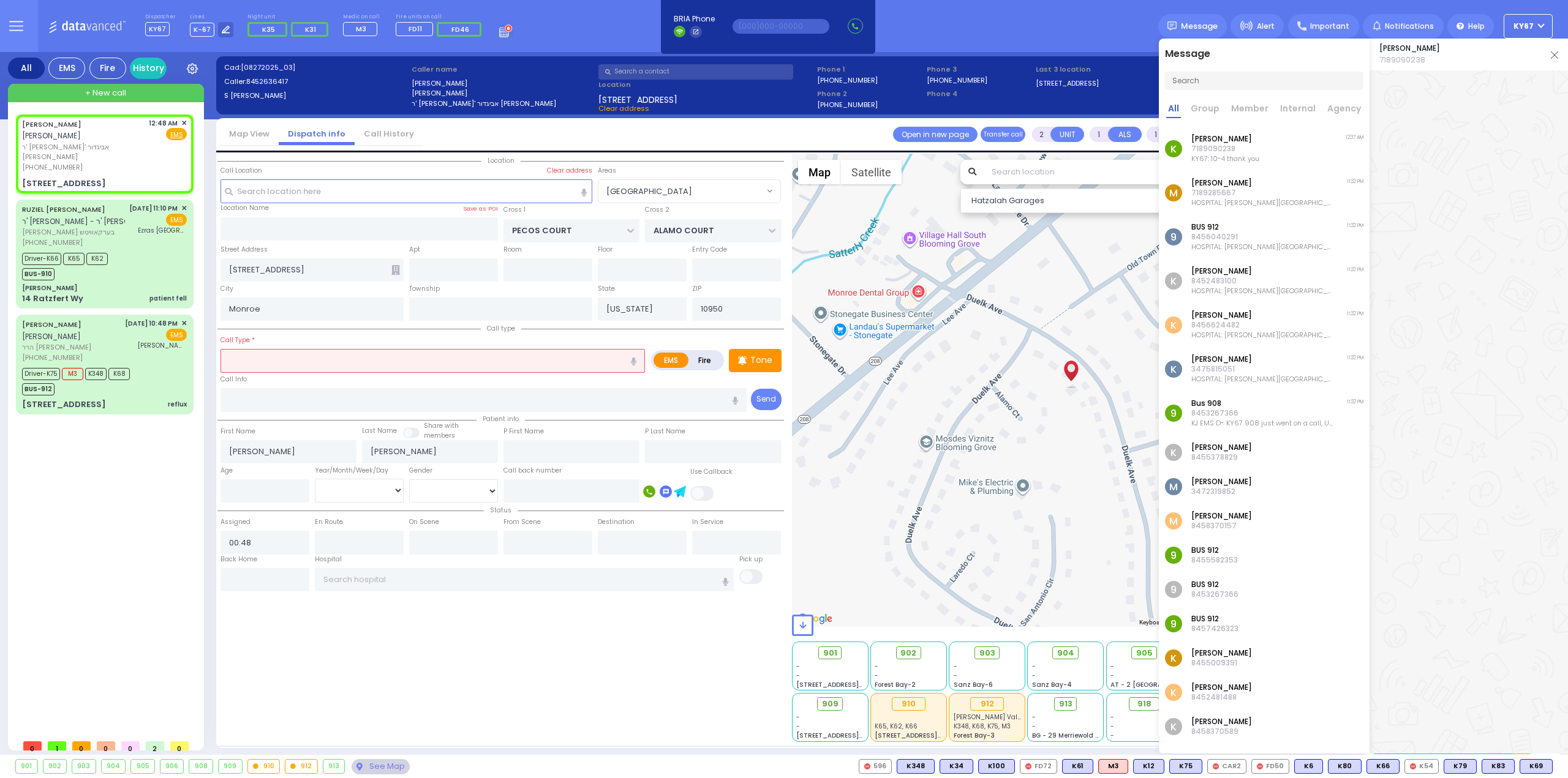
select select
radio input "true"
select select
select select "Hatzalah Garages"
select select
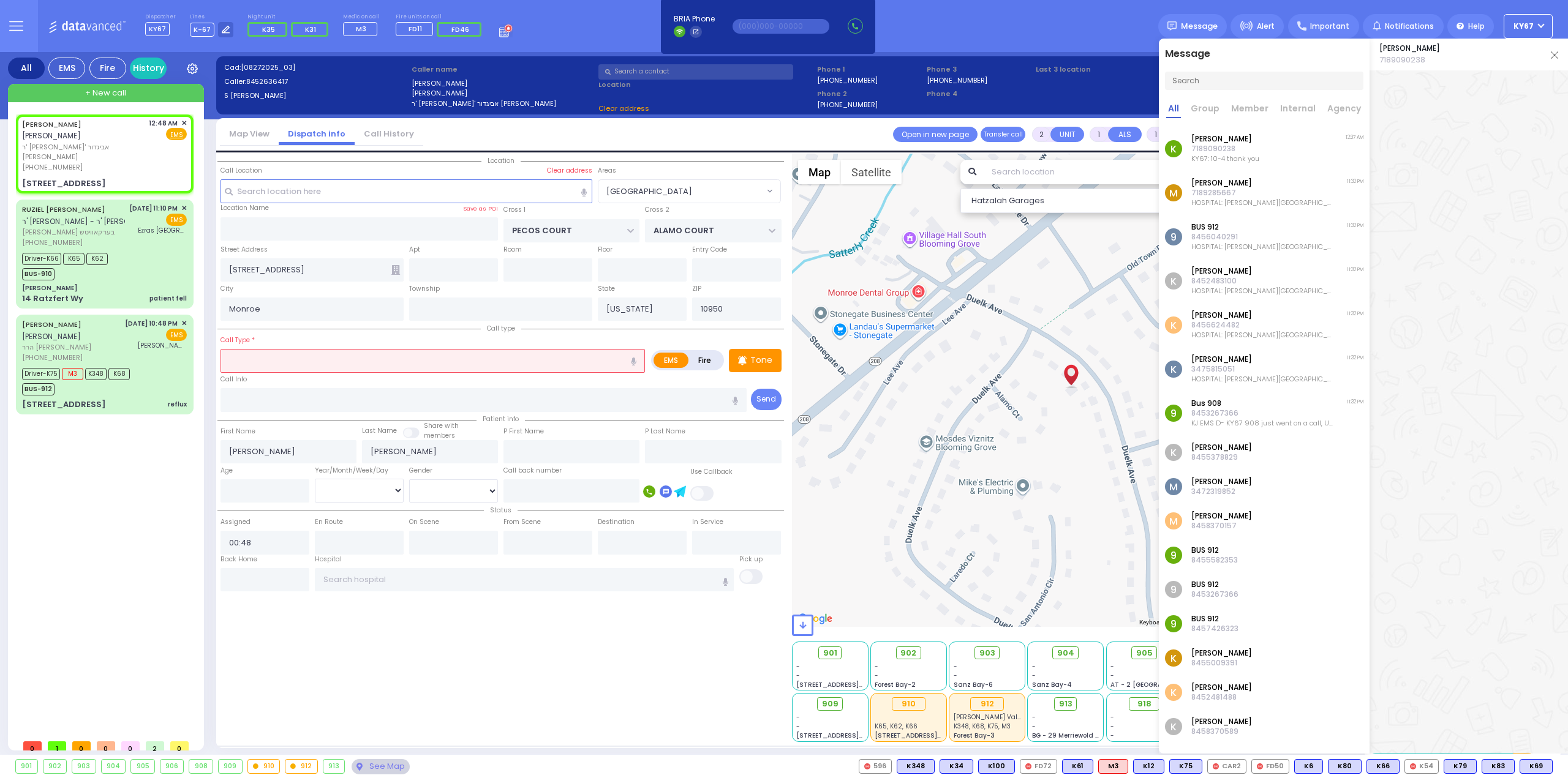
radio input "true"
select select
select select "Hatzalah Garages"
select select "[GEOGRAPHIC_DATA]"
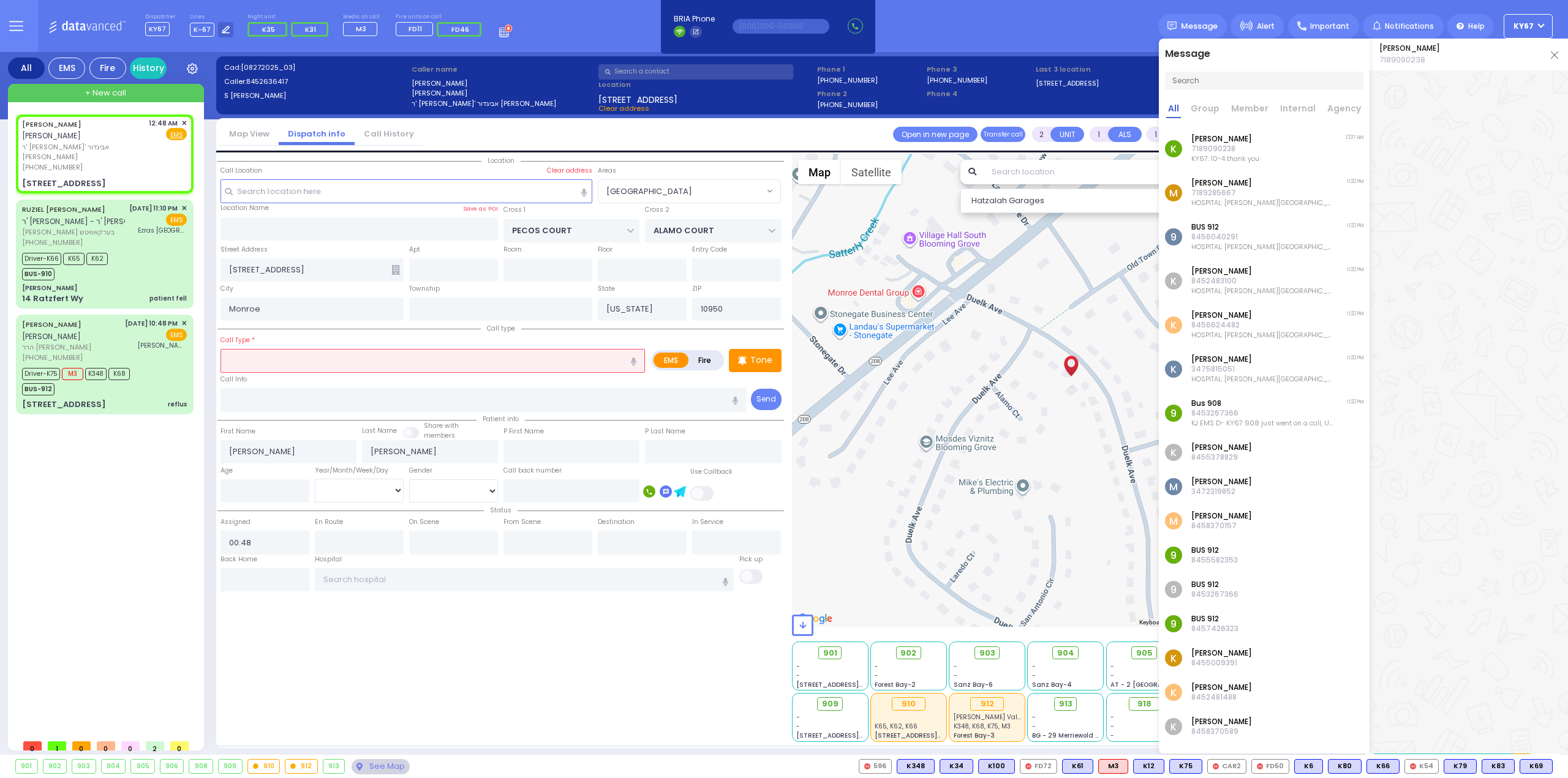
click at [635, 360] on icon "button" at bounding box center [633, 362] width 6 height 8
type input "[MEDICAL_DATA]"
select select
radio input "true"
select select
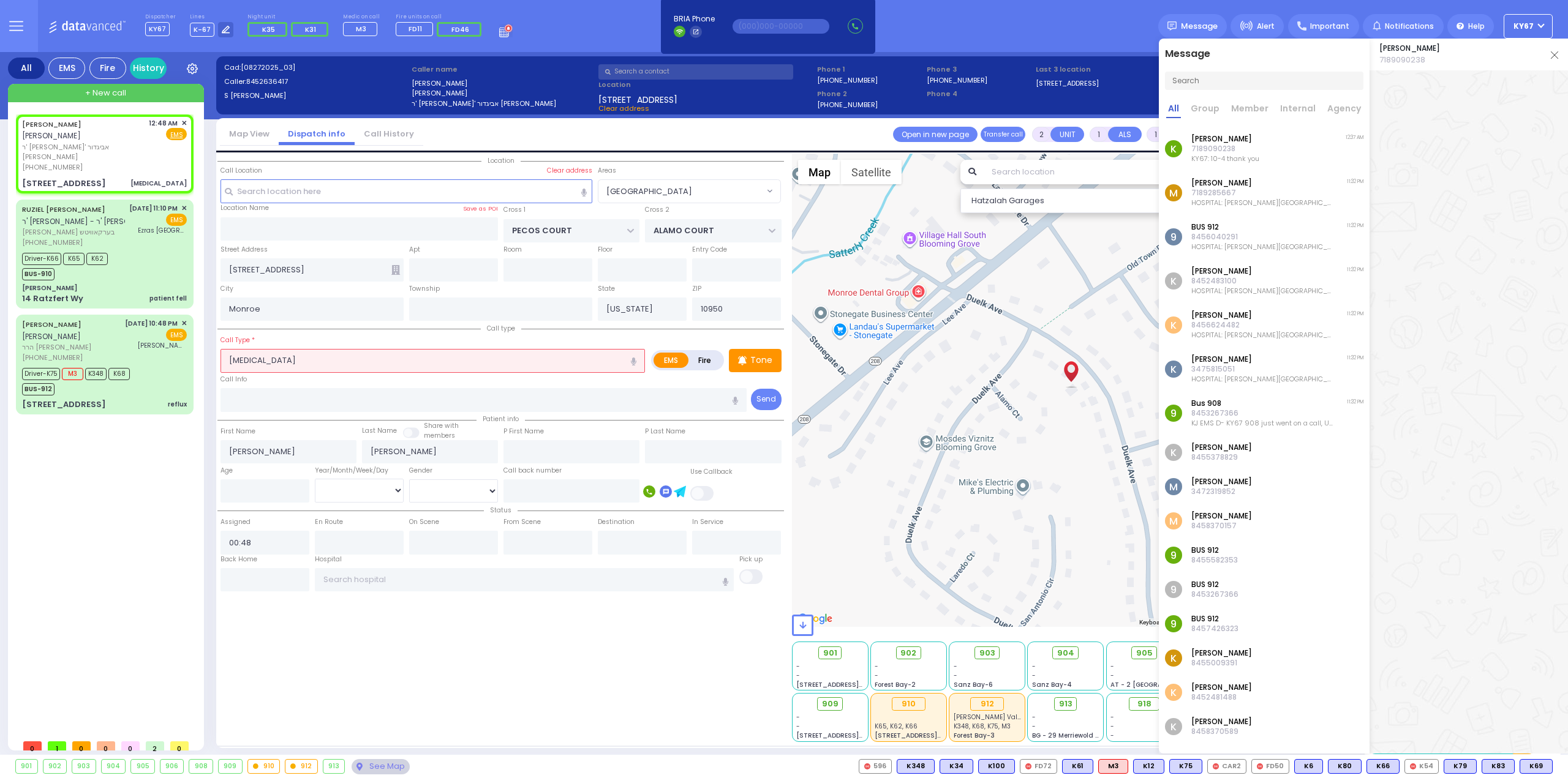
select select "Hatzalah Garages"
select select "[GEOGRAPHIC_DATA]"
drag, startPoint x: 378, startPoint y: 672, endPoint x: 298, endPoint y: 463, distance: 223.8
click at [378, 671] on div "Location" at bounding box center [501, 447] width 566 height 588
click at [234, 360] on input "[MEDICAL_DATA]" at bounding box center [433, 361] width 424 height 23
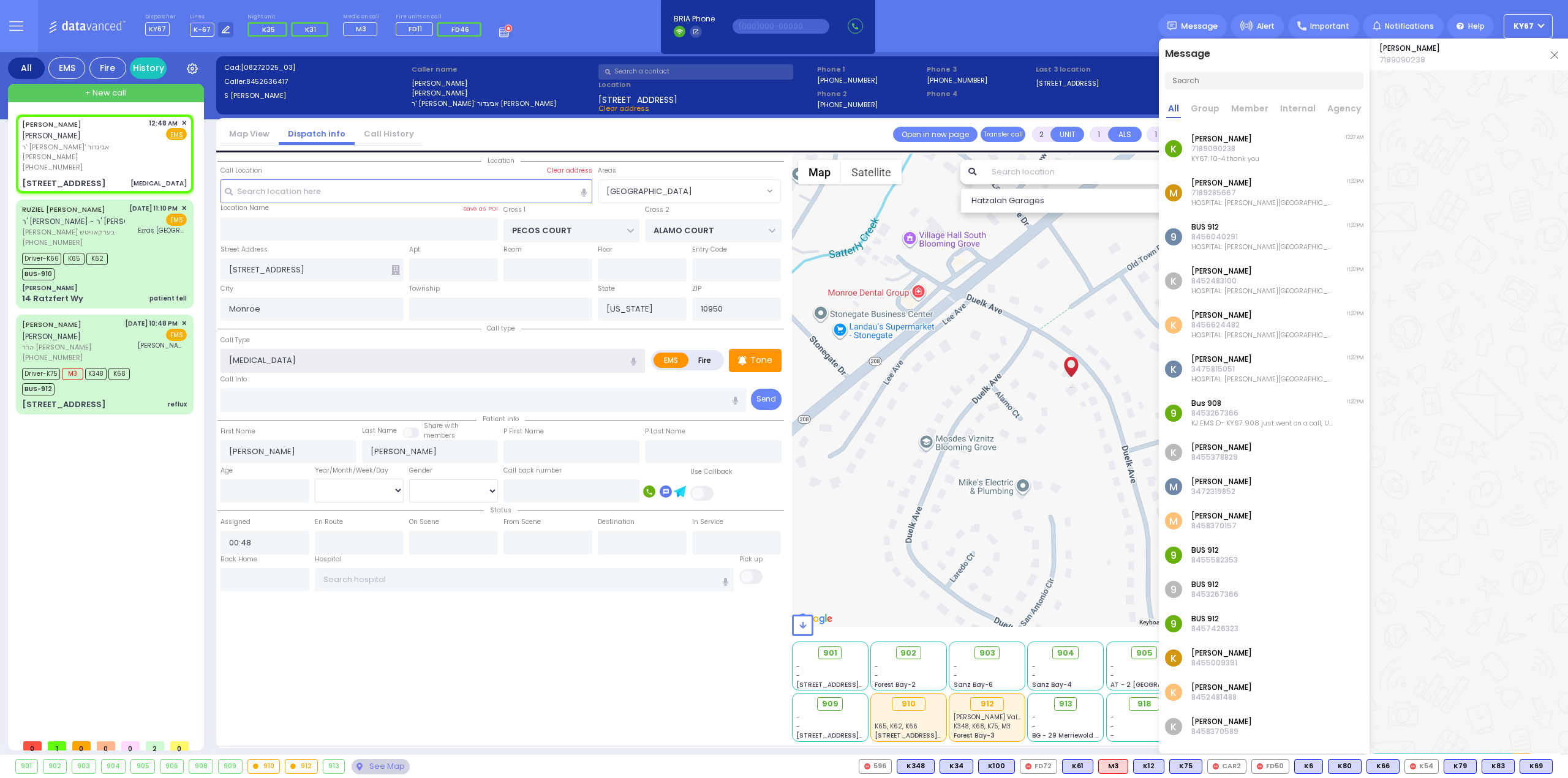
type input "[MEDICAL_DATA]"
click at [367, 579] on input "text" at bounding box center [524, 579] width 419 height 23
select select
radio input "true"
select select
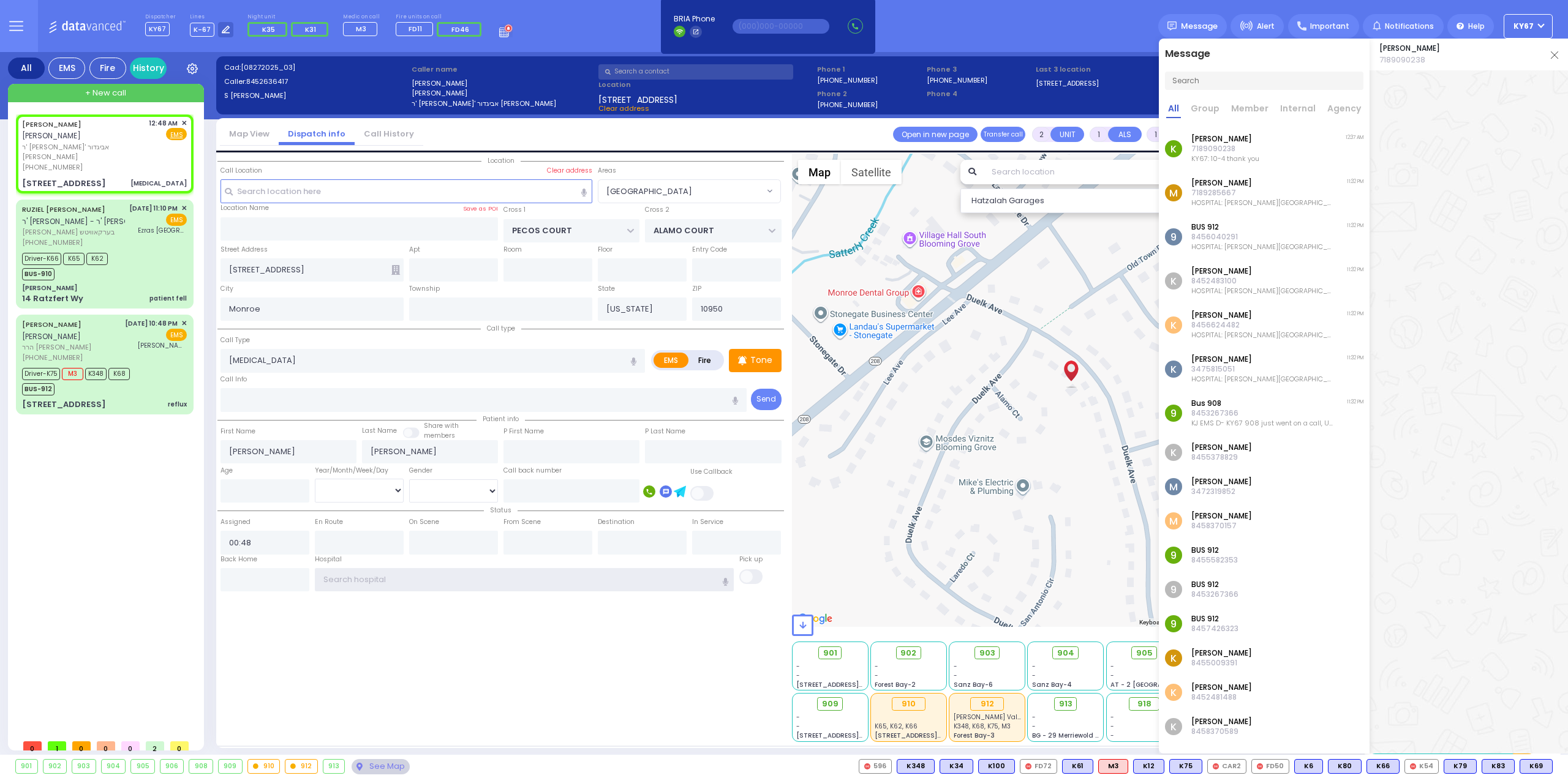
select select "Hatzalah Garages"
select select "[GEOGRAPHIC_DATA]"
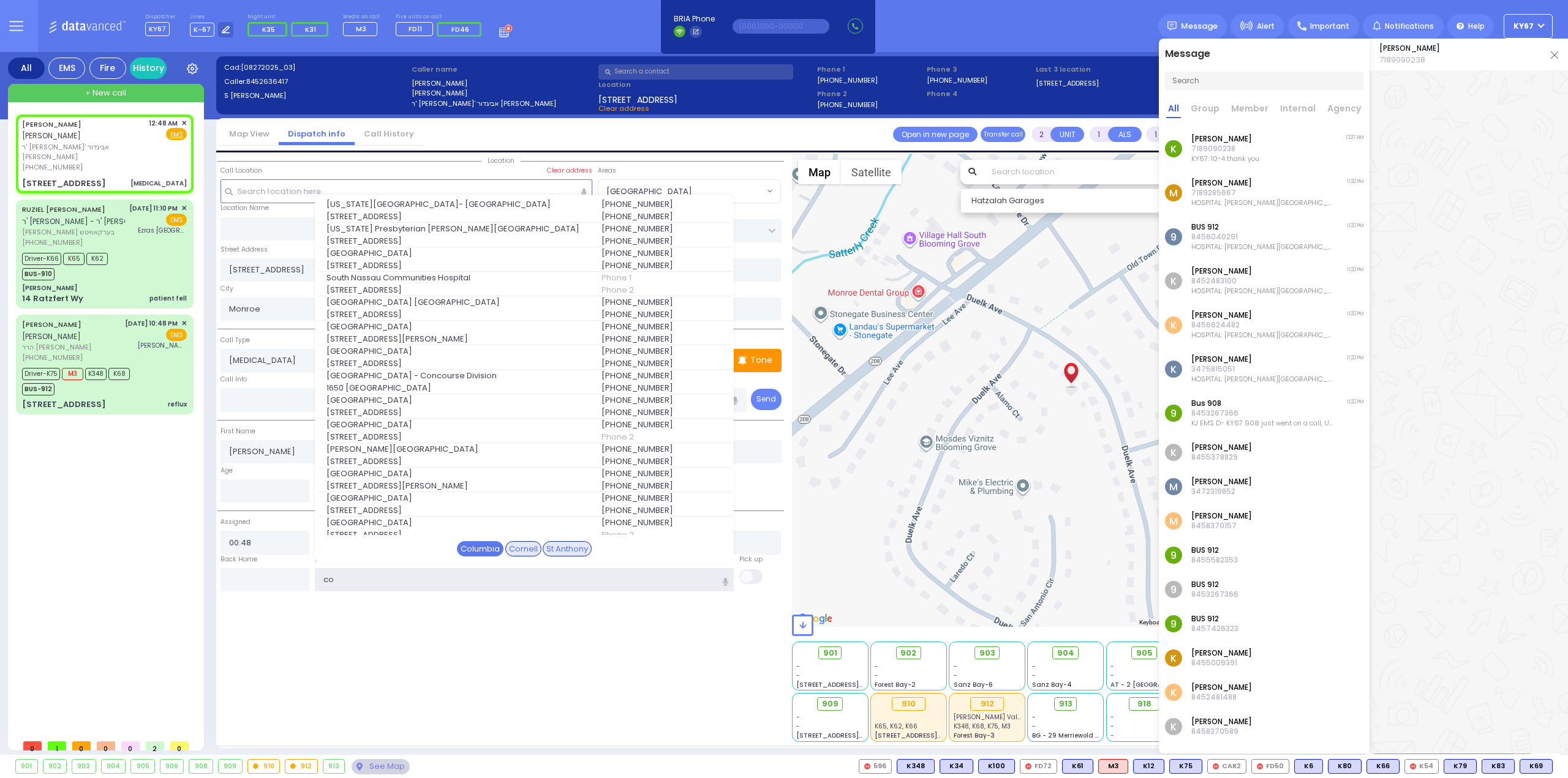
type input "co"
click at [488, 541] on div "Columbia" at bounding box center [480, 549] width 46 height 16
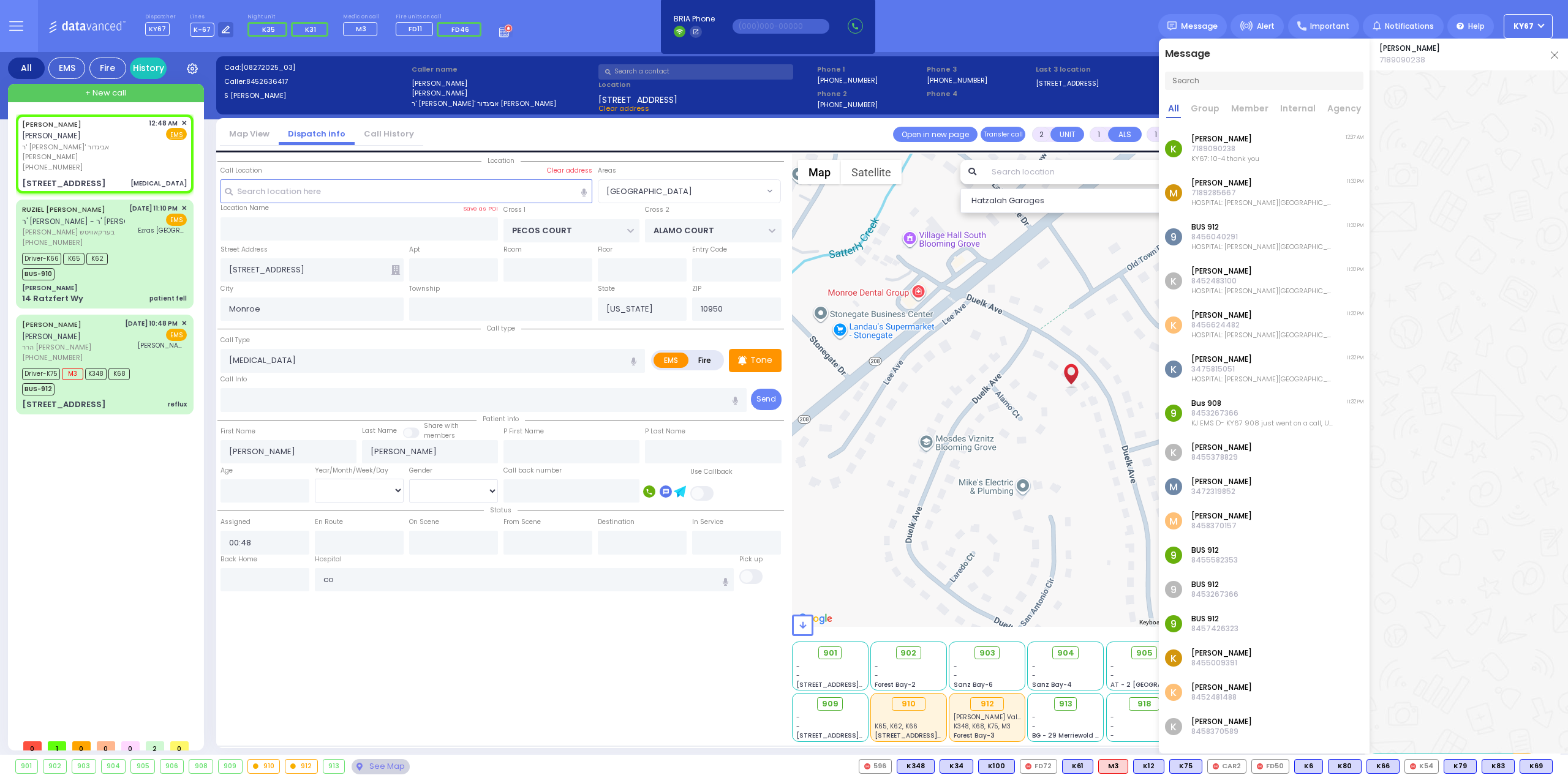
select select
radio input "true"
select select
type input "[US_STATE][GEOGRAPHIC_DATA]- [GEOGRAPHIC_DATA]"
select select "Hatzalah Garages"
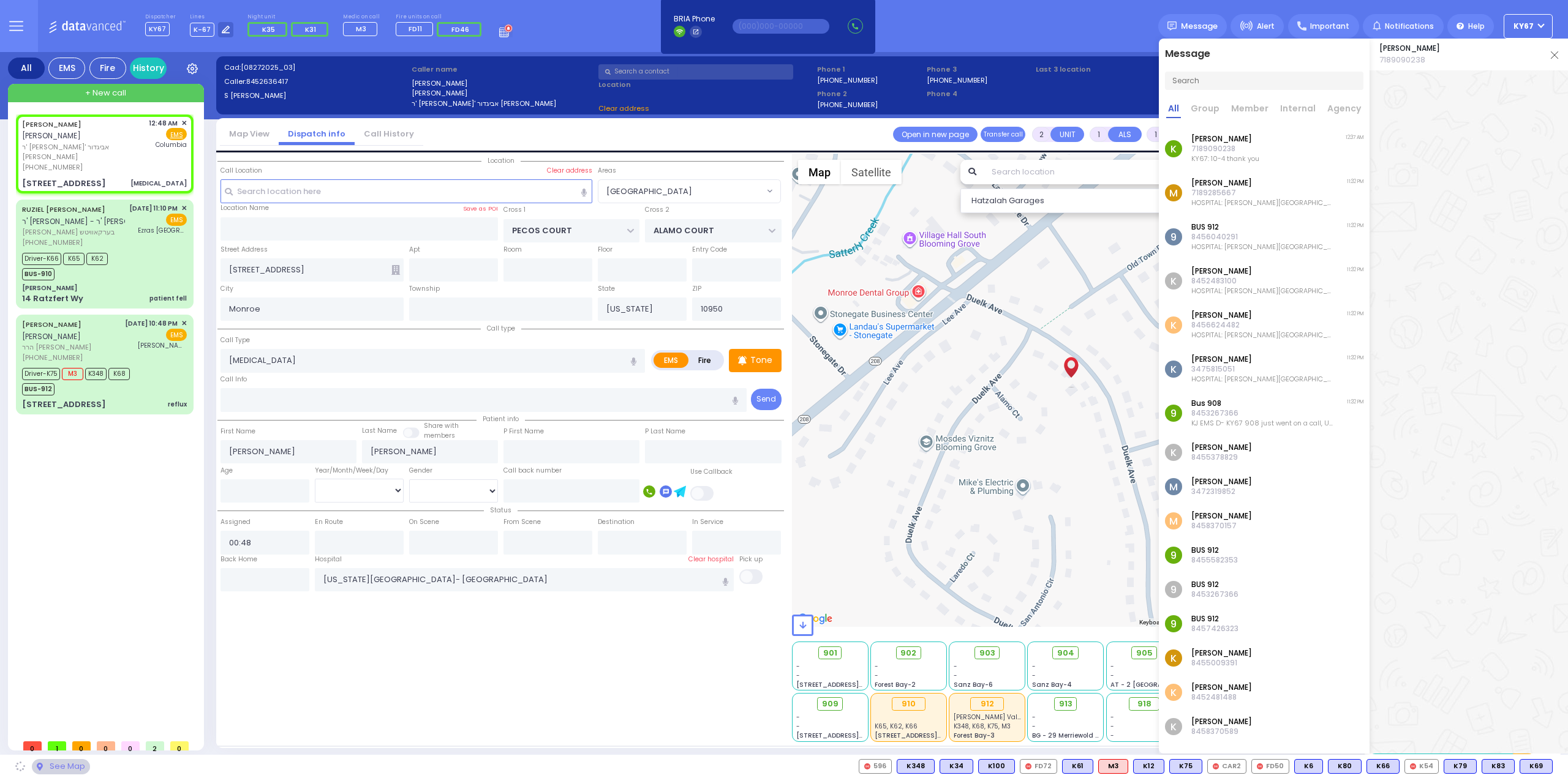
select select "[GEOGRAPHIC_DATA]"
drag, startPoint x: 1557, startPoint y: 56, endPoint x: 1550, endPoint y: 57, distance: 7.1
click at [1557, 56] on div "[PERSON_NAME] 7189090238" at bounding box center [1468, 54] width 199 height 32
click at [1556, 56] on img at bounding box center [1555, 56] width 8 height 8
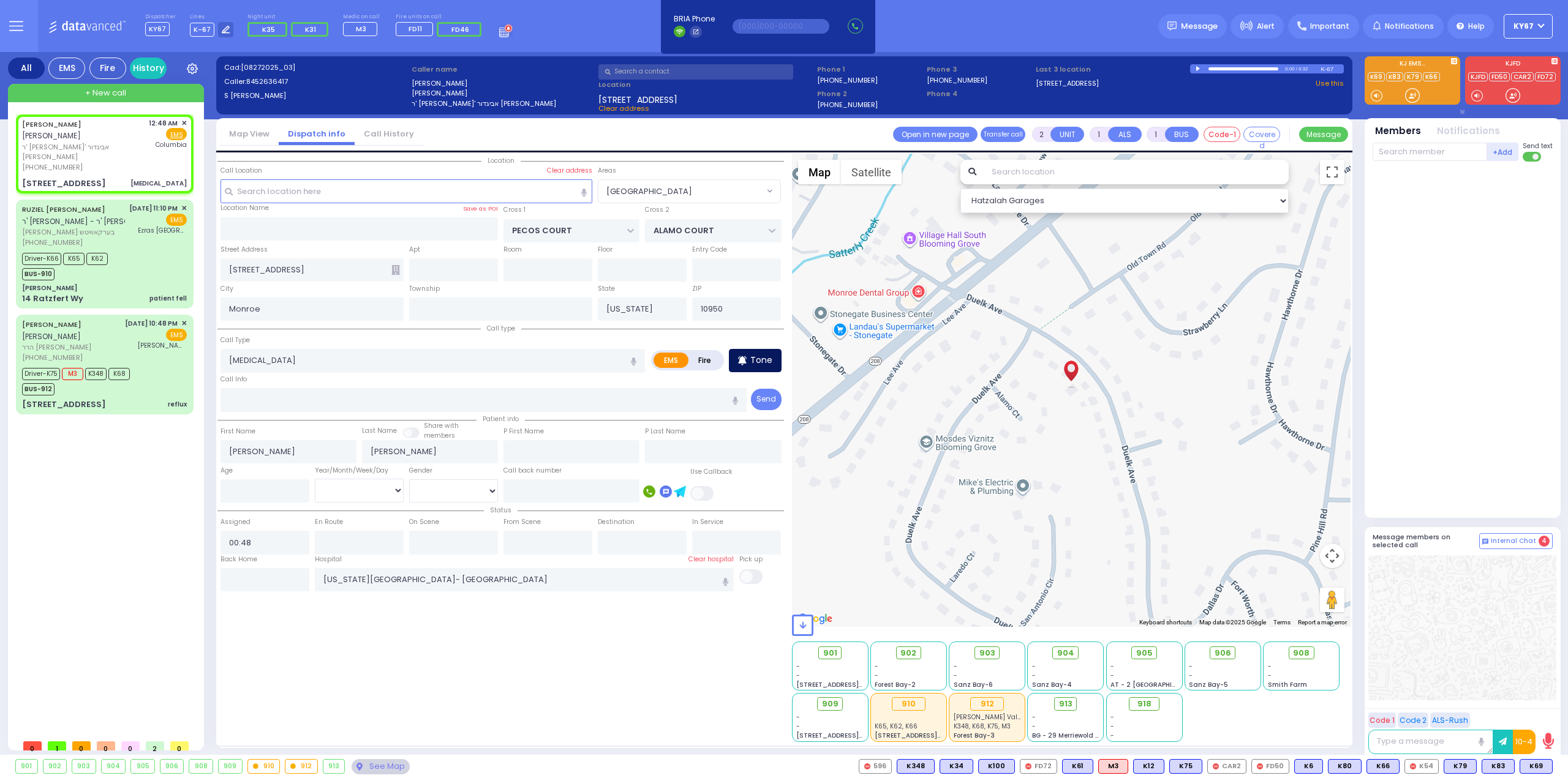
click at [745, 351] on div "Tone" at bounding box center [754, 361] width 53 height 23
click at [1057, 767] on button at bounding box center [1053, 766] width 6 height 13
click at [1051, 711] on icon at bounding box center [1044, 712] width 12 height 12
click at [1051, 699] on icon at bounding box center [1044, 695] width 12 height 12
click at [1057, 765] on button at bounding box center [1053, 766] width 6 height 13
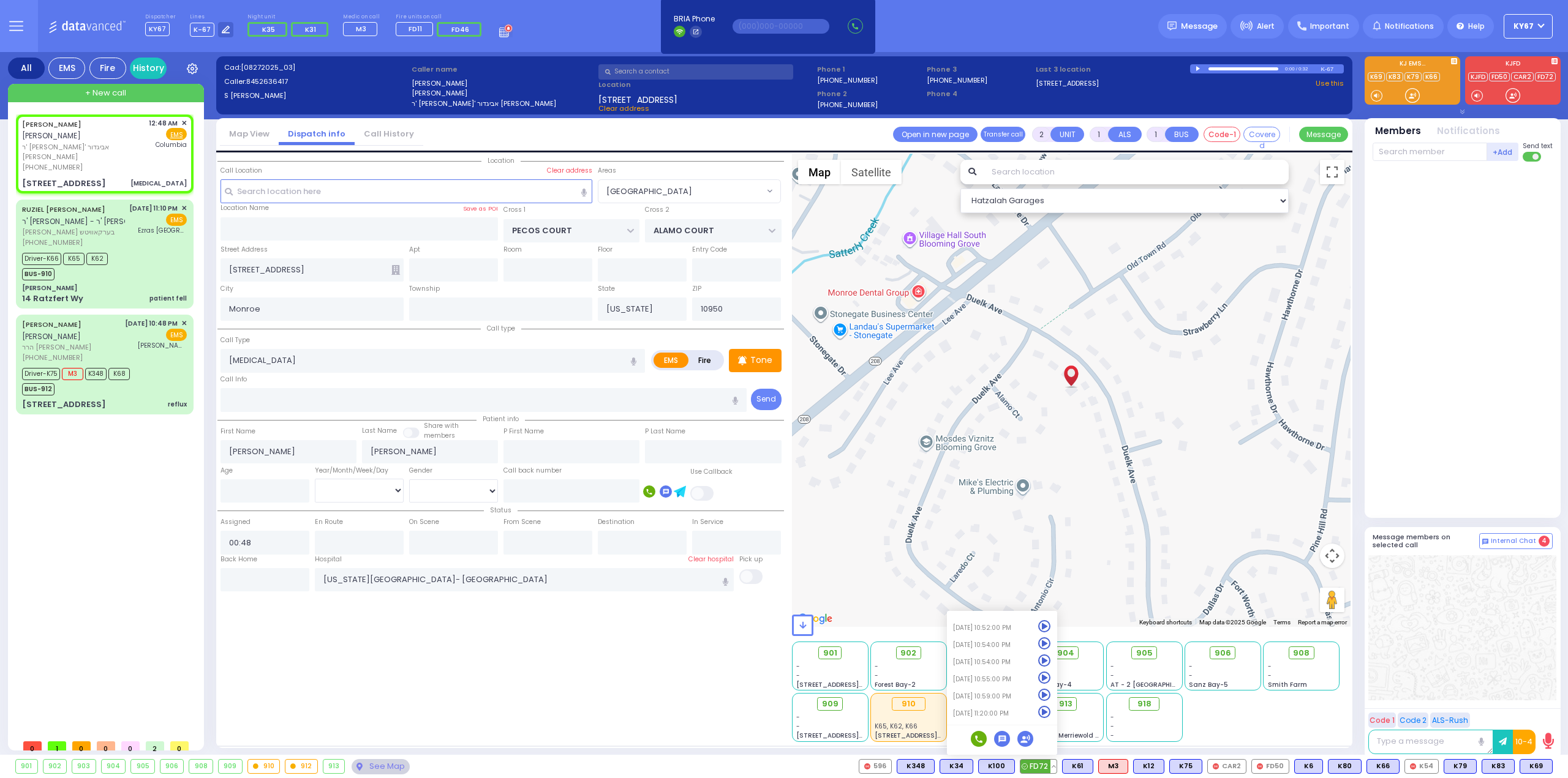
click at [1051, 645] on icon at bounding box center [1044, 643] width 12 height 12
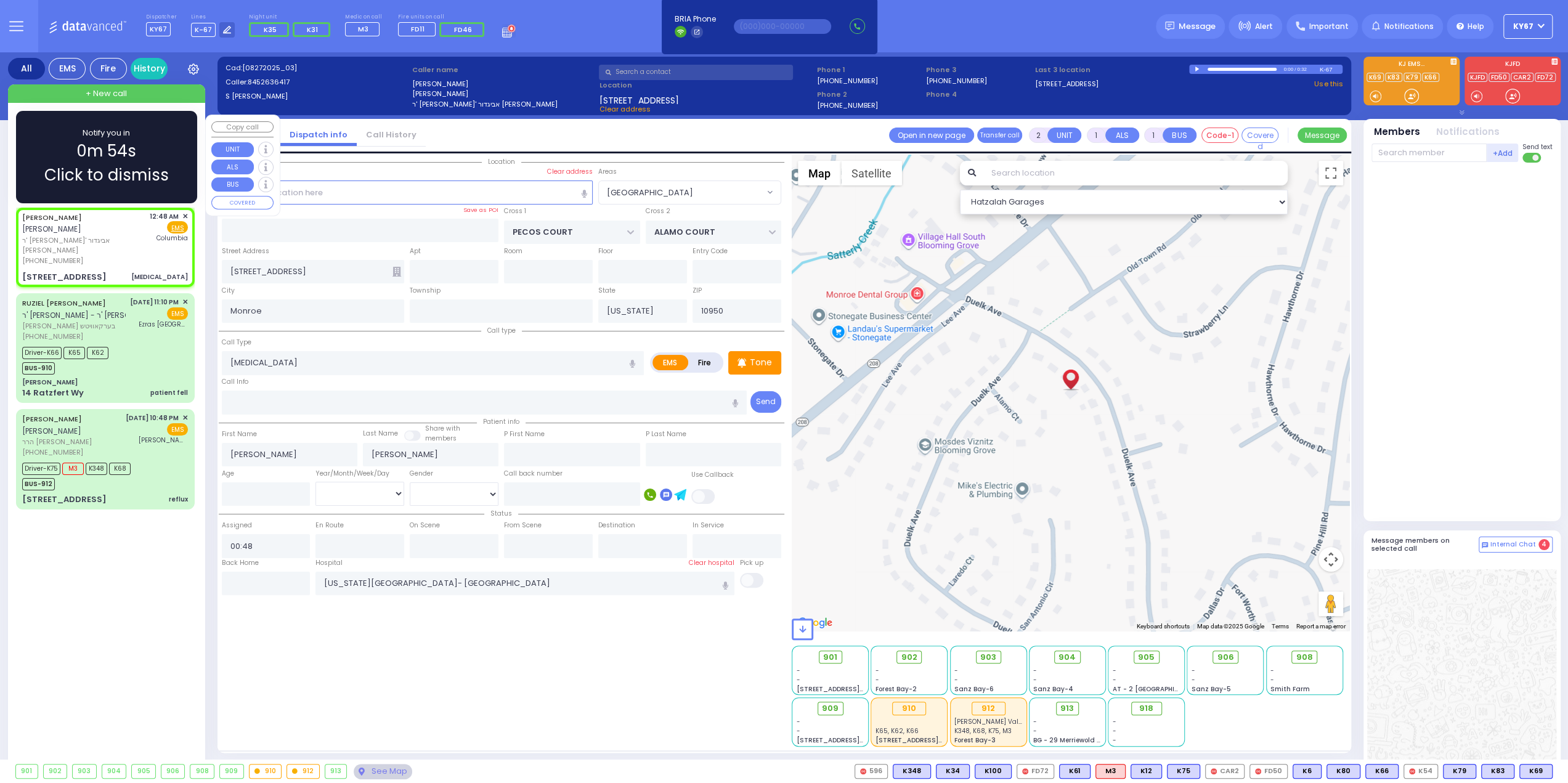
click at [155, 175] on span "Click to dismiss" at bounding box center [106, 175] width 125 height 24
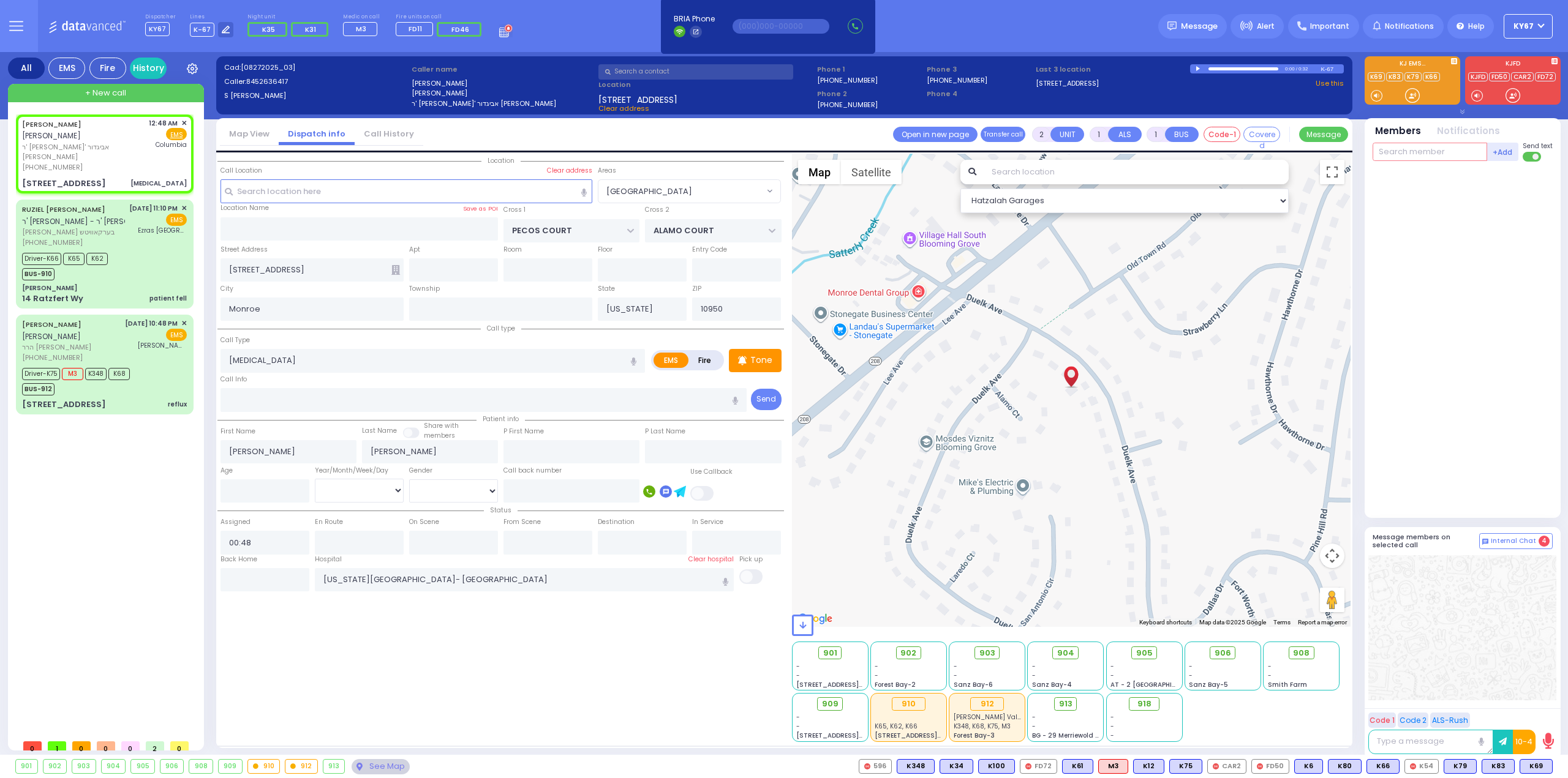
click at [1418, 152] on input "text" at bounding box center [1429, 152] width 114 height 18
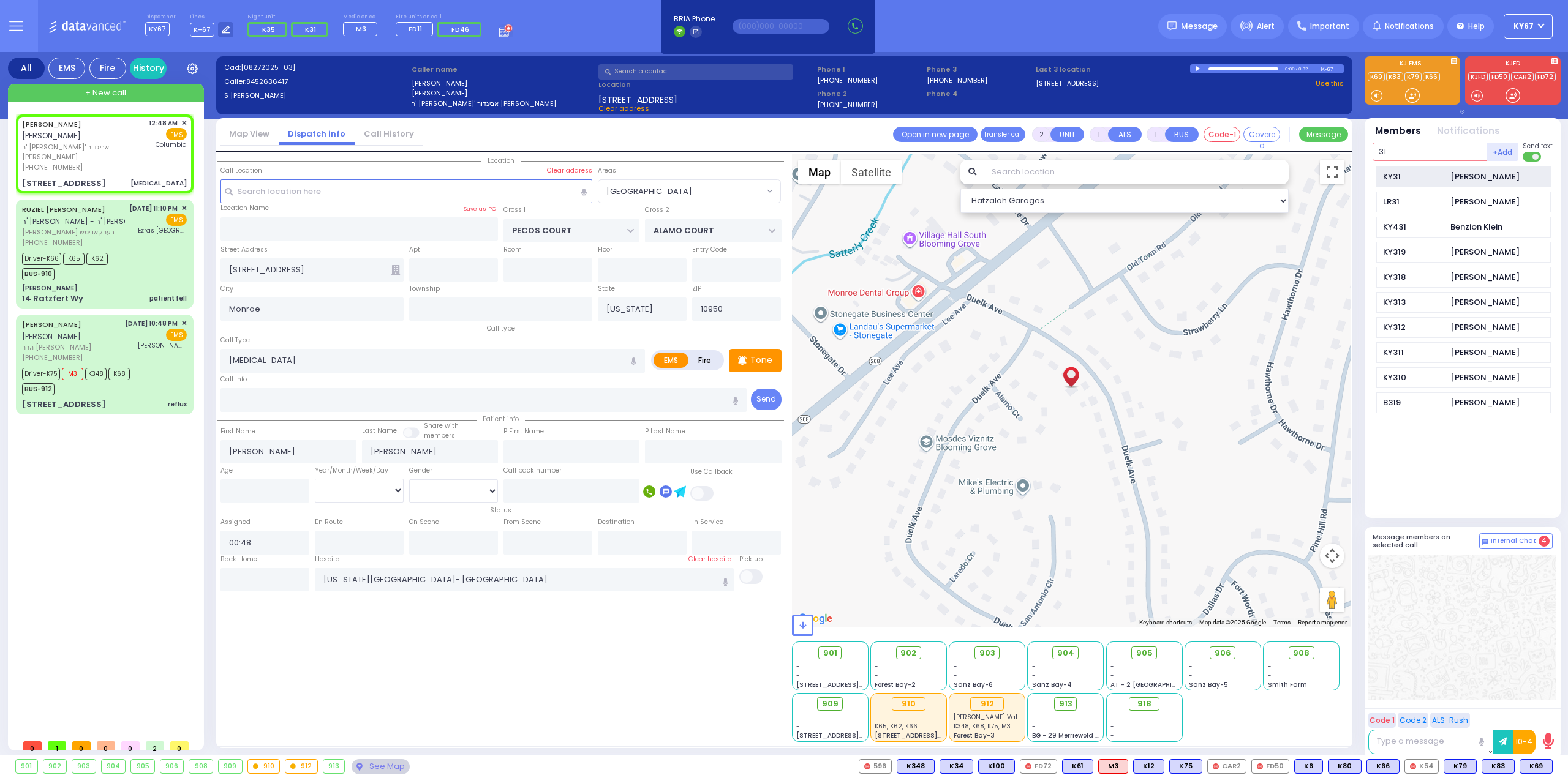
type input "31"
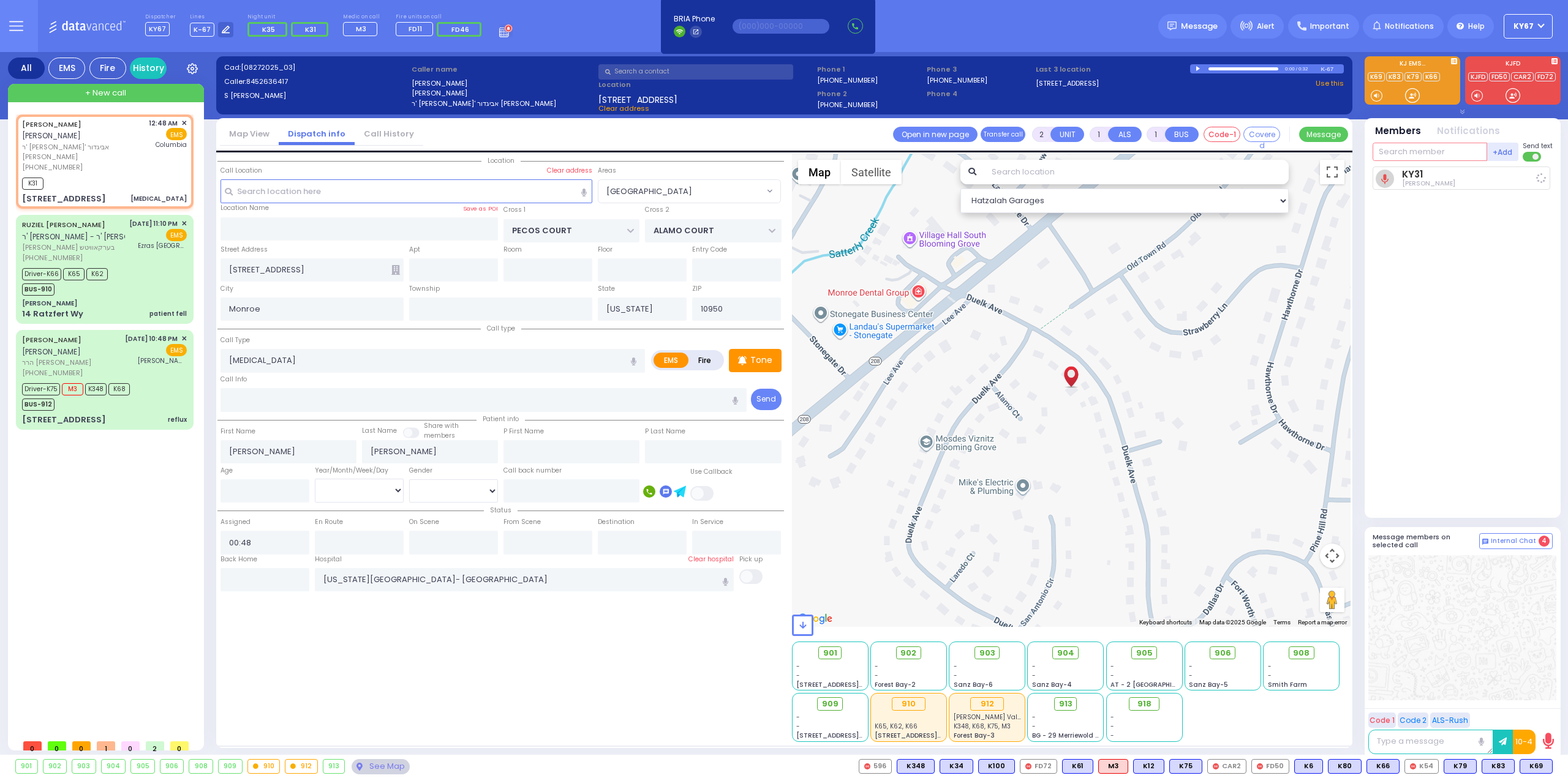
select select
click at [1530, 768] on span "K74" at bounding box center [1535, 766] width 33 height 13
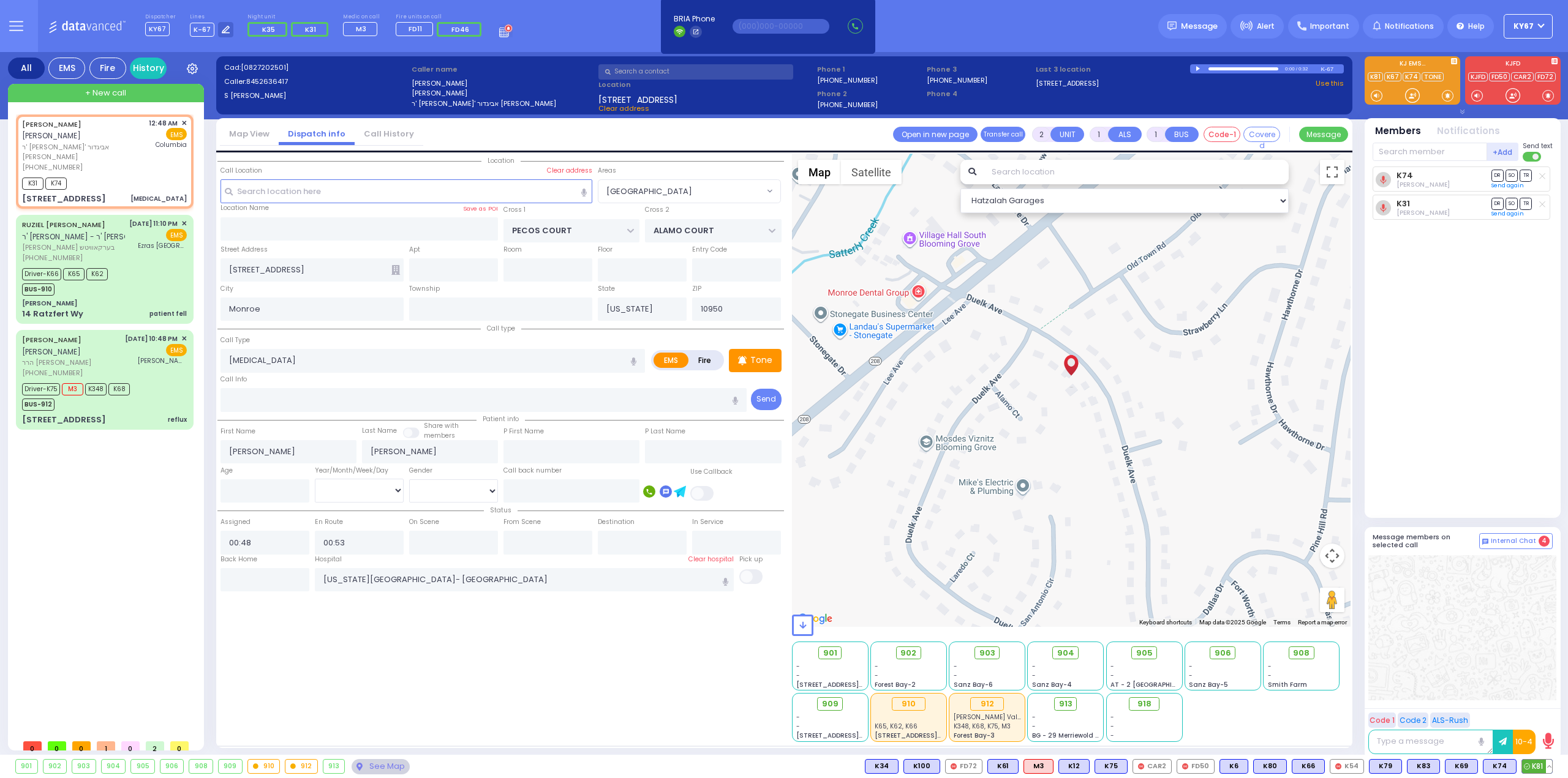
click at [1530, 764] on span "K81" at bounding box center [1536, 766] width 30 height 13
click at [1147, 655] on span "905" at bounding box center [1148, 652] width 16 height 12
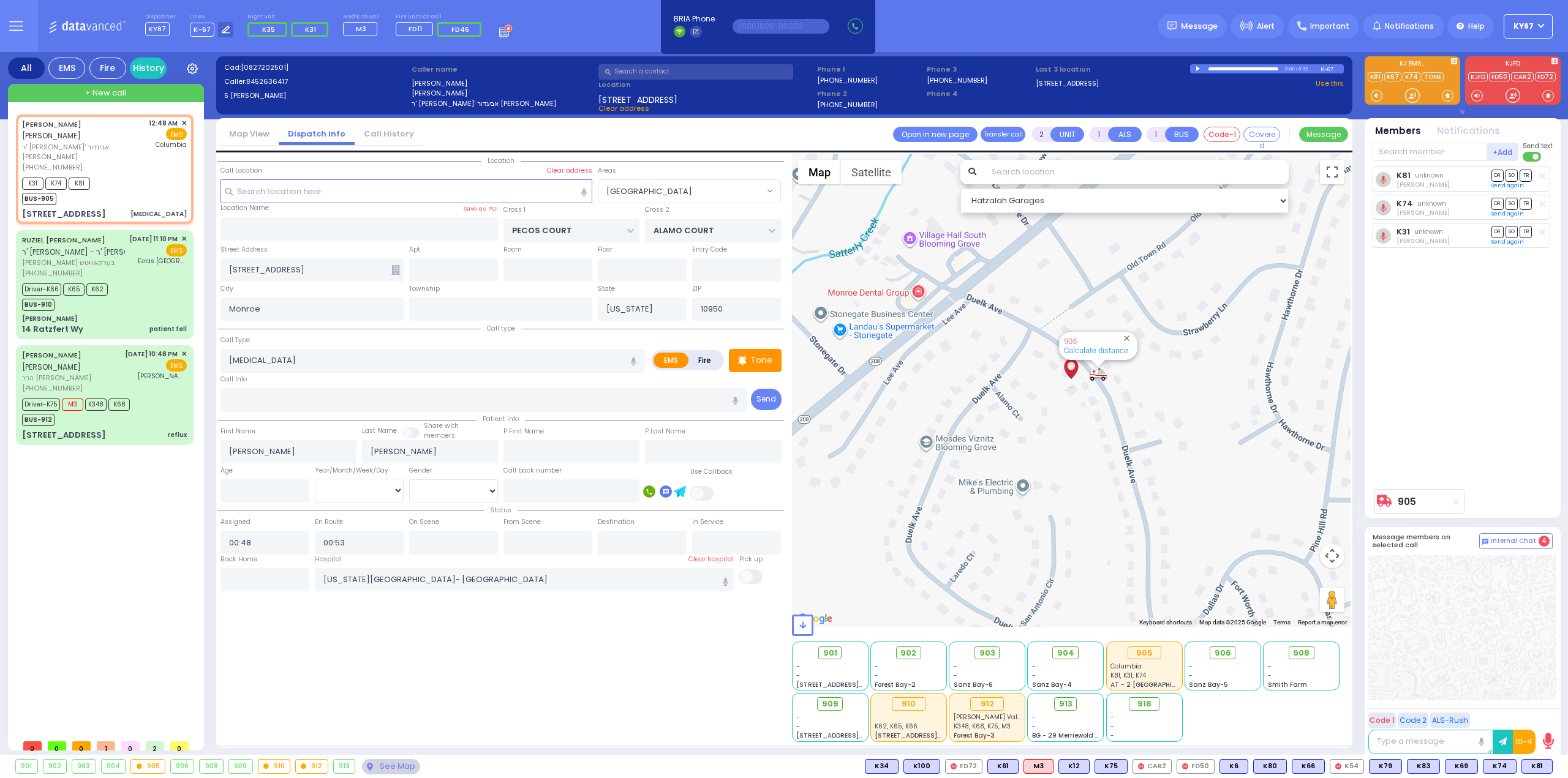
click at [1509, 650] on div at bounding box center [1462, 627] width 188 height 145
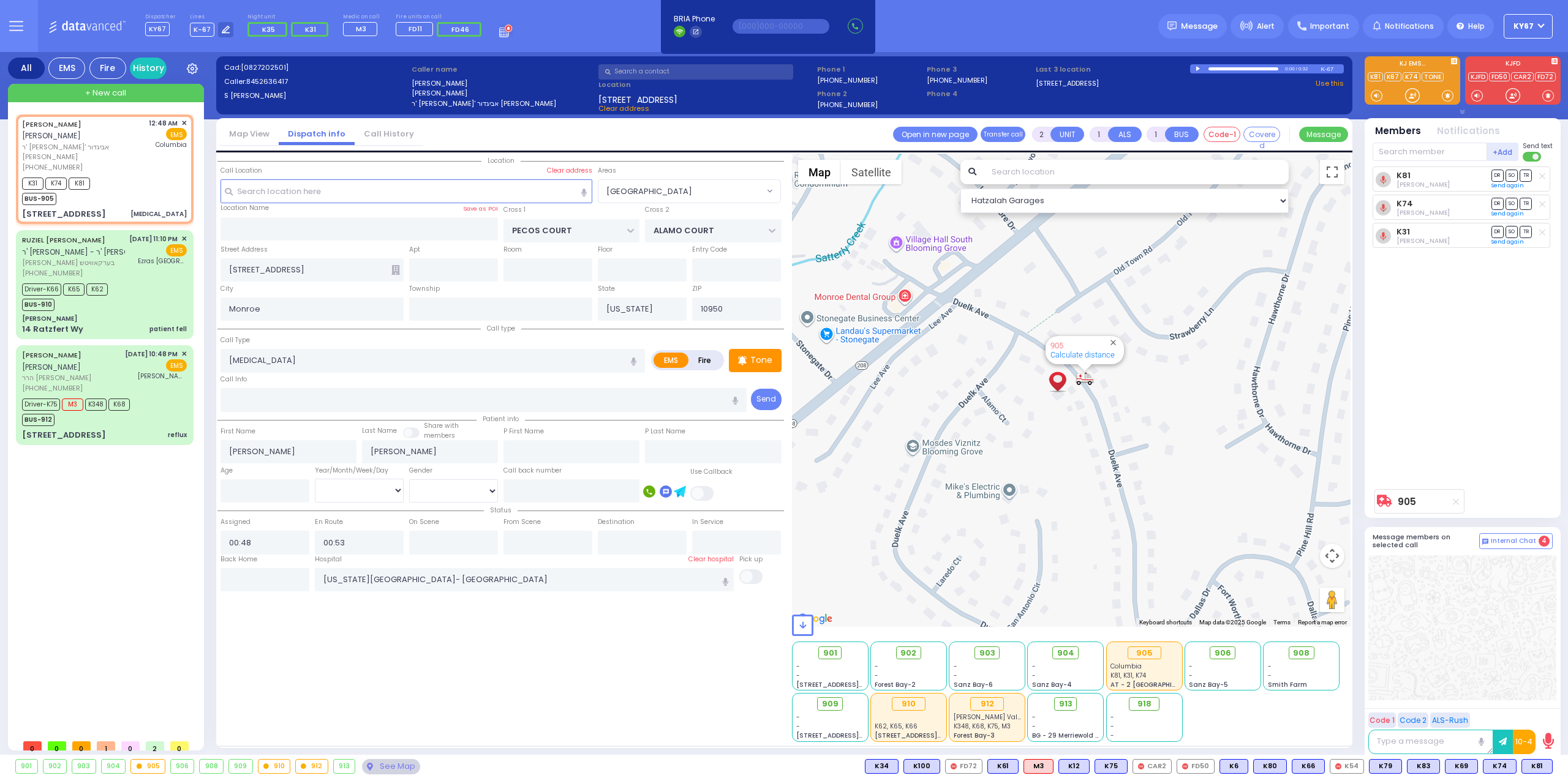
select select "[GEOGRAPHIC_DATA]"
select select
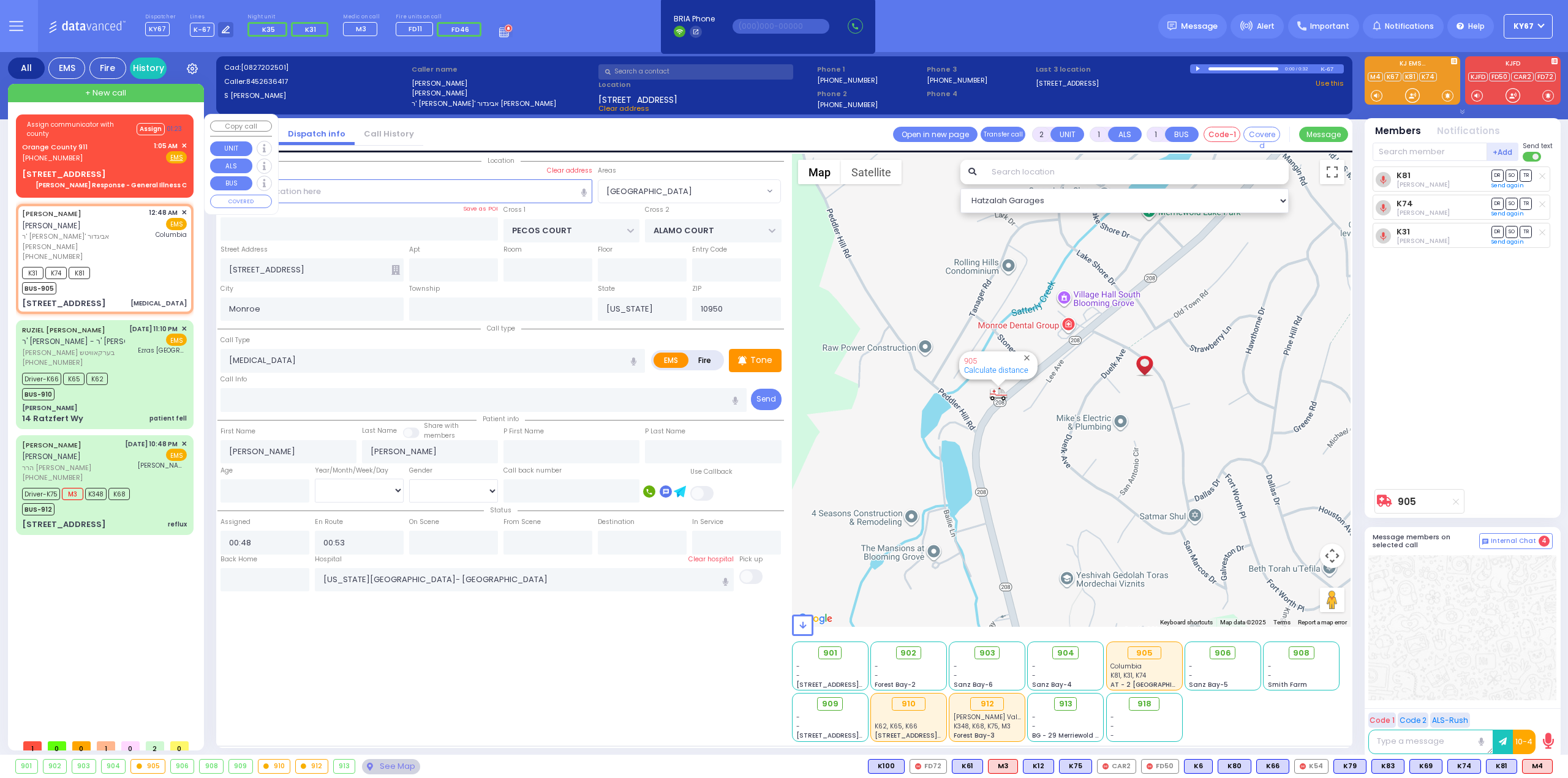
click at [95, 161] on div "Assign communicator with county Assign 01:23 Orange County 911 (845) 469-0911 1…" at bounding box center [105, 153] width 173 height 75
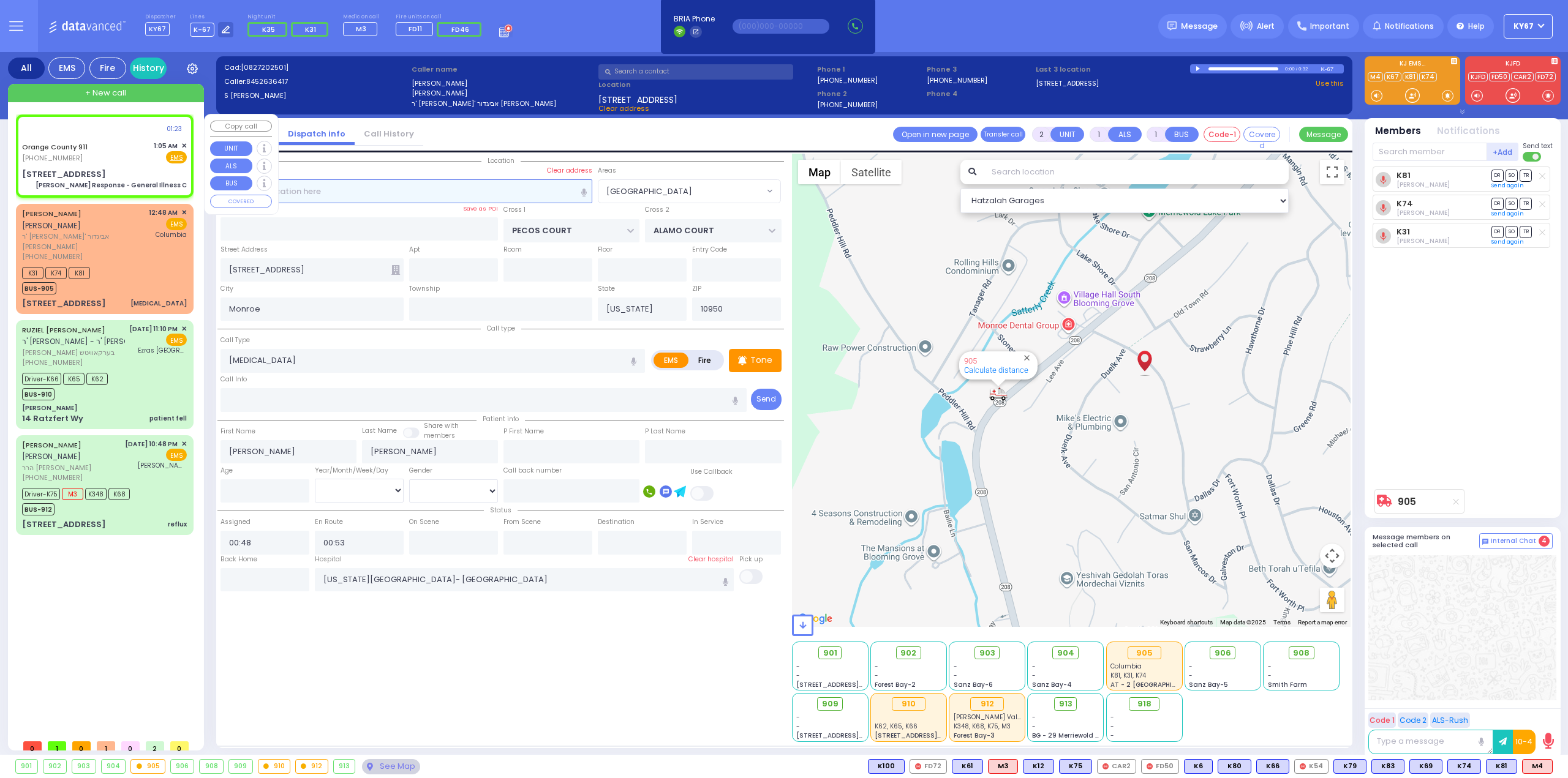
type input "6"
select select
type input "Charlie Response - General Illness C"
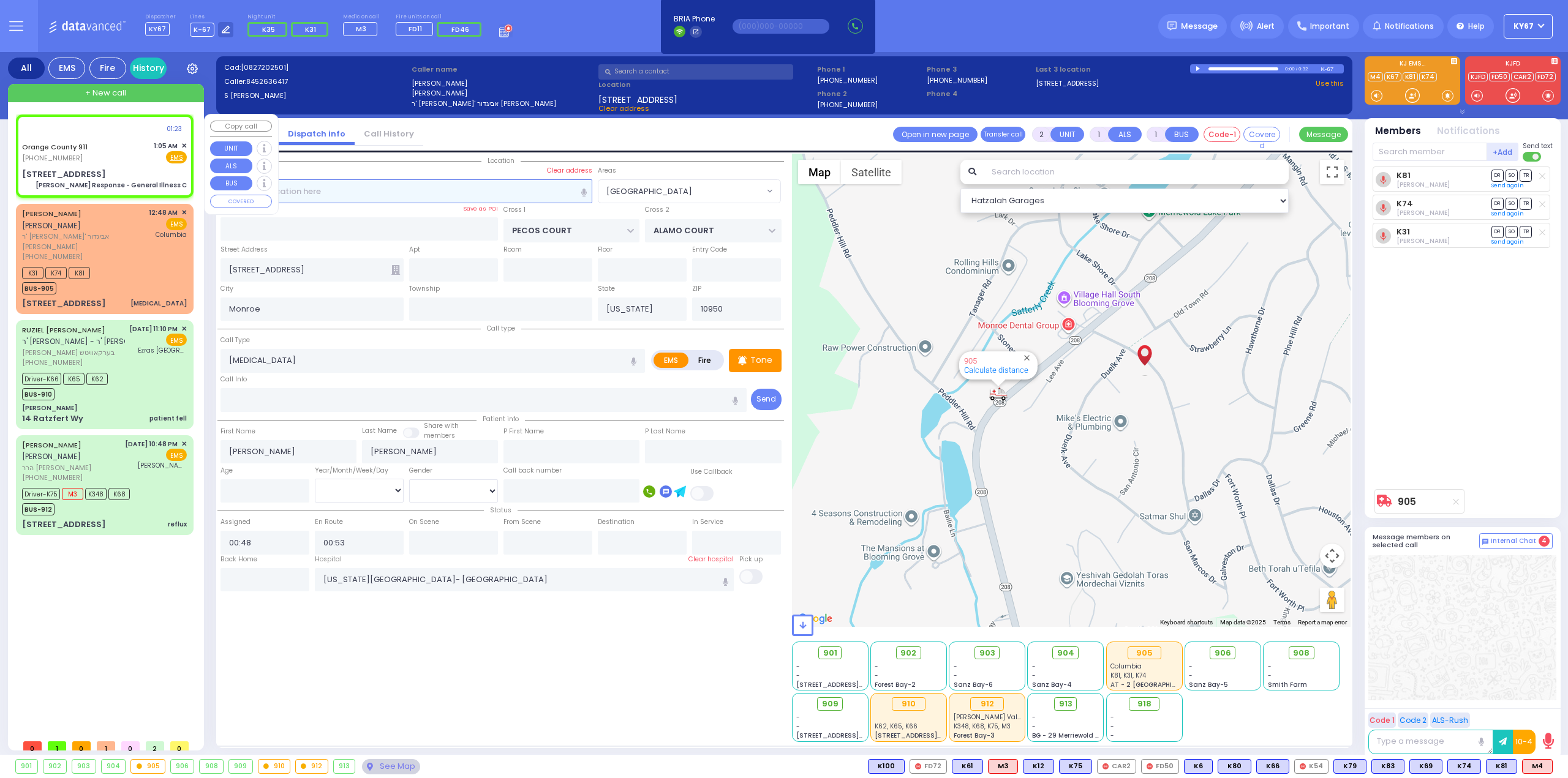
radio input "true"
type input "Nature: : Charlie Response - General Illness C Address: : 30 Sycamore Ct, 10930…"
select select
select select "Hatzalah Garages"
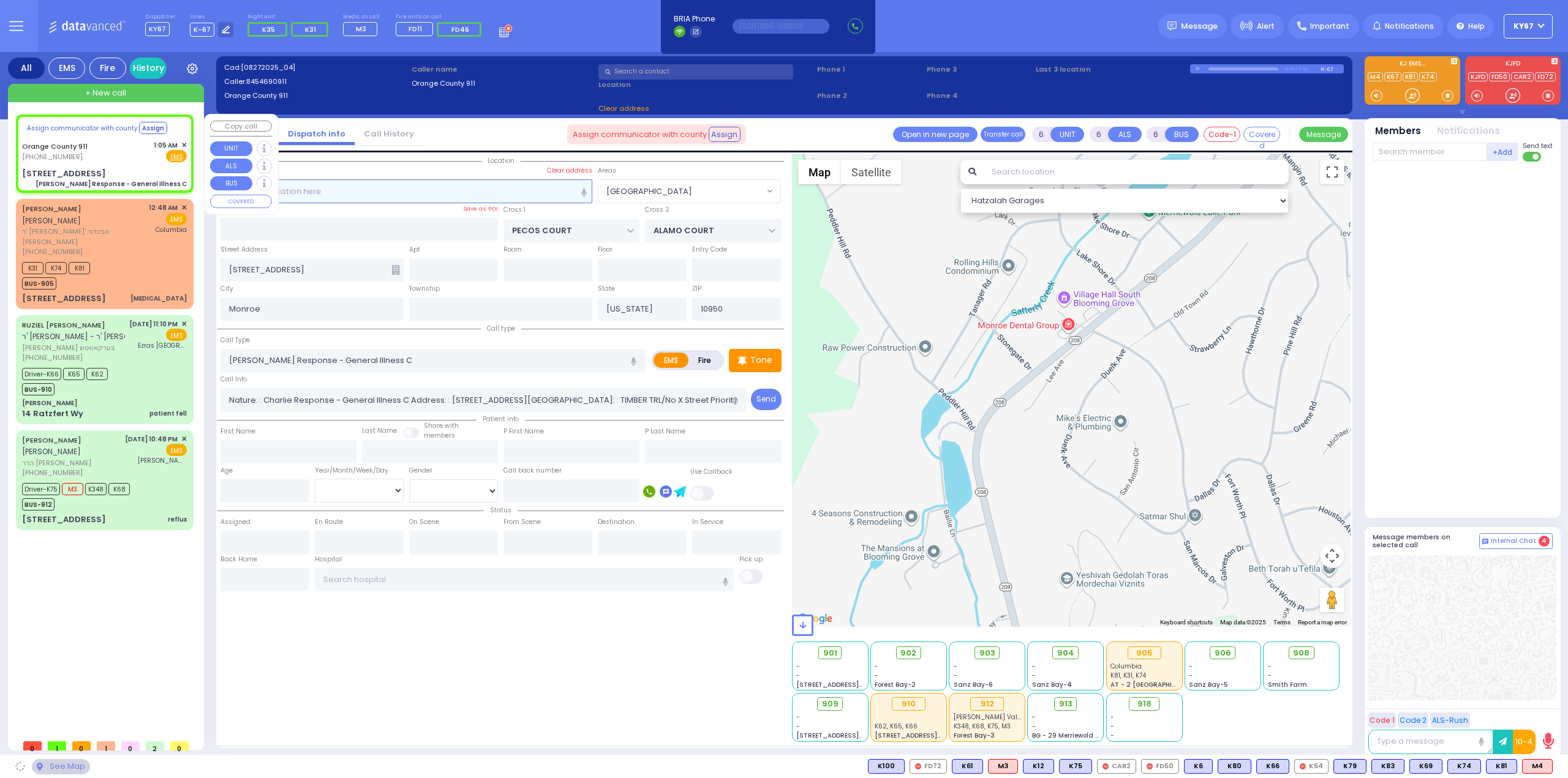
select select
radio input "true"
select select
select select "Hatzalah Garages"
type input "30 Sycamore Ct"
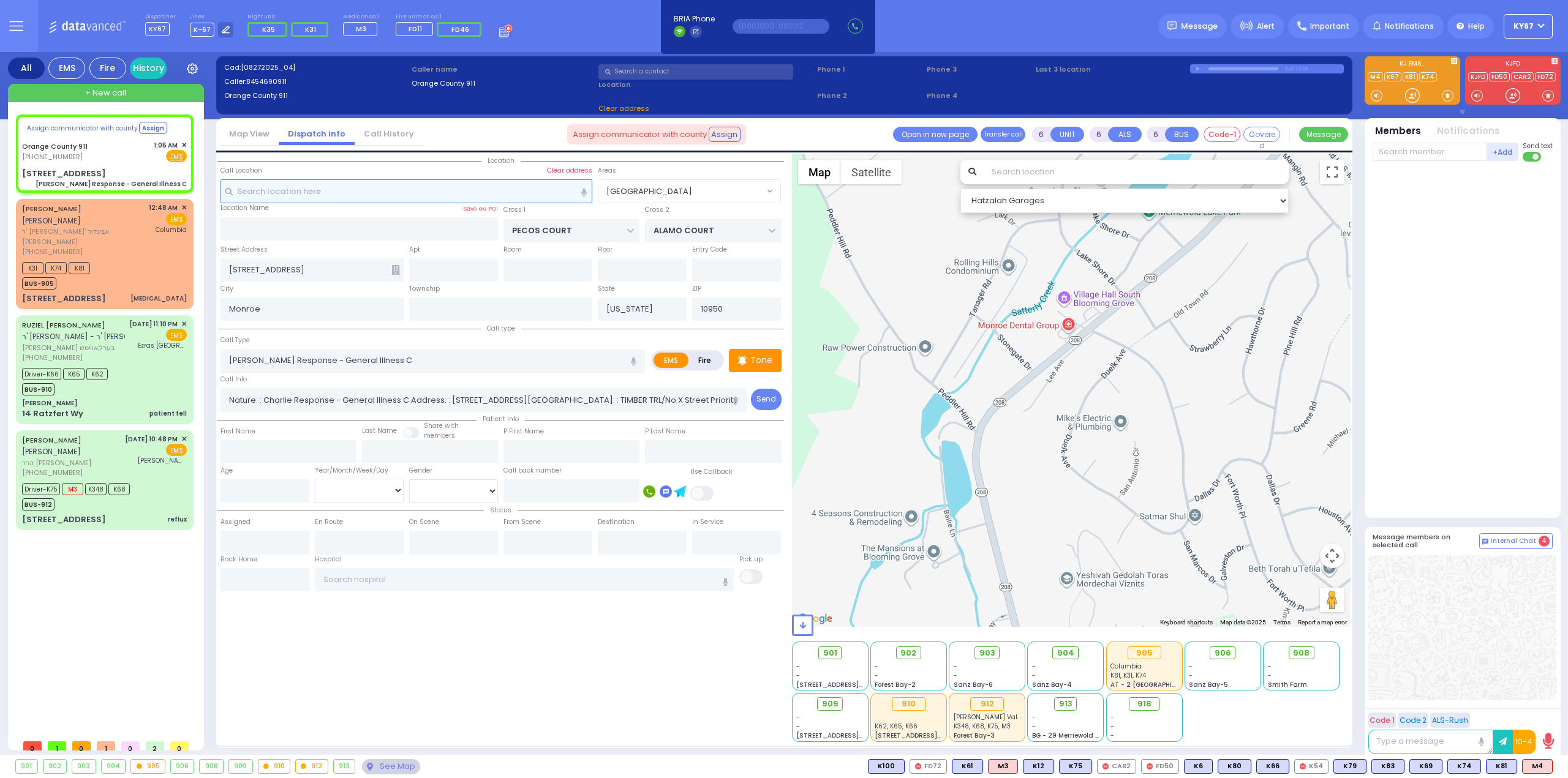
type input "10930"
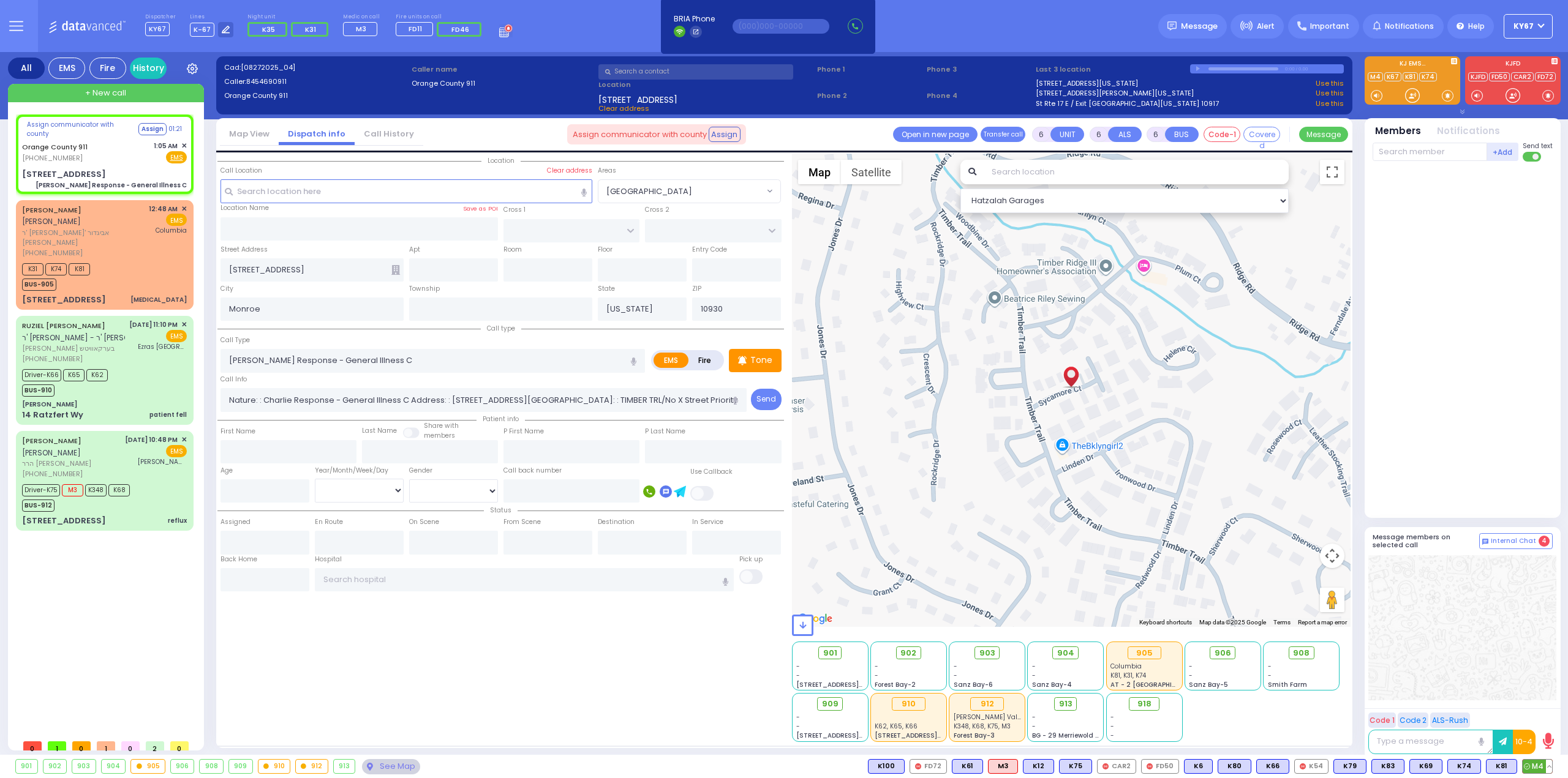
click at [1530, 766] on span "M4" at bounding box center [1536, 766] width 30 height 13
select select
radio input "true"
select select
type input "01:06"
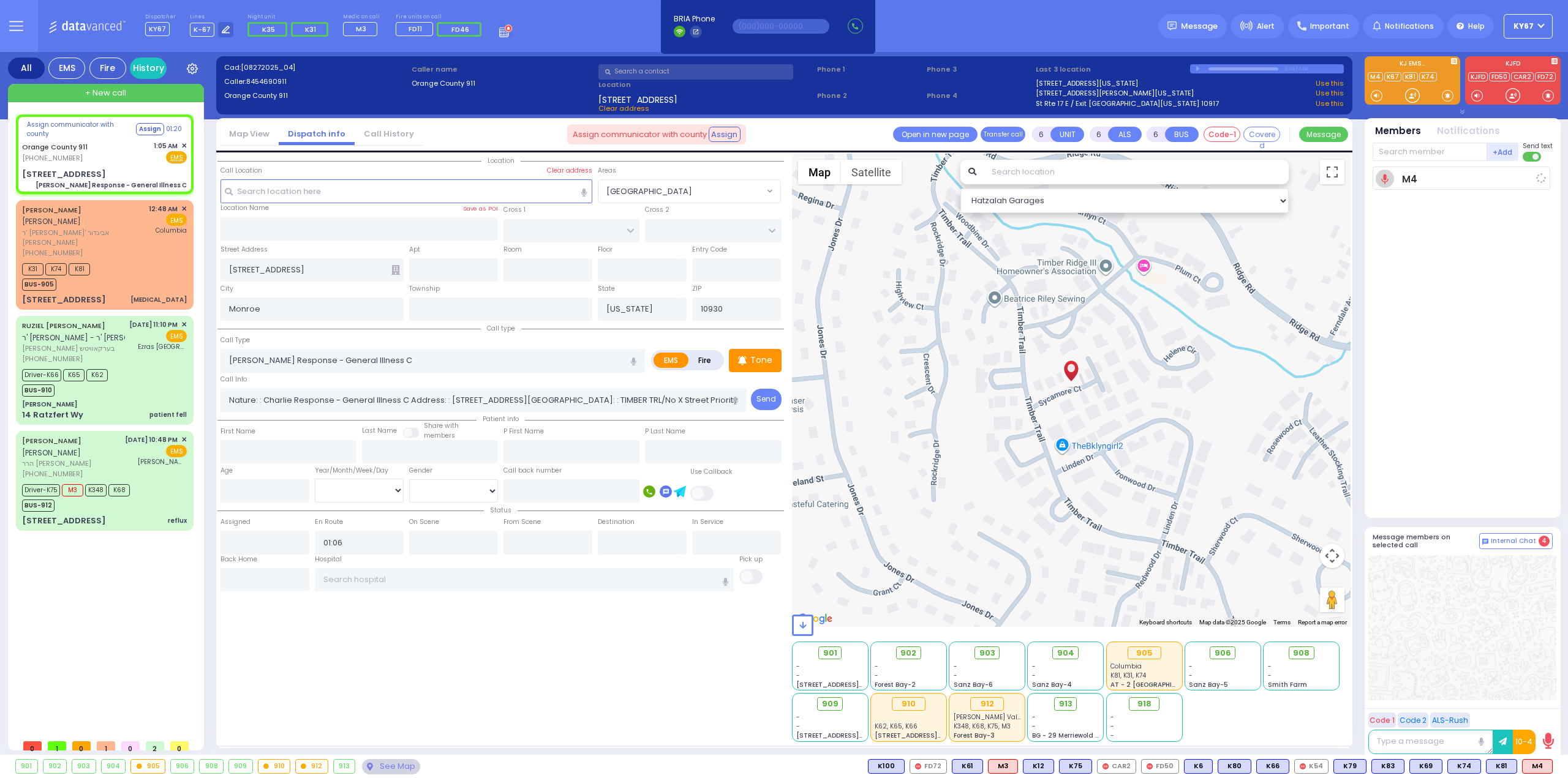
select select "Hatzalah Garages"
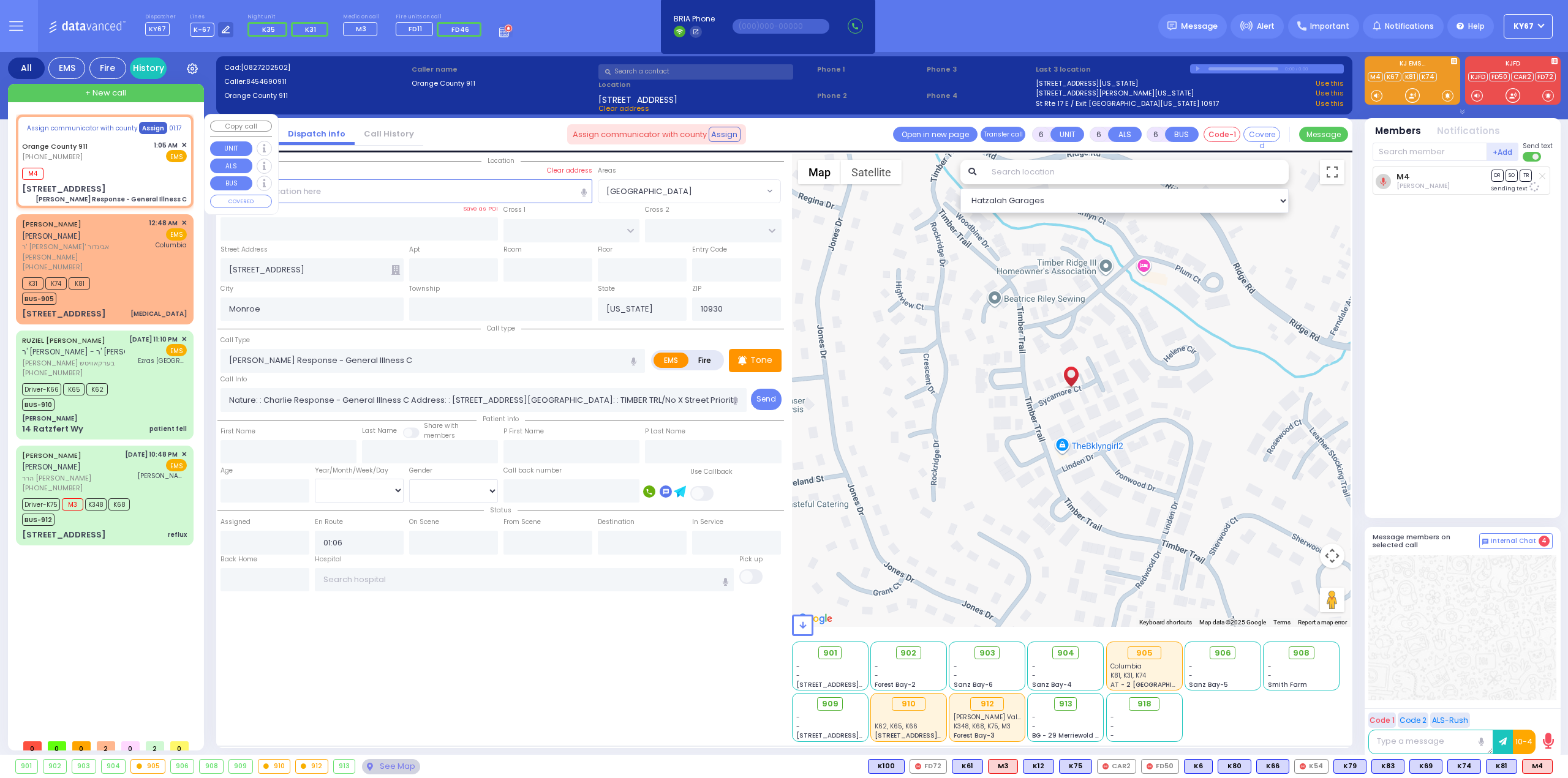
click at [146, 123] on button "Assign" at bounding box center [153, 128] width 28 height 12
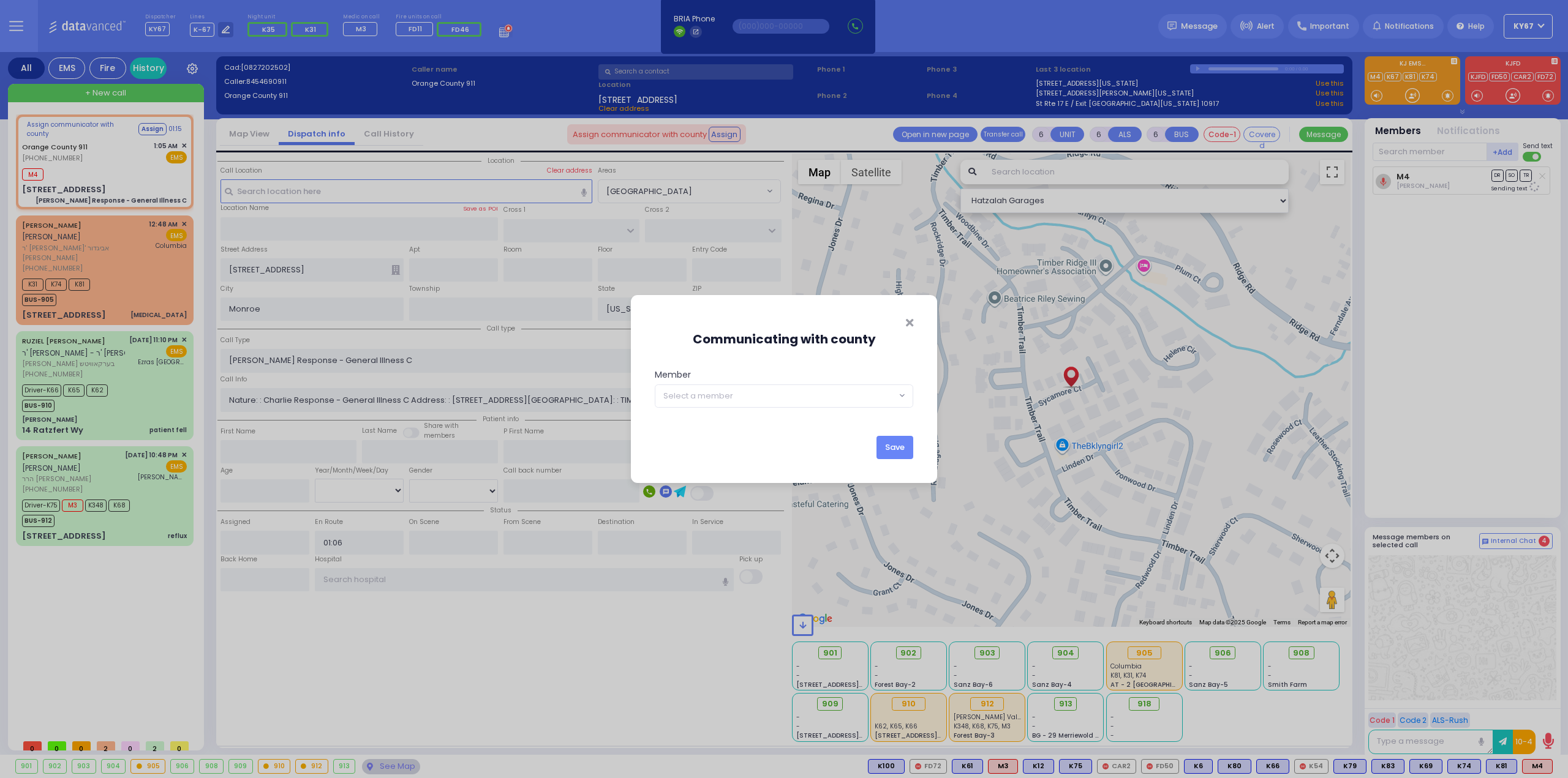
click at [681, 395] on span "Select a member" at bounding box center [698, 395] width 70 height 12
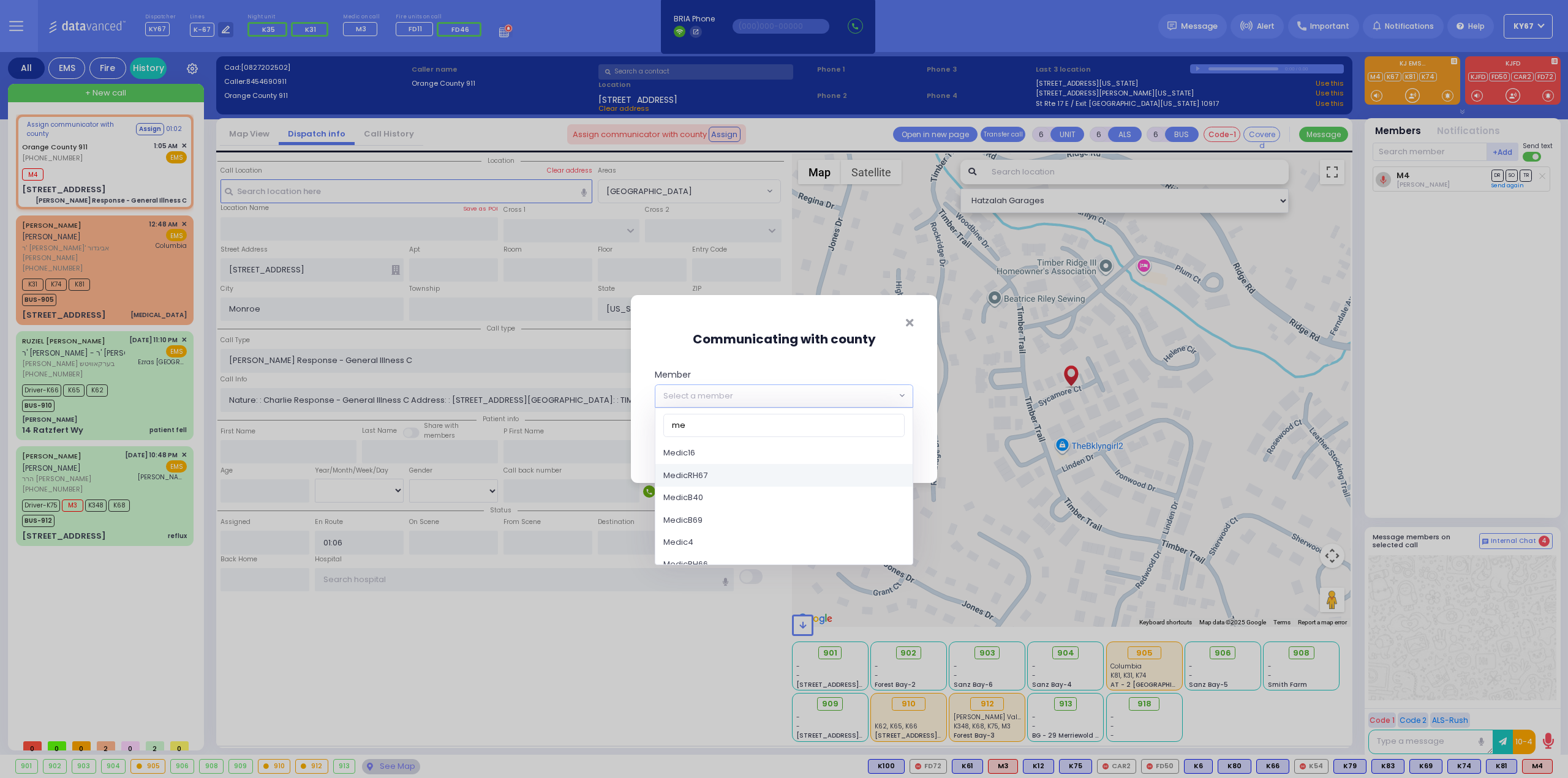
scroll to position [489, 0]
type input "me"
select select "Medic4"
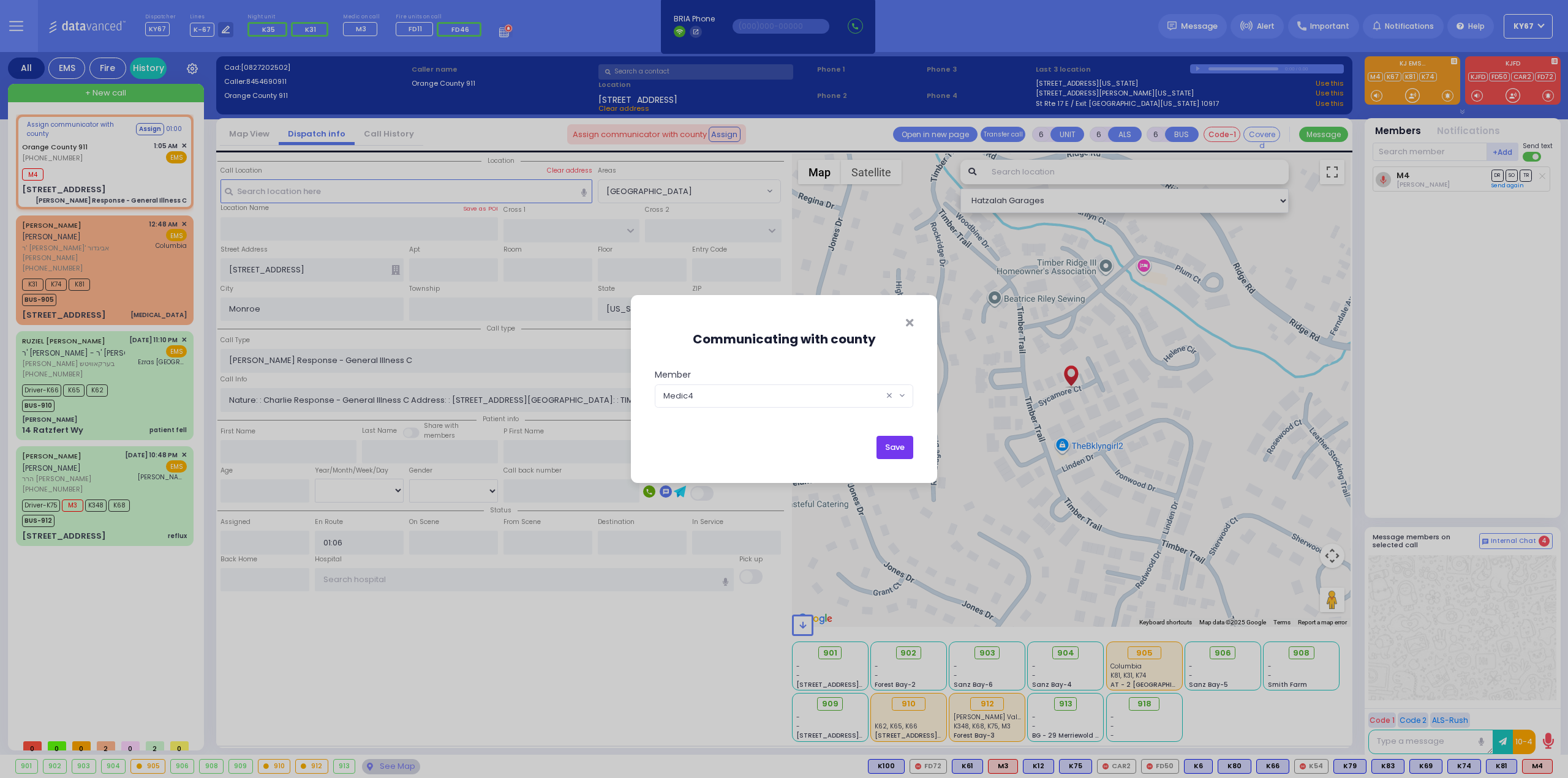
click at [898, 446] on button "Save" at bounding box center [894, 447] width 36 height 23
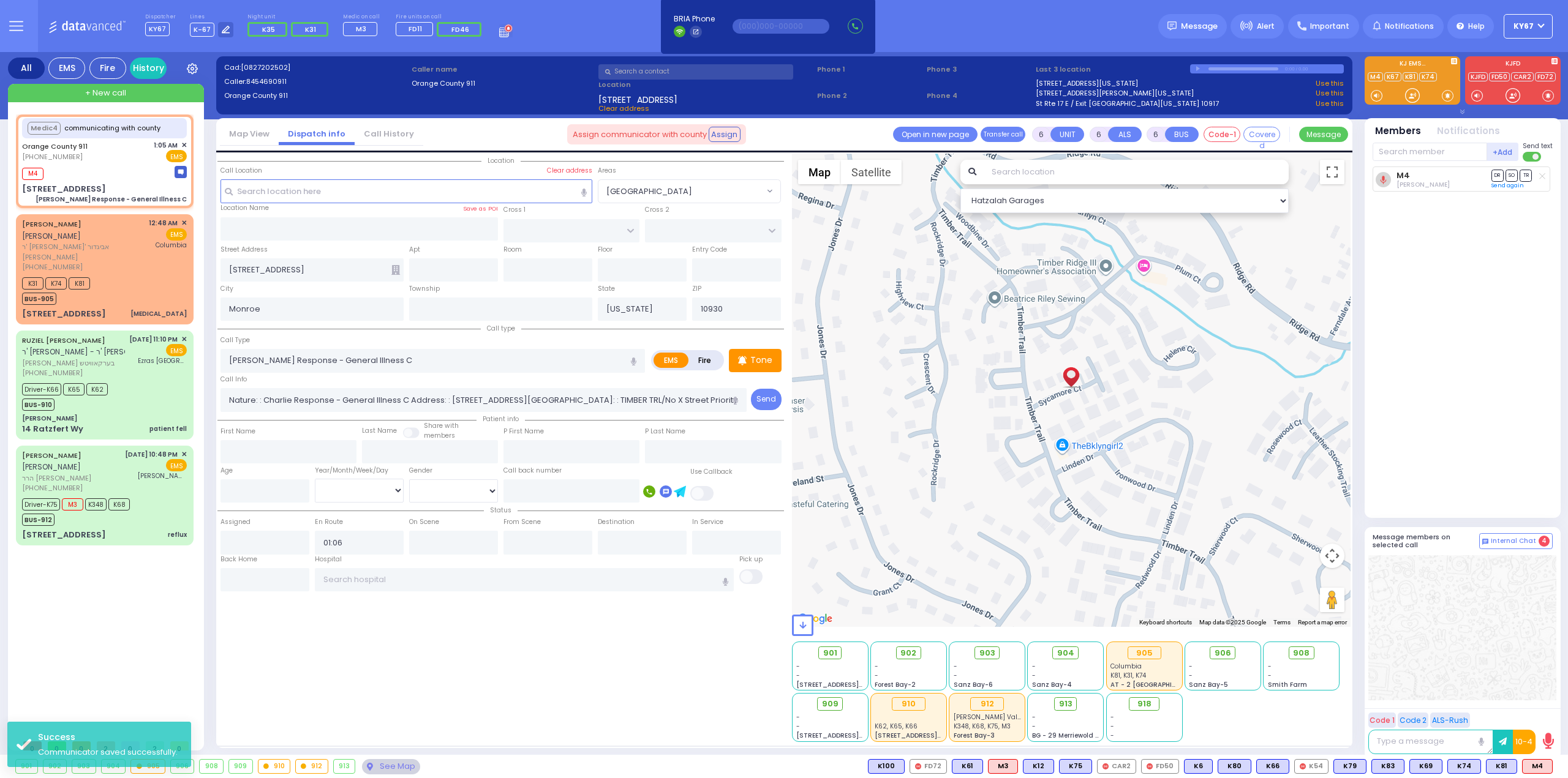
select select
radio input "true"
select select
select select "Hatzalah Garages"
drag, startPoint x: 588, startPoint y: 702, endPoint x: 582, endPoint y: 695, distance: 9.2
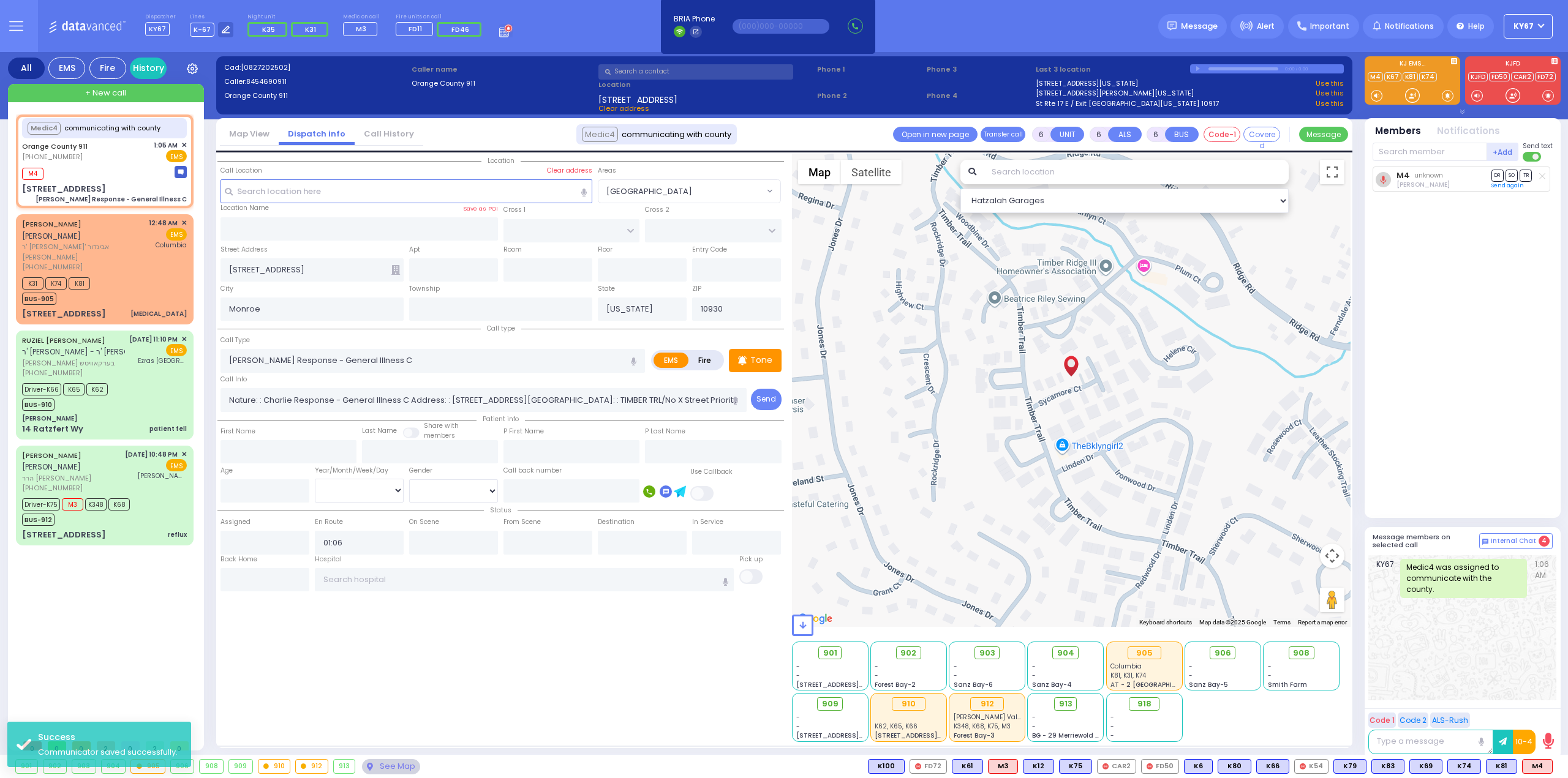
click at [588, 700] on div "Location" at bounding box center [501, 447] width 566 height 588
click at [149, 255] on div "SHIMON CHAIM WEINSTOCK שמעון חיים וויינשטאק ר' זלמן לייב - ר' אביגדור נחום שלעז…" at bounding box center [105, 245] width 165 height 55
type input "2"
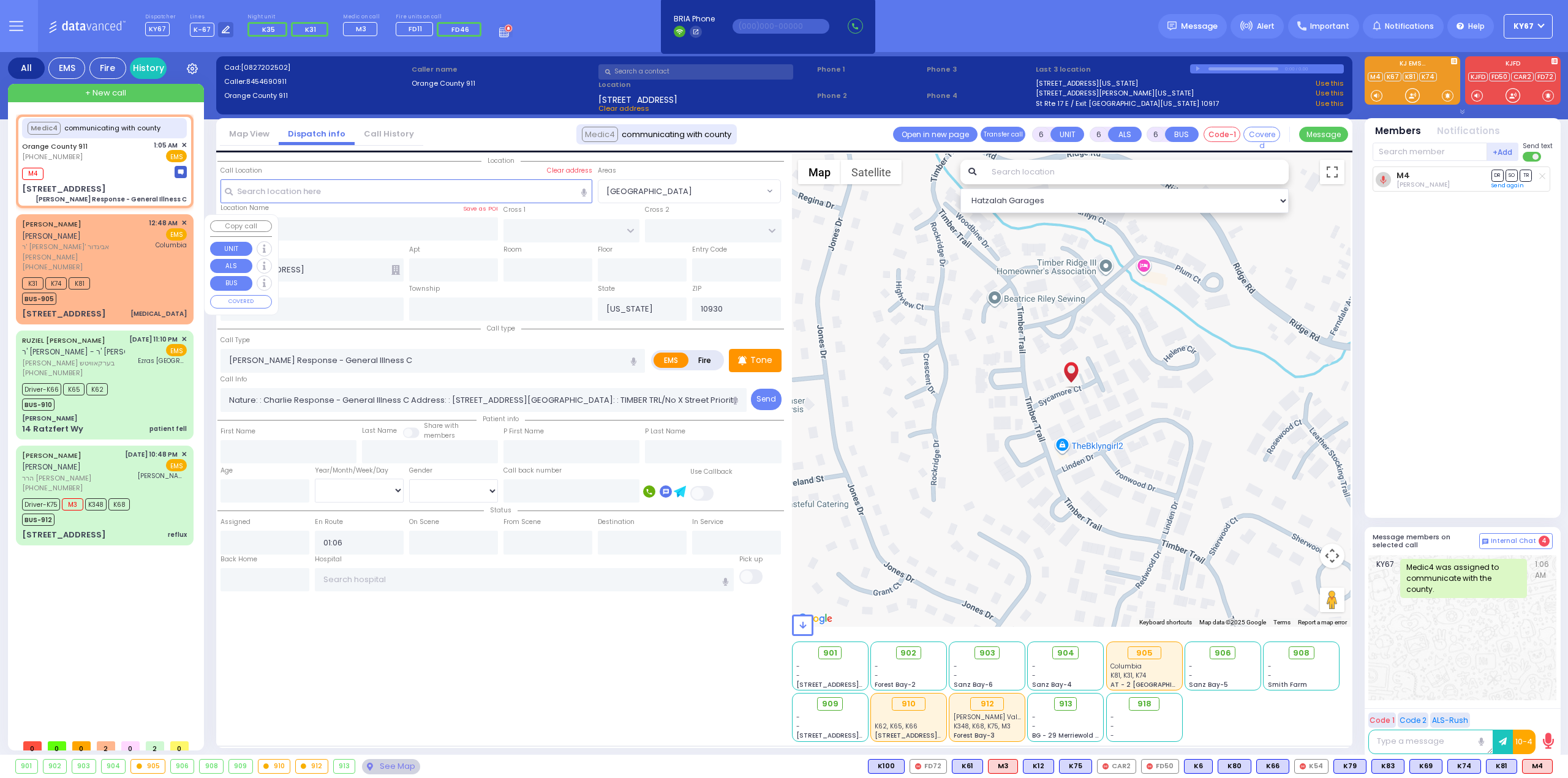
type input "1"
select select
type input "[MEDICAL_DATA]"
radio input "true"
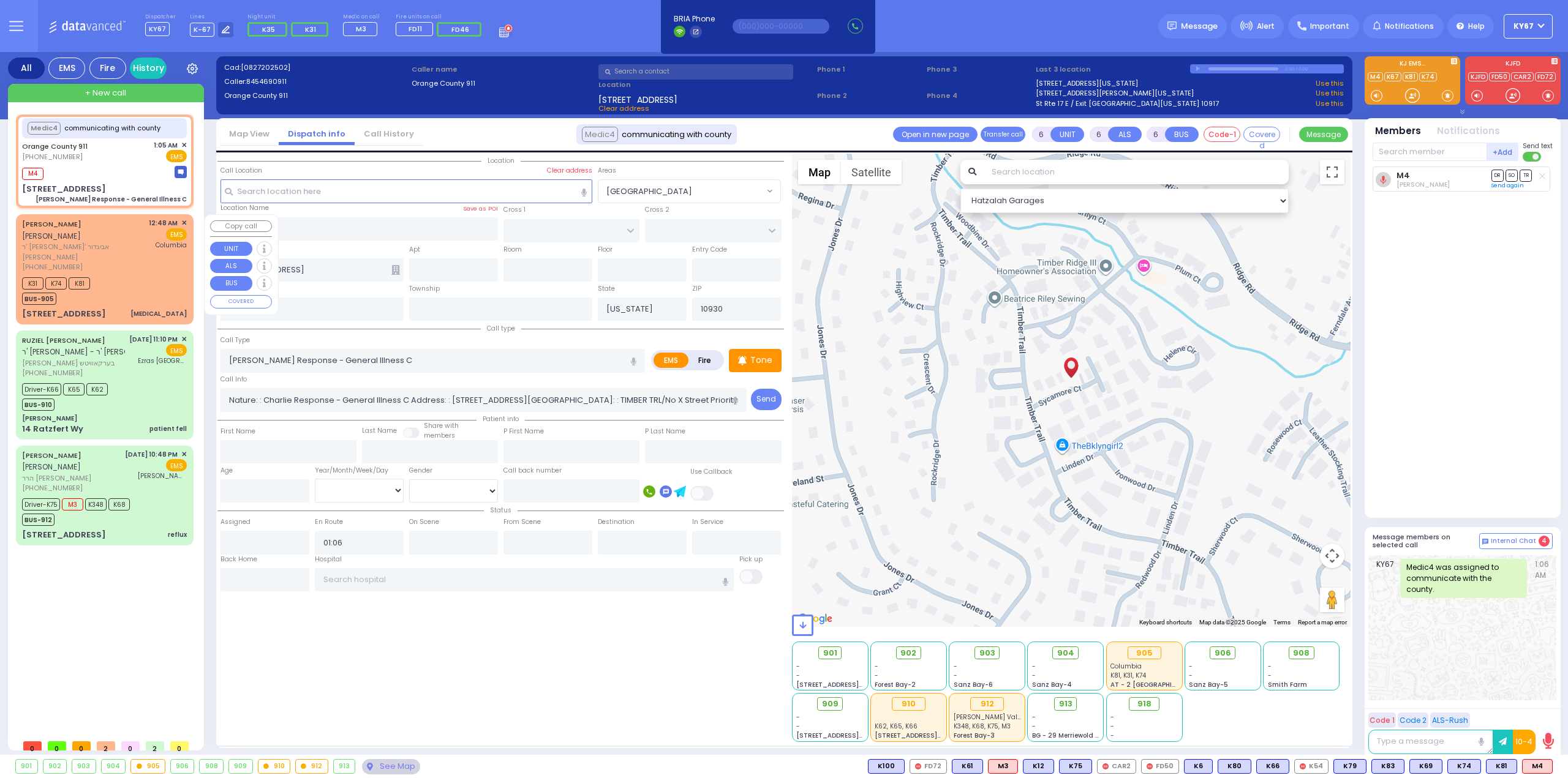
type input "[PERSON_NAME]"
select select
type input "00:48"
type input "00:53"
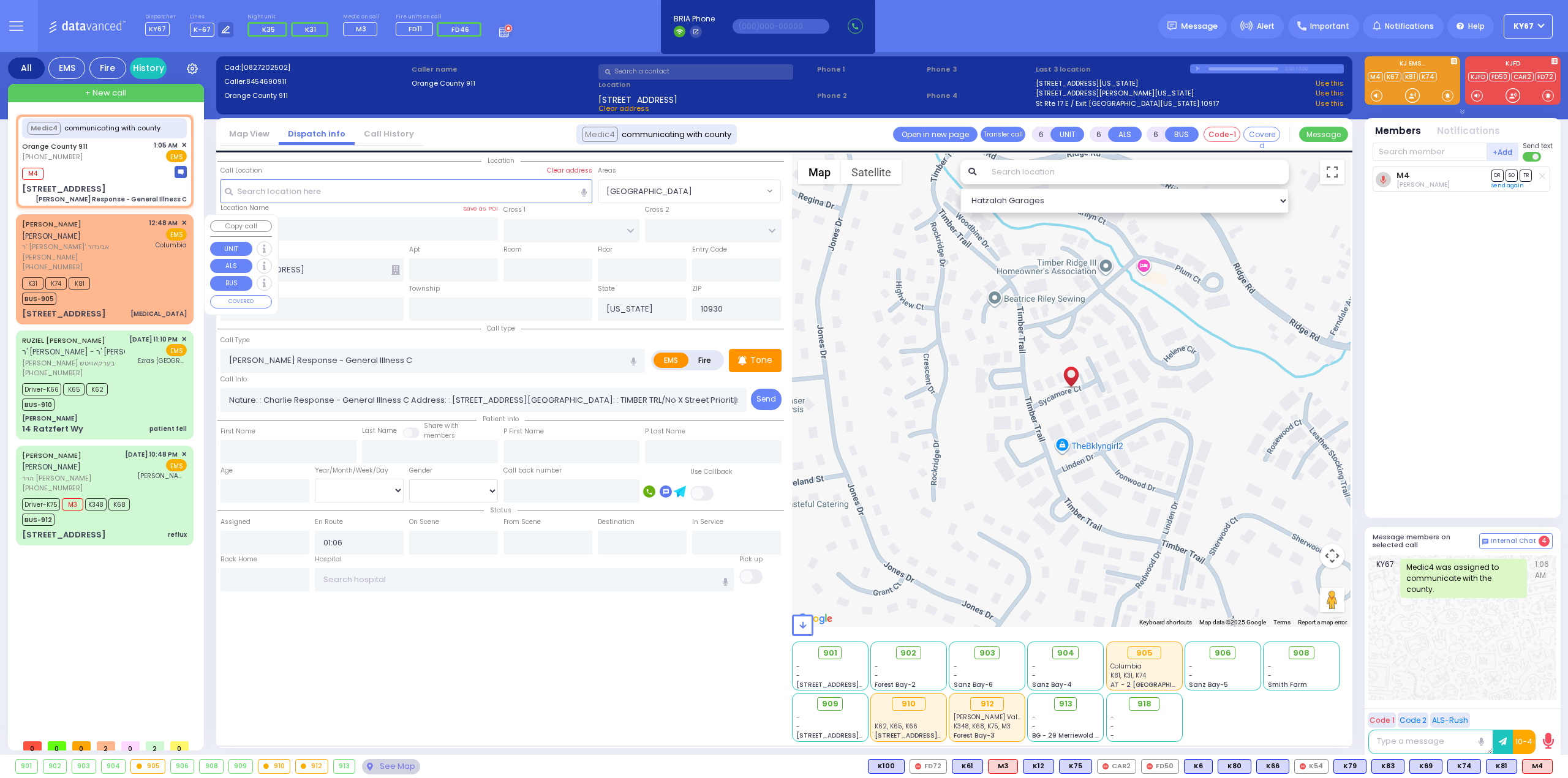
type input "[US_STATE][GEOGRAPHIC_DATA]- [GEOGRAPHIC_DATA]"
select select "Hatzalah Garages"
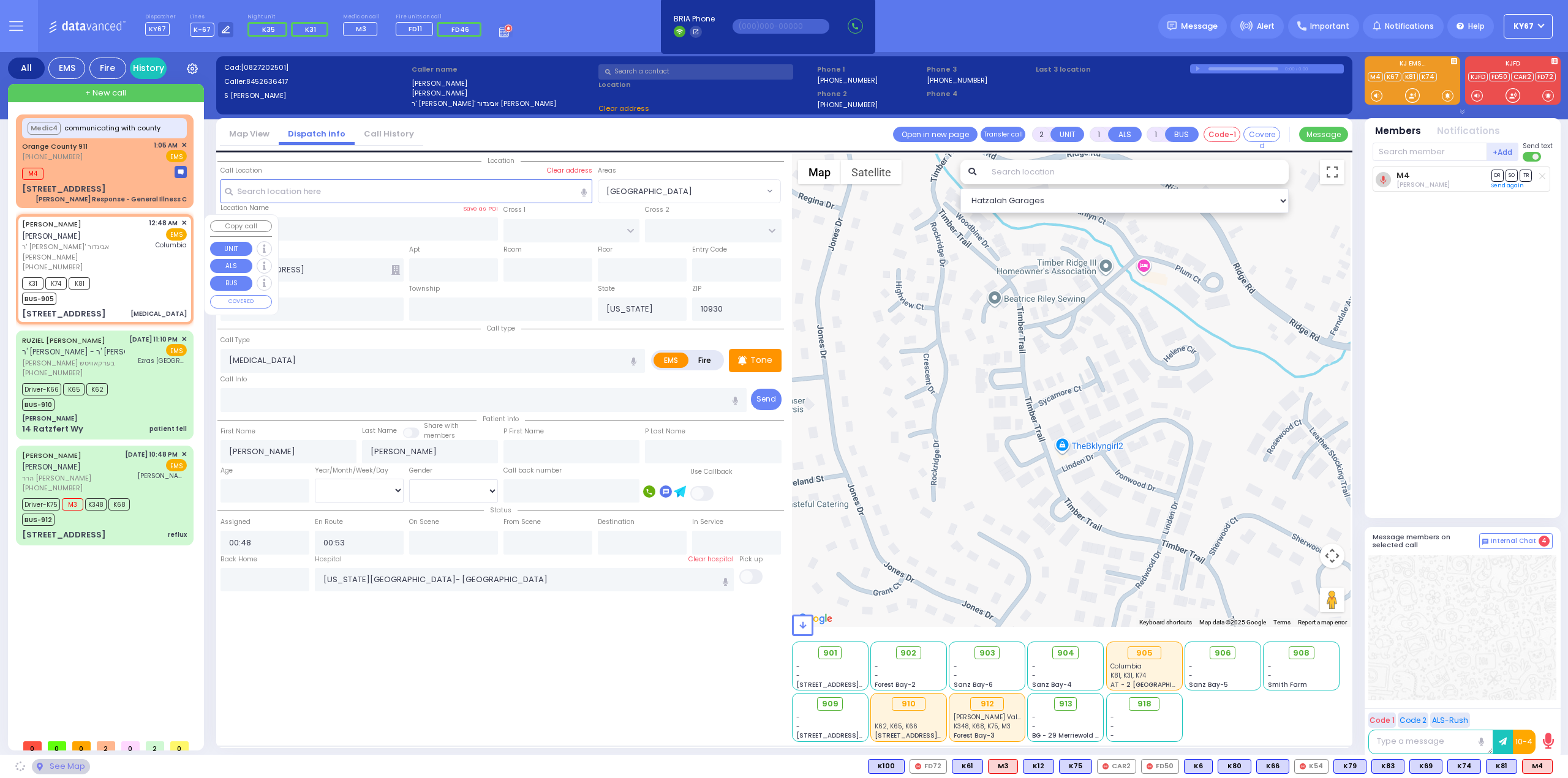
type input "PECOS COURT"
type input "ALAMO COURT"
type input "[STREET_ADDRESS]"
type input "10950"
select select "[GEOGRAPHIC_DATA]"
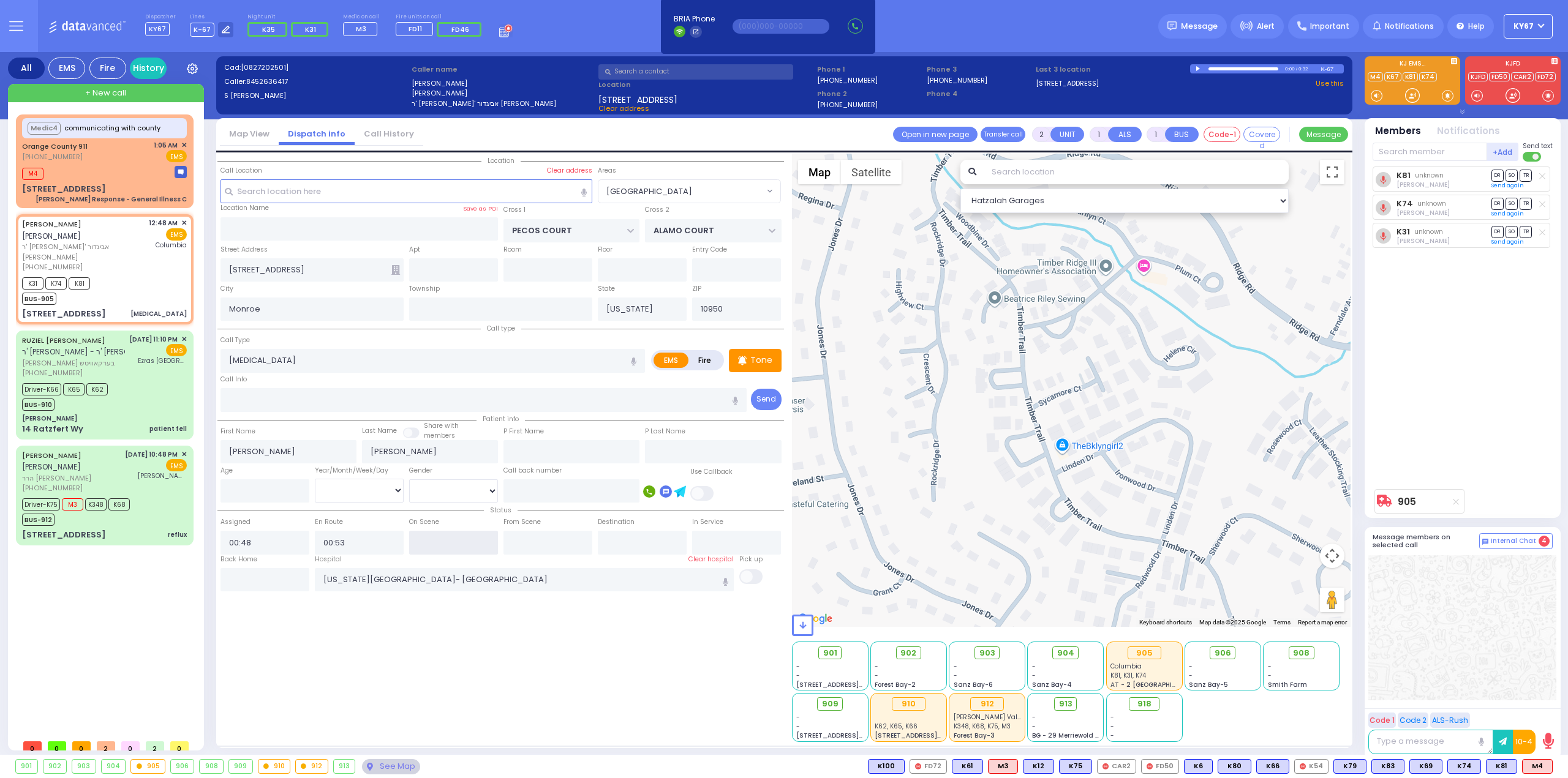
click at [440, 542] on input "text" at bounding box center [453, 542] width 89 height 23
type input "01:06"
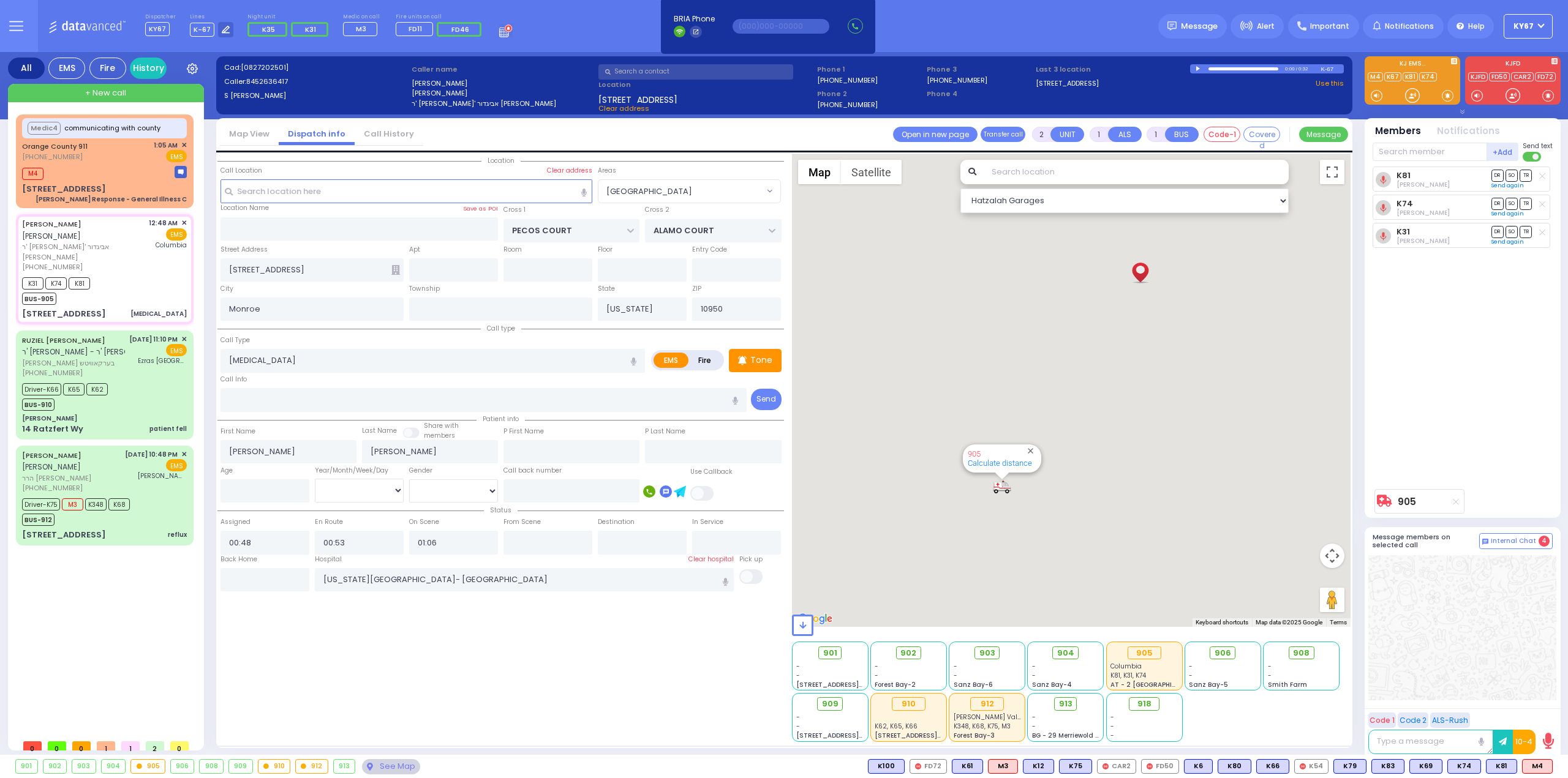
click at [471, 664] on div "Location" at bounding box center [501, 447] width 566 height 588
select select
radio input "true"
select select
select select "Hatzalah Garages"
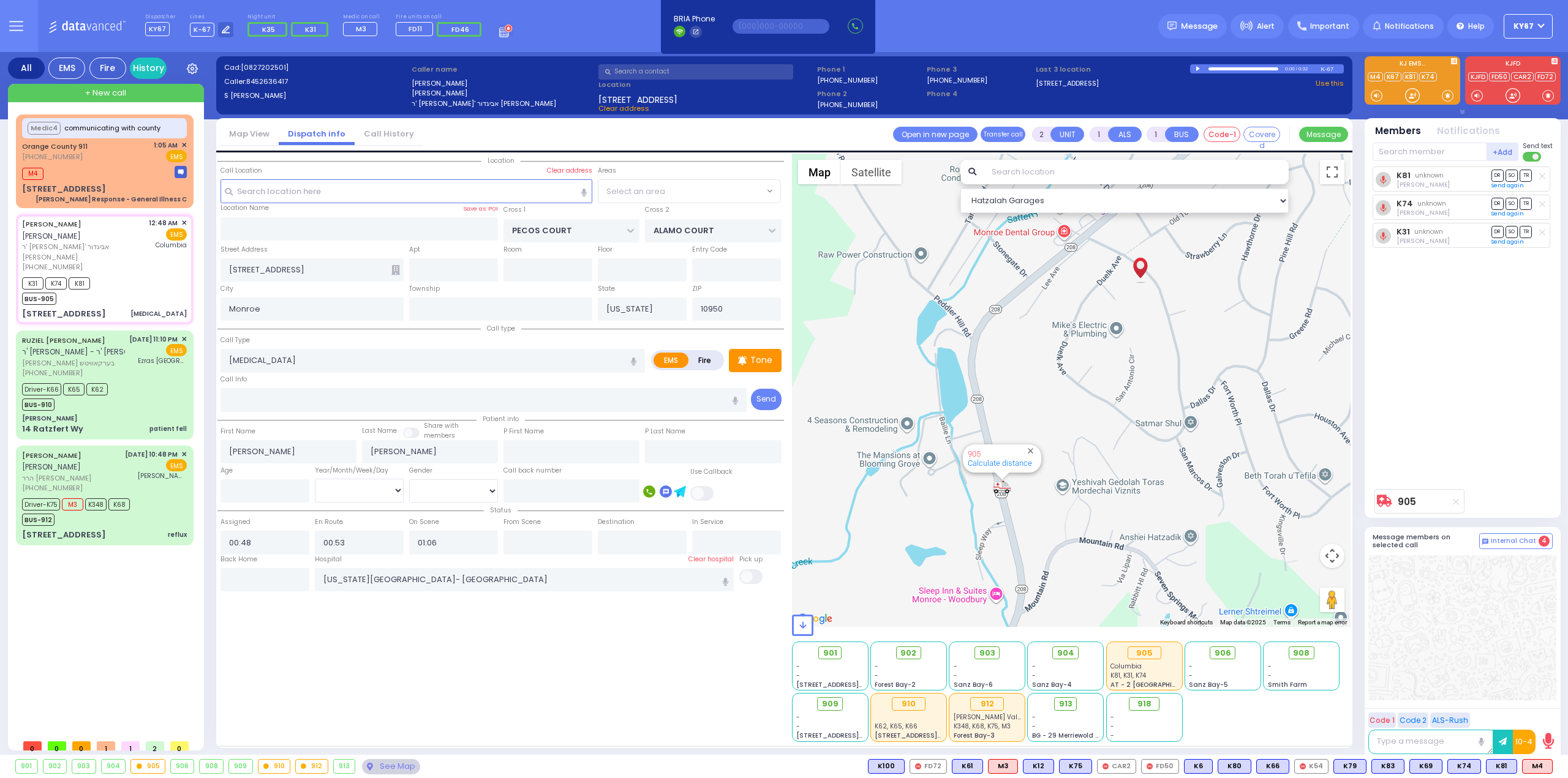
select select "[GEOGRAPHIC_DATA]"
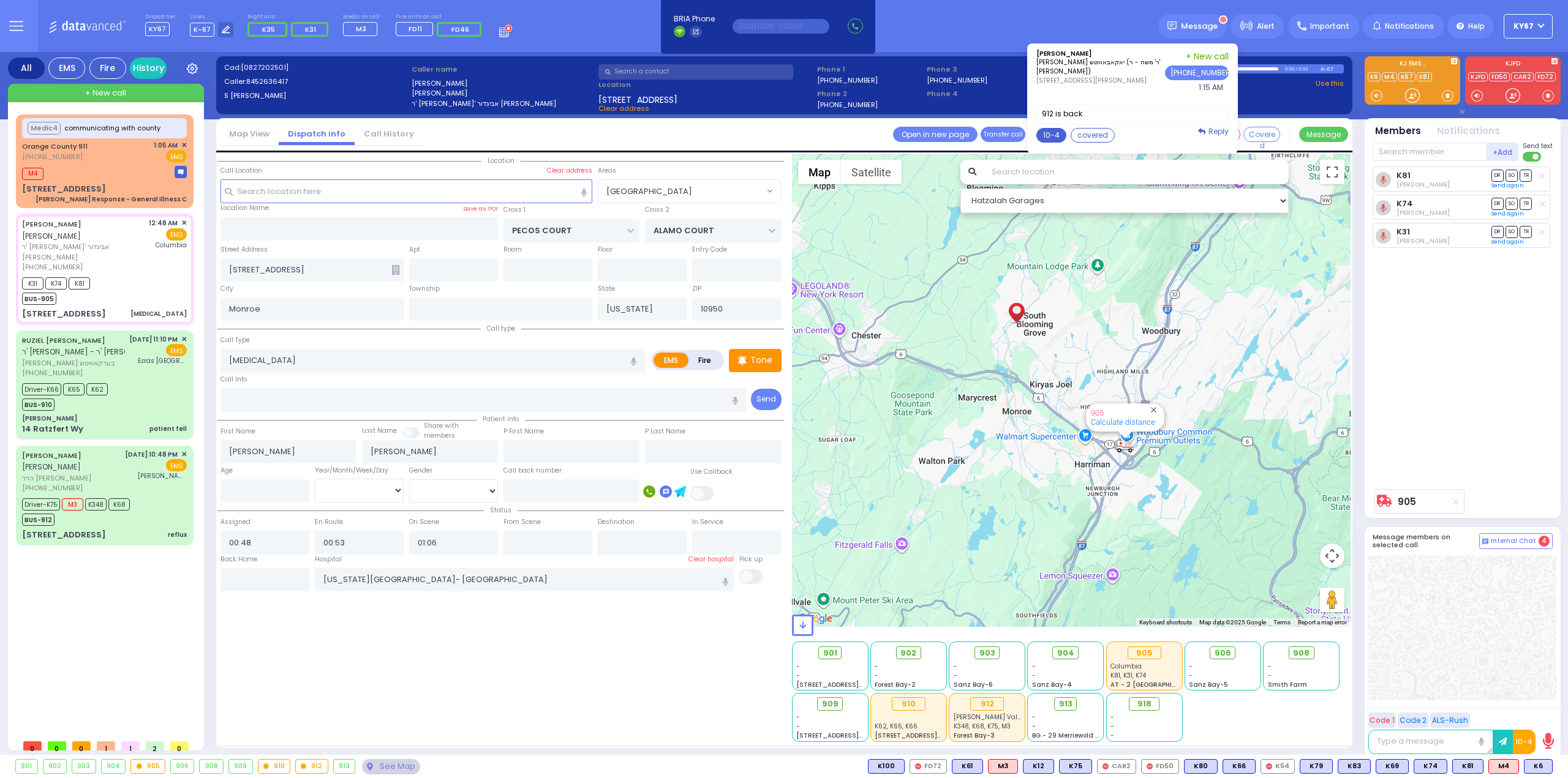
click at [1060, 134] on button "10-4" at bounding box center [1051, 134] width 30 height 14
type textarea "10-4 thank you"
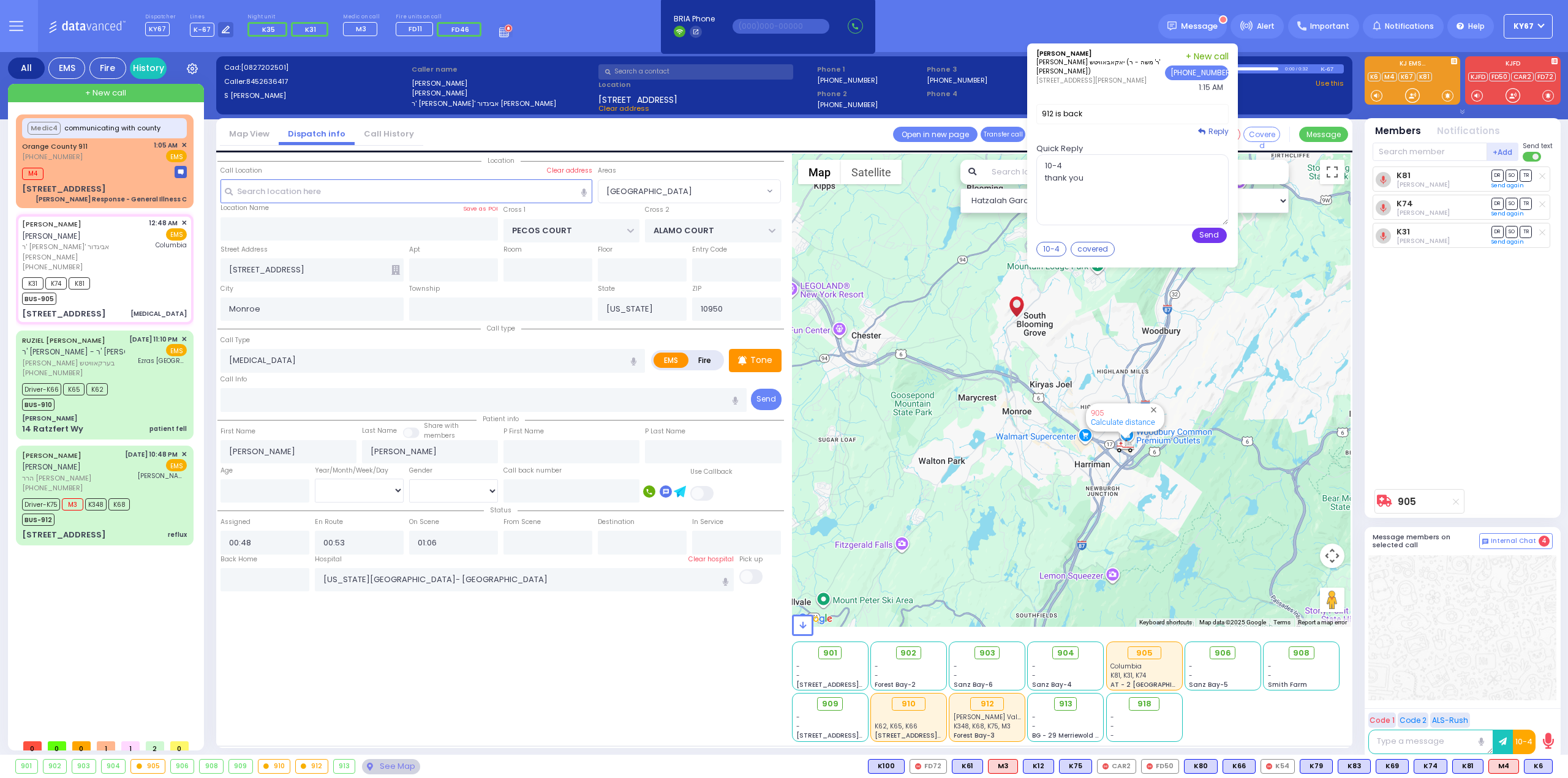
click at [1211, 235] on button "Send" at bounding box center [1209, 235] width 35 height 15
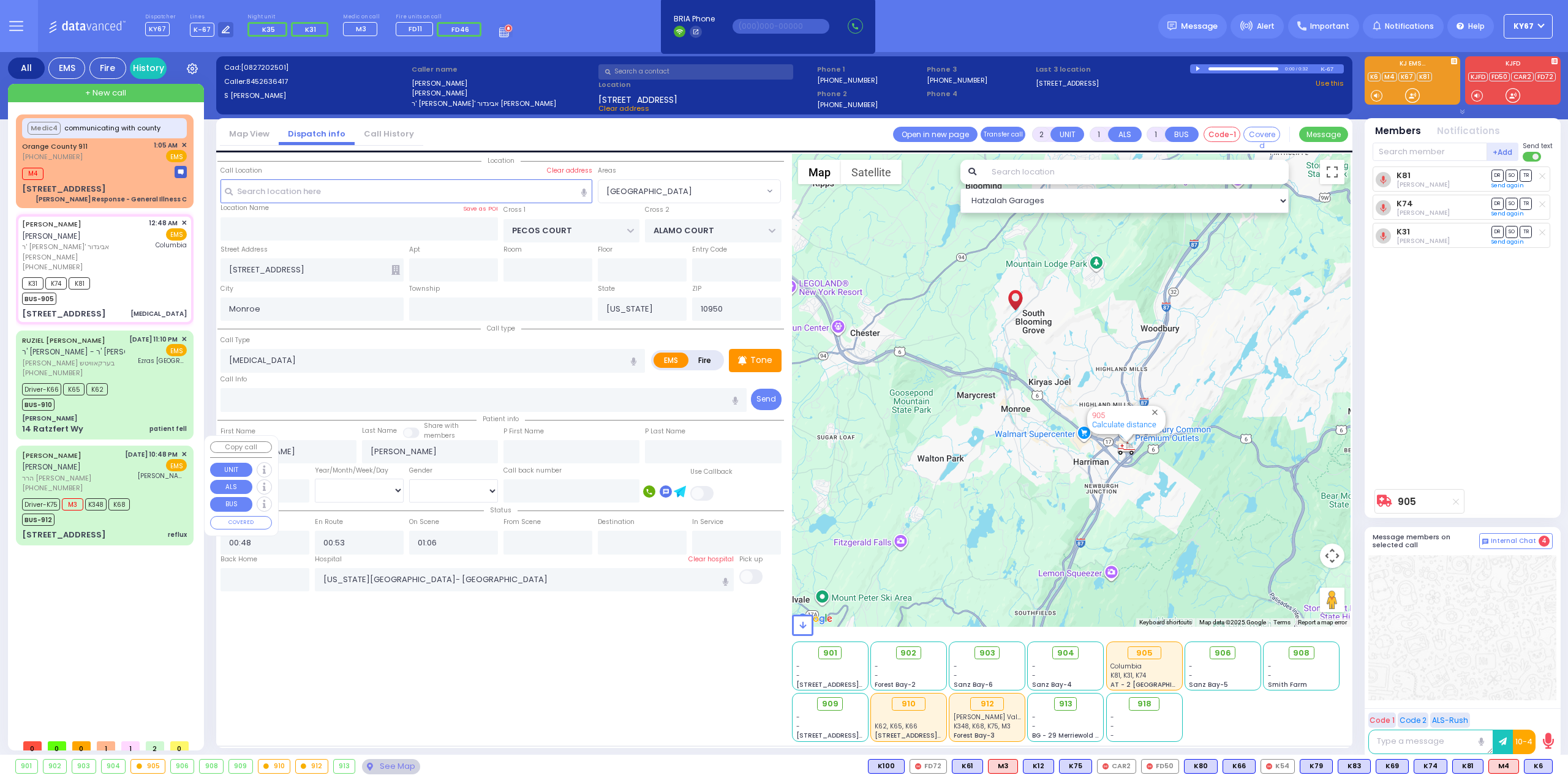
type input "6"
select select
radio input "true"
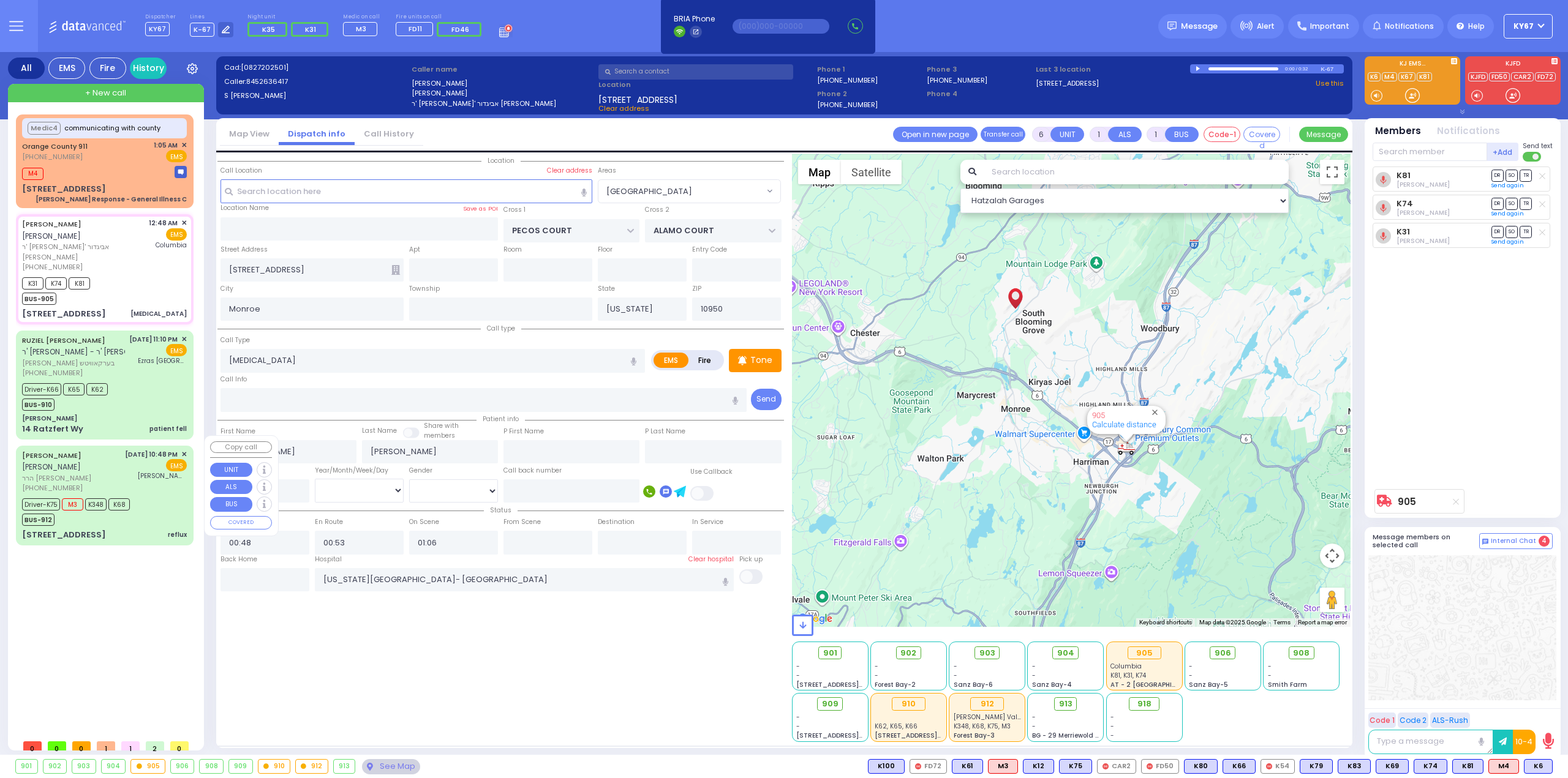
type input "Unknown"
select select "Year"
select select "Hatzalah Garages"
select select "[GEOGRAPHIC_DATA]"
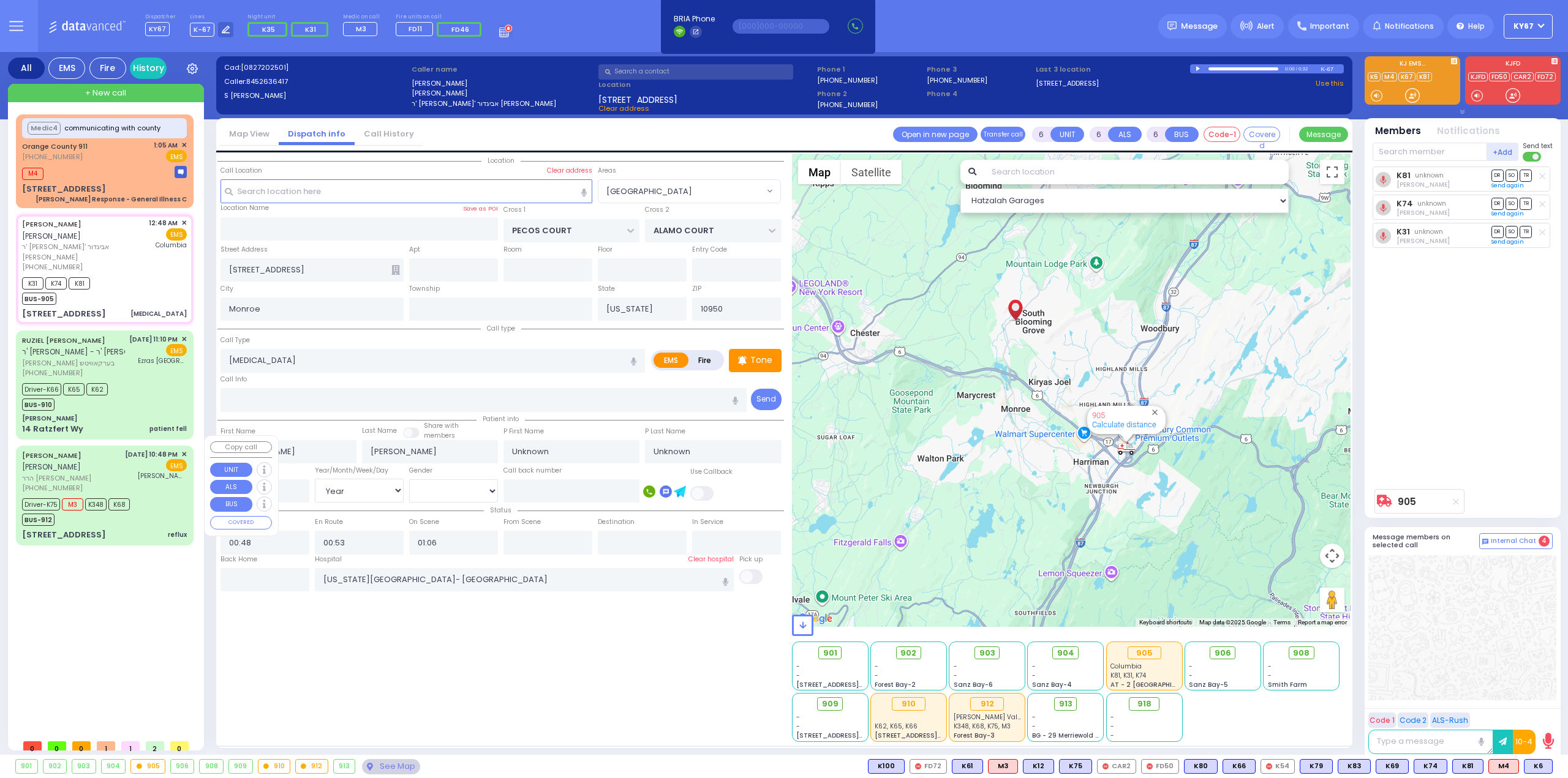
click at [114, 485] on div "AVRUM JOSEPH JACOBOWITZ אברהם יוסף יאקאבאוויטש הרר מרדכי ישעי' - הרר זעליג שפיל…" at bounding box center [105, 471] width 165 height 44
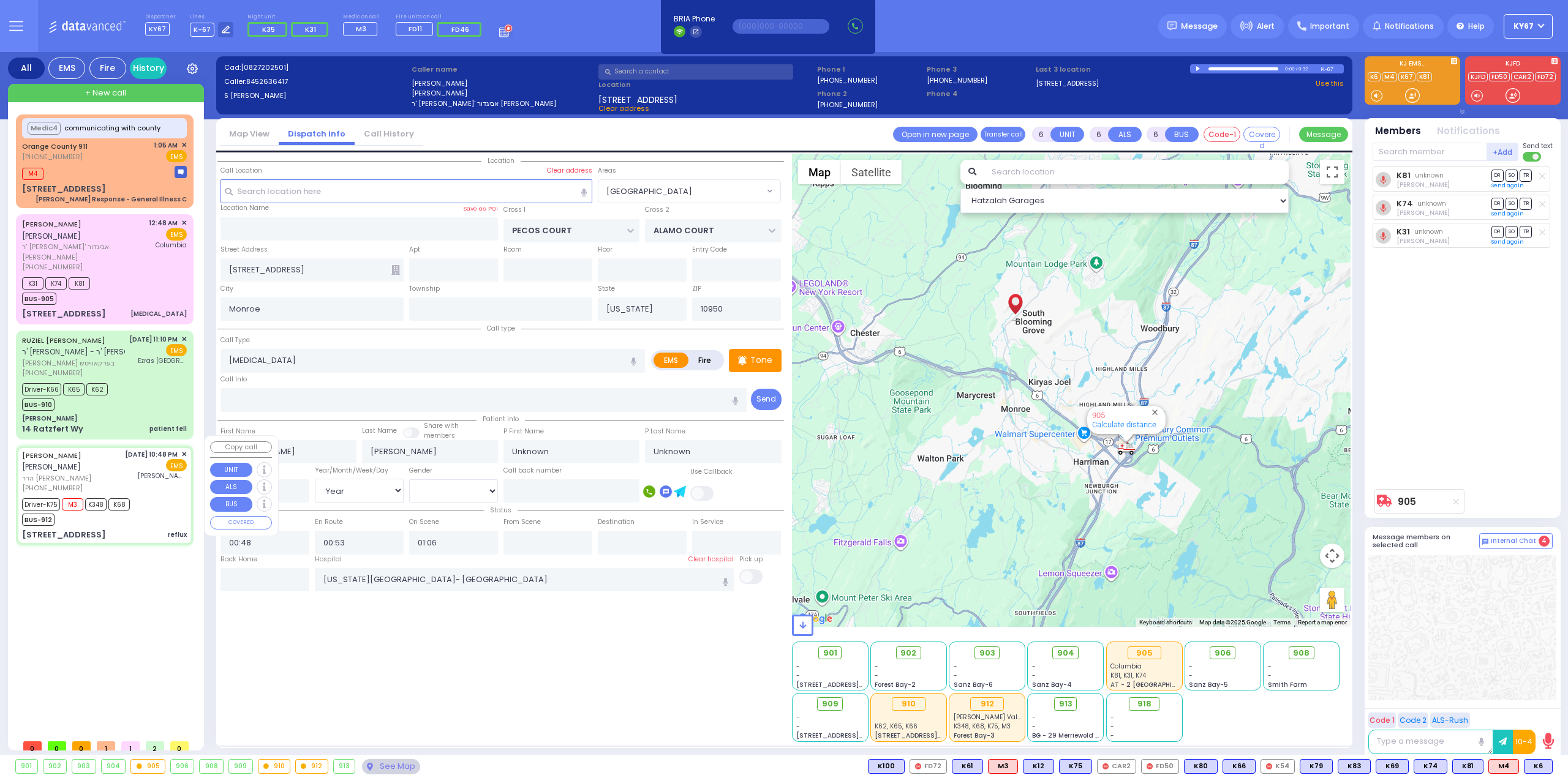
select select
type input "reflux"
radio input "true"
type input "[PERSON_NAME]"
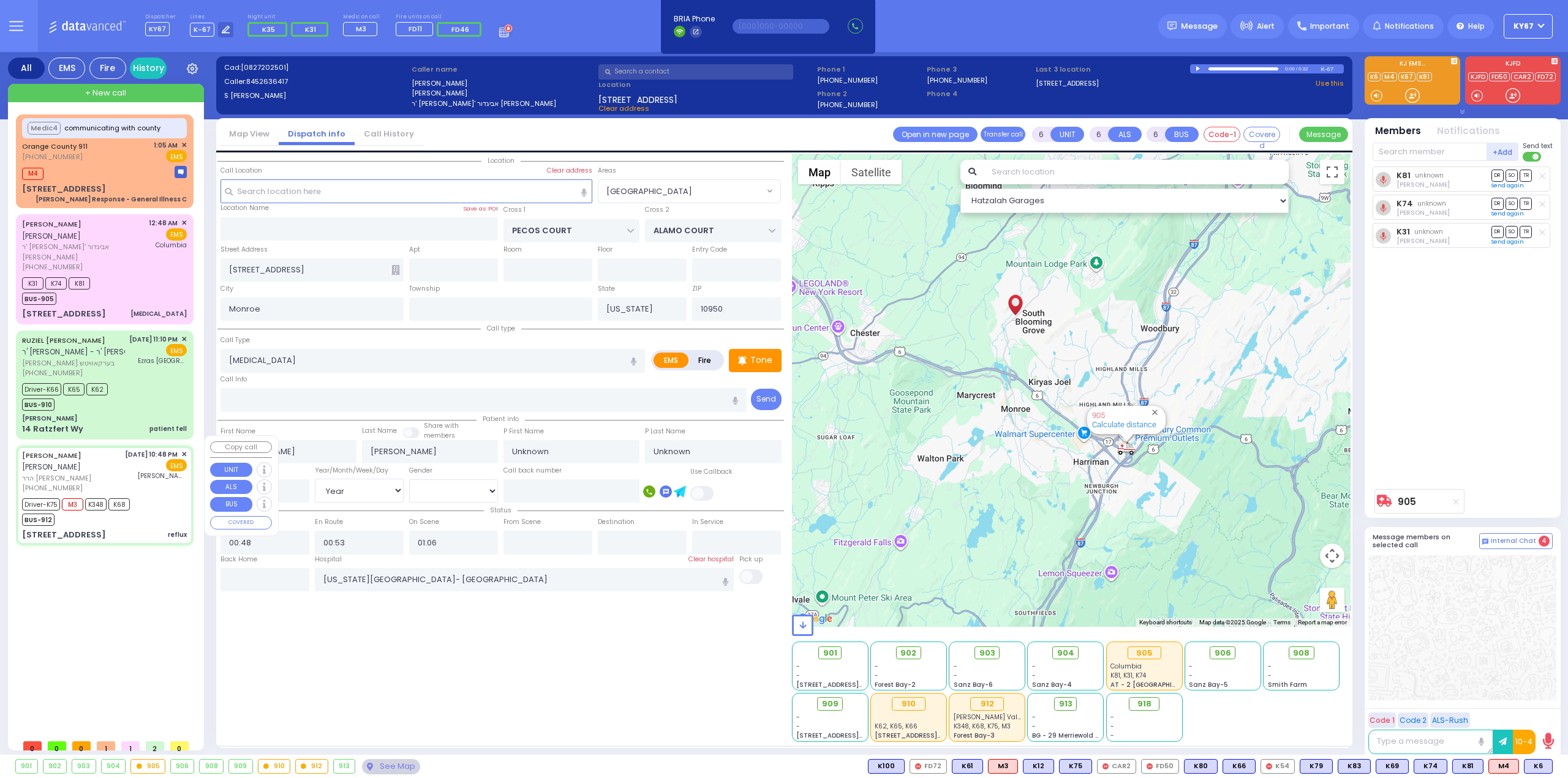
type input "Moshe"
type input "[PERSON_NAME]"
type input "26"
select select "Year"
select select "[DEMOGRAPHIC_DATA]"
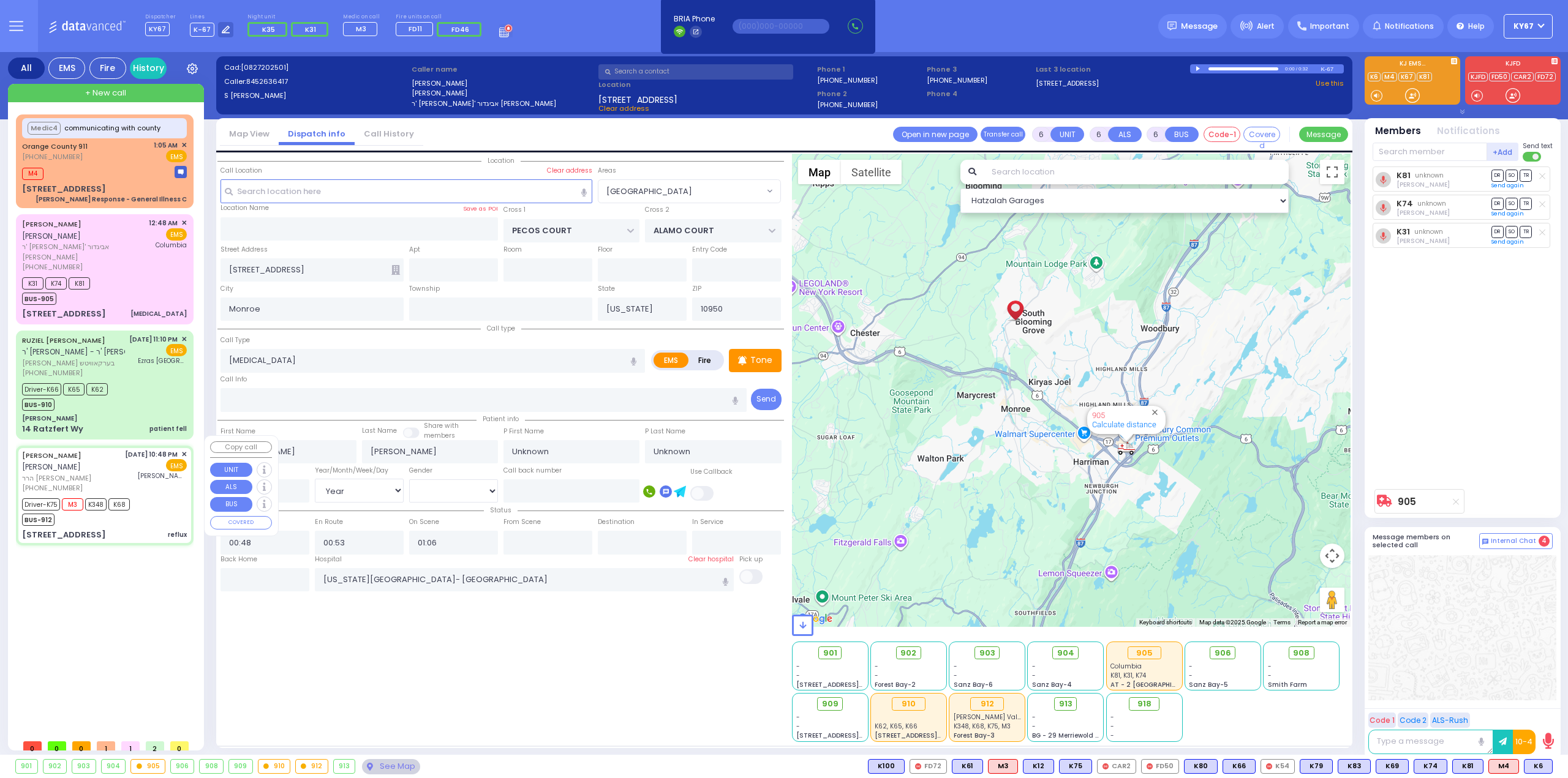
type input "22:48"
type input "22:53"
type input "22:55"
type input "23:33"
type input "23:55"
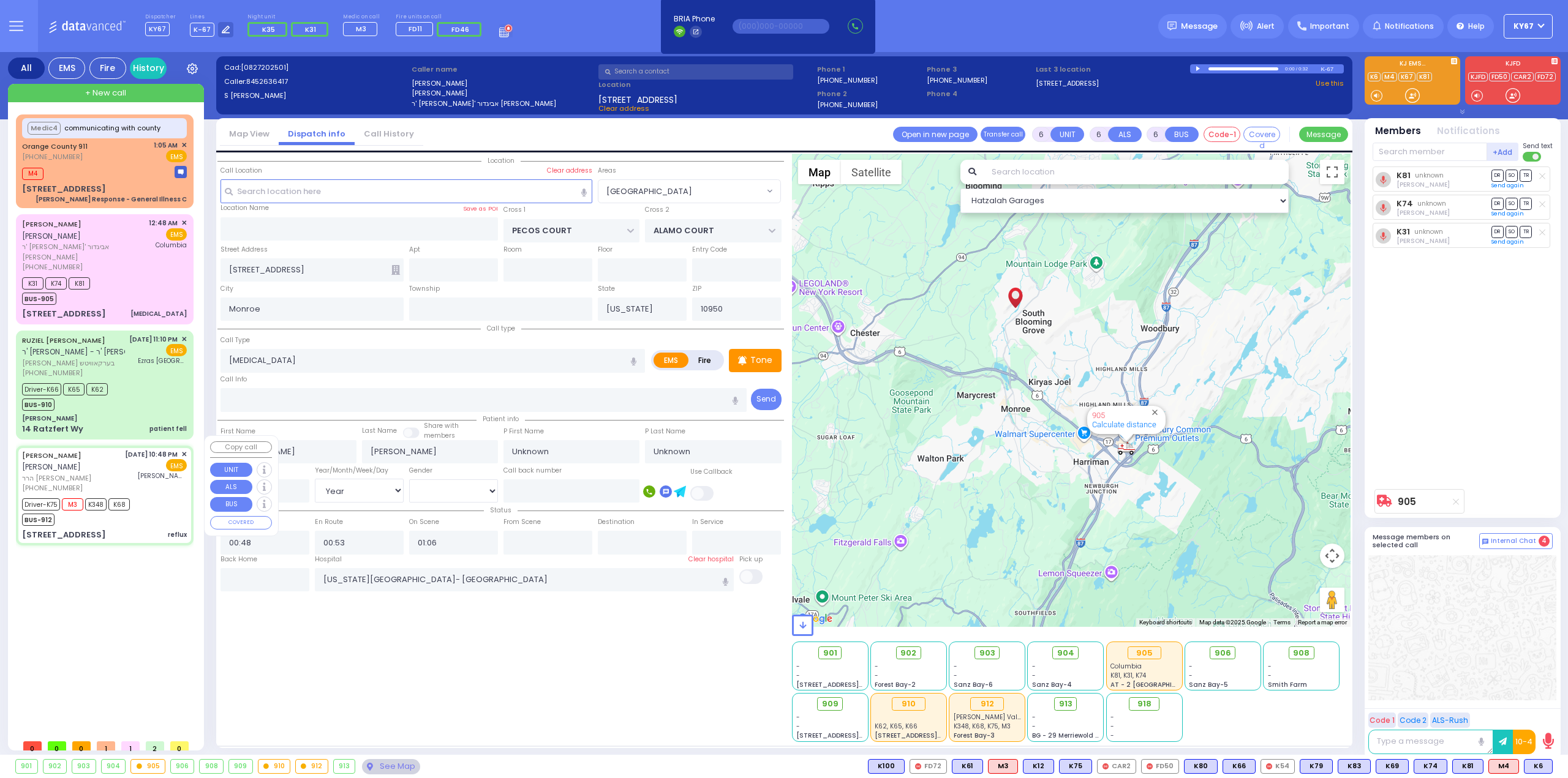
type input "23:59"
type input "[PERSON_NAME] Valley Hosp Cntr"
type input "CARTER LN"
type input "[GEOGRAPHIC_DATA]"
type input "[STREET_ADDRESS]"
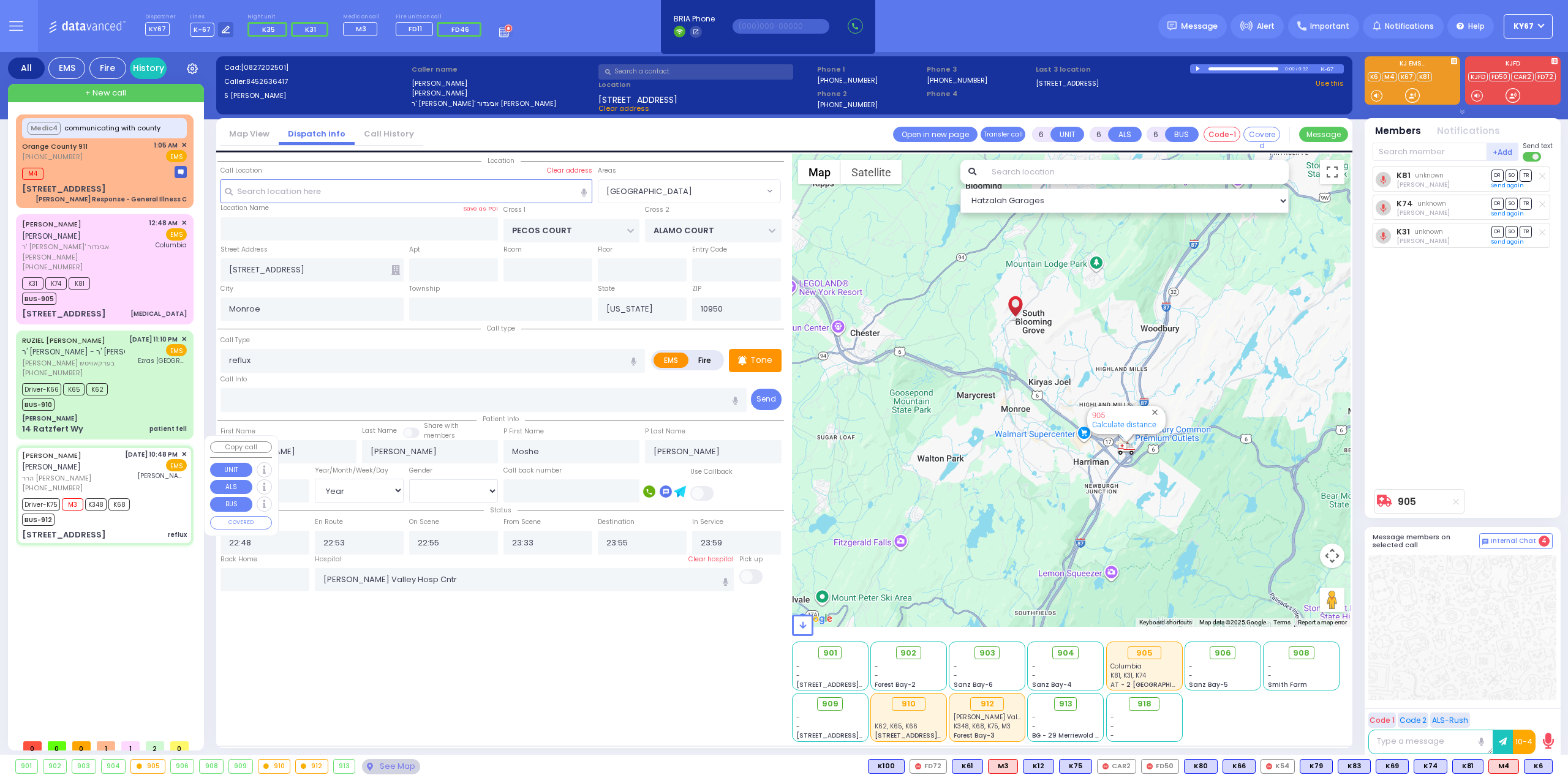
type input "201"
select select "Hatzalah Garages"
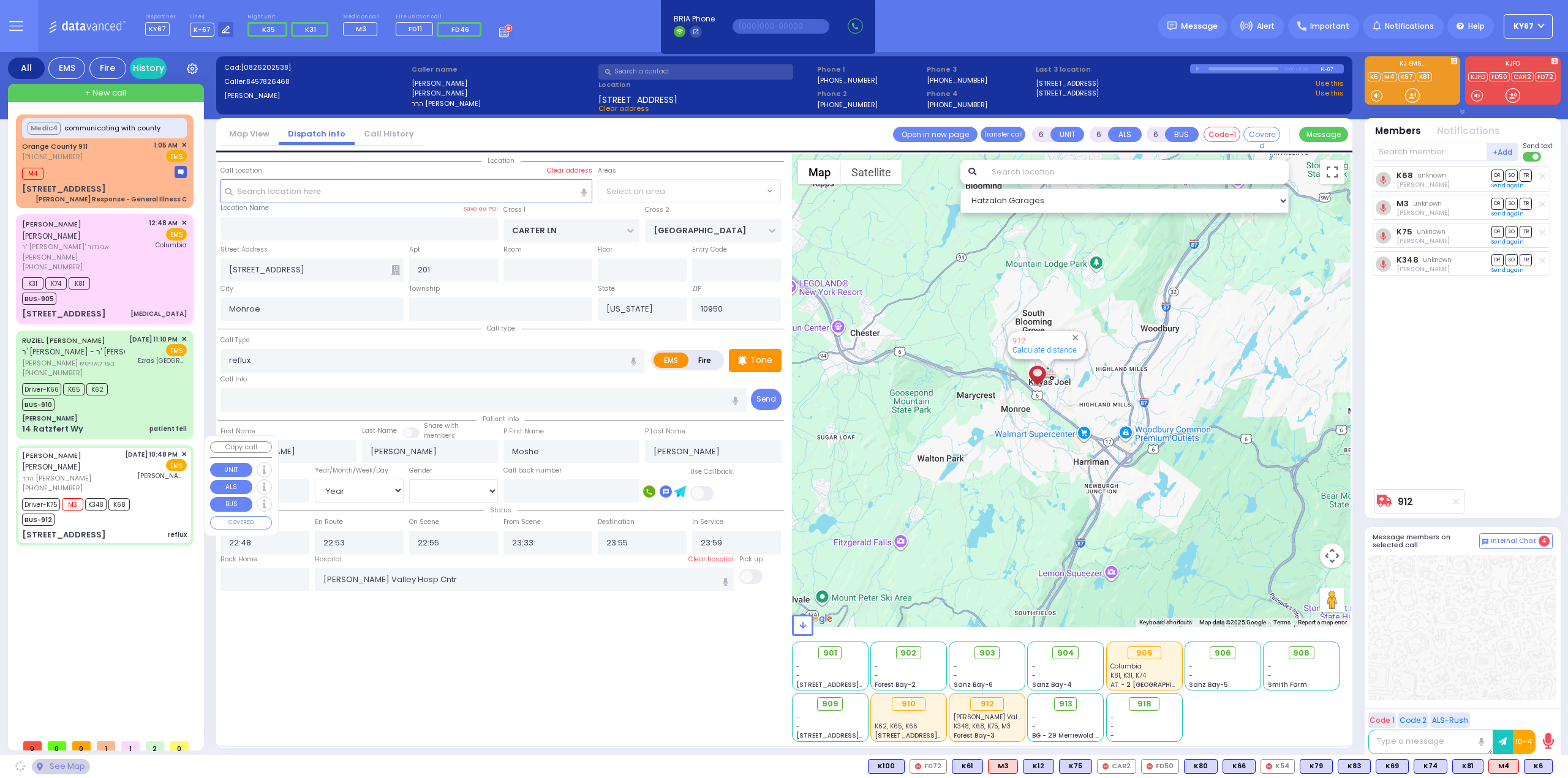
select select "SECTION 2"
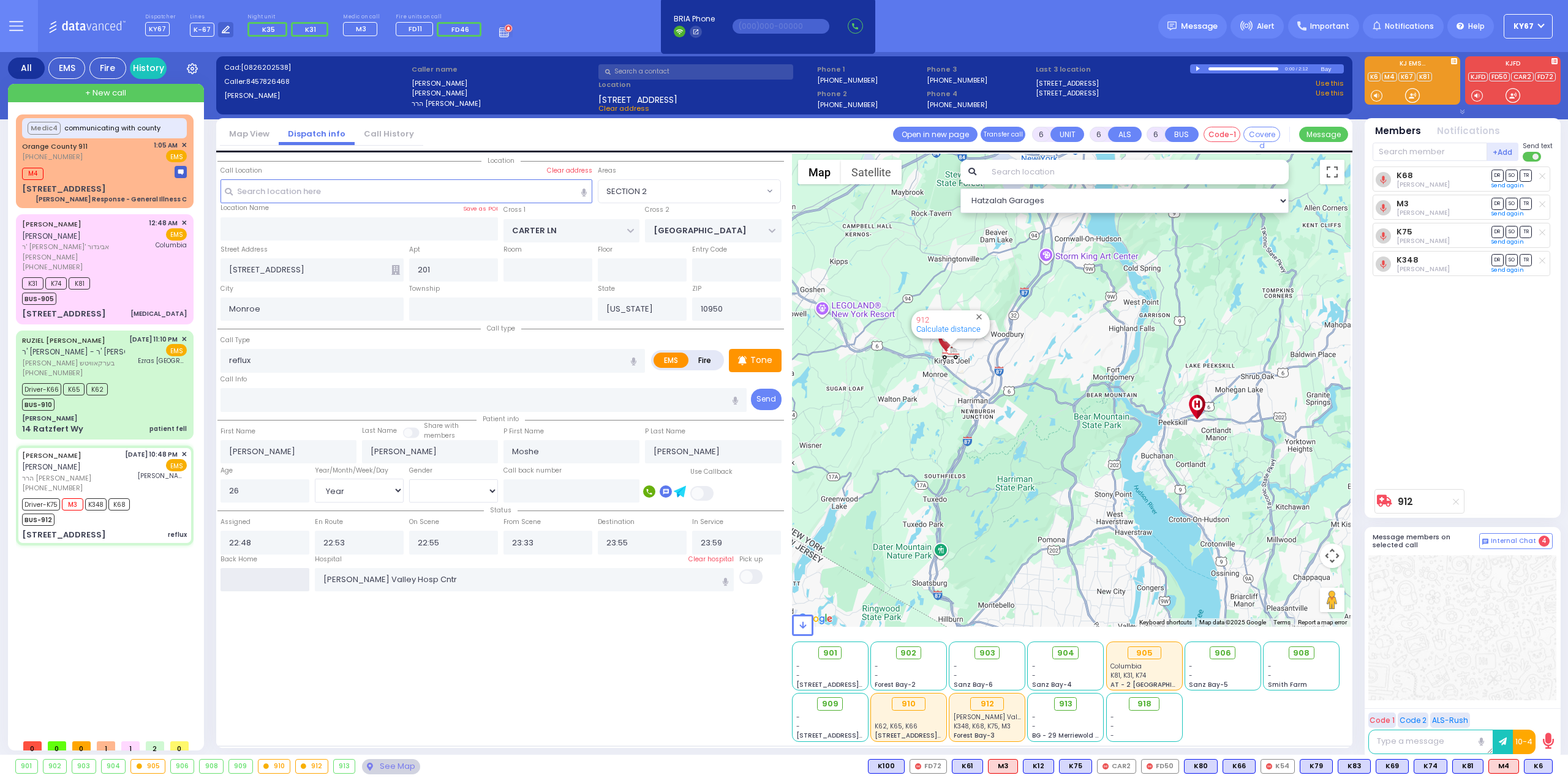
click at [275, 576] on input "text" at bounding box center [265, 579] width 89 height 23
type input "01:15"
select select
radio input "true"
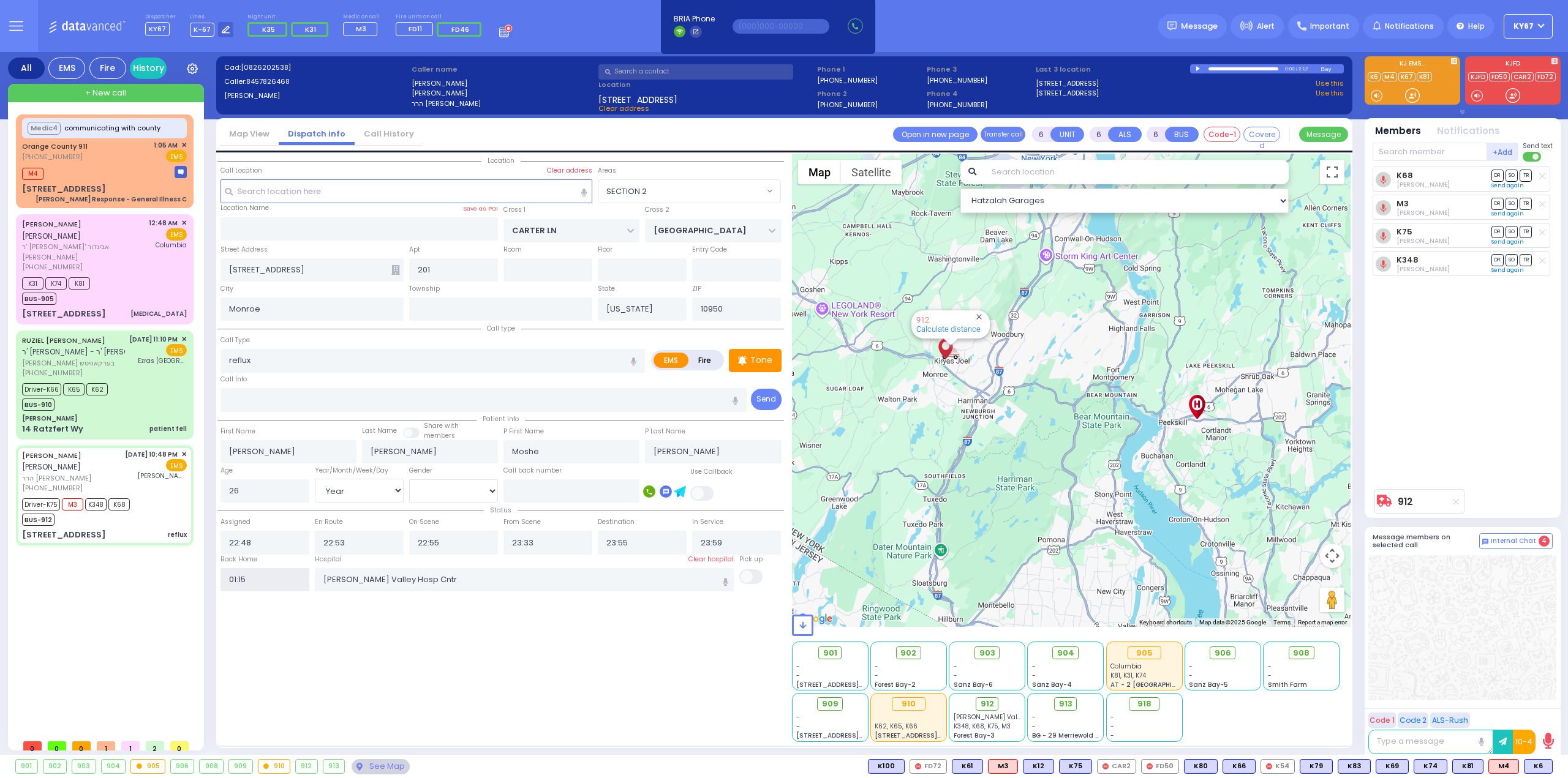
select select
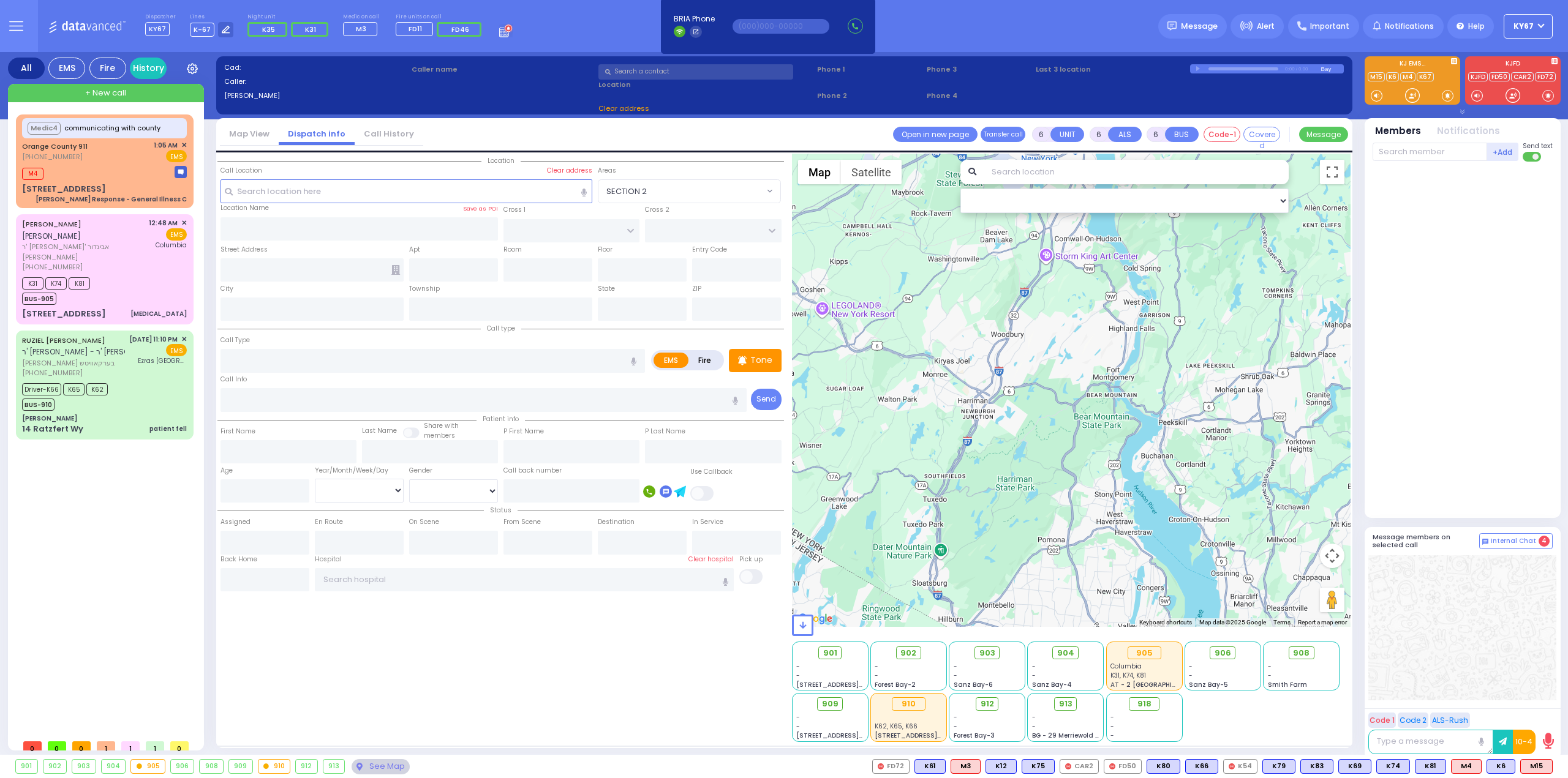
click at [85, 90] on span "+ New call" at bounding box center [106, 93] width 41 height 12
type input "2"
type input "1"
select select
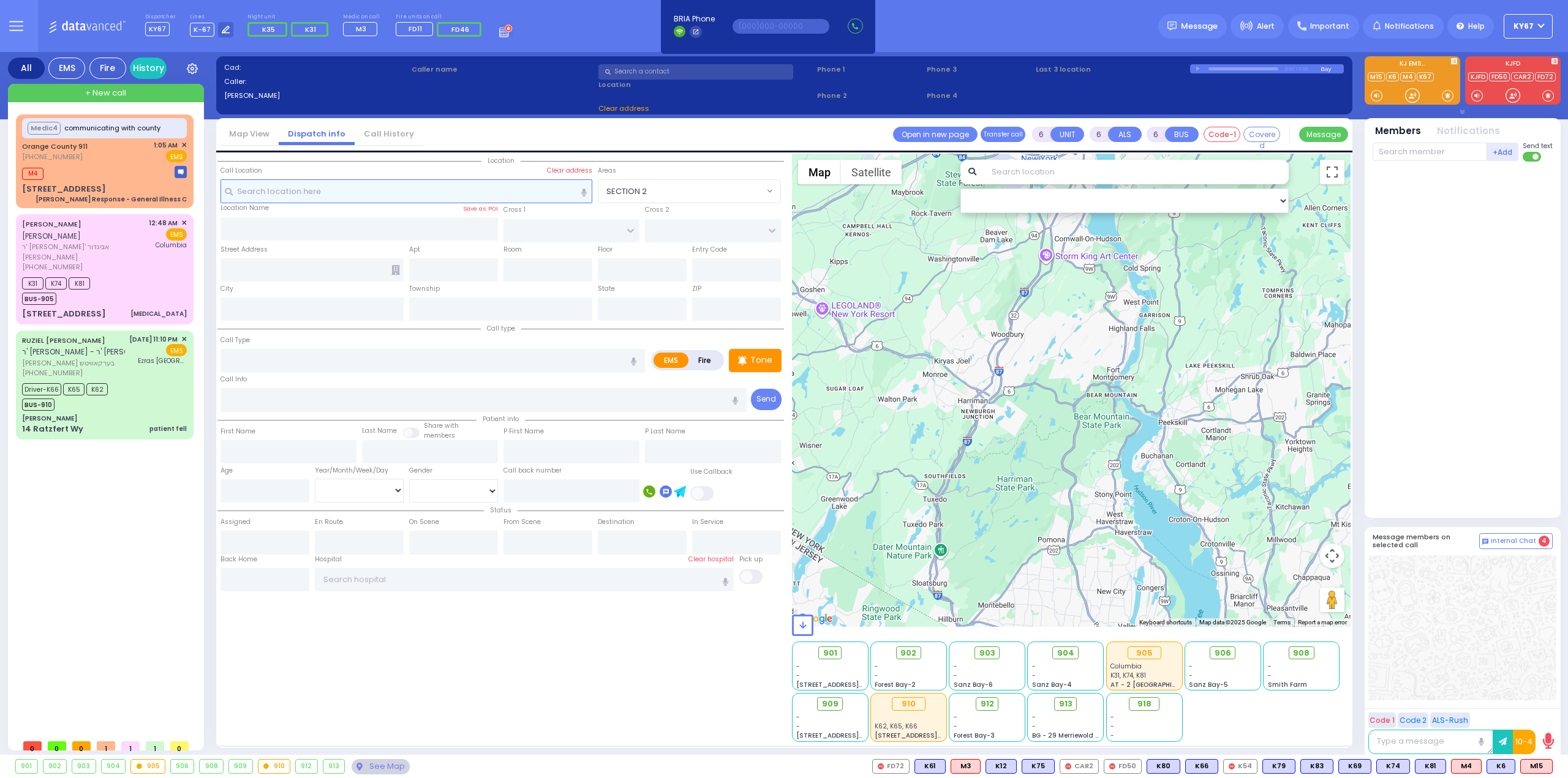
radio input "true"
select select
type input "01:18"
select select "Hatzalah Garages"
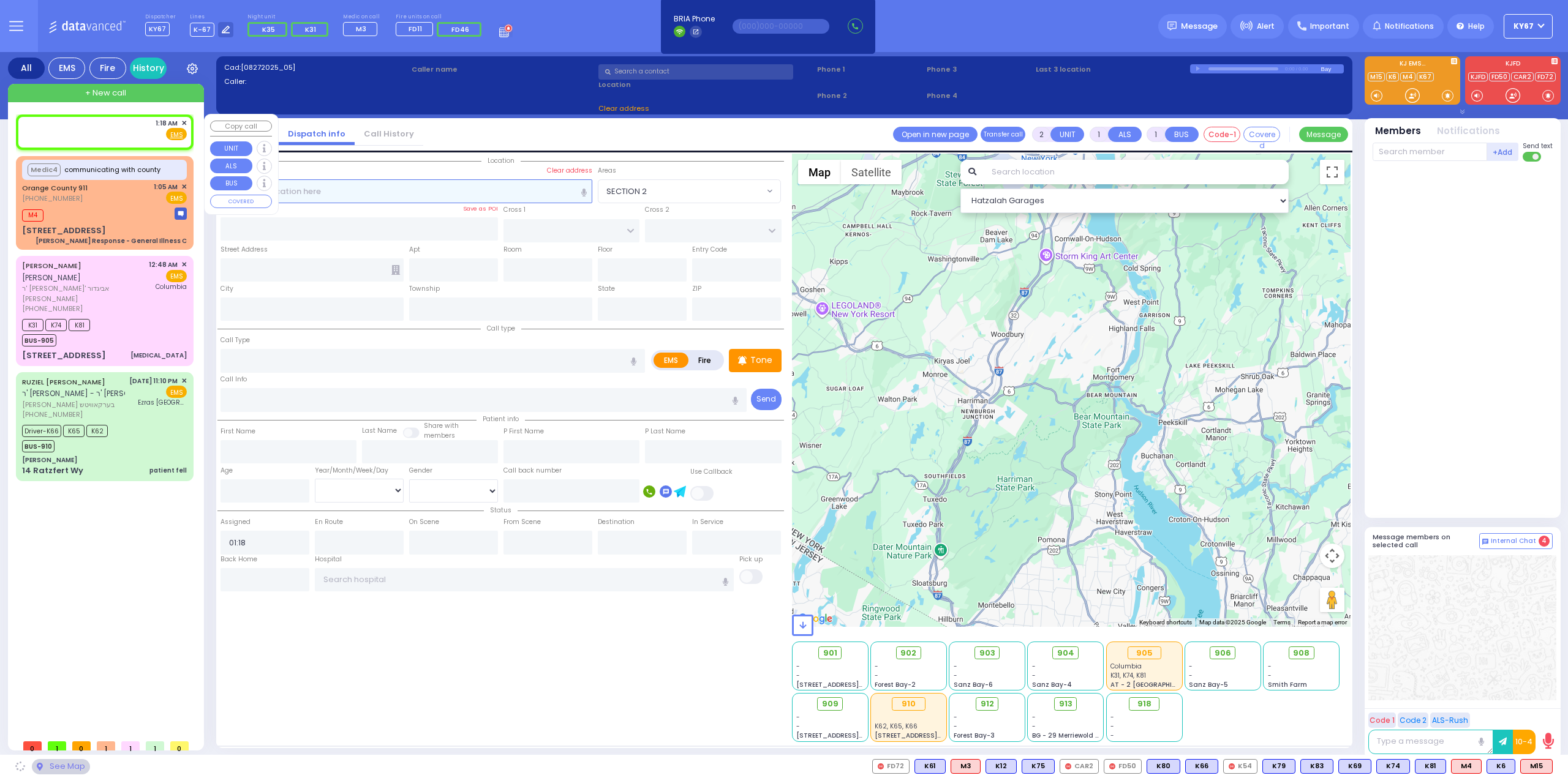
select select
radio input "true"
select select
select select "Hatzalah Garages"
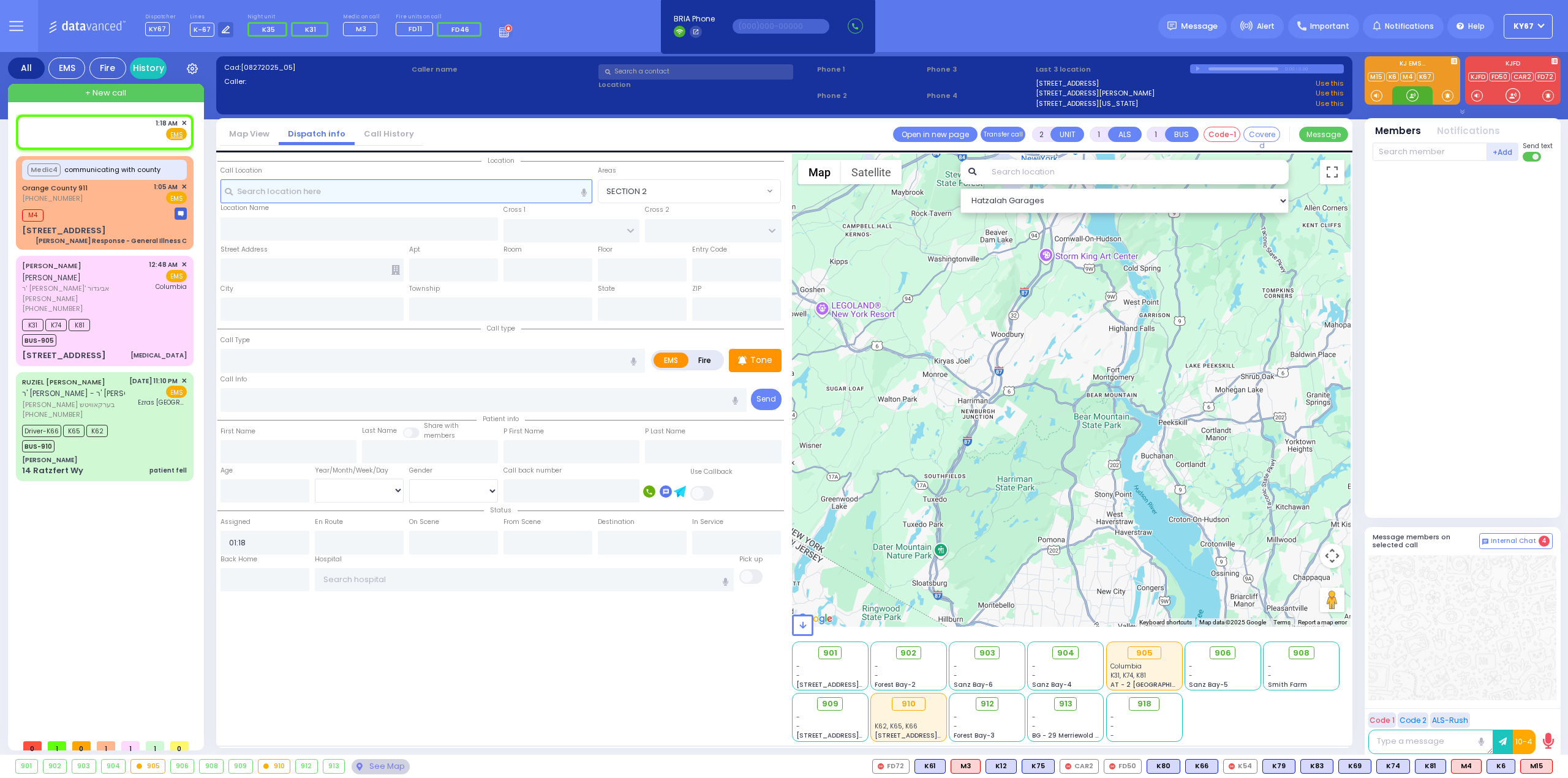
click at [314, 193] on input "text" at bounding box center [407, 191] width 372 height 23
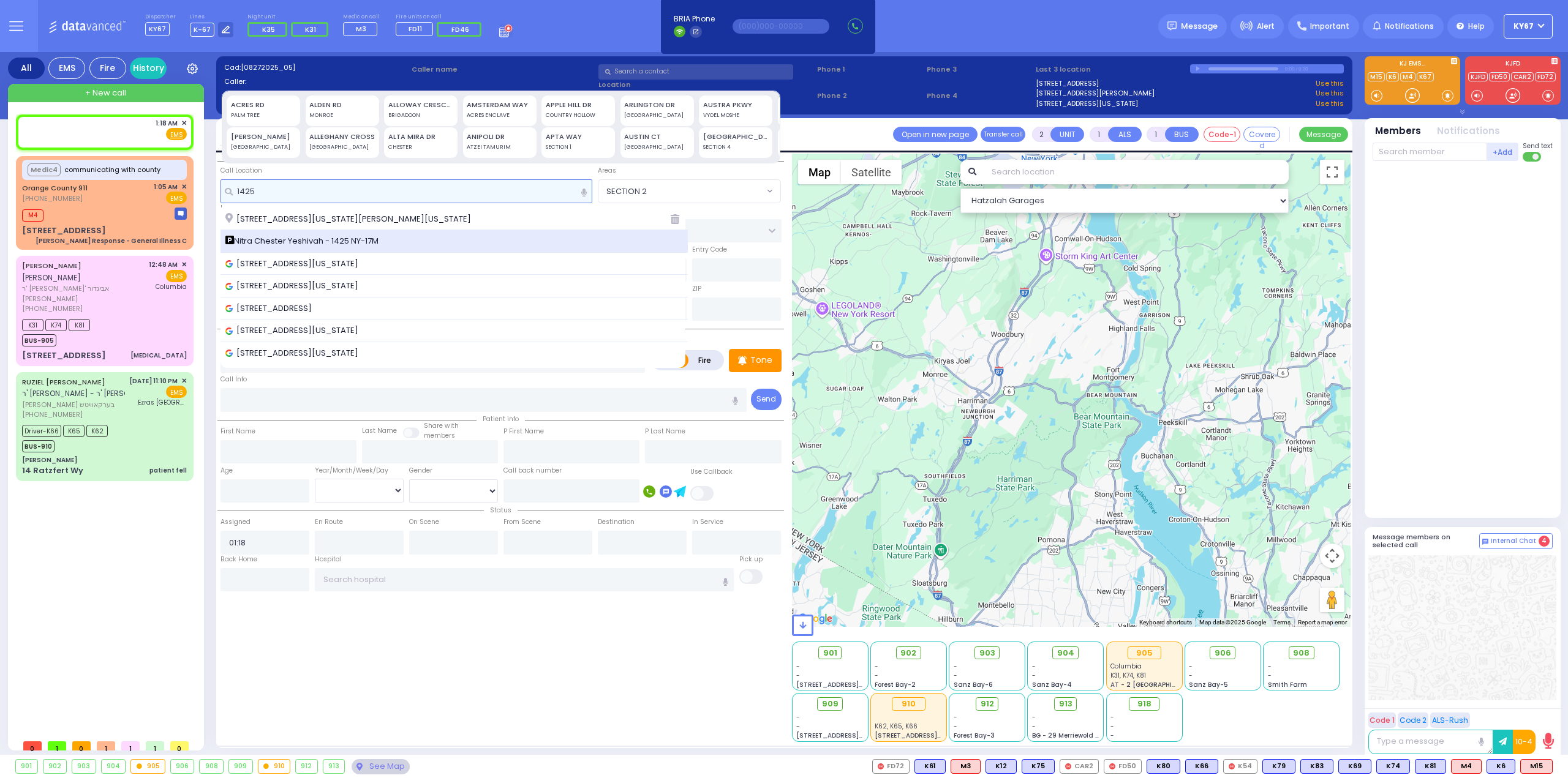
type input "1425"
click at [338, 241] on span "Nitra Chester Yeshivah - 1425 NY-17M" at bounding box center [304, 241] width 157 height 12
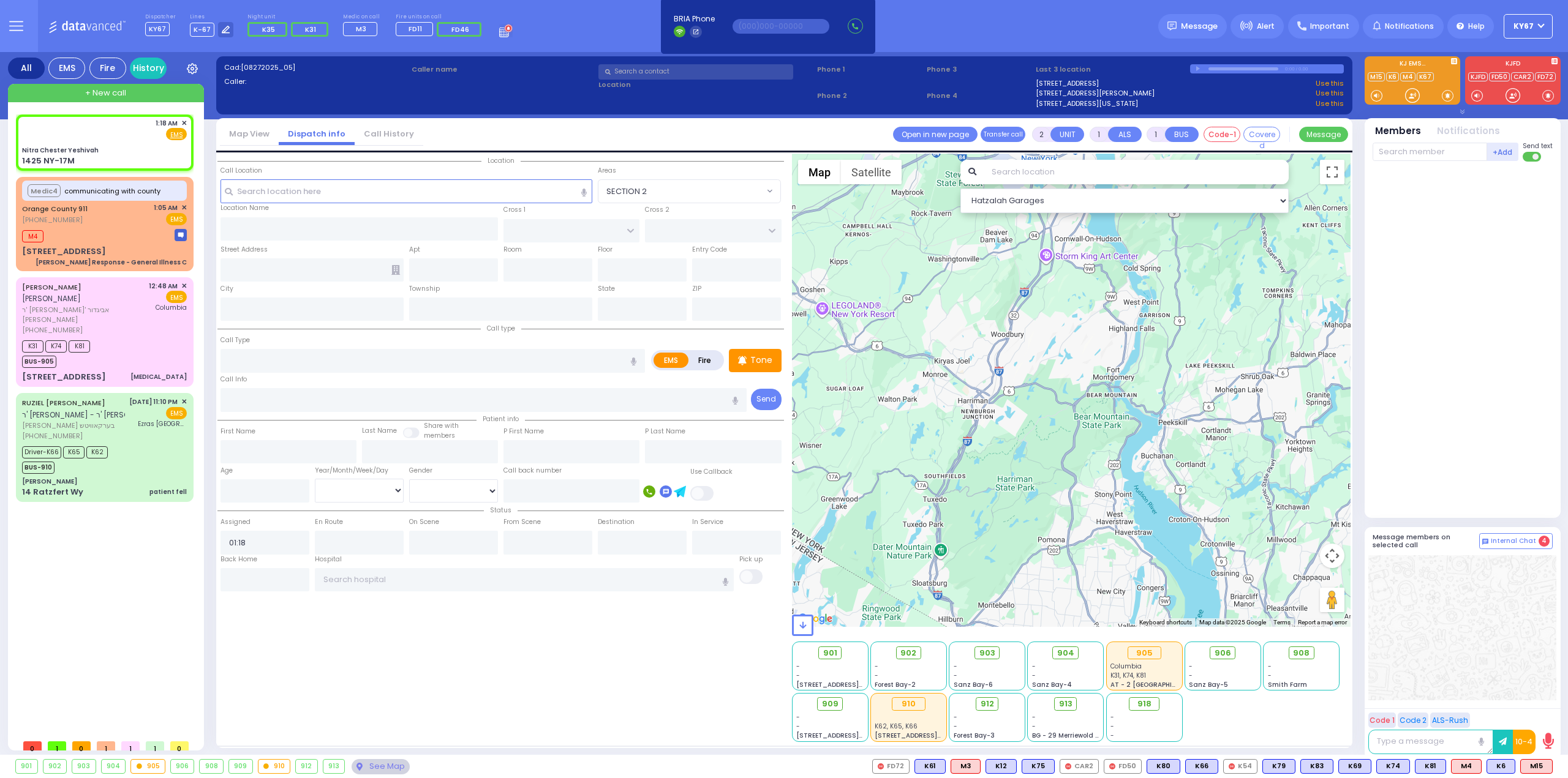
select select
radio input "true"
select select
select select "Hatzalah Garages"
type input "Nitra Chester Yeshivah"
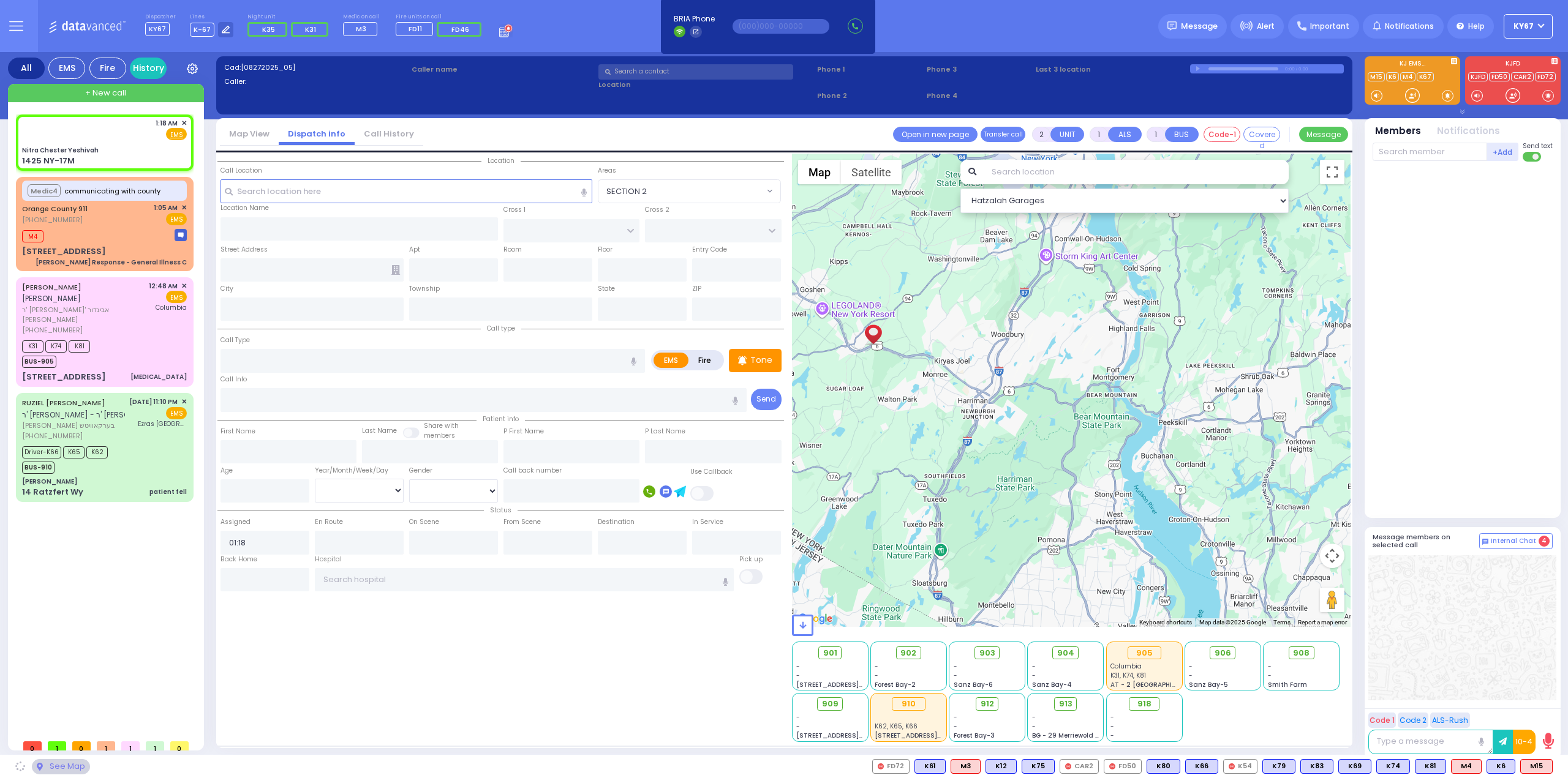
type input "OLD ROUTE 17 M"
type input "1425 NY-17M"
type input "Chester"
type input "[US_STATE]"
type input "10918"
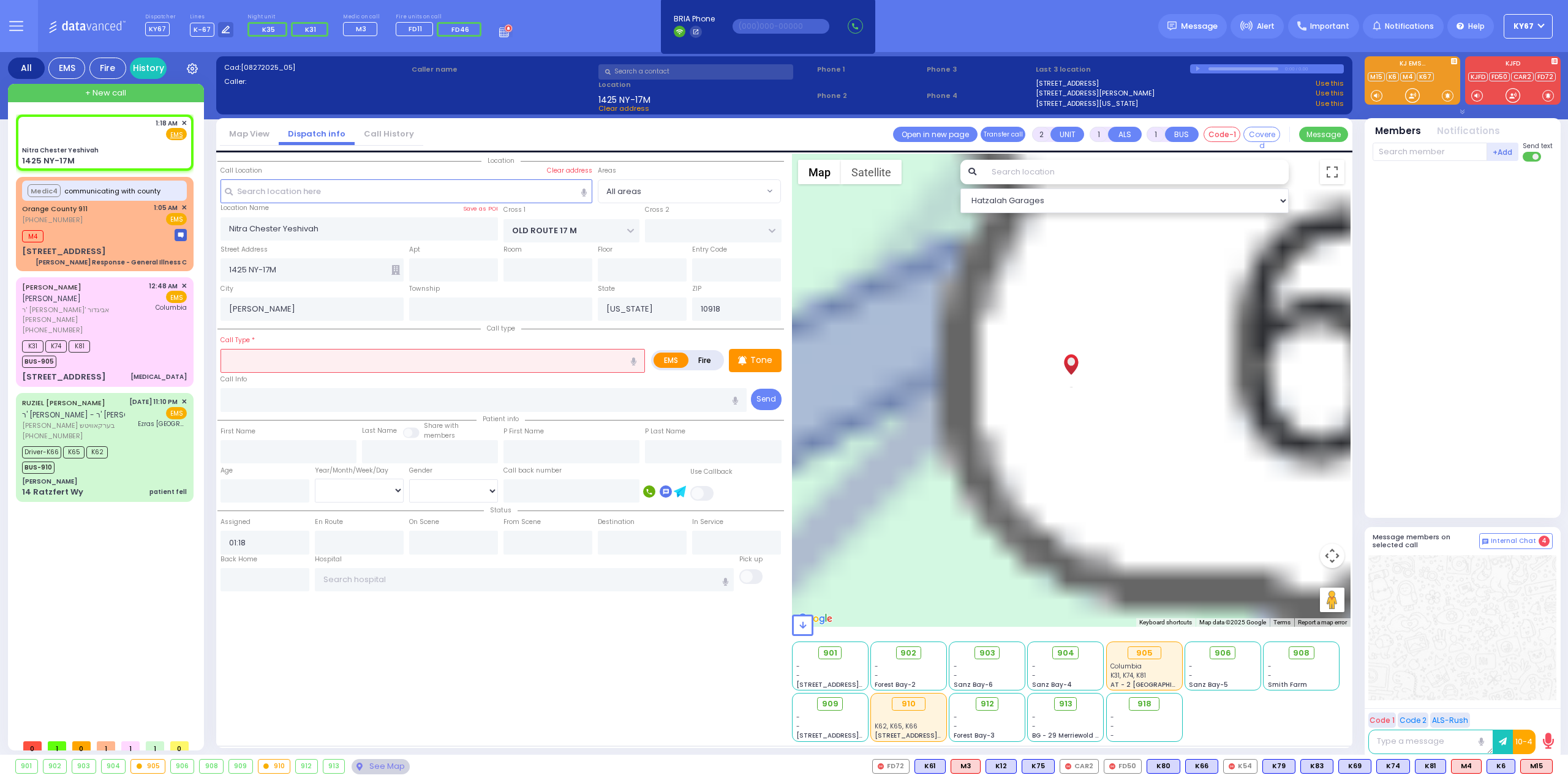
click at [318, 360] on input "text" at bounding box center [433, 361] width 424 height 23
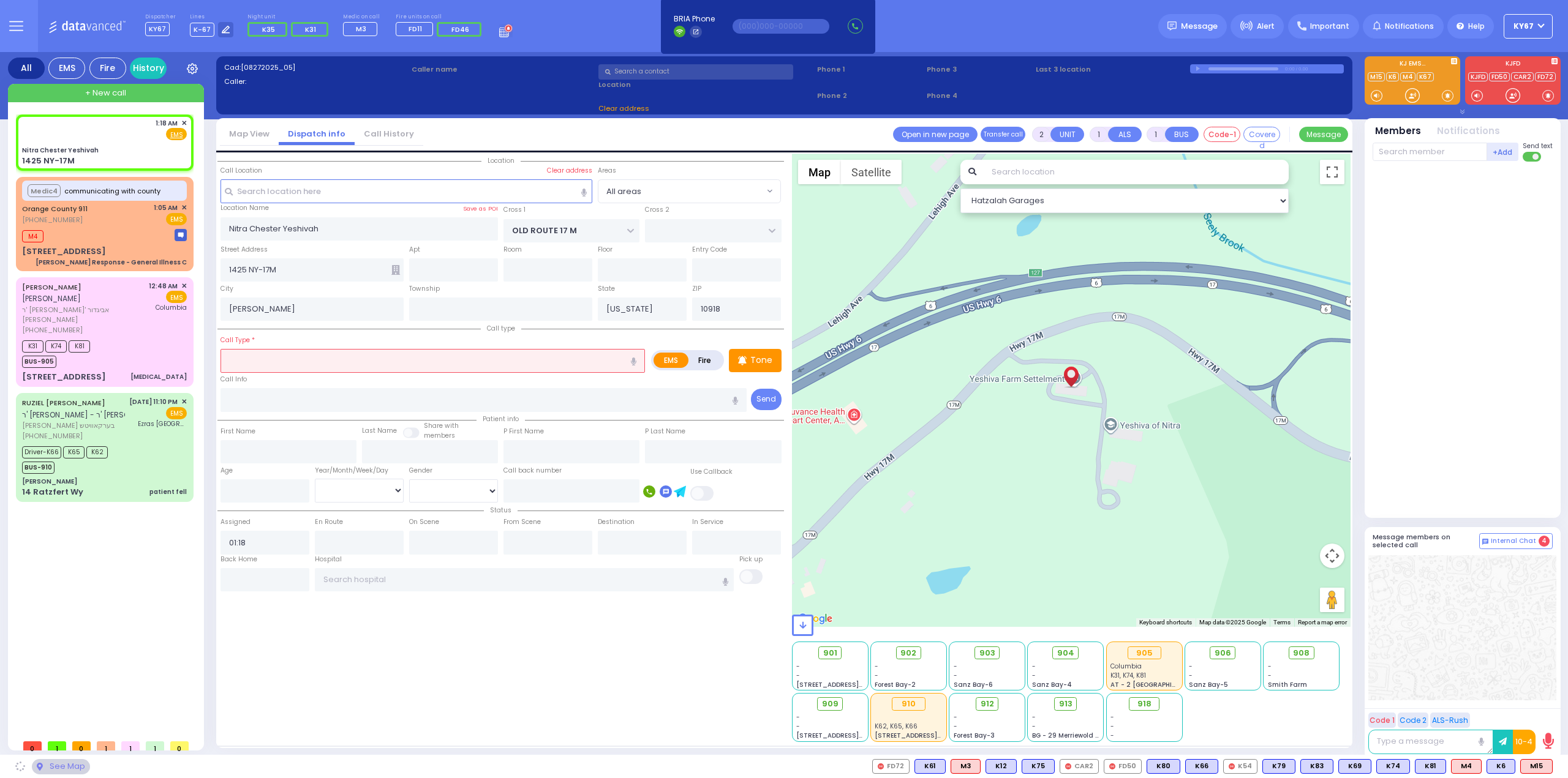
select select
radio input "true"
select select
select select "Hatzalah Garages"
click at [636, 360] on icon "button" at bounding box center [633, 362] width 6 height 8
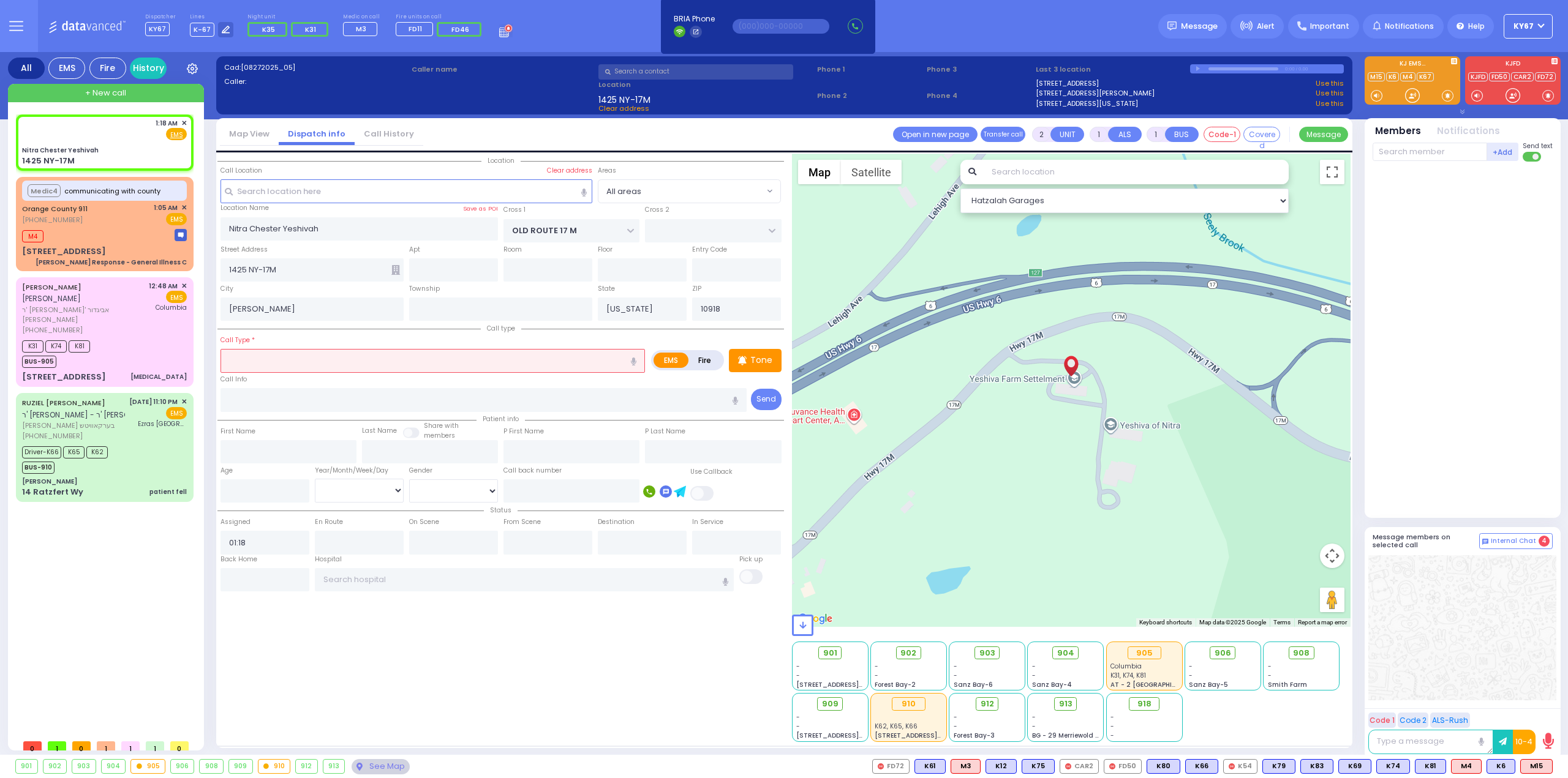
type input "possible torsion"
select select
radio input "true"
select select
select select "Hatzalah Garages"
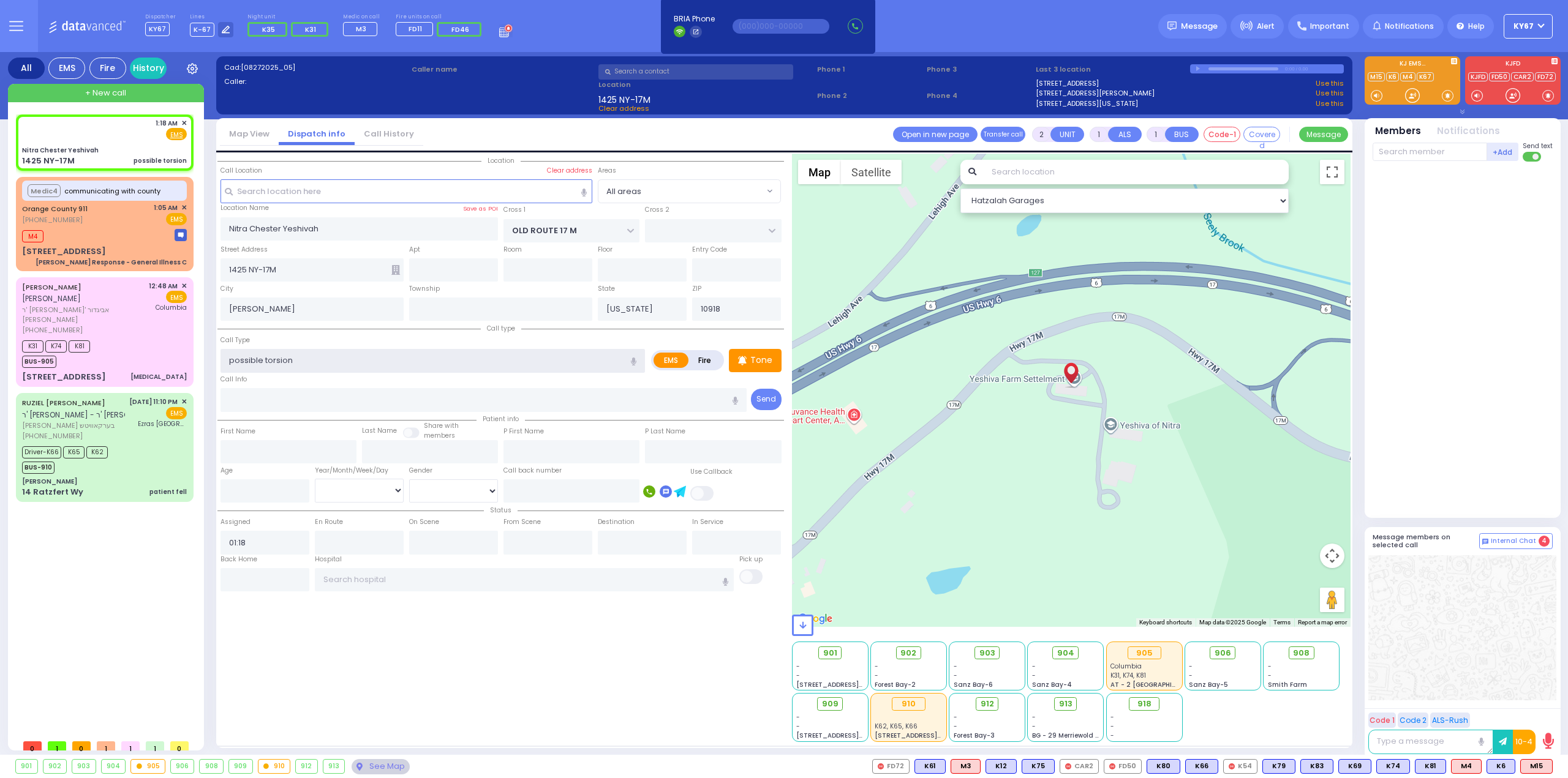
drag, startPoint x: 312, startPoint y: 359, endPoint x: 125, endPoint y: 358, distance: 187.0
click at [125, 358] on div "All EMS Fire History Settings" at bounding box center [784, 406] width 1553 height 708
click at [1525, 770] on span "M15" at bounding box center [1535, 766] width 32 height 13
select select
radio input "true"
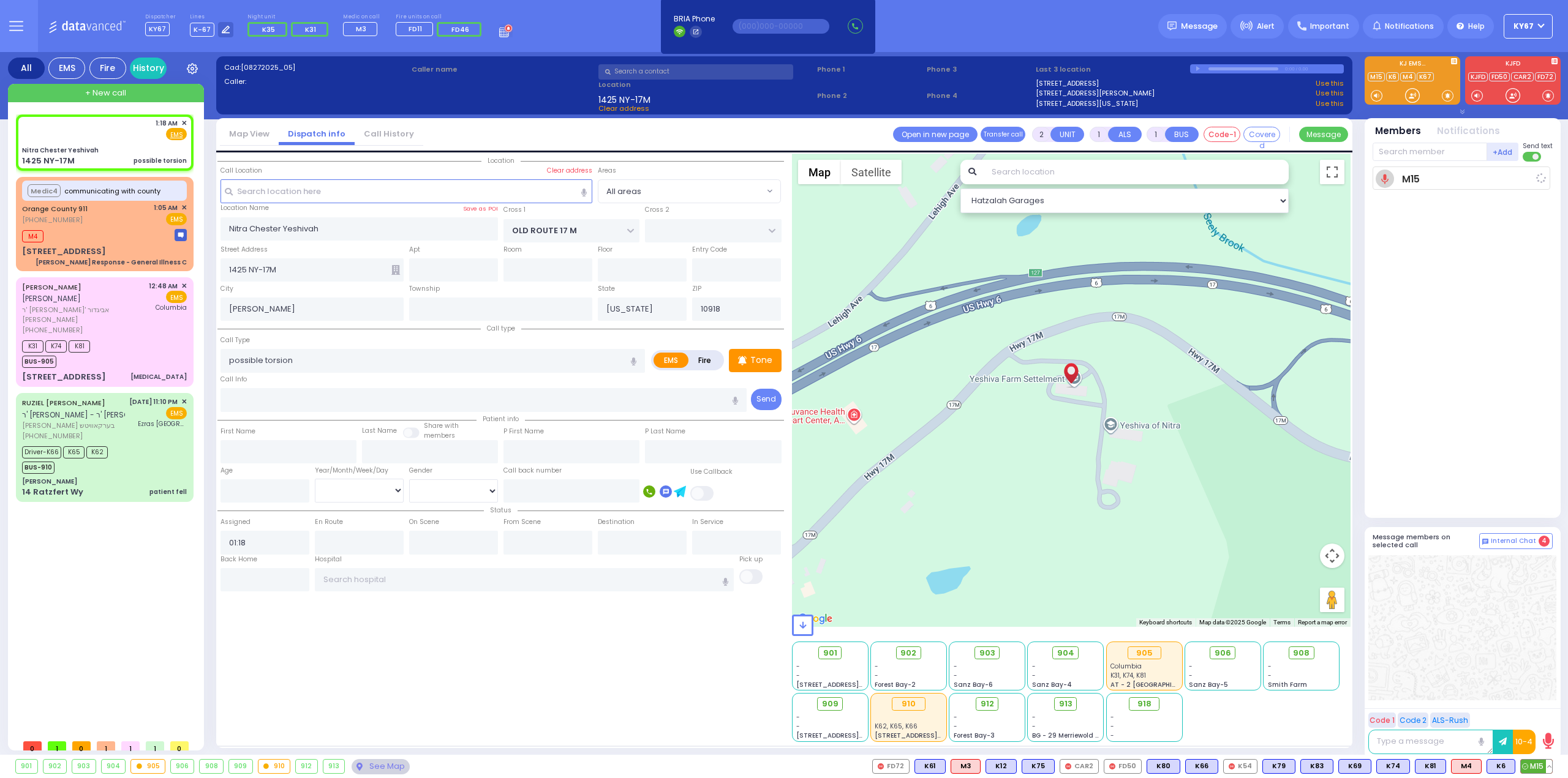
select select
type input "01:18"
select select "Hatzalah Garages"
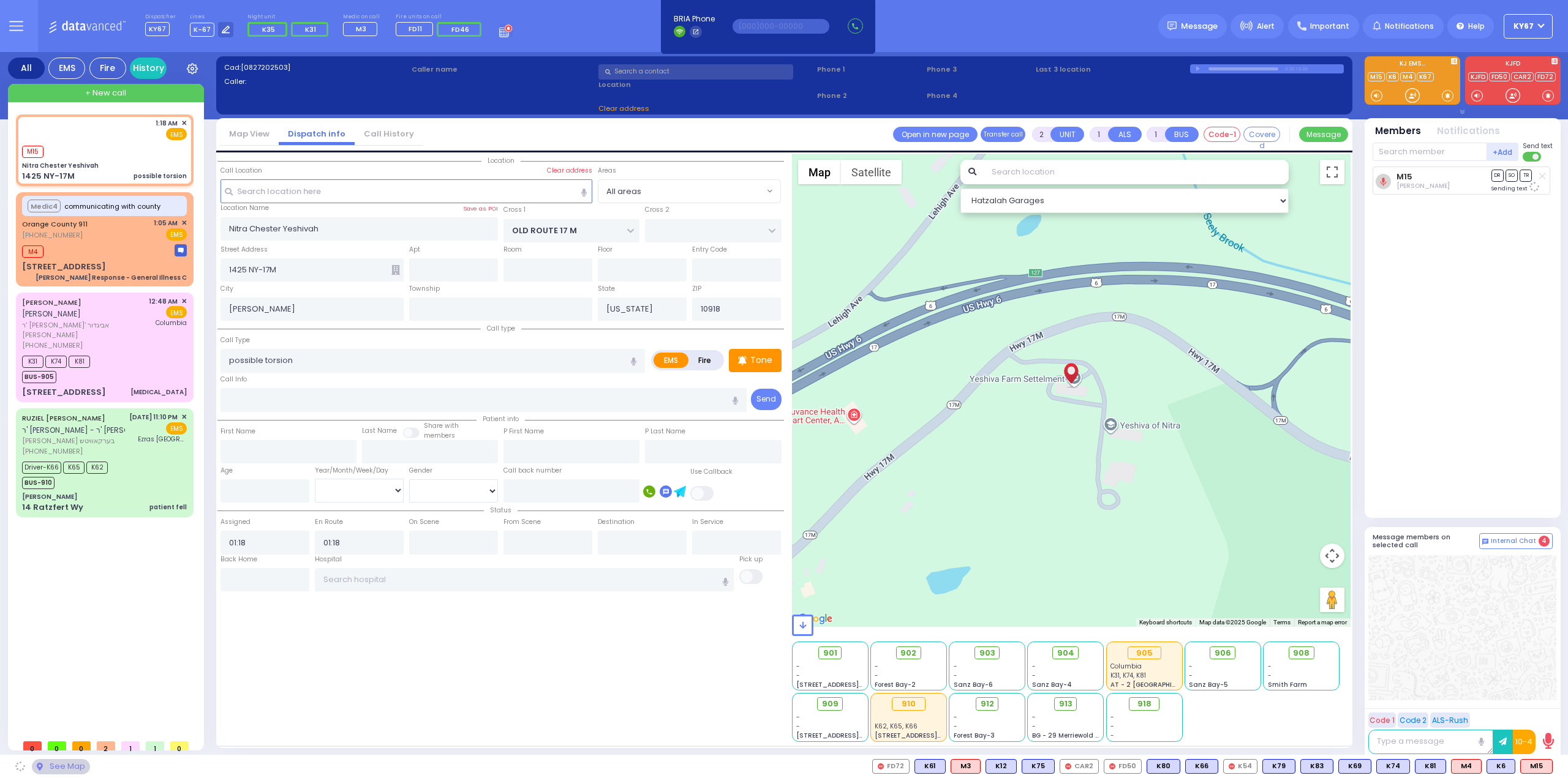
select select
radio input "true"
select select
select select "Hatzalah Garages"
click at [1551, 765] on button at bounding box center [1549, 766] width 6 height 13
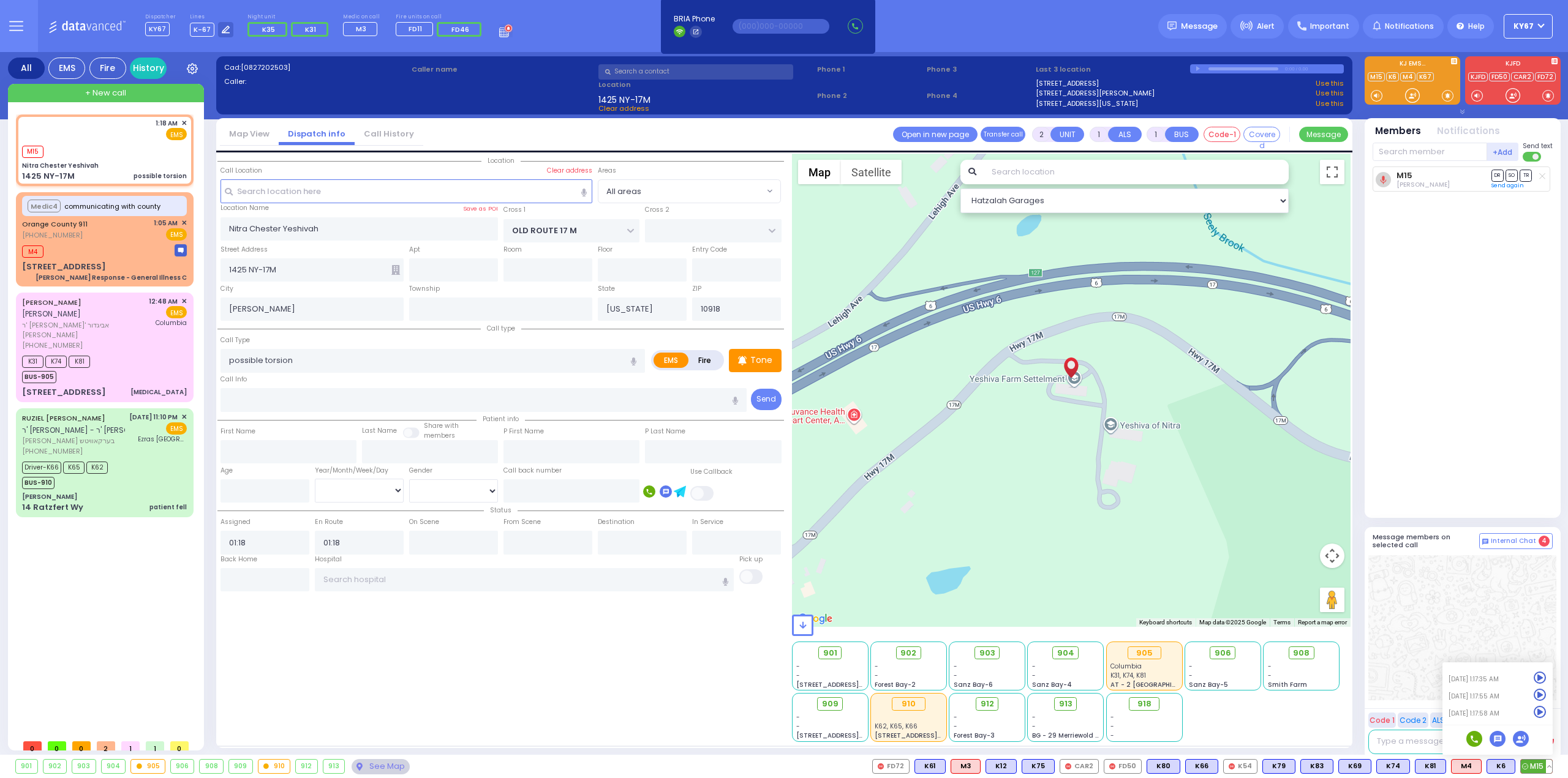
click at [1540, 695] on icon at bounding box center [1539, 695] width 12 height 12
click at [1539, 677] on icon at bounding box center [1539, 677] width 12 height 12
click at [1538, 716] on icon at bounding box center [1539, 712] width 12 height 12
click at [1540, 715] on icon at bounding box center [1539, 712] width 12 height 12
click at [659, 584] on input "text" at bounding box center [524, 579] width 419 height 23
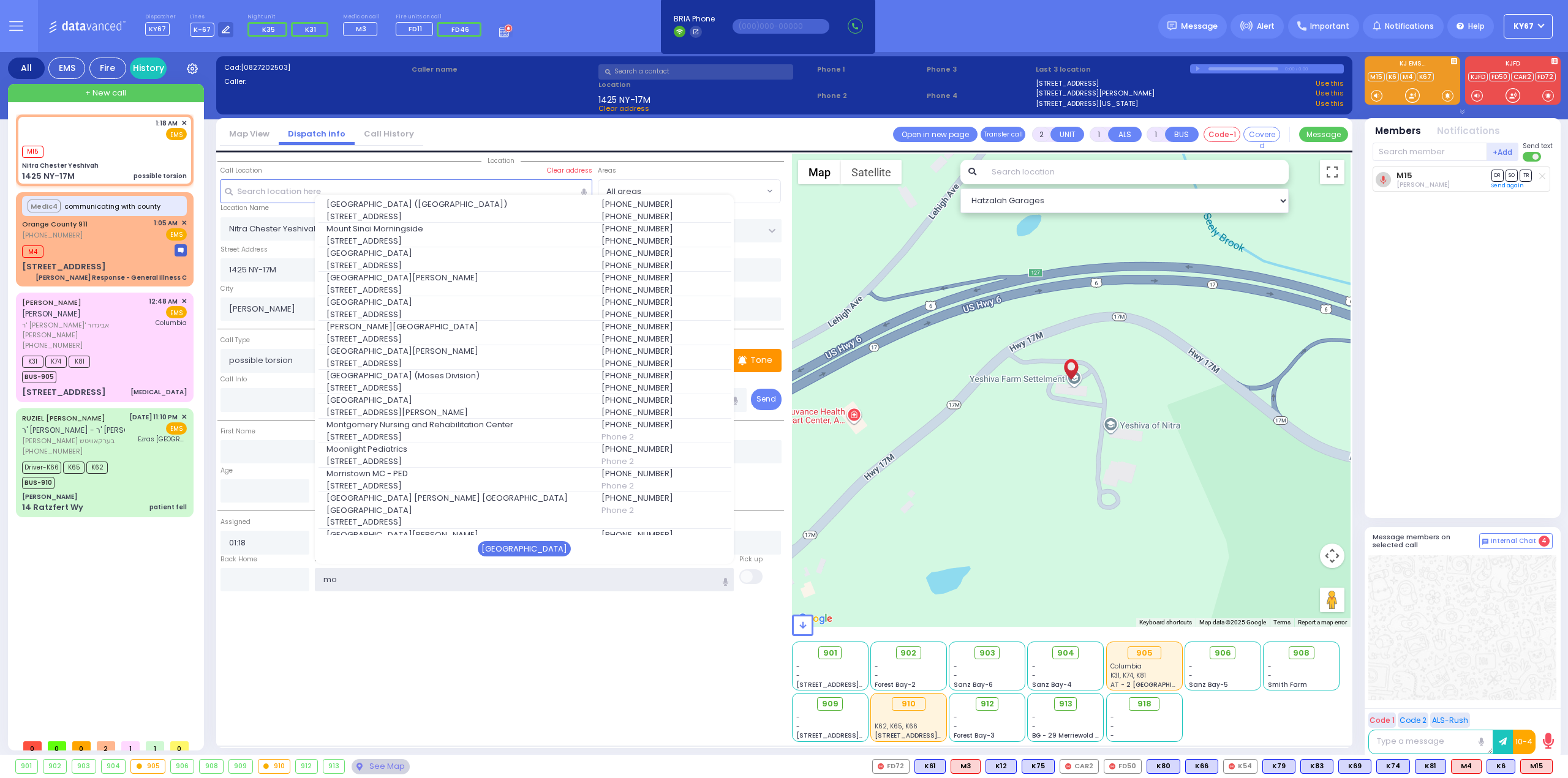
type input "mo"
click at [525, 544] on div "Mount Sinai" at bounding box center [524, 549] width 93 height 16
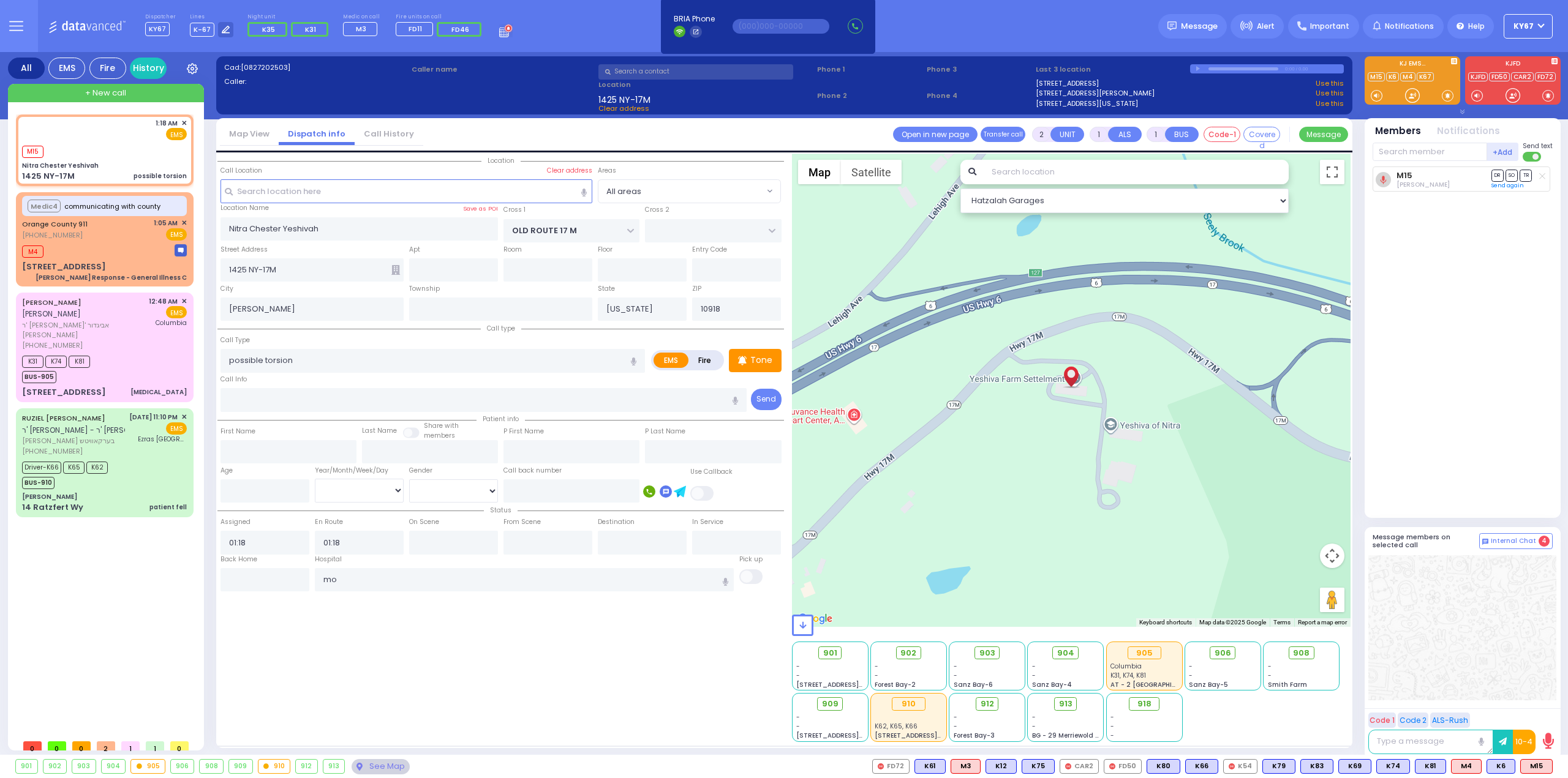
select select
radio input "true"
select select
type input "Mount Sinai Hospital (East Harlem)"
select select "Hatzalah Garages"
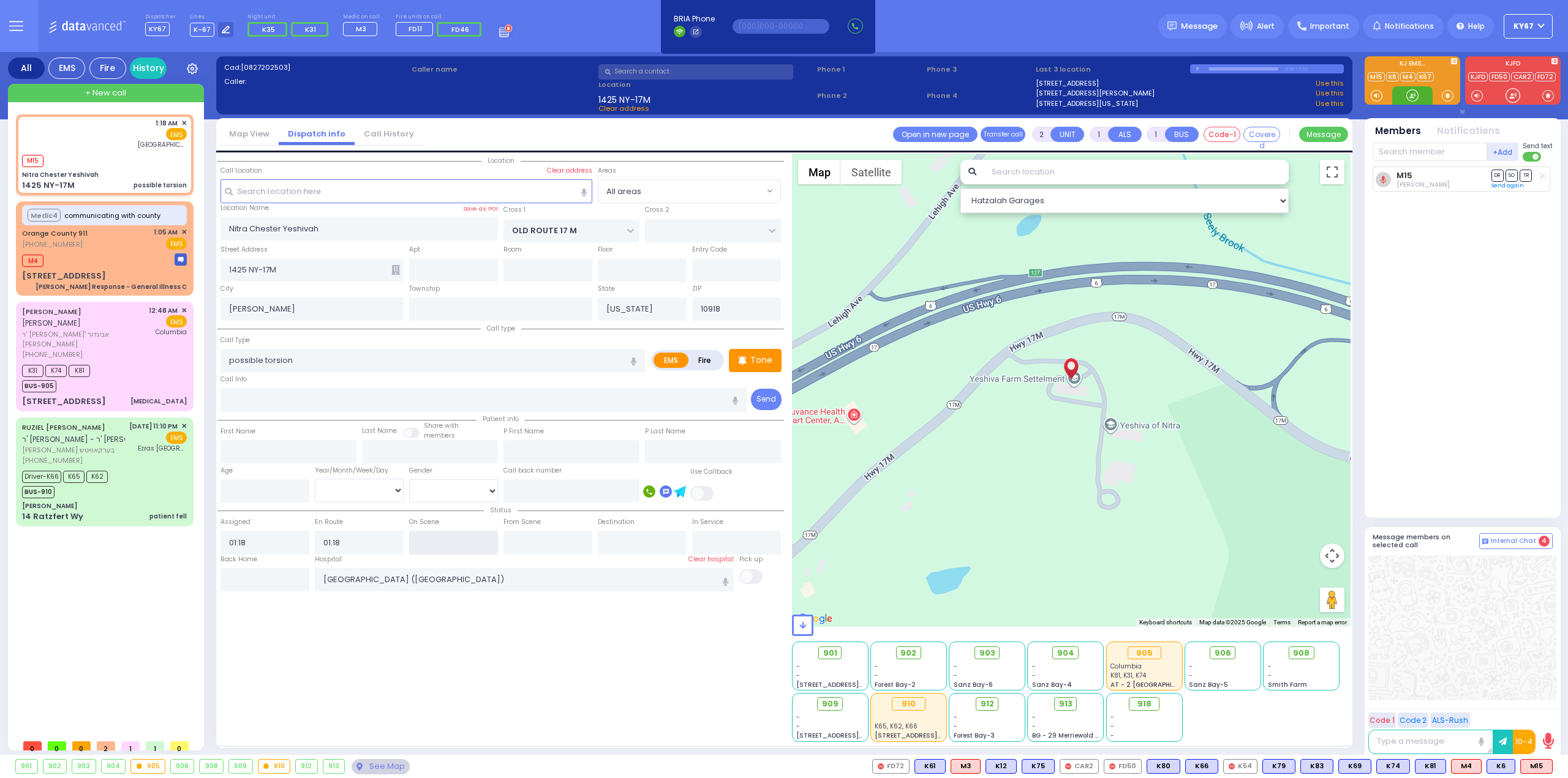
click at [442, 544] on input "text" at bounding box center [453, 542] width 89 height 23
type input "01:19"
select select
radio input "true"
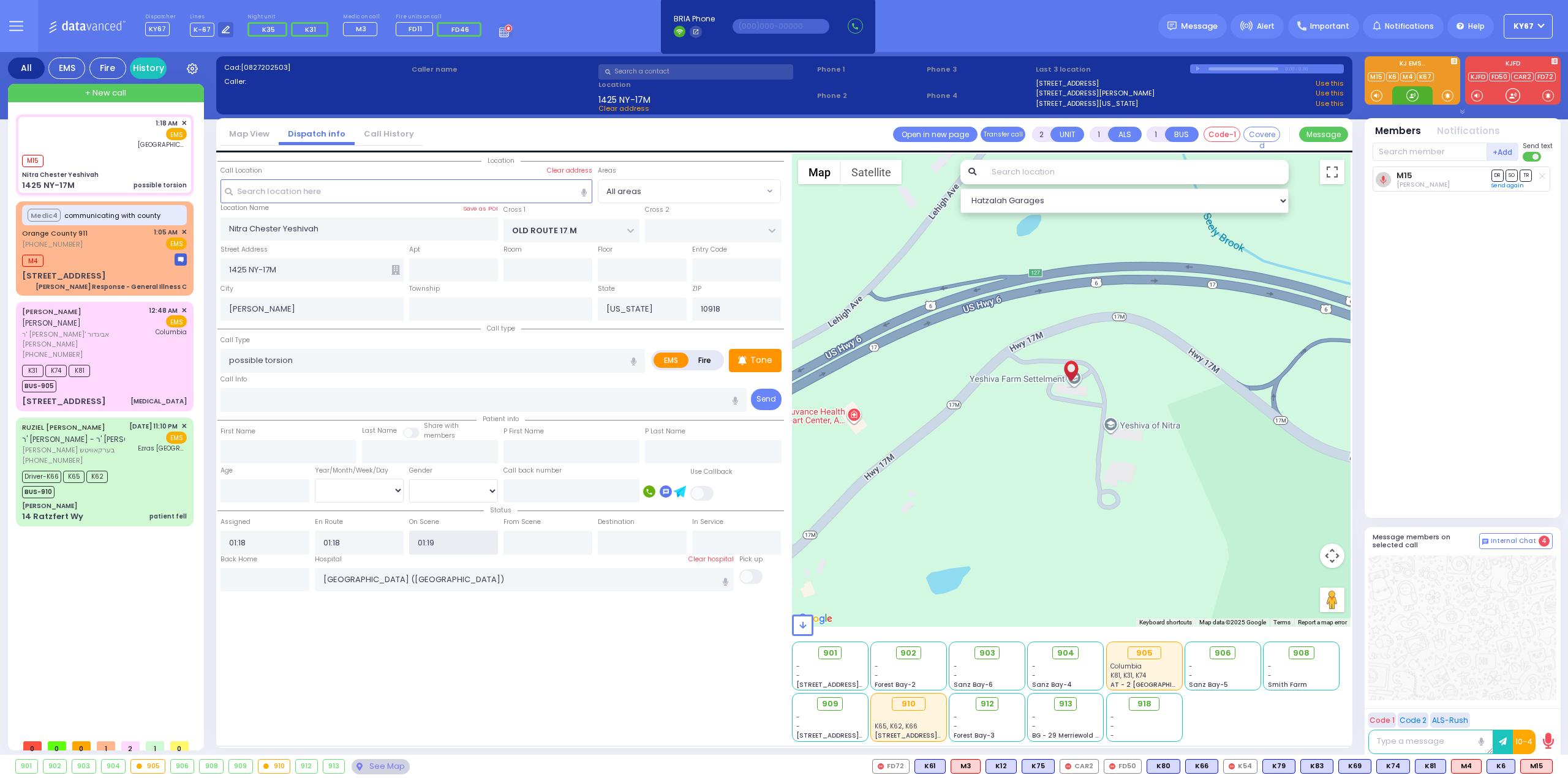
select select
select select "Hatzalah Garages"
click at [498, 624] on div "Location ZIP" at bounding box center [501, 447] width 566 height 588
click at [1533, 769] on span "K75" at bounding box center [1535, 766] width 32 height 13
select select
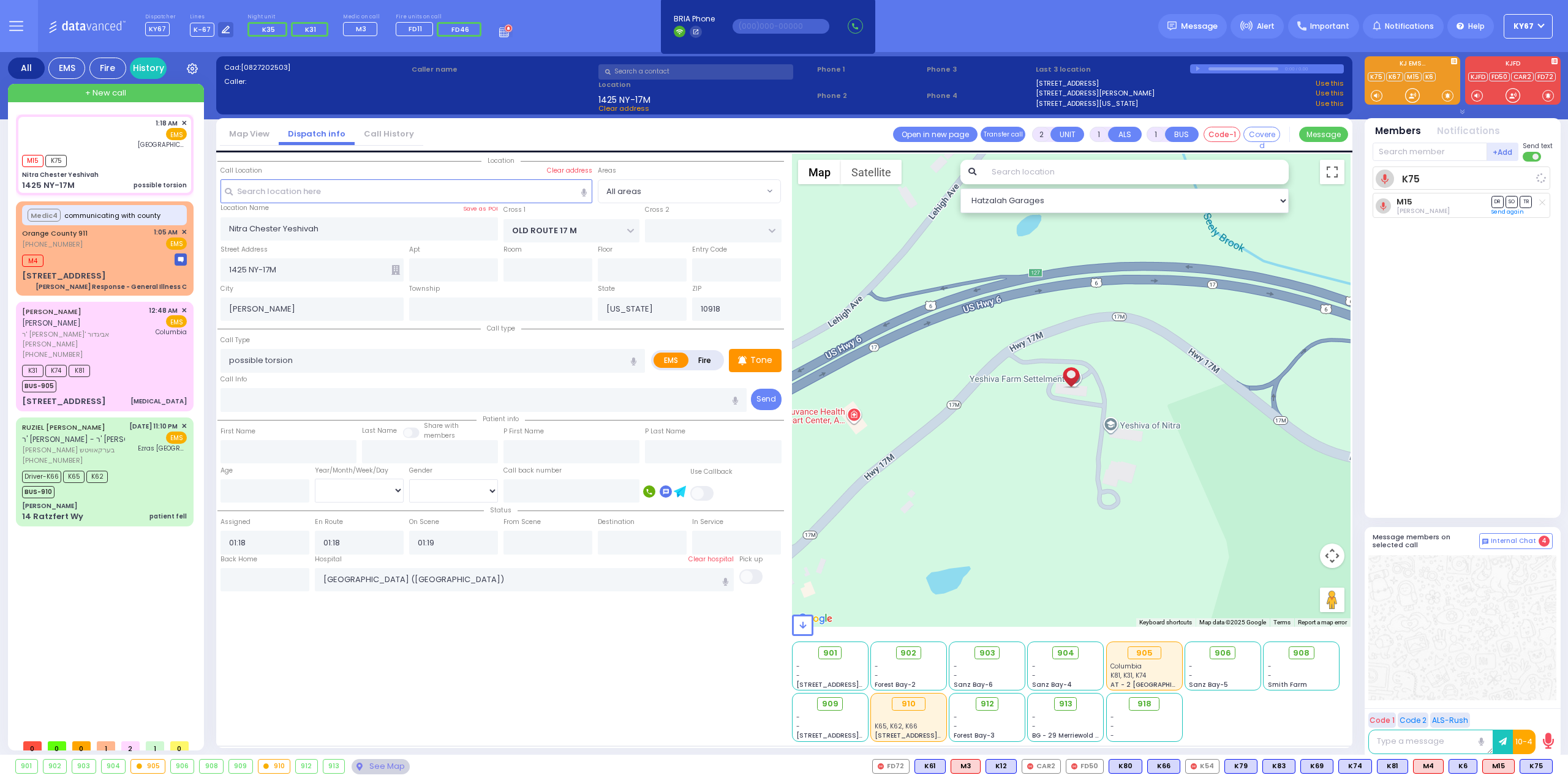
radio input "true"
select select
select select "Hatzalah Garages"
click at [980, 703] on icon at bounding box center [980, 704] width 8 height 8
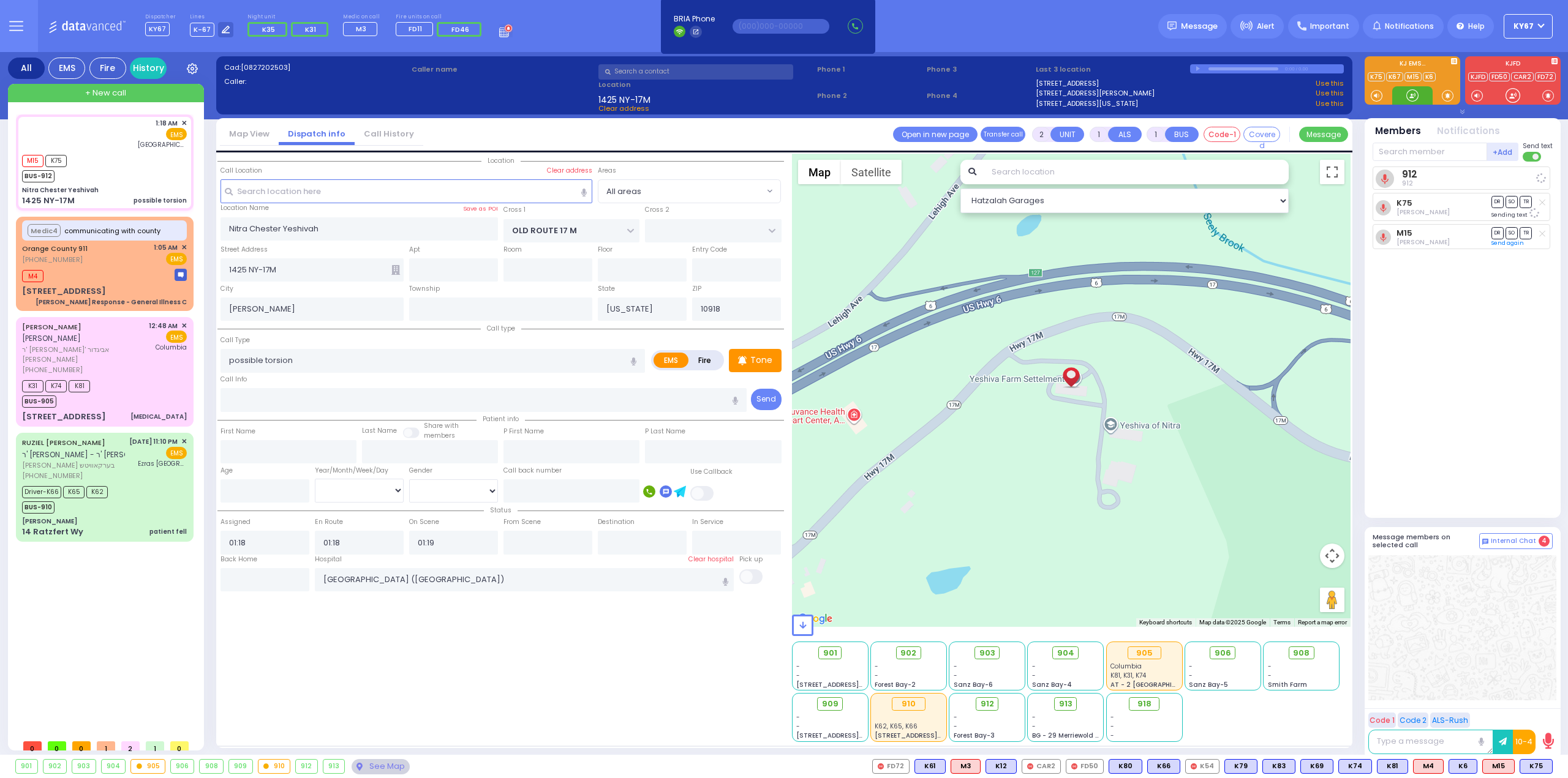
select select
radio input "true"
select select
select select "Hatzalah Garages"
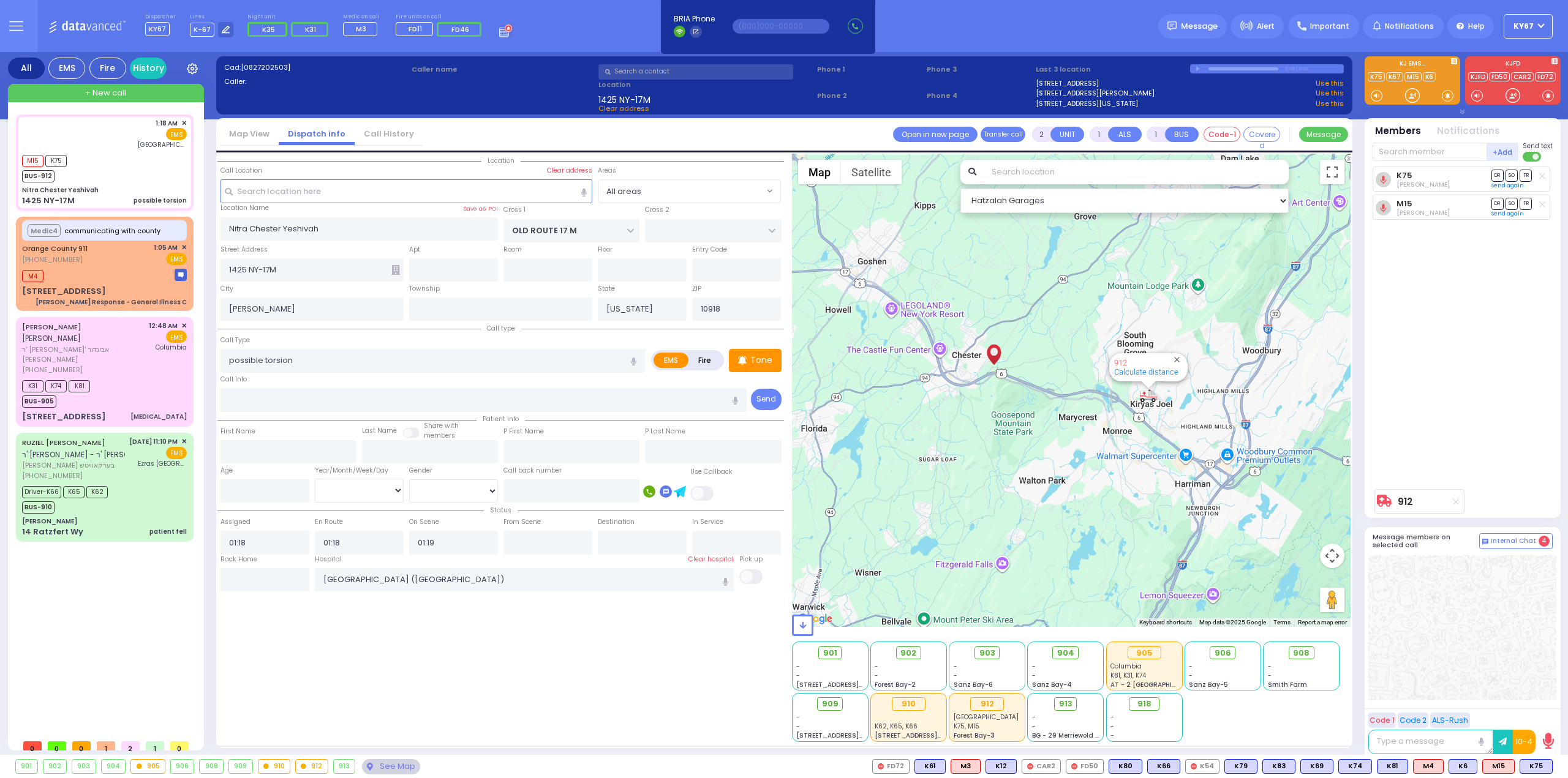
click at [1456, 635] on div at bounding box center [1462, 627] width 188 height 145
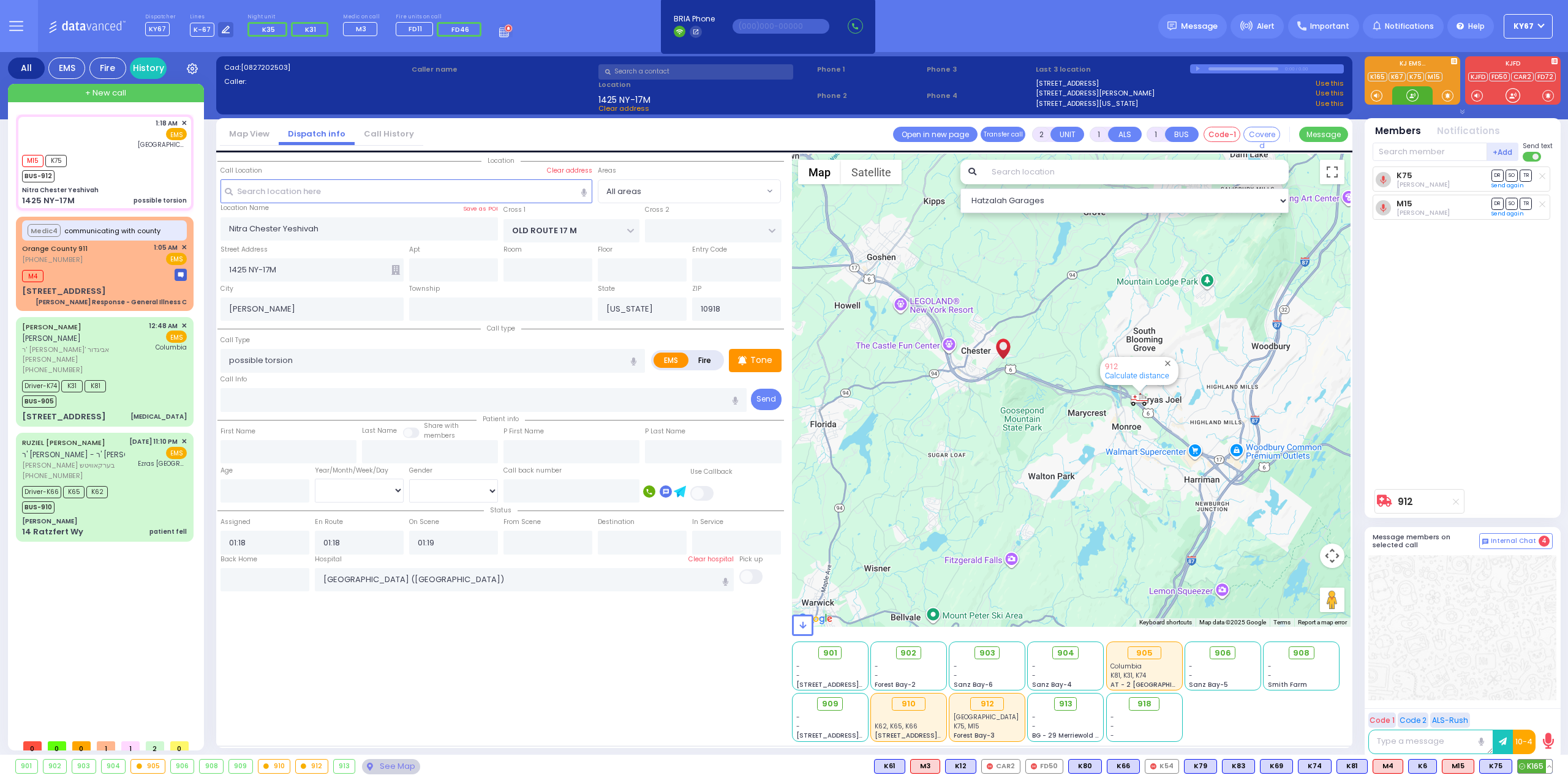
click at [1527, 761] on span "K165" at bounding box center [1534, 766] width 35 height 13
select select
radio input "true"
select select
select select "Hatzalah Garages"
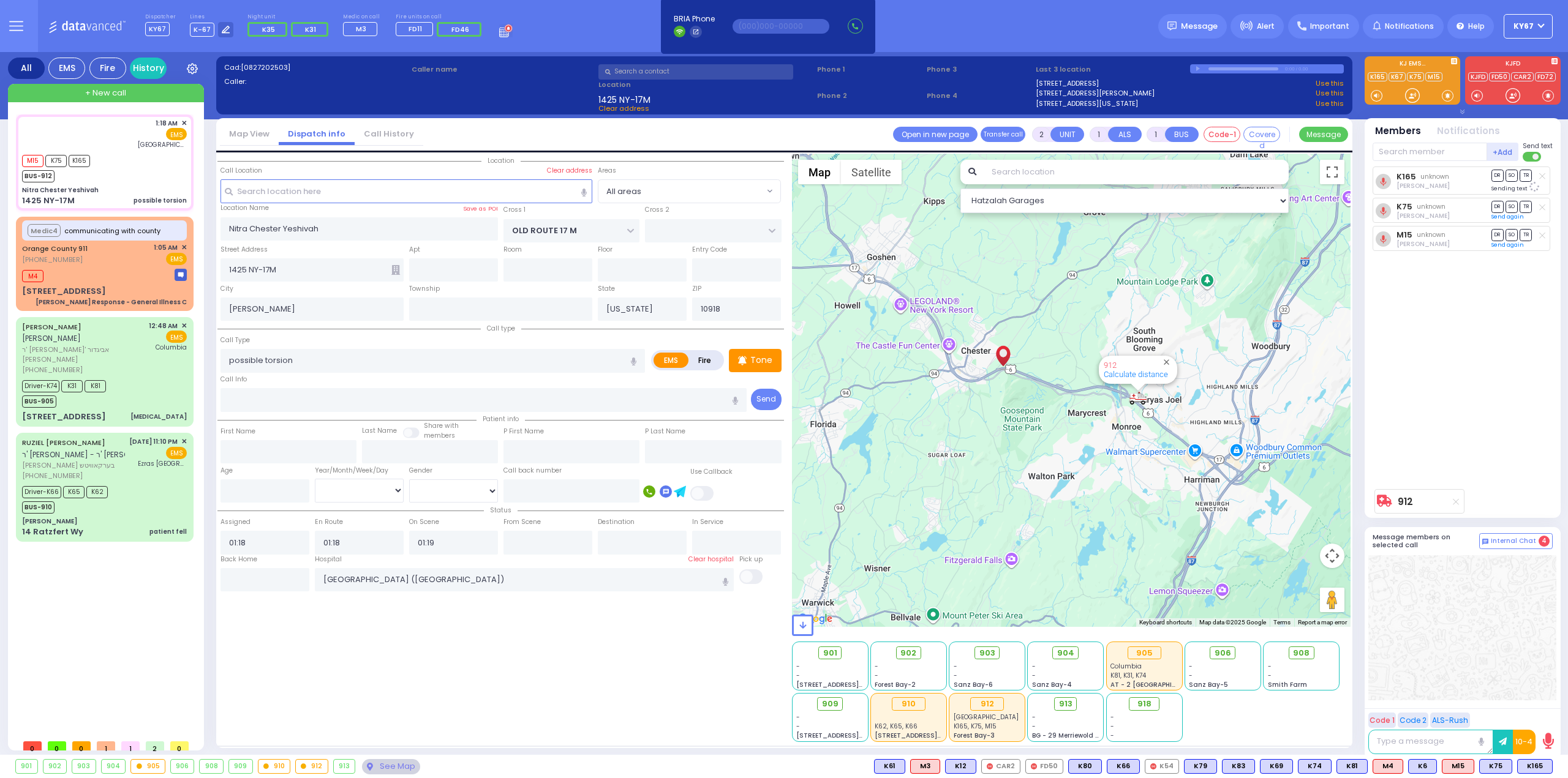
click at [1505, 677] on div at bounding box center [1462, 627] width 188 height 145
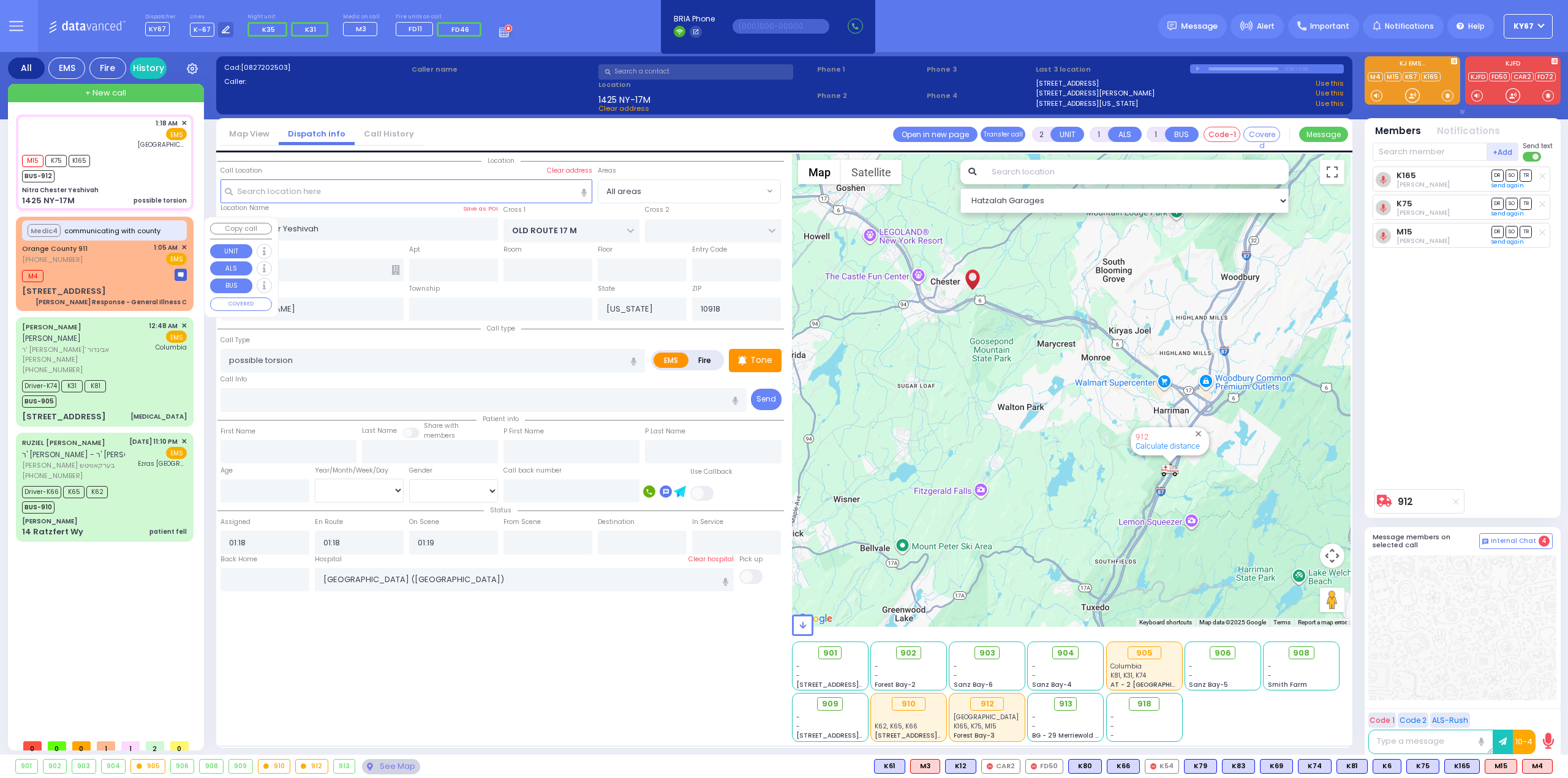
click at [141, 258] on div "Orange County 911 (845) 469-0911 1:05 AM ✕ EMS" at bounding box center [105, 254] width 165 height 23
type input "6"
select select
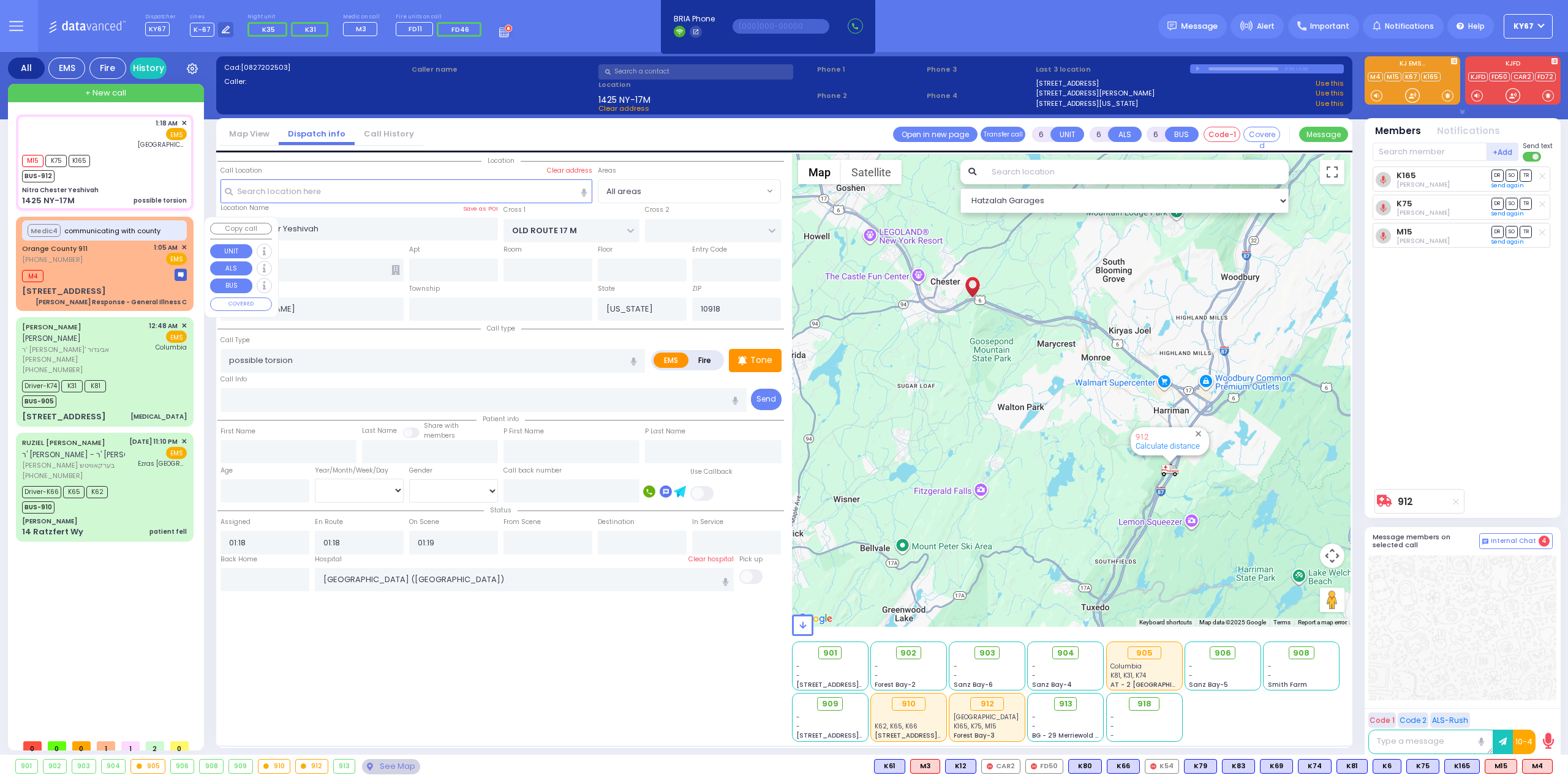
type input "Charlie Response - General Illness C"
radio input "true"
type input "Nature: : Charlie Response - General Illness C Address: : 30 Sycamore Ct, 10930…"
select select
type input "01:06"
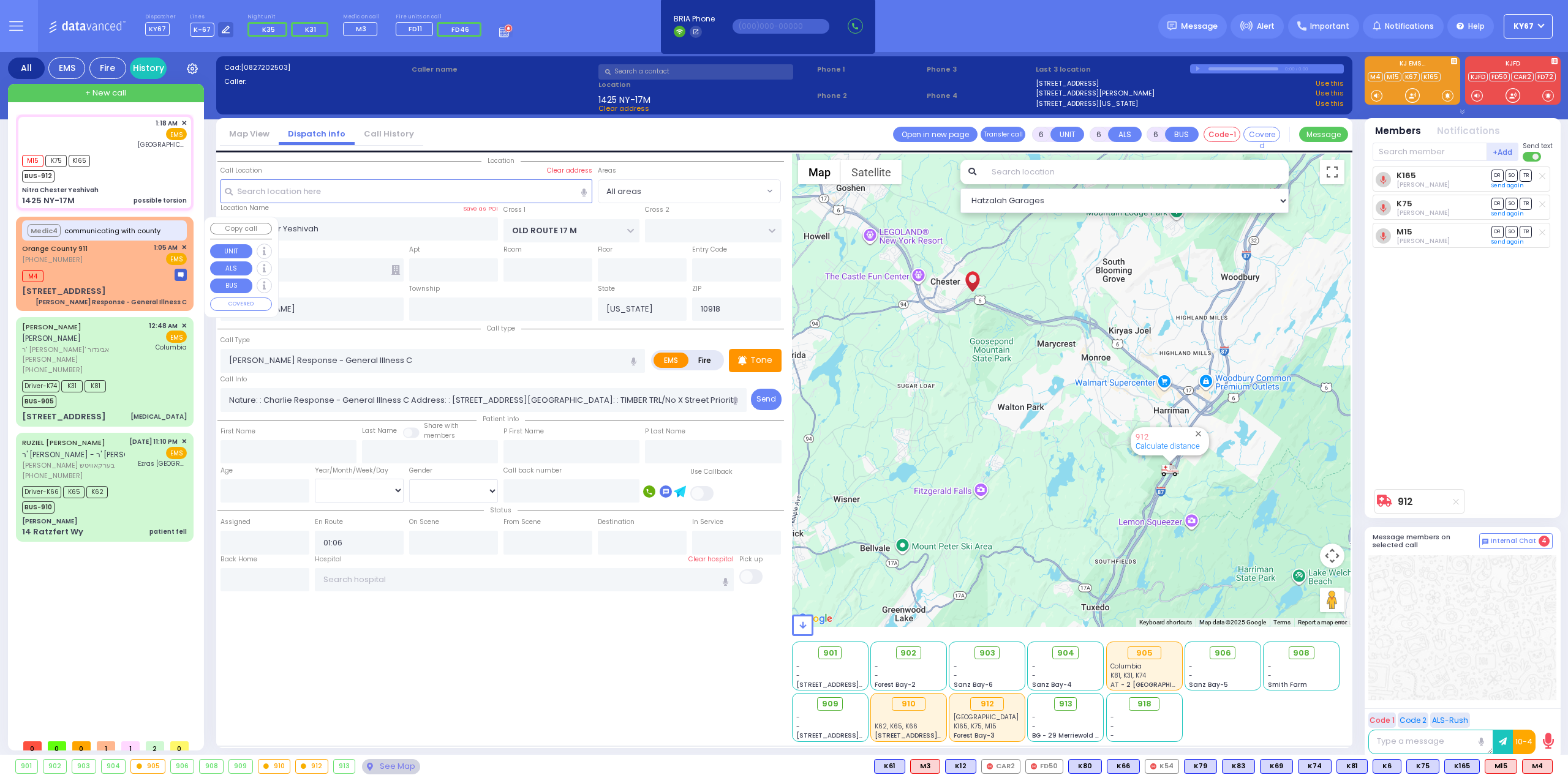
select select "Hatzalah Garages"
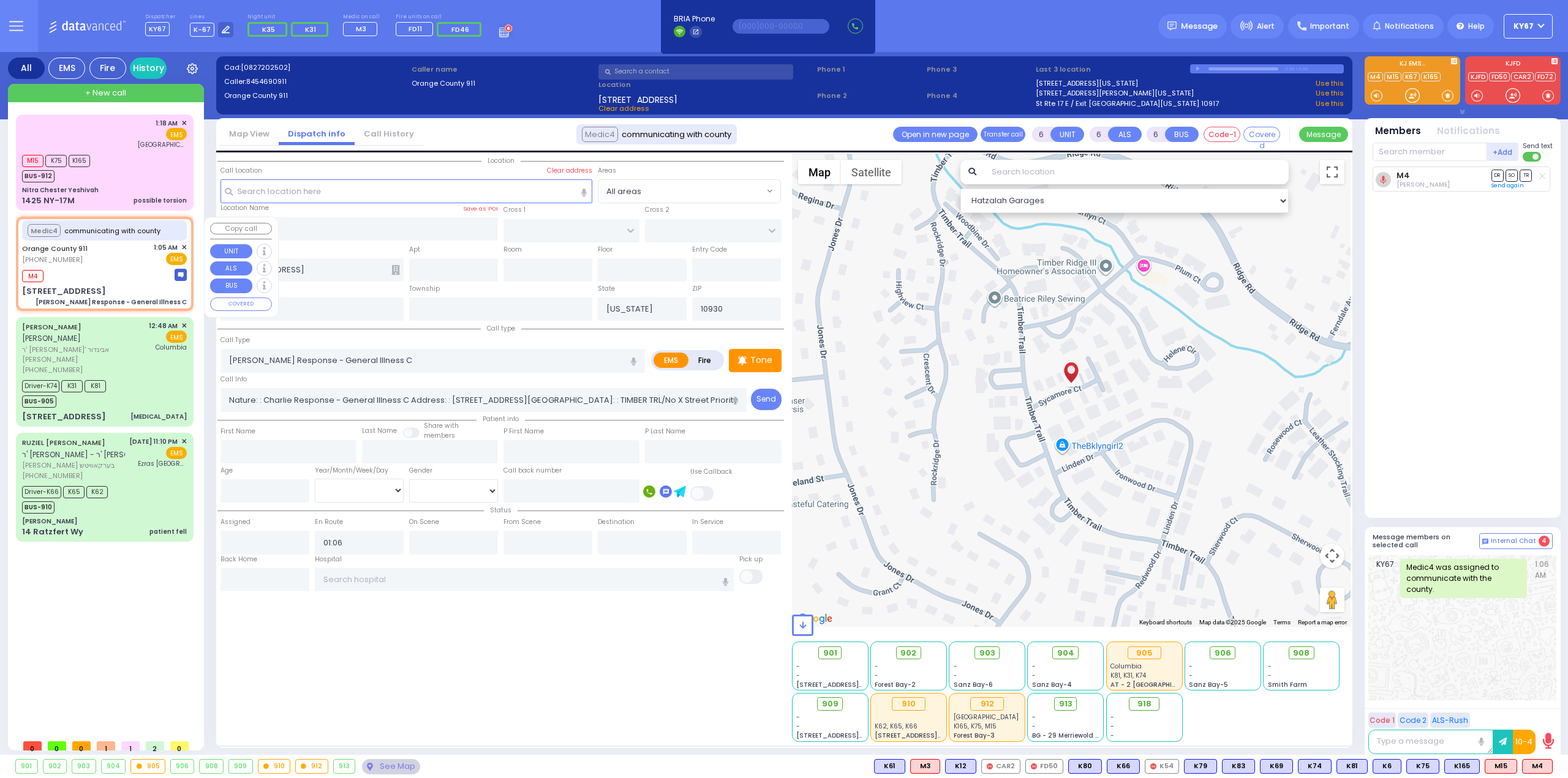
click at [184, 248] on span "✕" at bounding box center [184, 248] width 6 height 11
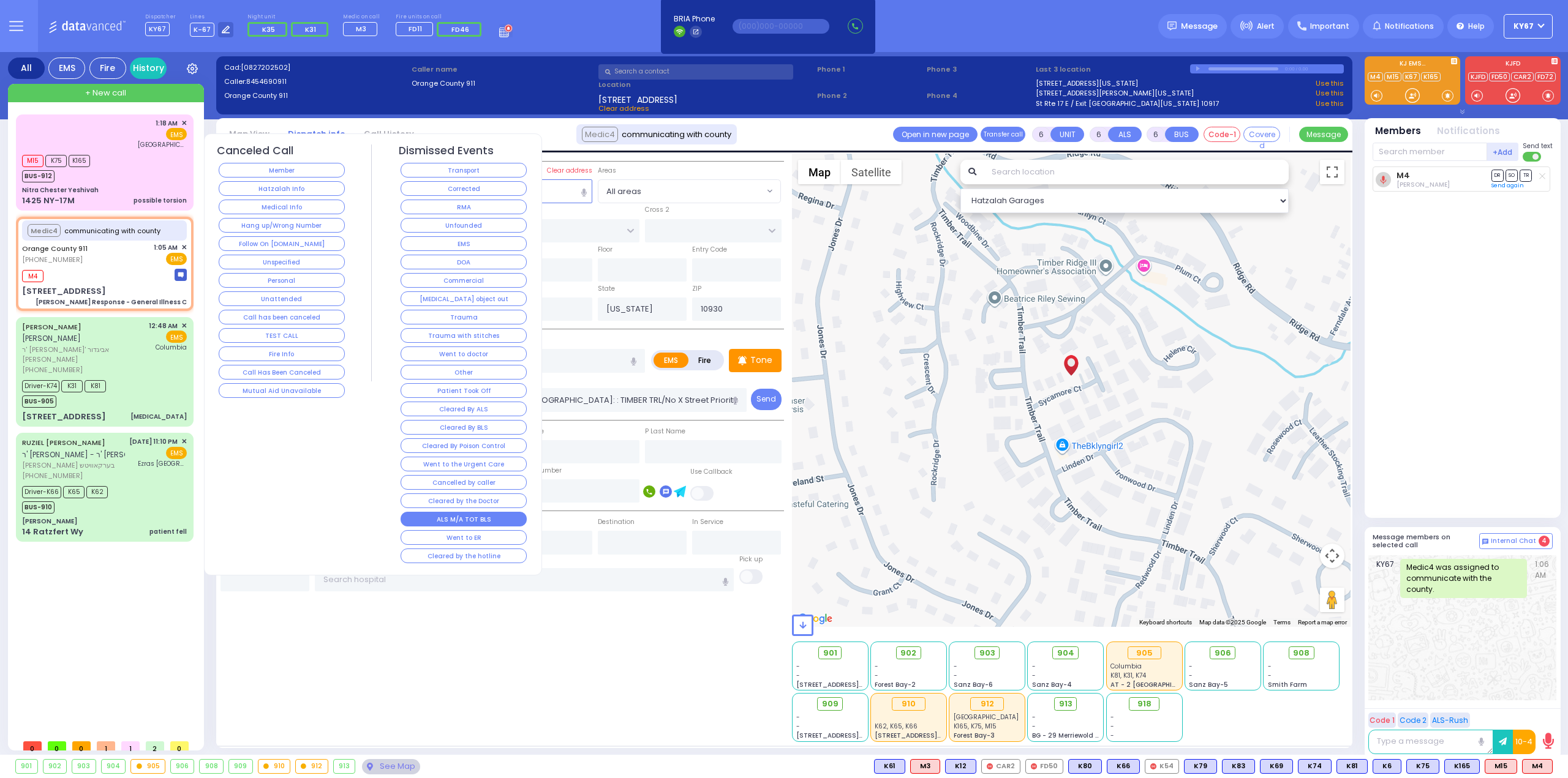
click at [473, 511] on button "ALS M/A TOT BLS" at bounding box center [463, 518] width 126 height 14
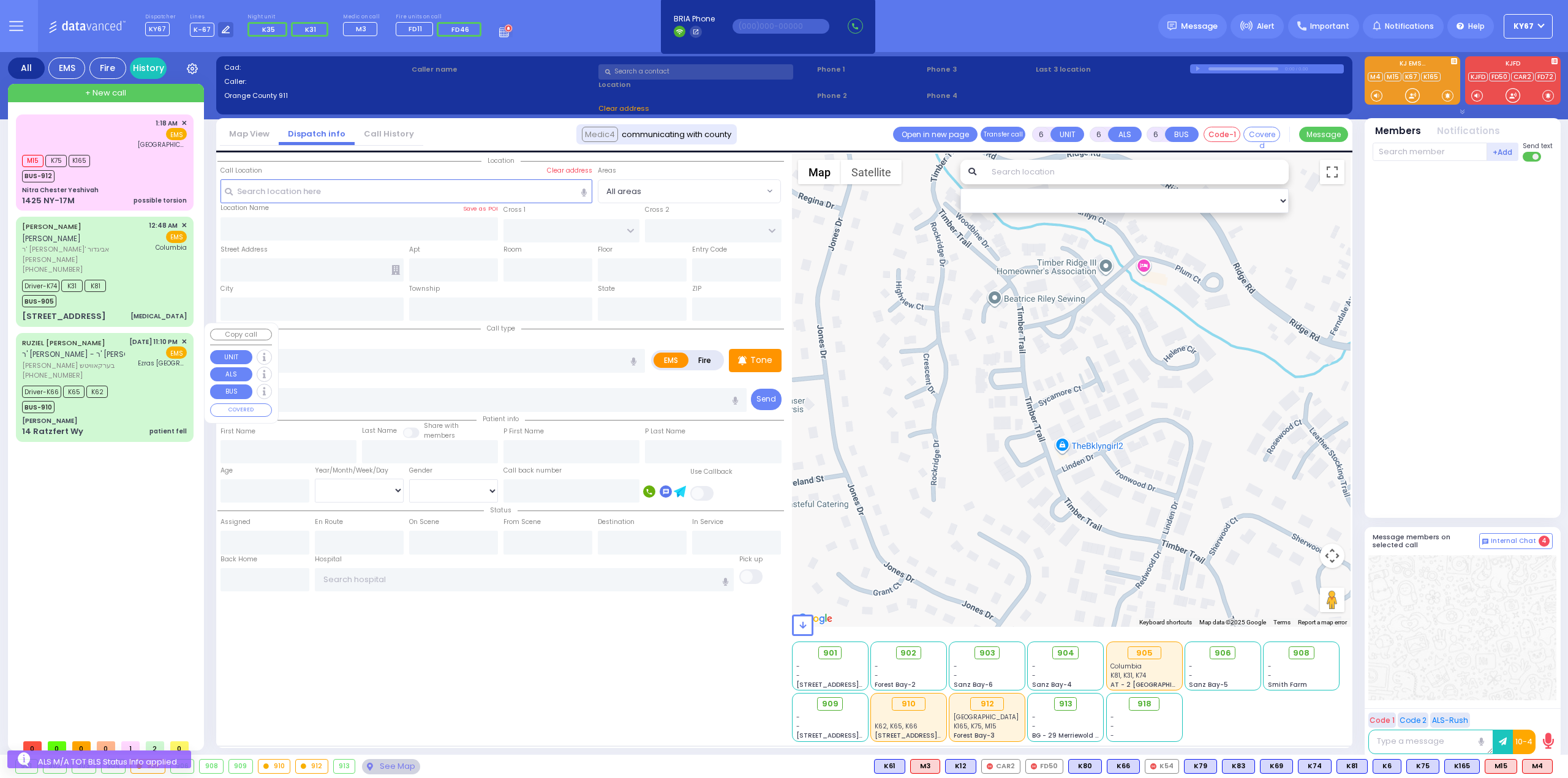
click at [125, 416] on div "[PERSON_NAME]" at bounding box center [105, 421] width 165 height 10
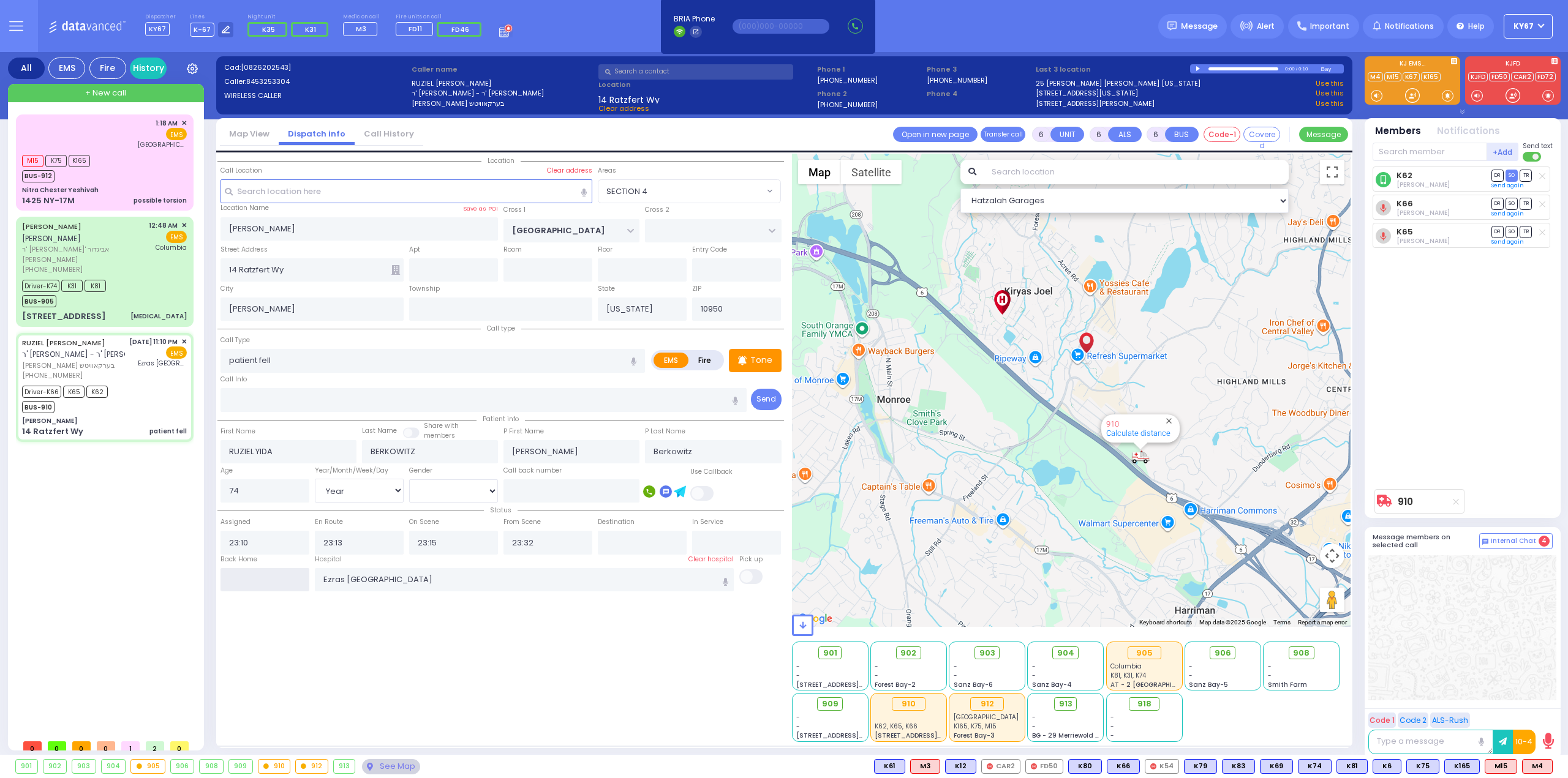
click at [277, 573] on input "text" at bounding box center [265, 579] width 89 height 23
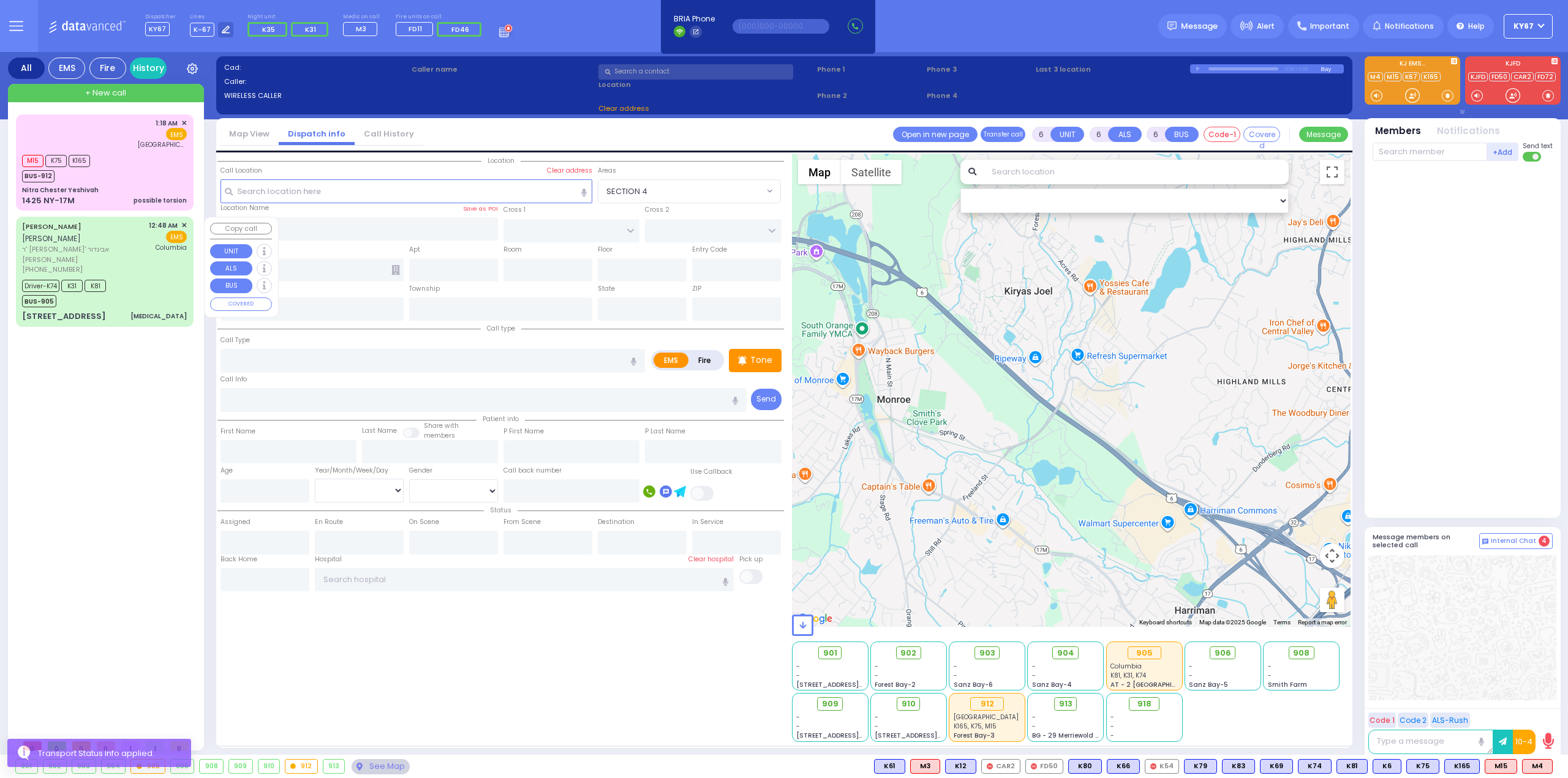
click at [134, 265] on div "[PHONE_NUMBER]" at bounding box center [83, 270] width 123 height 11
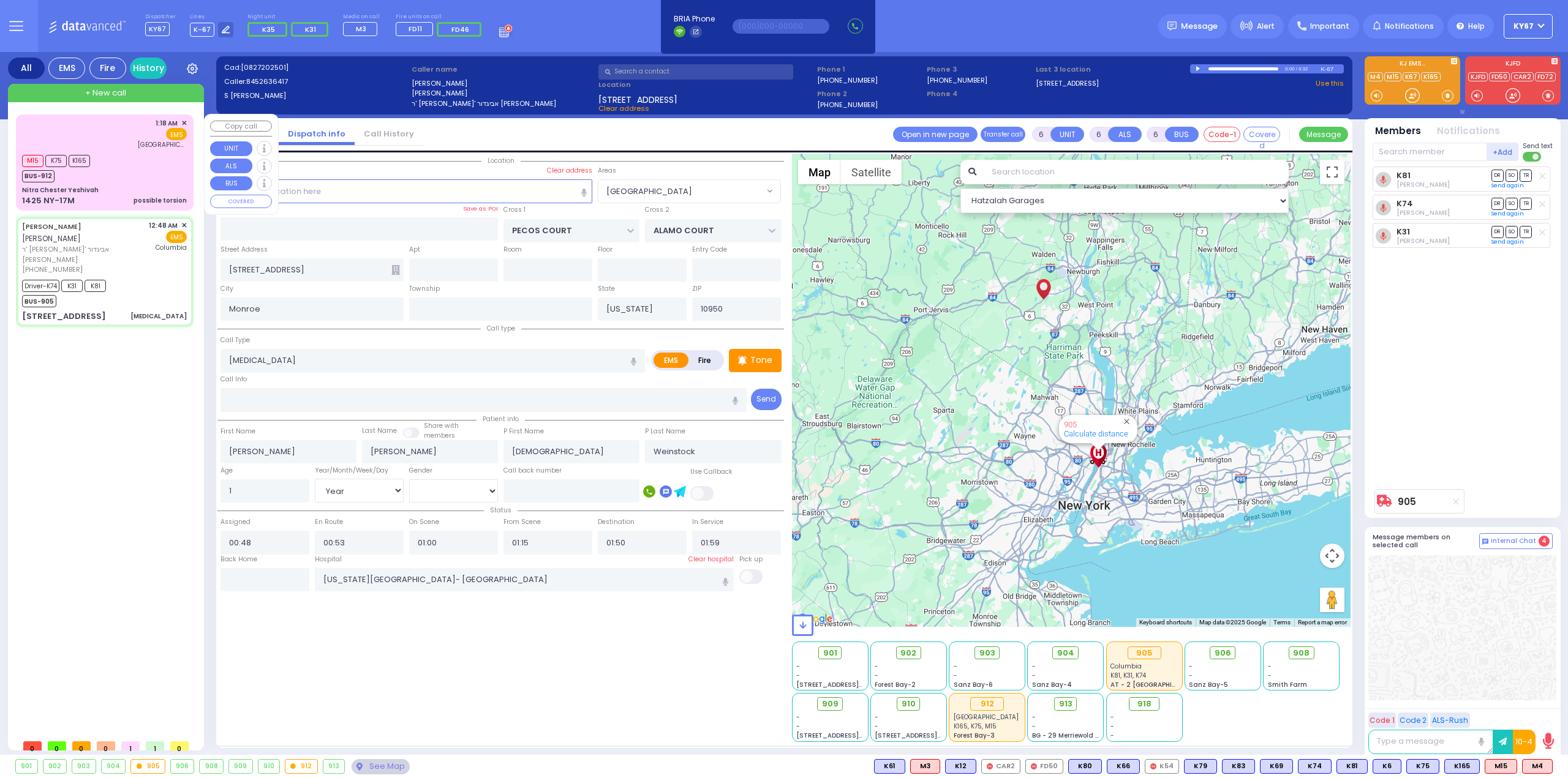
click at [137, 160] on div "M15 K75 K165 BUS-912" at bounding box center [105, 167] width 165 height 31
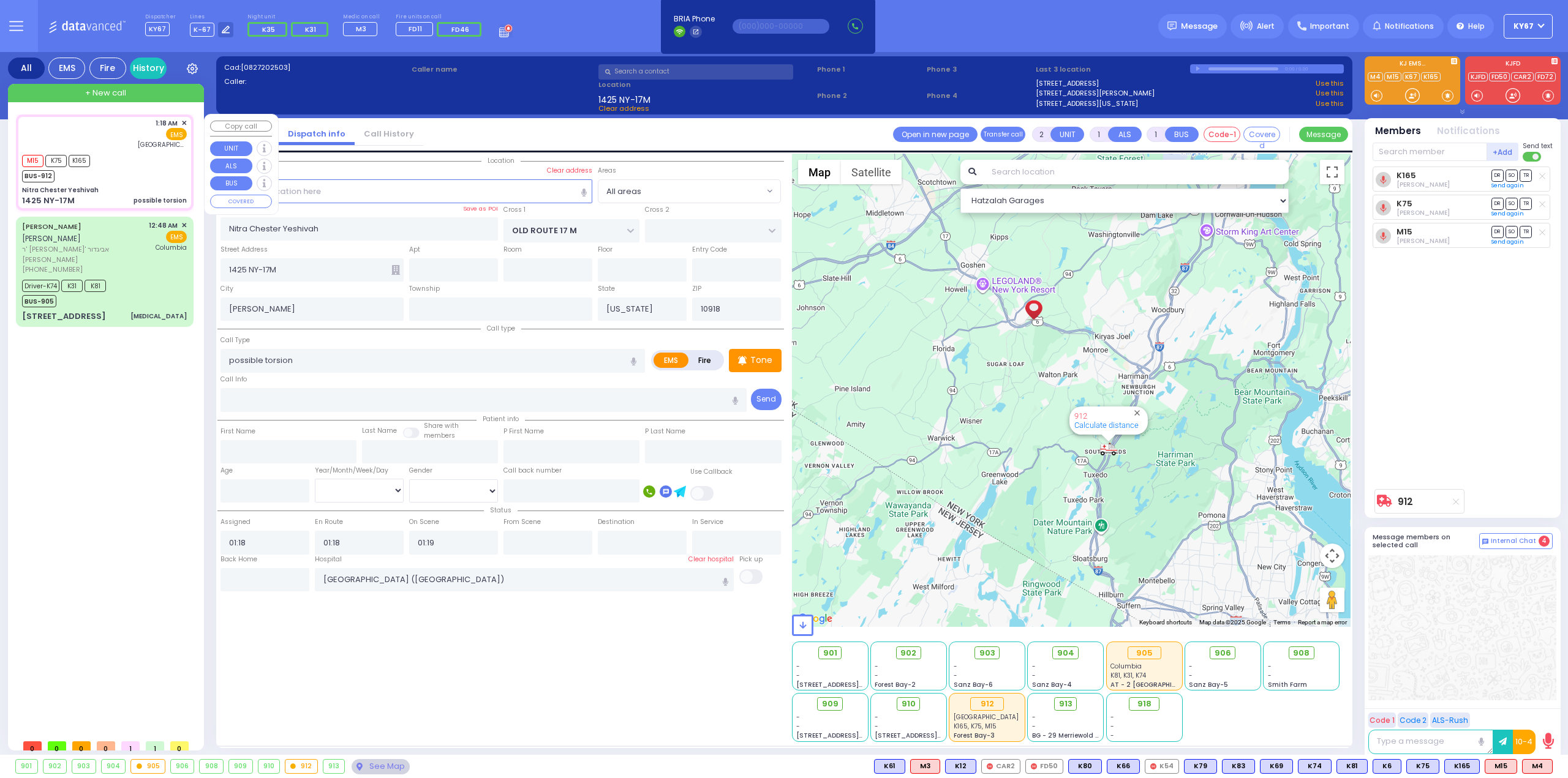
select select
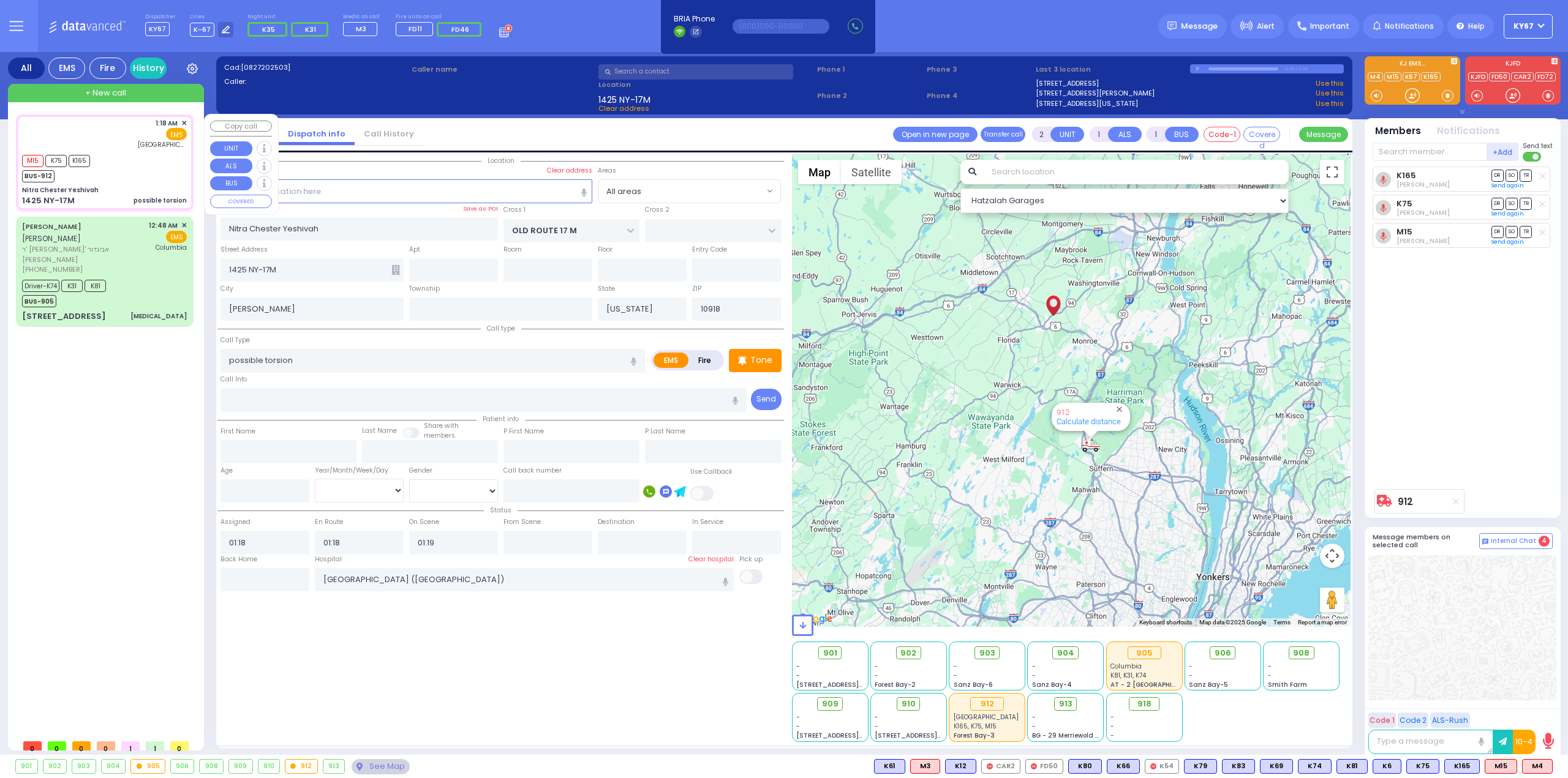
type input "6"
select select
radio input "true"
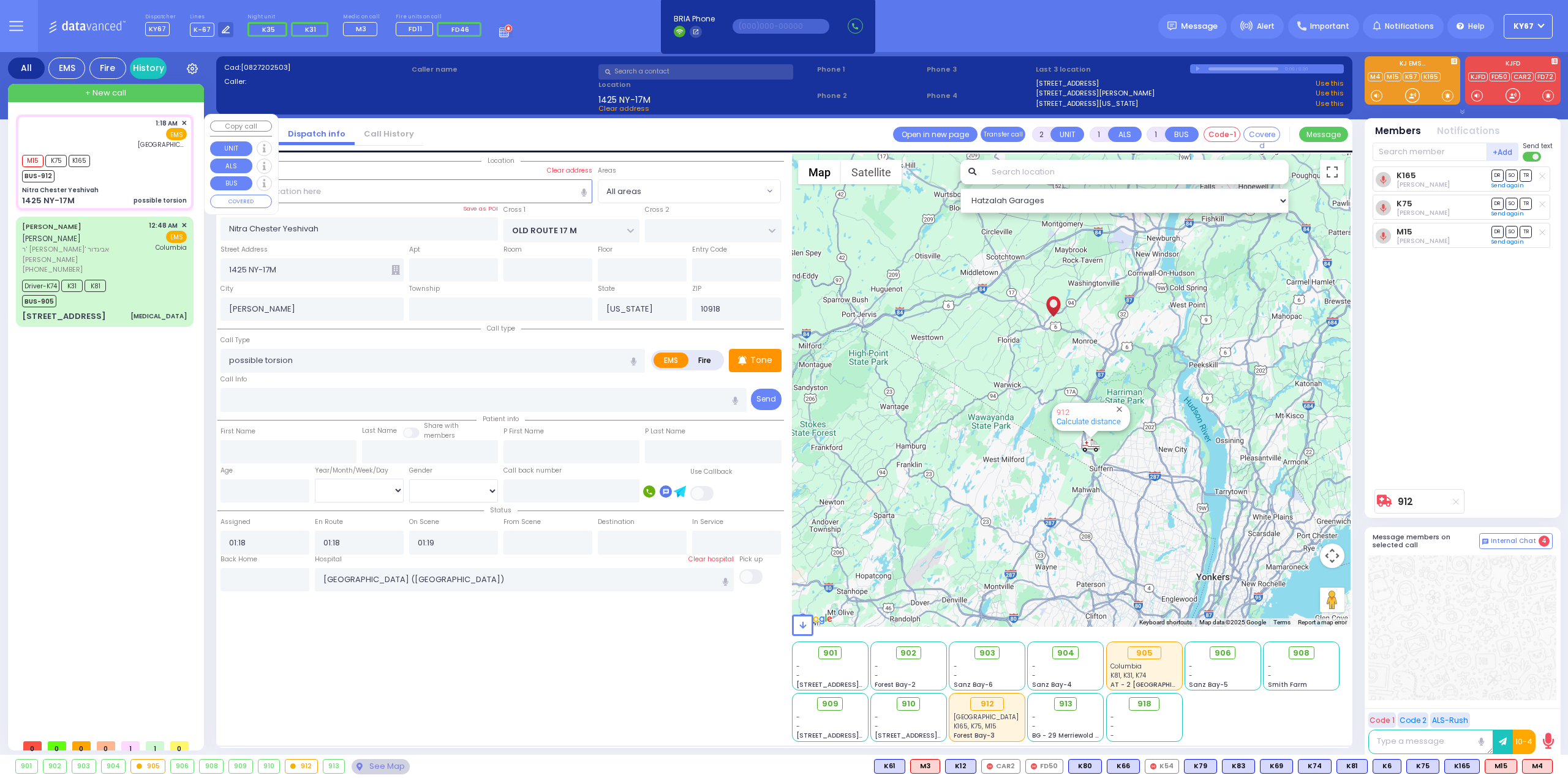
type input "Unknown"
select select "Year"
select select "Hatzalah Garages"
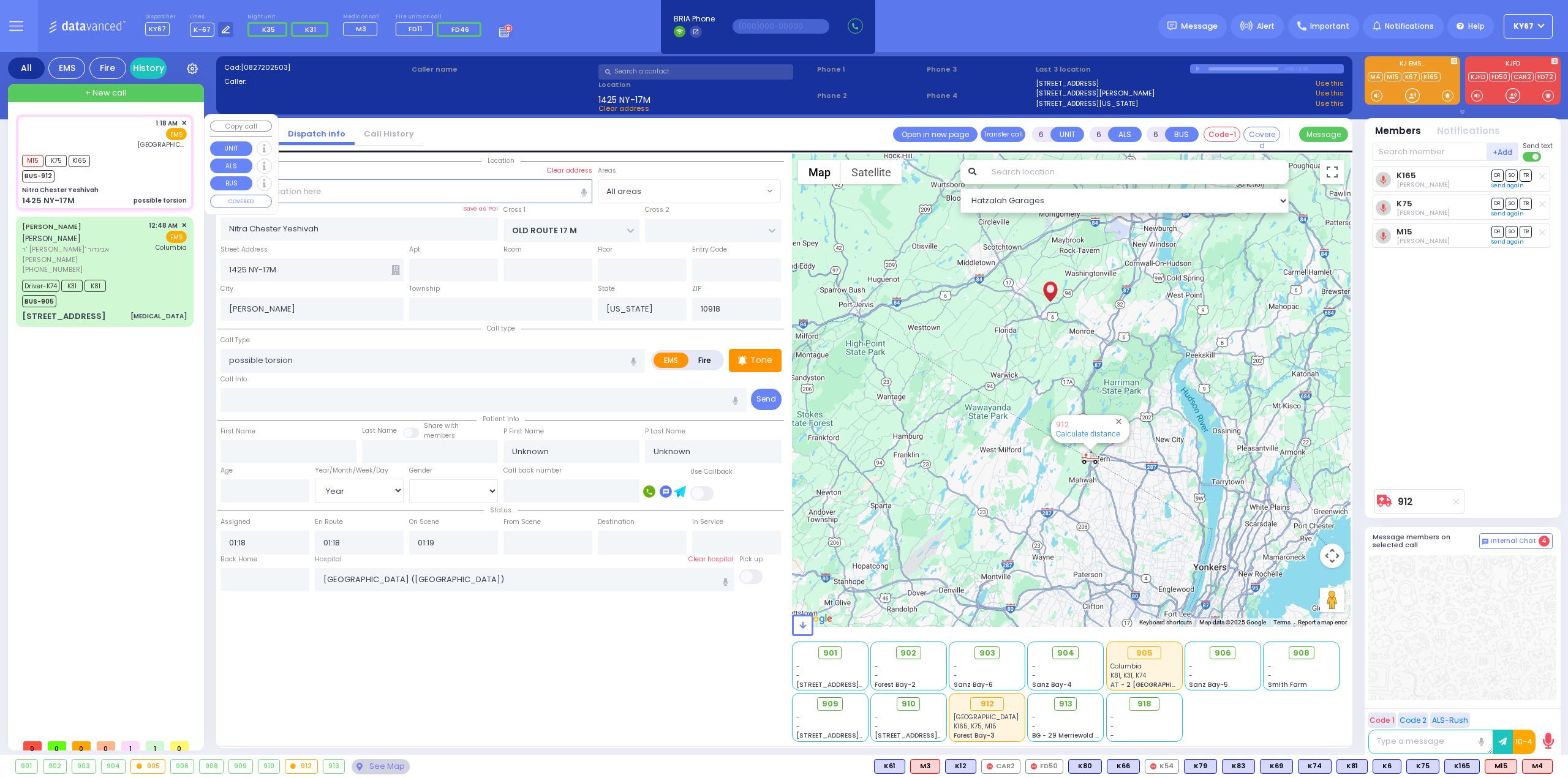
select select
radio input "true"
type input "Mordechai"
type input "Spira"
type input "19"
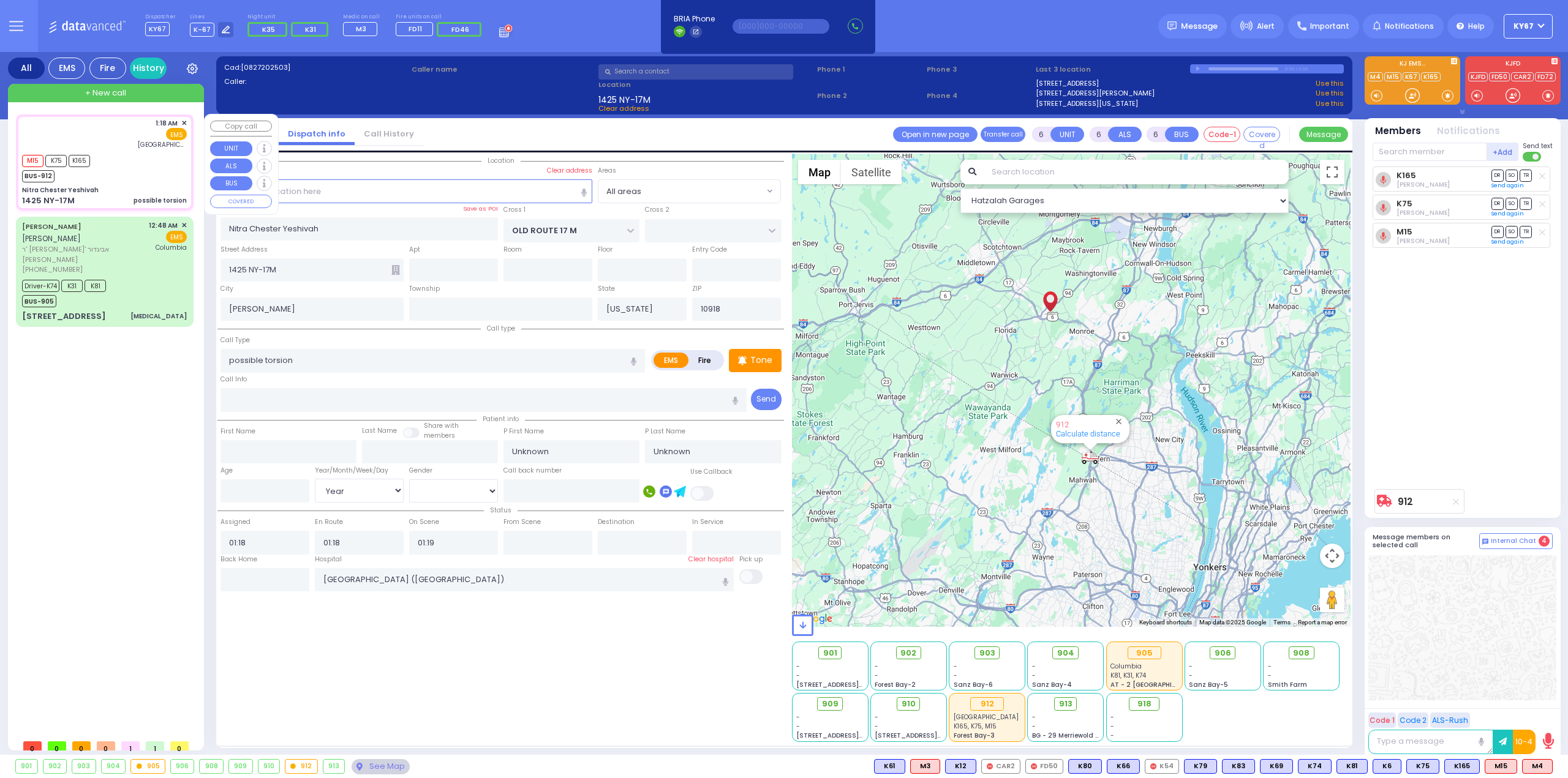
select select "Year"
select select "[DEMOGRAPHIC_DATA]"
select select "Hatzalah Garages"
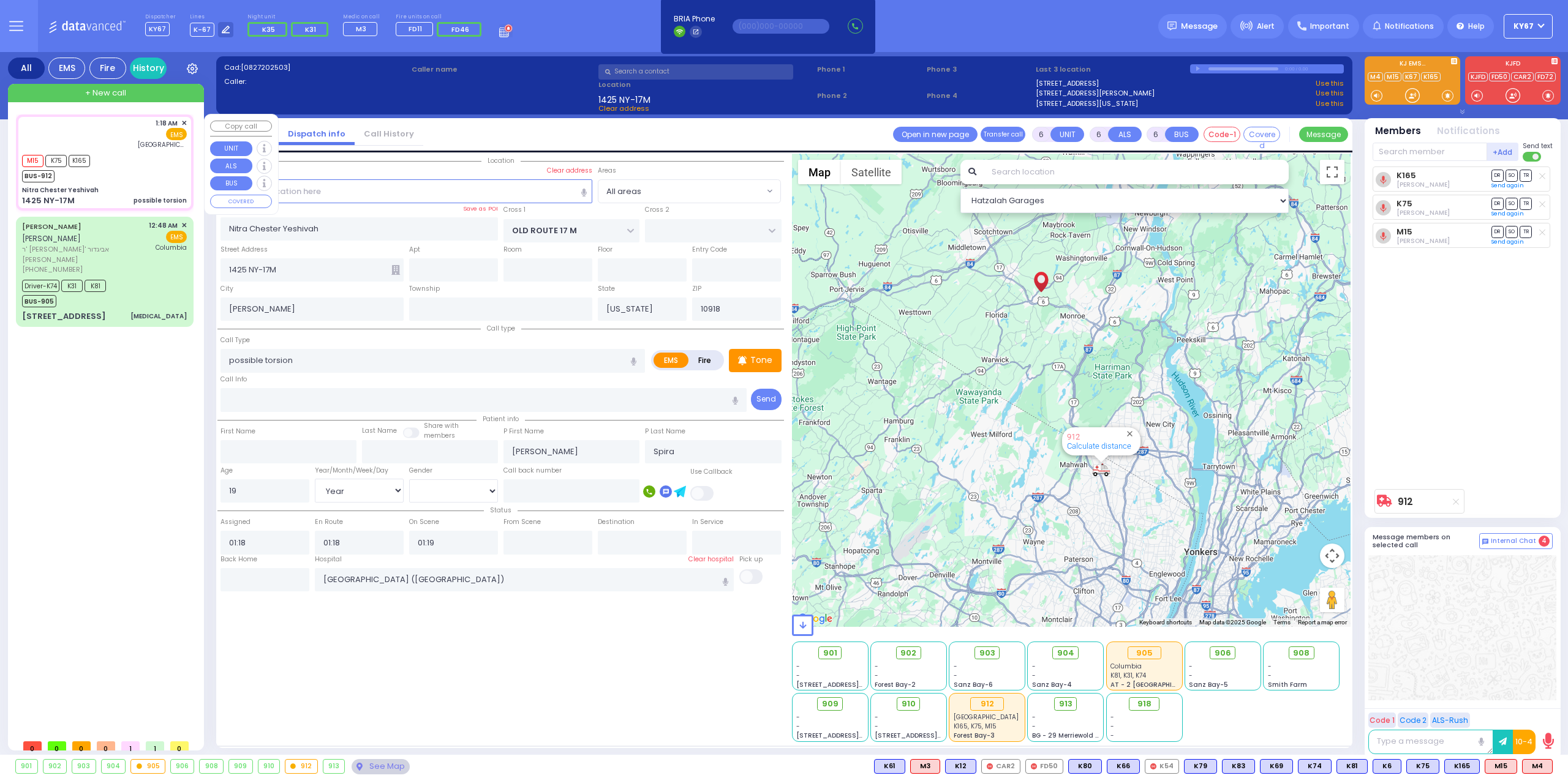
select select
radio input "true"
select select "Year"
select select "[DEMOGRAPHIC_DATA]"
select select "Hatzalah Garages"
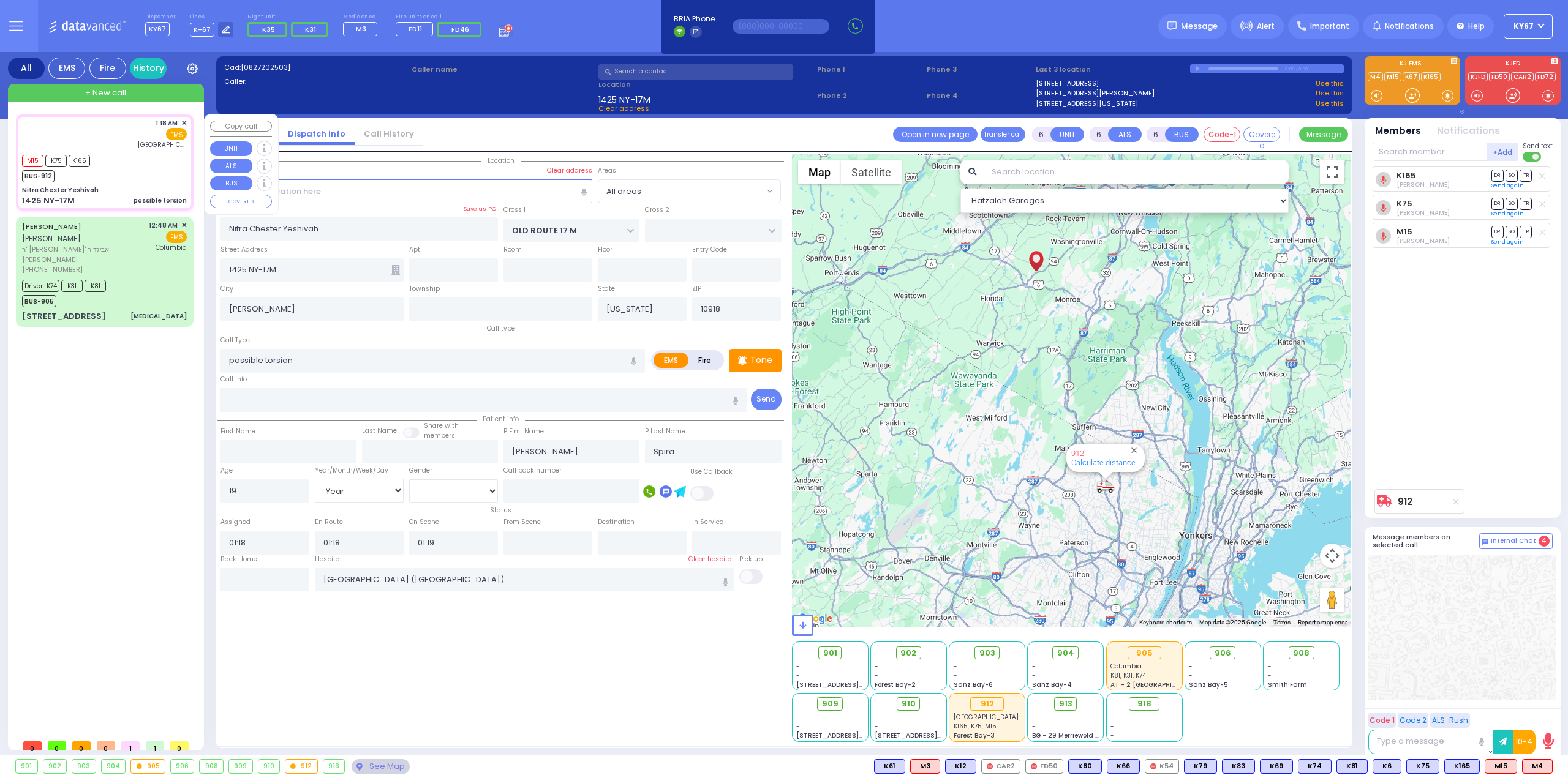
select select
radio input "true"
select select "Year"
select select "[DEMOGRAPHIC_DATA]"
type input "01:28"
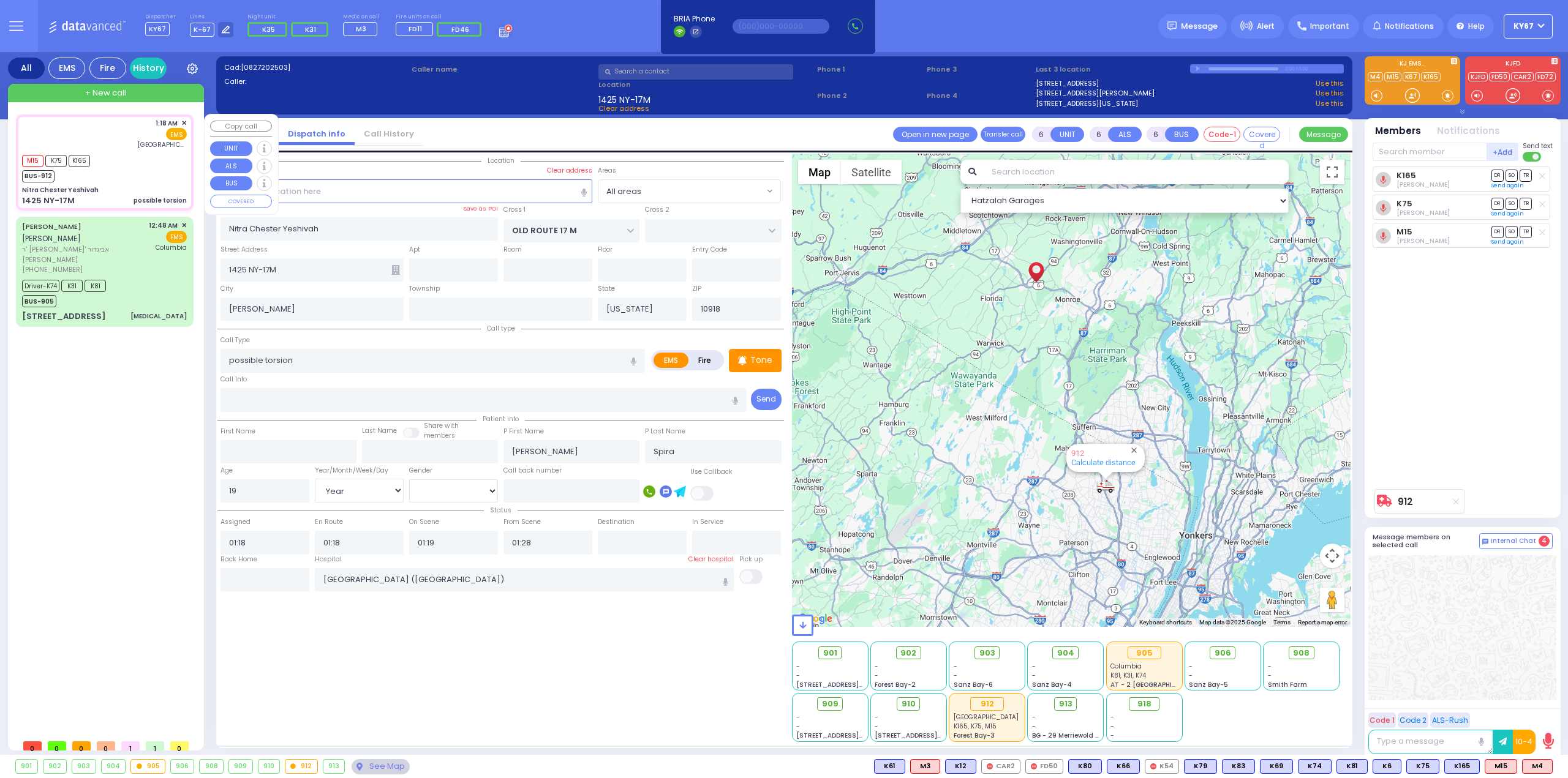
select select "Hatzalah Garages"
select select
radio input "true"
select select "Year"
select select "[DEMOGRAPHIC_DATA]"
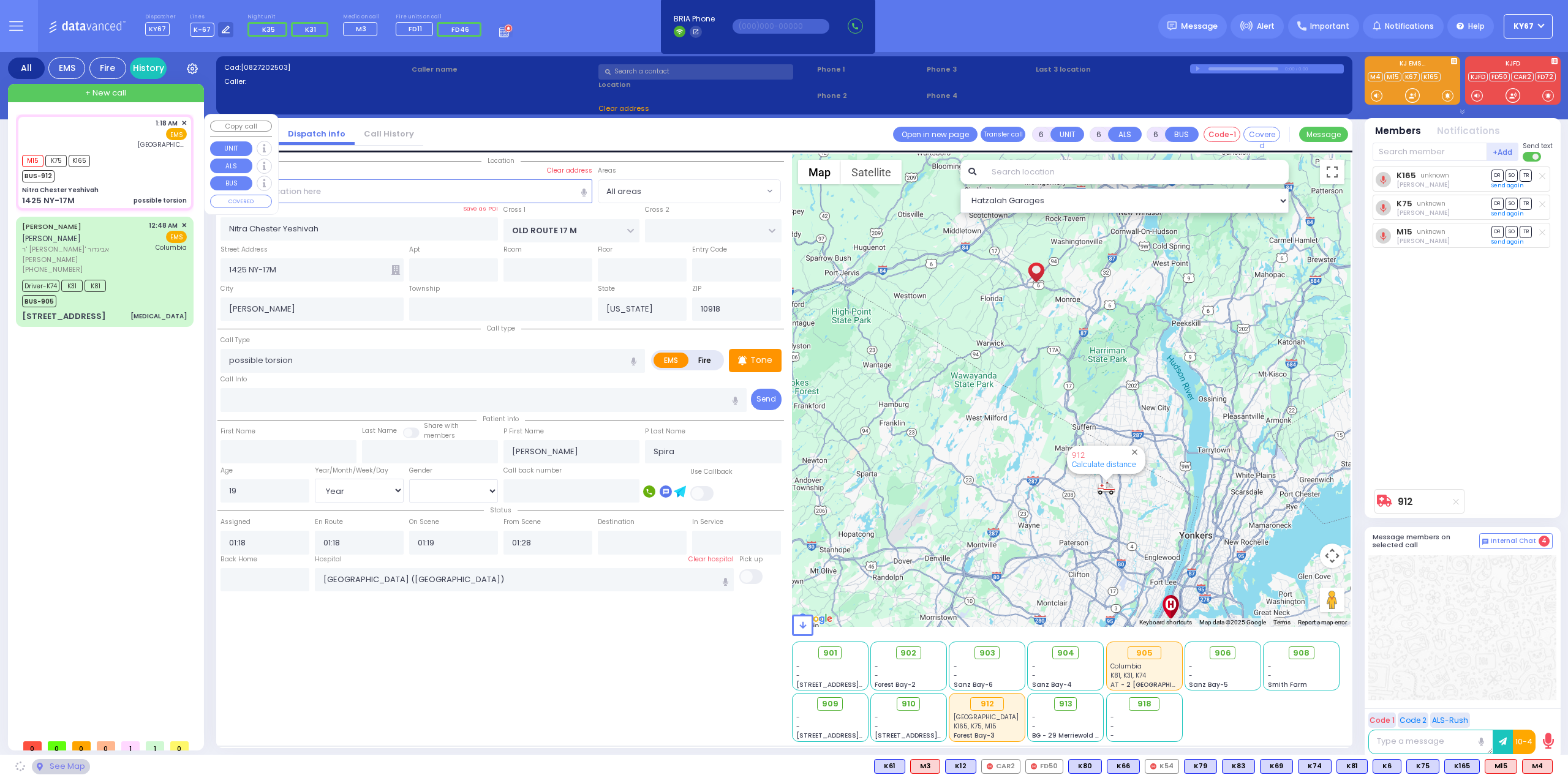
select select "Hatzalah Garages"
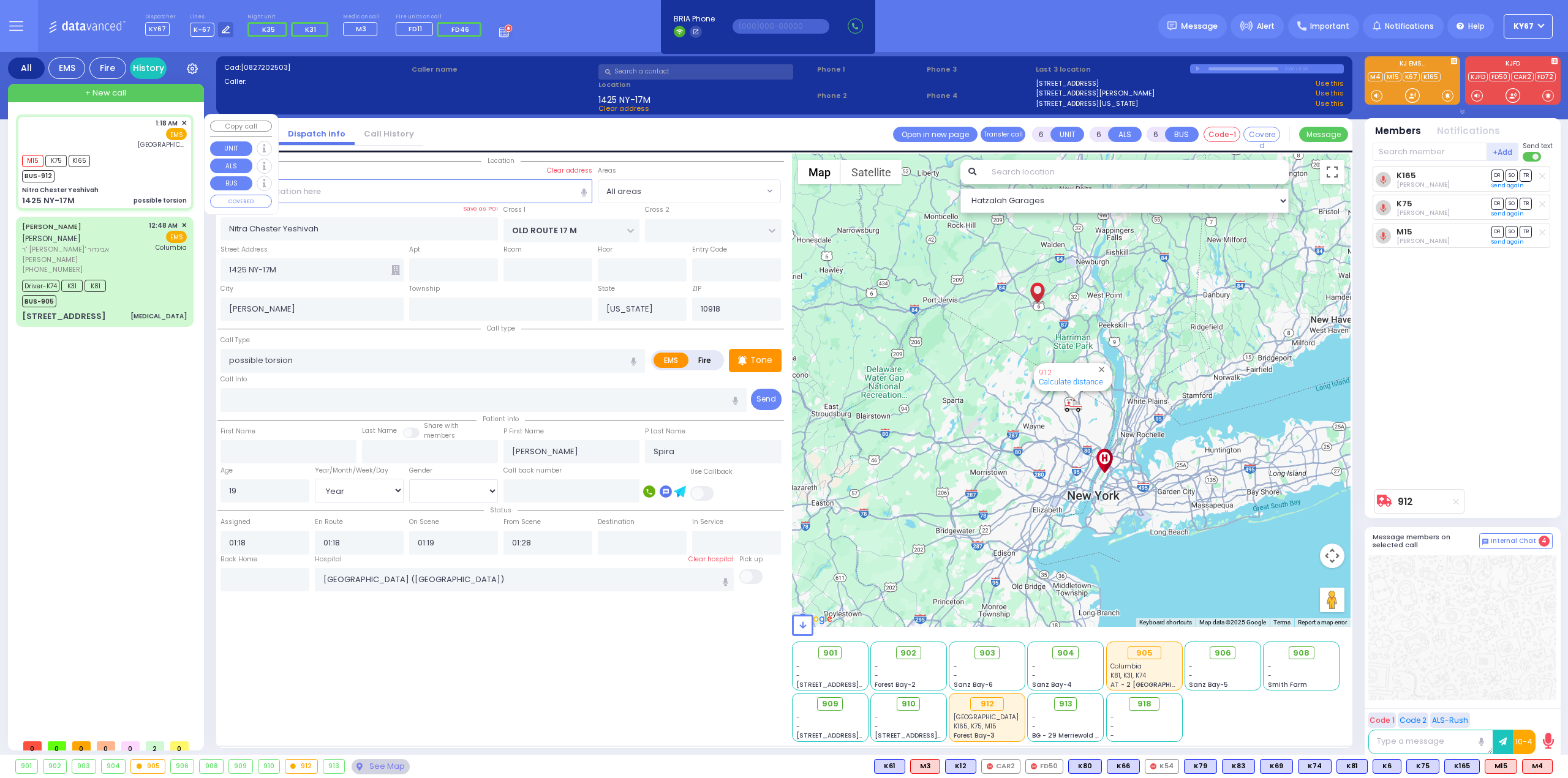
select select
radio input "true"
select select "Year"
select select "[DEMOGRAPHIC_DATA]"
select select "Hatzalah Garages"
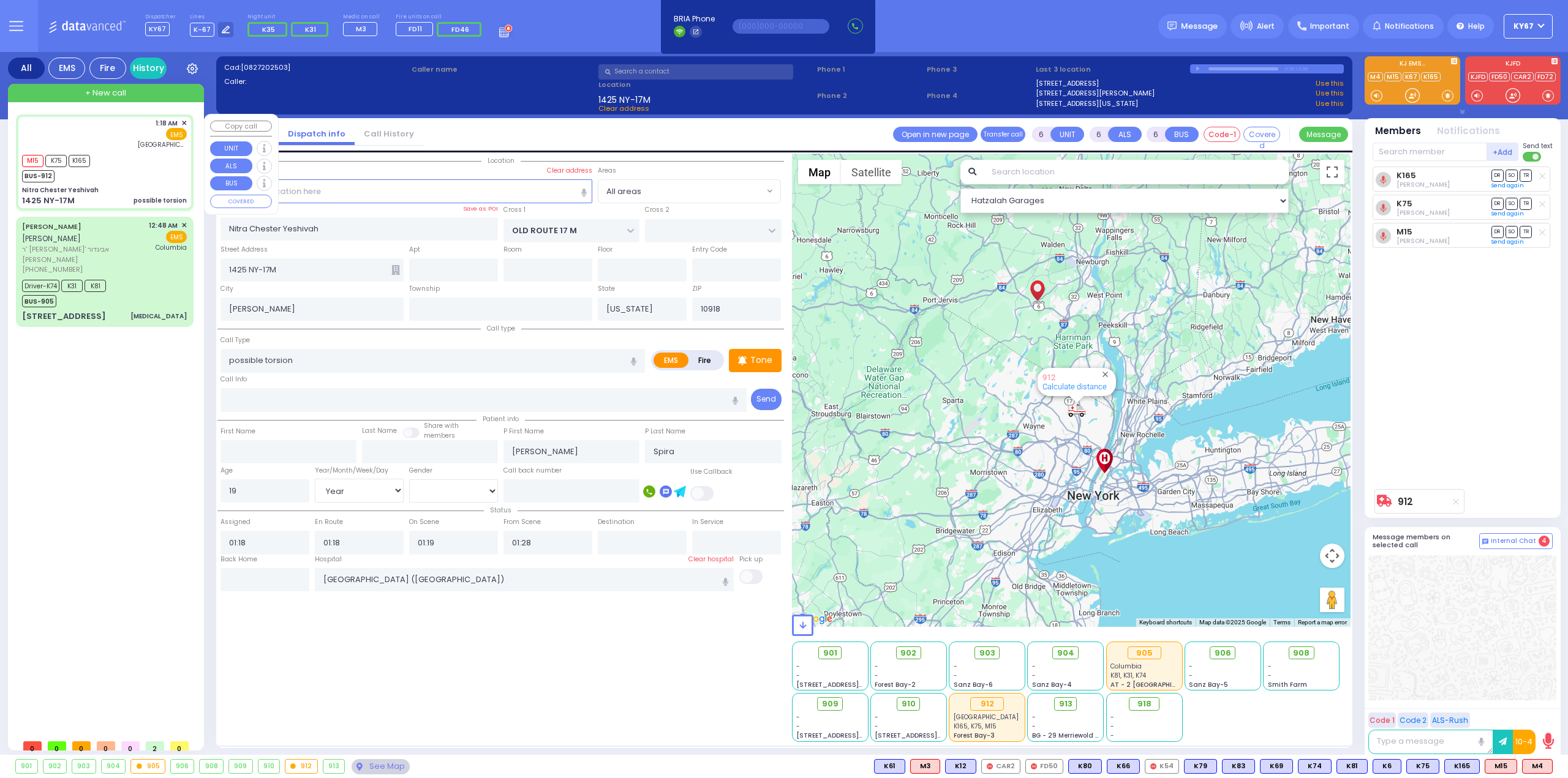
select select
radio input "true"
select select "Year"
select select "[DEMOGRAPHIC_DATA]"
select select "Hatzalah Garages"
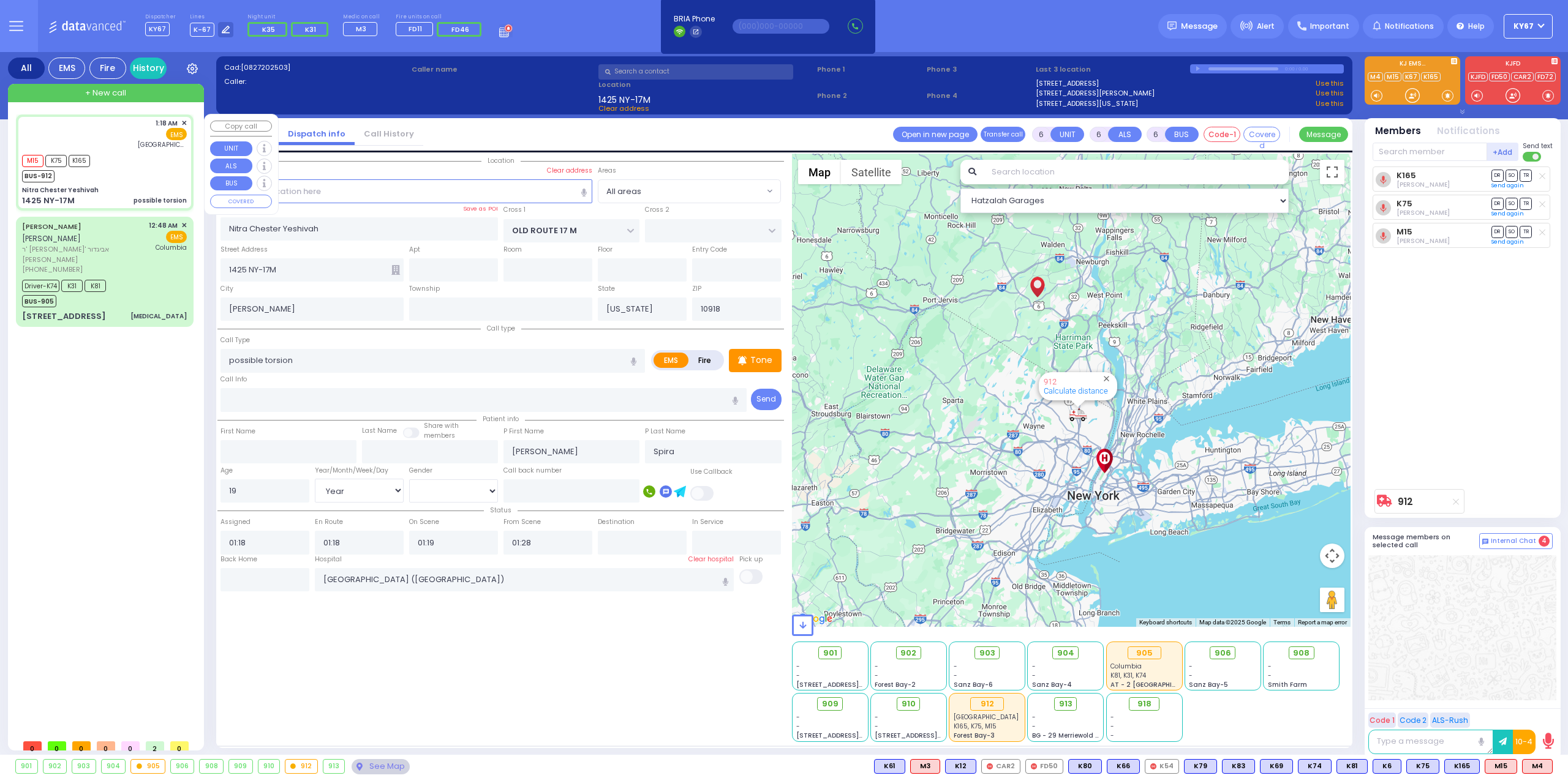
select select
radio input "true"
select select "Year"
select select "[DEMOGRAPHIC_DATA]"
select select "Hatzalah Garages"
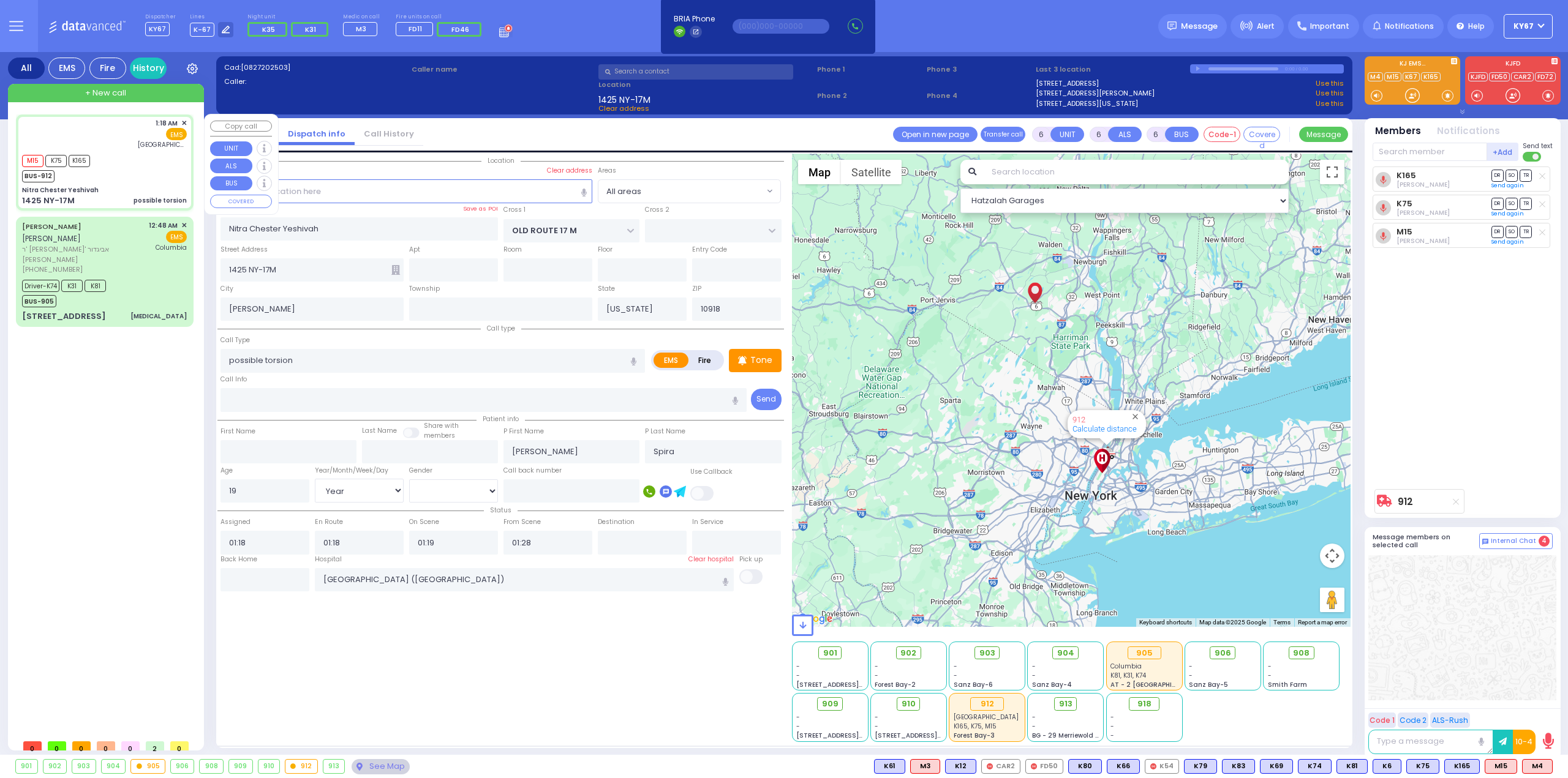
select select
radio input "true"
select select "Year"
select select "[DEMOGRAPHIC_DATA]"
select select "Hatzalah Garages"
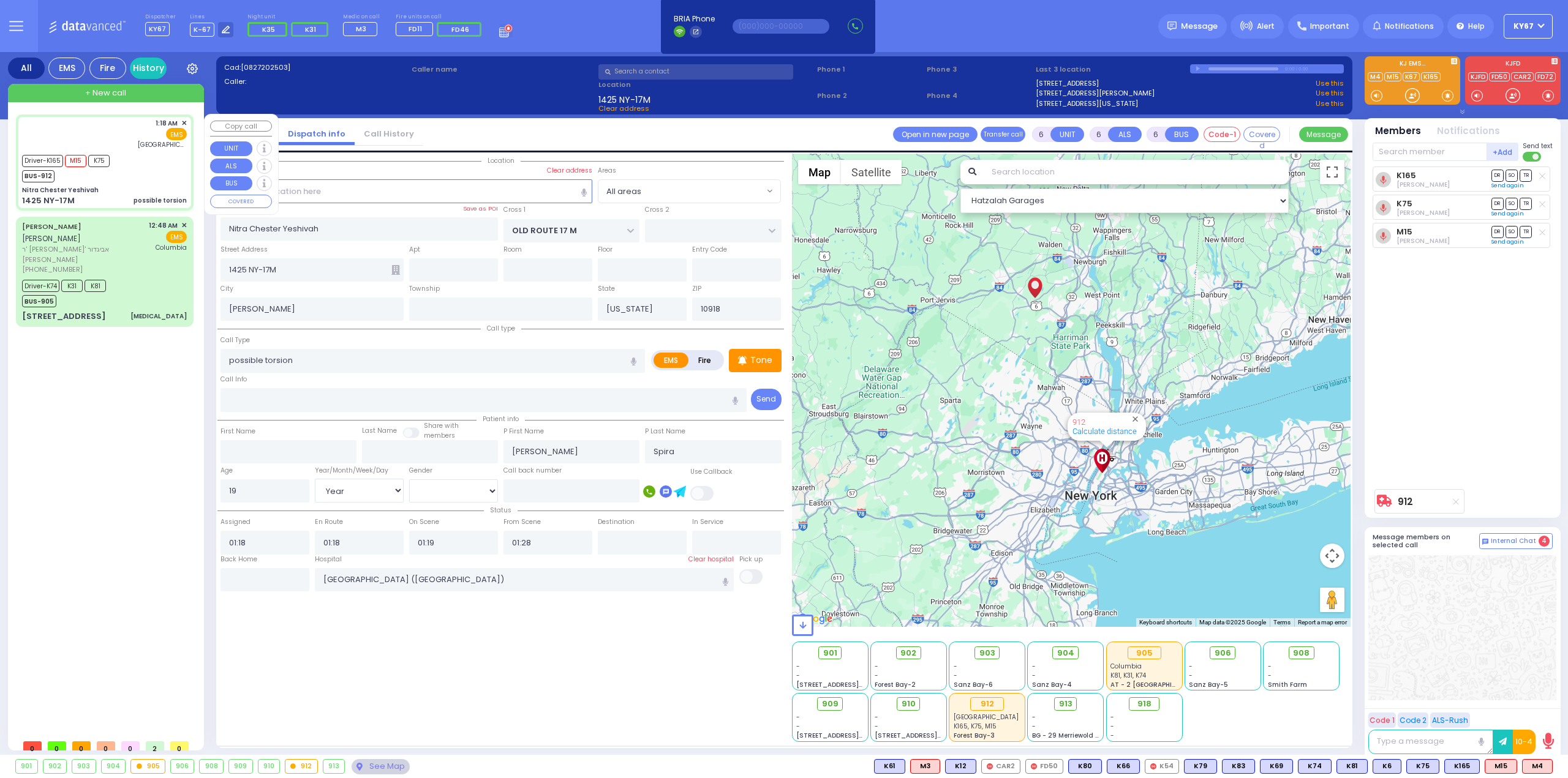
select select
radio input "true"
select select "Year"
select select "[DEMOGRAPHIC_DATA]"
select select "Hatzalah Garages"
